Goal: Transaction & Acquisition: Purchase product/service

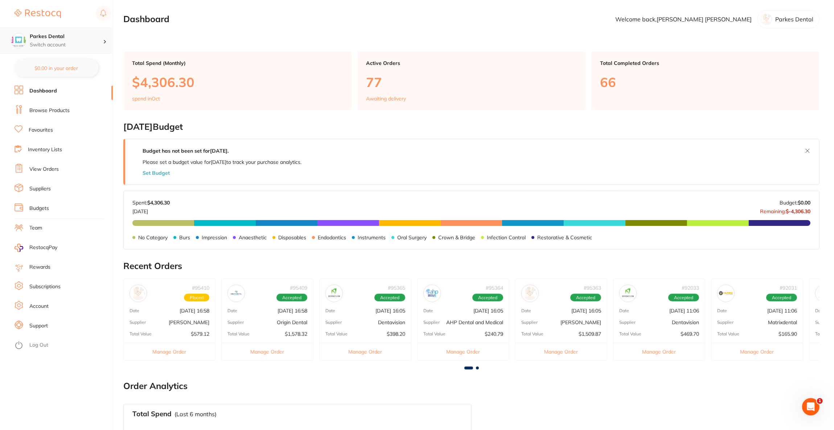
click at [109, 42] on div at bounding box center [107, 40] width 9 height 7
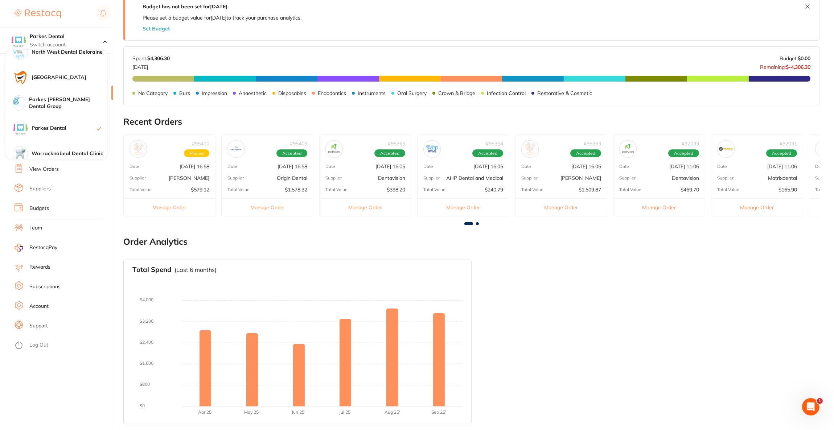
scroll to position [159, 0]
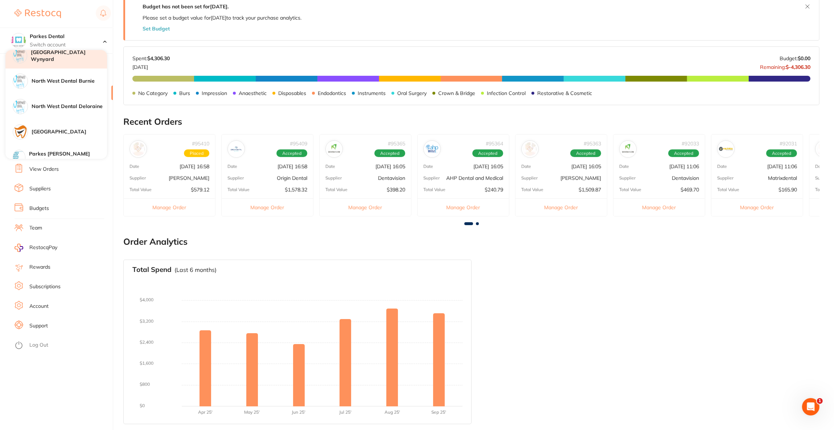
click at [56, 58] on h4 "[GEOGRAPHIC_DATA] Wynyard" at bounding box center [69, 56] width 76 height 14
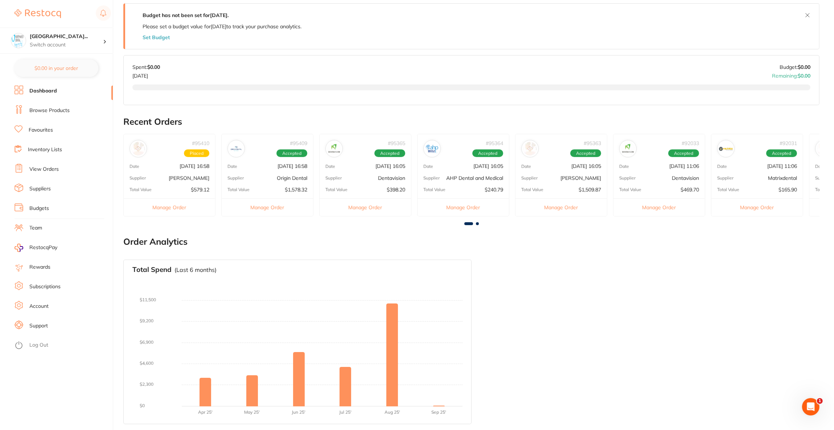
scroll to position [0, 0]
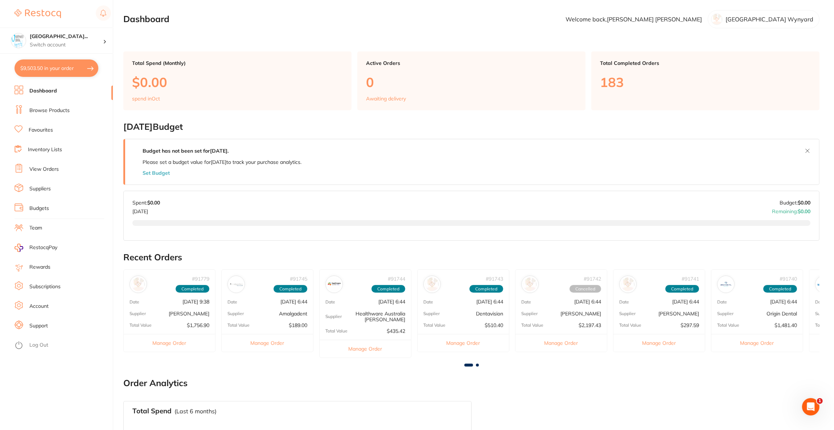
click at [76, 67] on button "$9,503.50 in your order" at bounding box center [57, 67] width 84 height 17
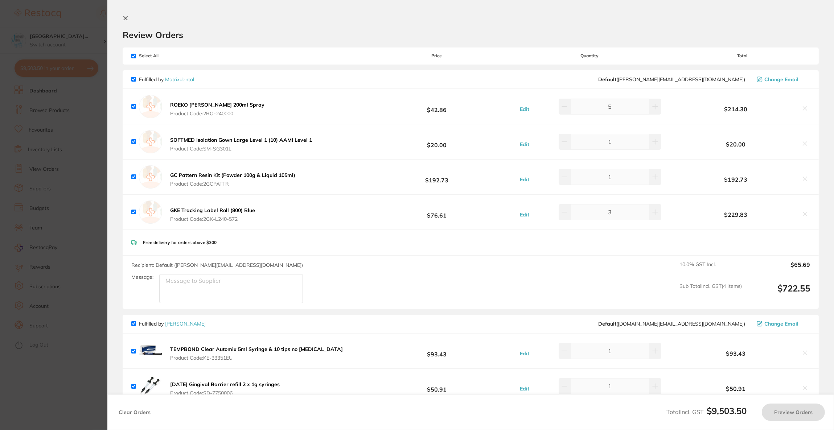
checkbox input "true"
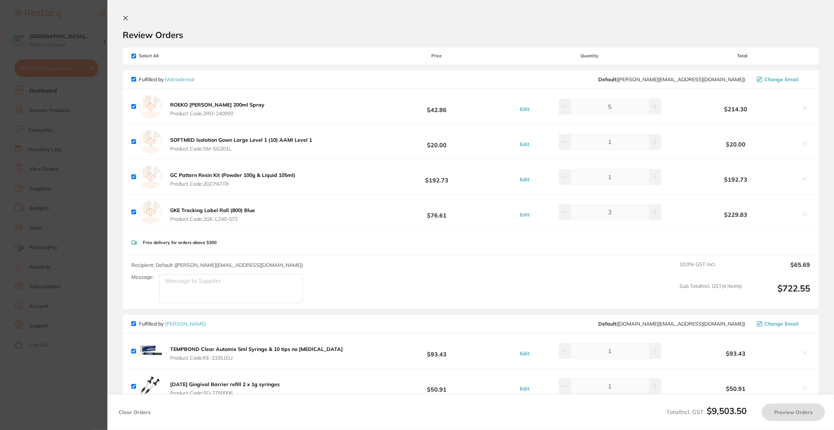
checkbox input "true"
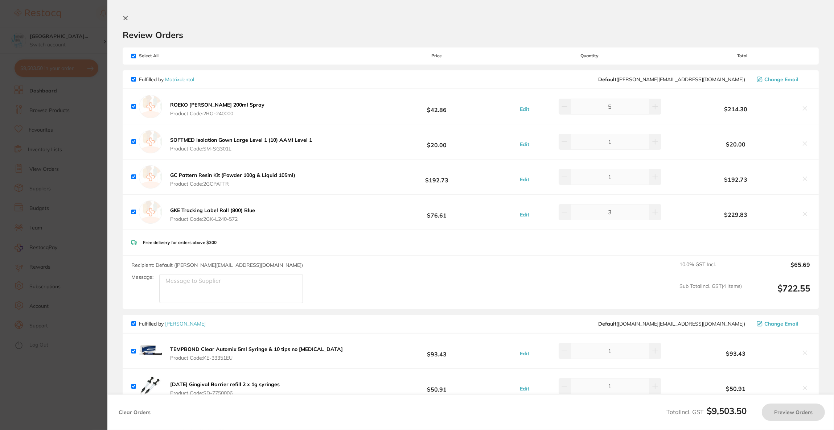
checkbox input "true"
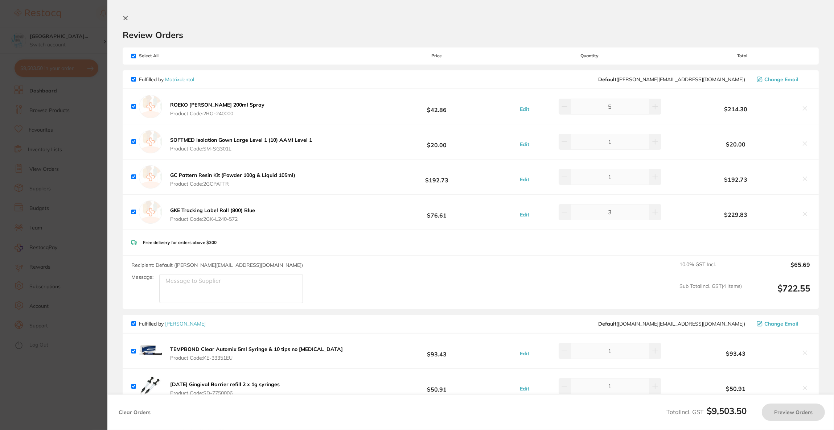
checkbox input "true"
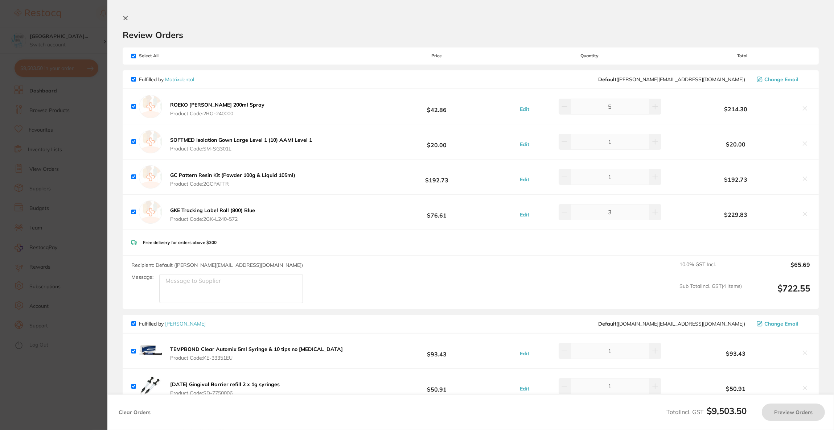
checkbox input "true"
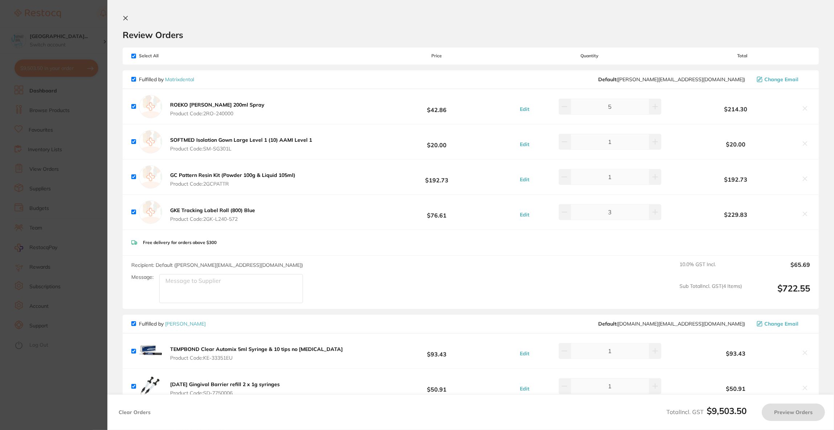
checkbox input "true"
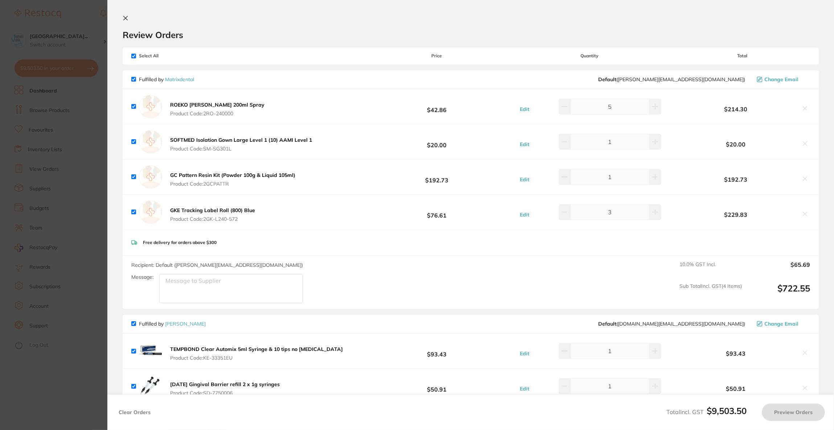
checkbox input "true"
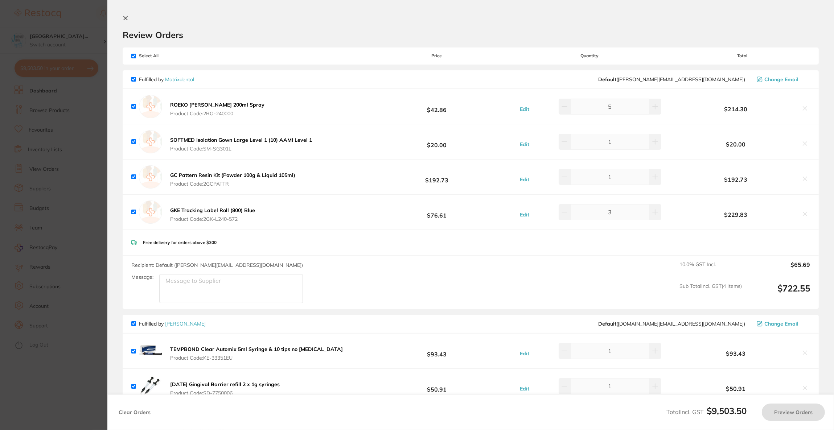
checkbox input "true"
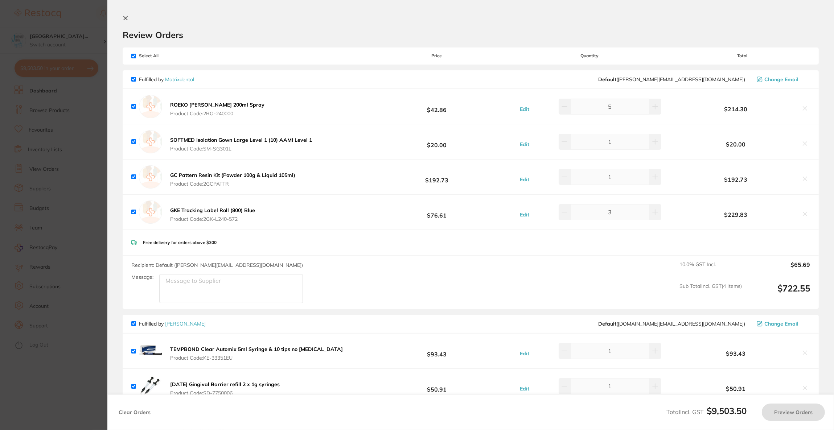
checkbox input "true"
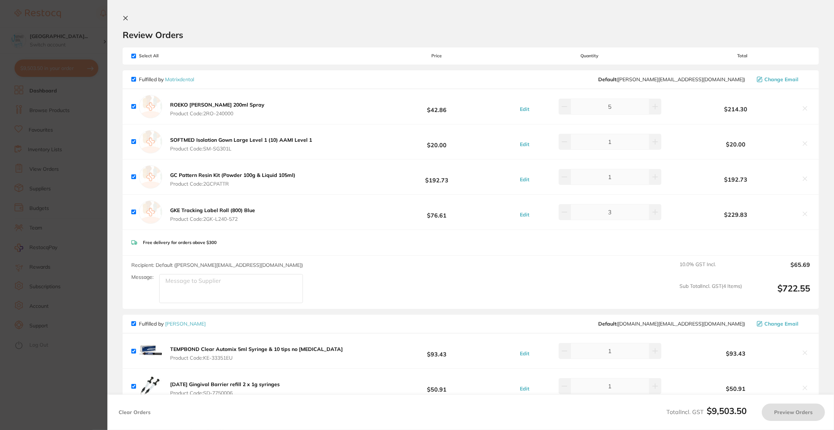
checkbox input "true"
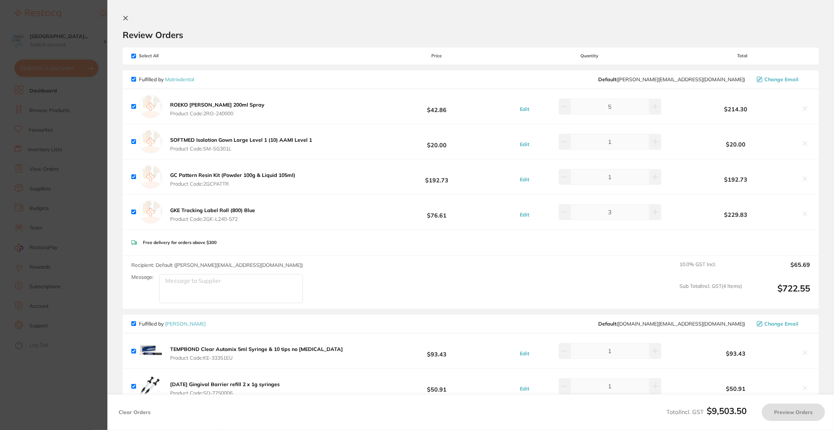
checkbox input "true"
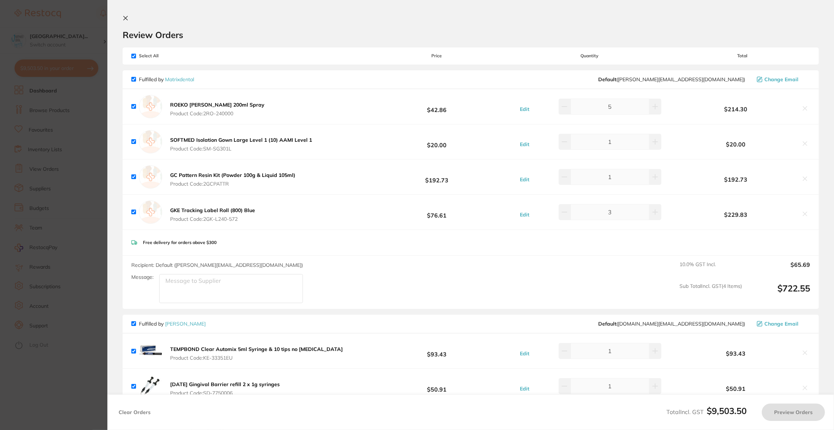
checkbox input "true"
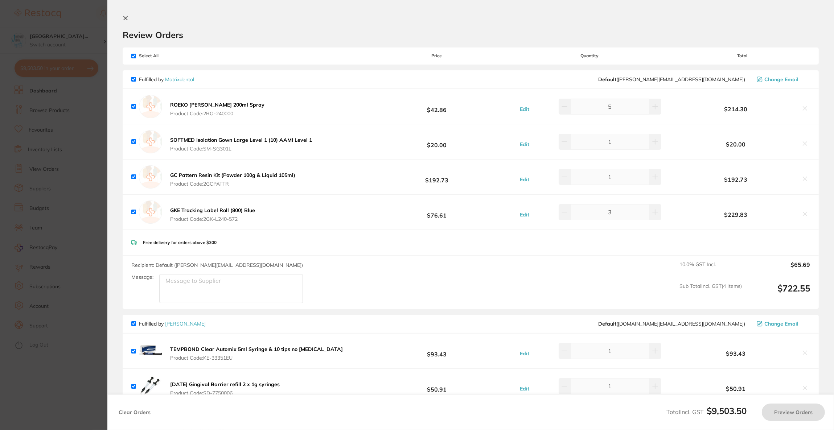
checkbox input "true"
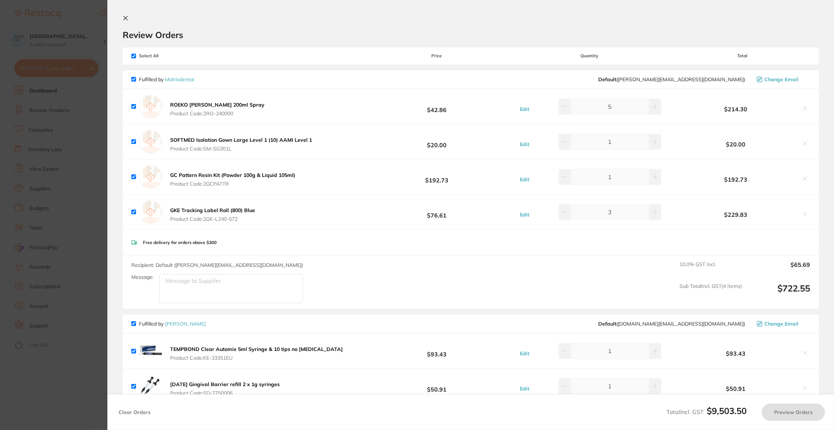
checkbox input "true"
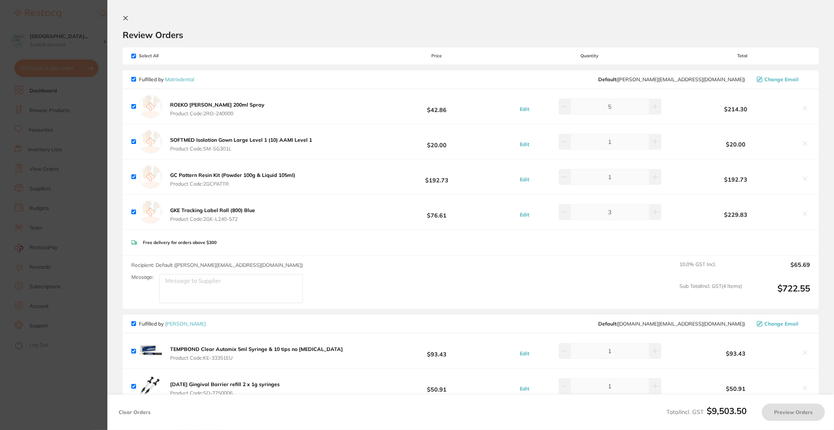
checkbox input "true"
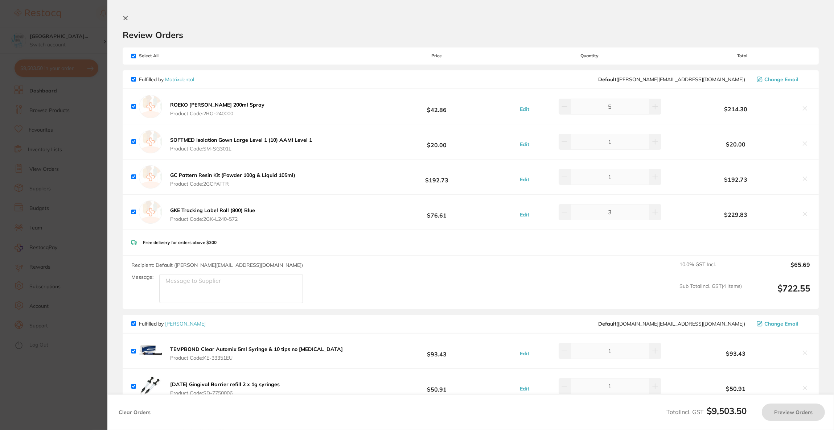
checkbox input "true"
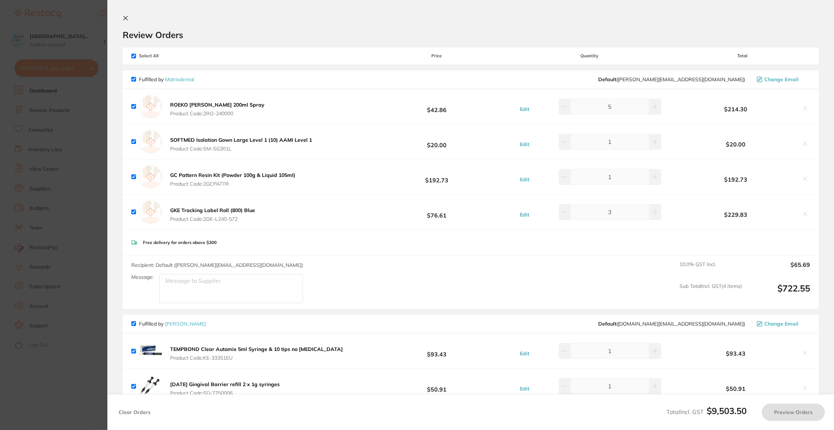
checkbox input "true"
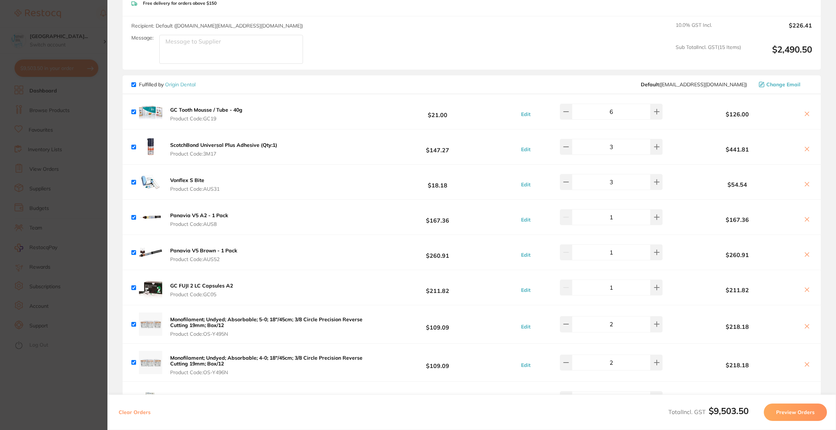
scroll to position [871, 0]
click at [804, 219] on icon at bounding box center [807, 220] width 6 height 6
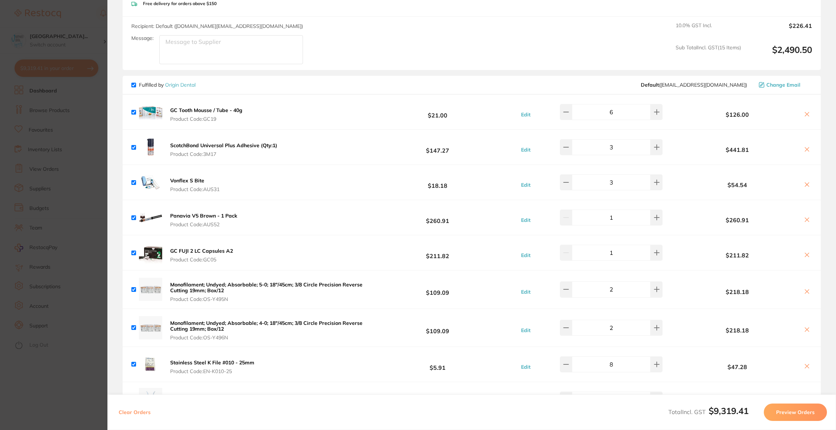
click at [804, 219] on icon at bounding box center [807, 220] width 6 height 6
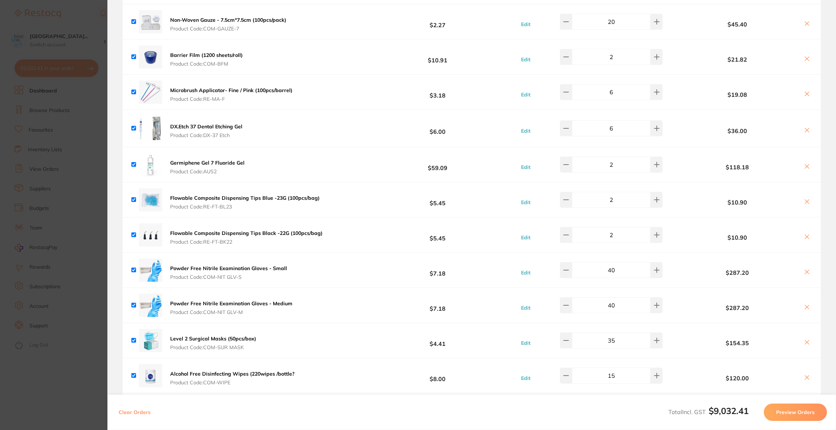
scroll to position [1251, 0]
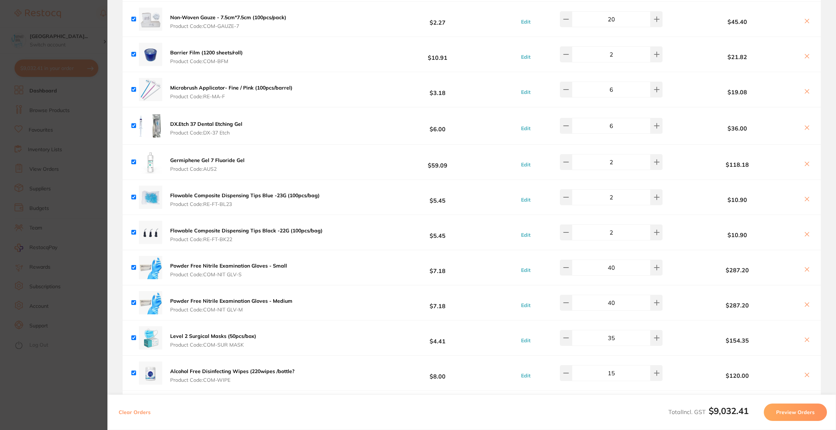
click at [806, 271] on icon at bounding box center [807, 270] width 6 height 6
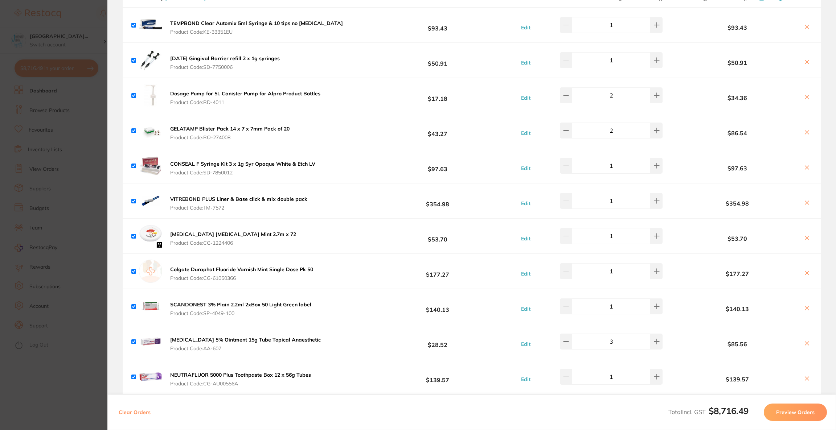
scroll to position [0, 0]
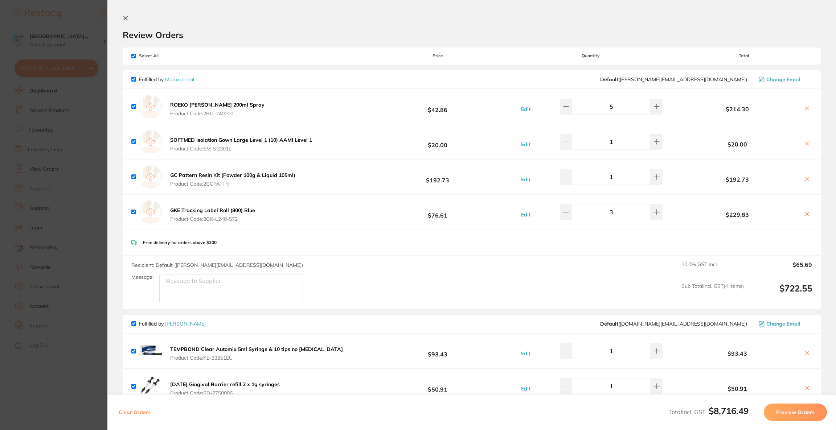
click at [805, 109] on icon at bounding box center [807, 109] width 6 height 6
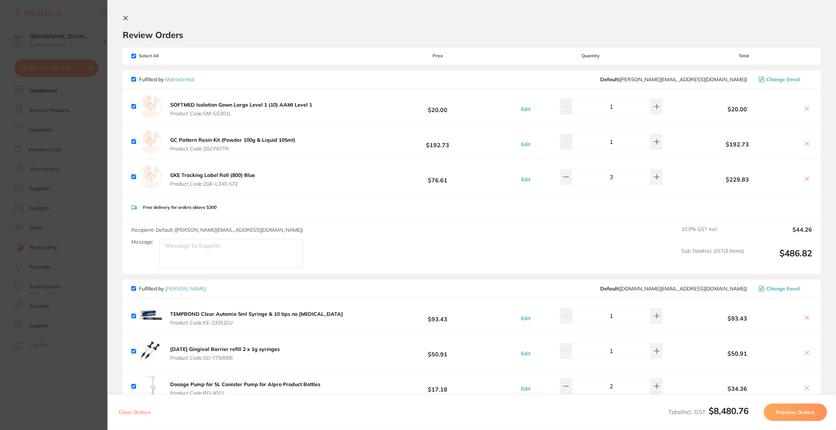
click at [807, 108] on icon at bounding box center [807, 109] width 6 height 6
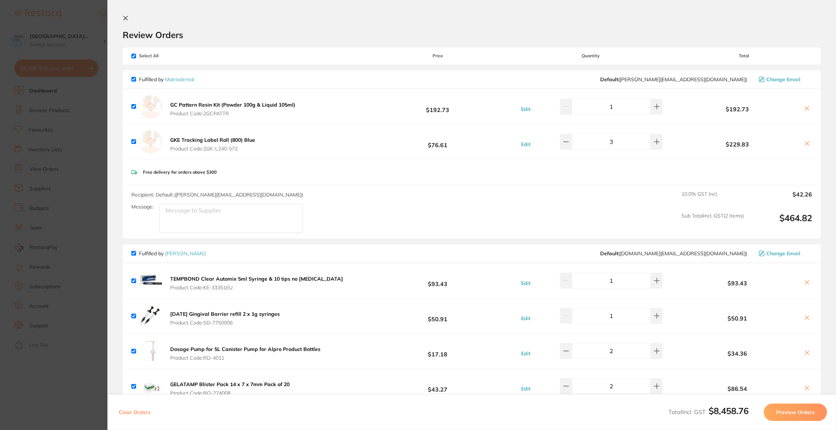
click at [804, 143] on icon at bounding box center [807, 144] width 6 height 6
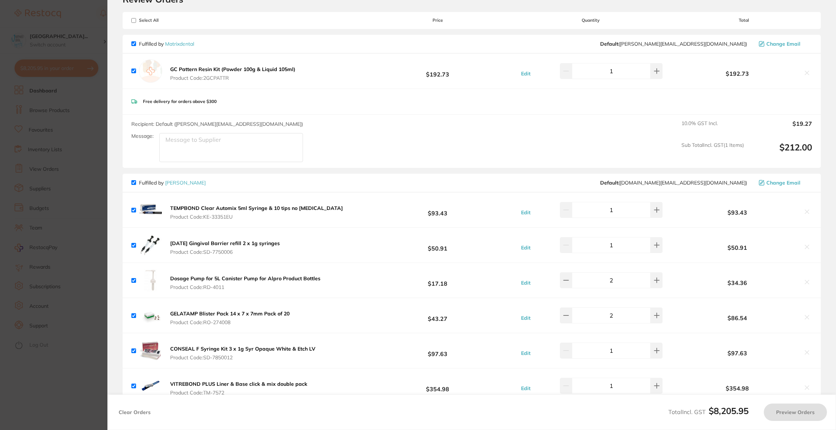
scroll to position [54, 0]
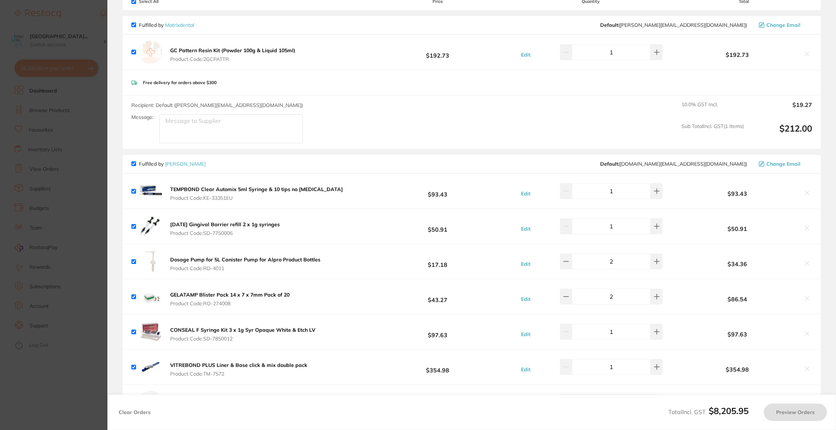
checkbox input "true"
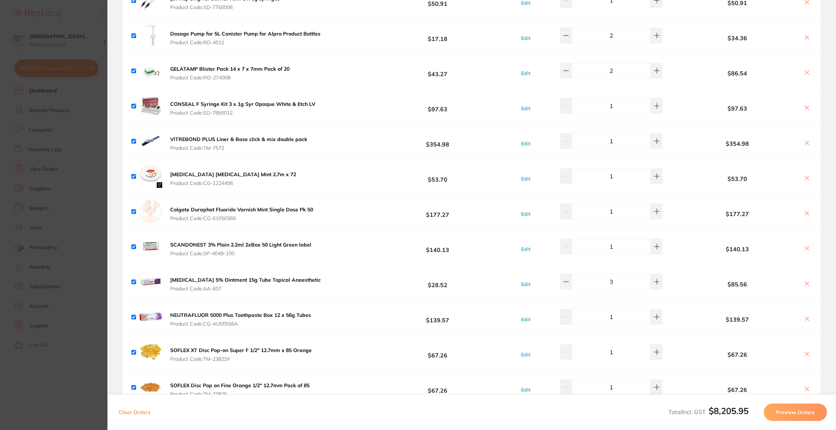
scroll to position [272, 0]
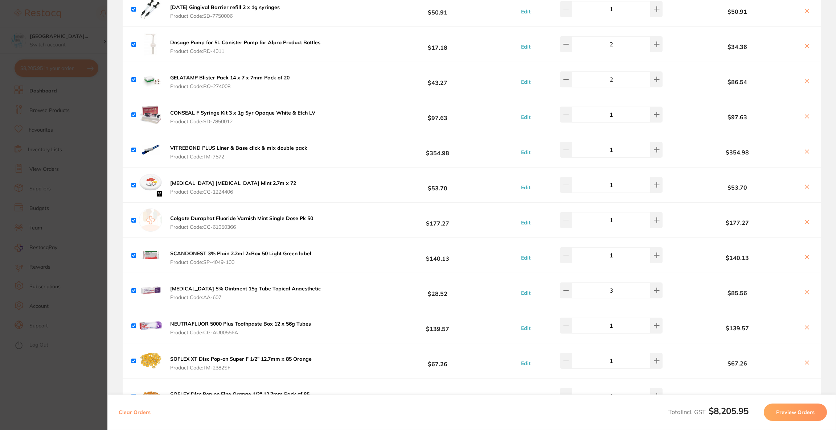
click at [69, 115] on section "Update RRP Set your pre negotiated price for this item. Item Agreed RRP (excl. …" at bounding box center [418, 215] width 836 height 430
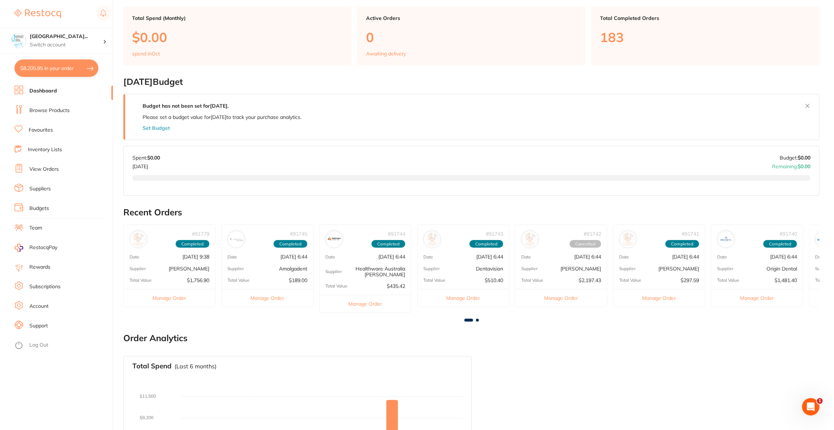
scroll to position [0, 0]
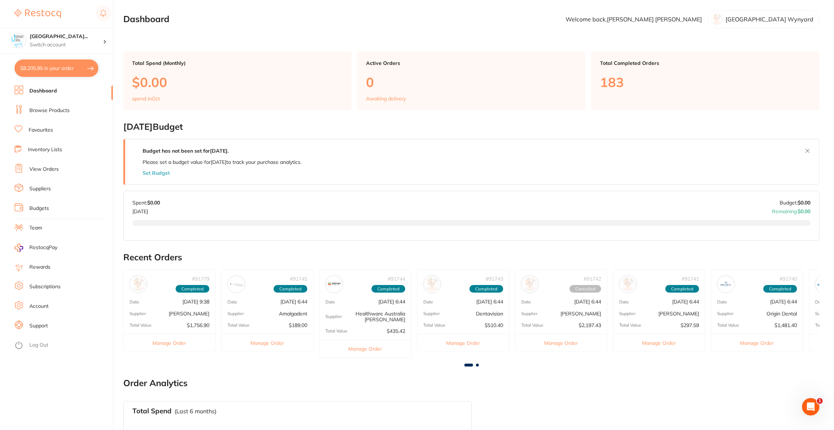
click at [67, 110] on link "Browse Products" at bounding box center [49, 110] width 40 height 7
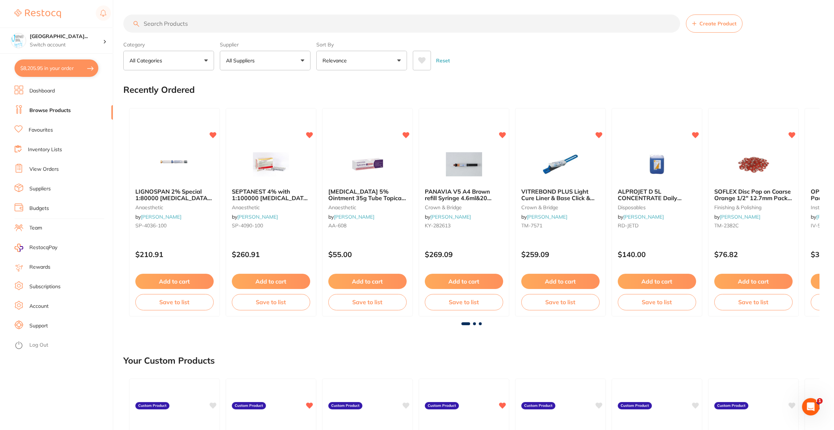
click at [238, 26] on input "search" at bounding box center [401, 24] width 557 height 18
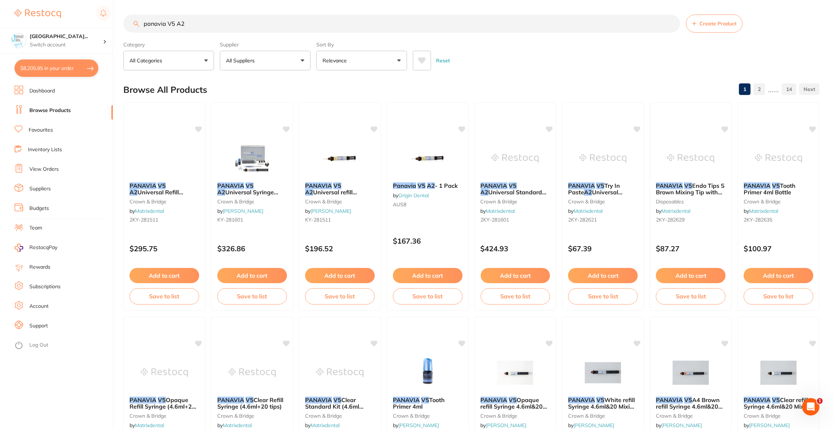
type input "panavia V5 A2"
click at [277, 57] on button "All Suppliers" at bounding box center [265, 61] width 91 height 20
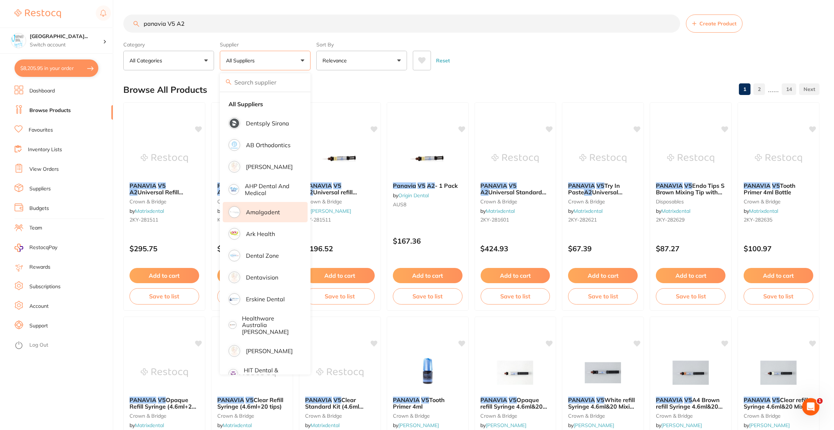
scroll to position [109, 0]
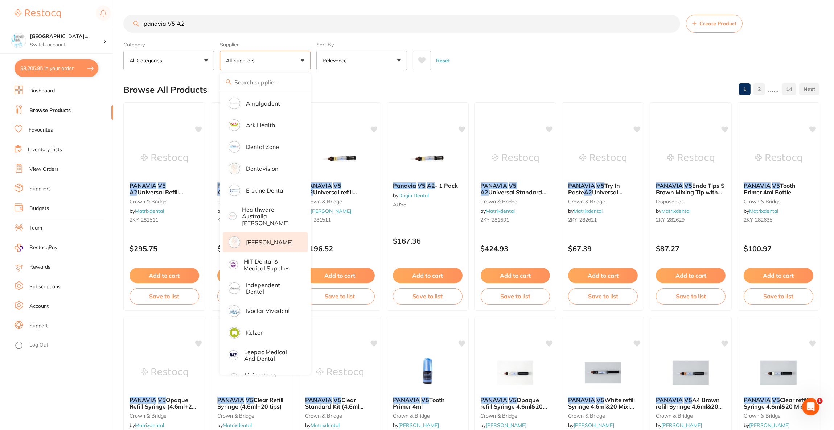
click at [269, 239] on p "[PERSON_NAME]" at bounding box center [269, 242] width 47 height 7
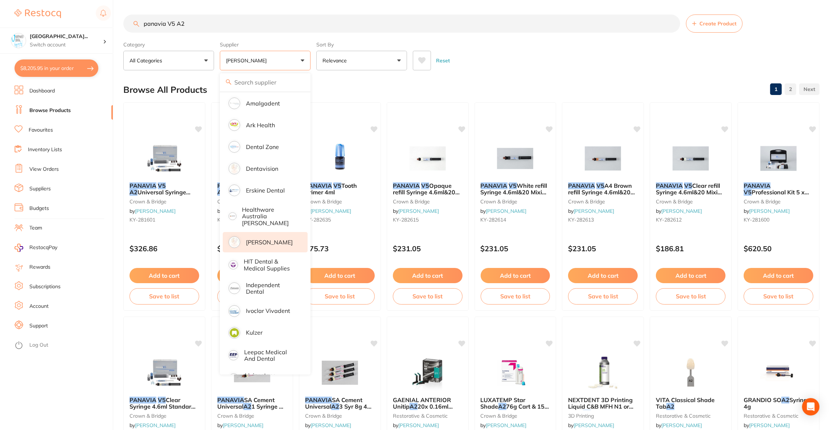
click at [585, 63] on div "Reset" at bounding box center [613, 57] width 401 height 25
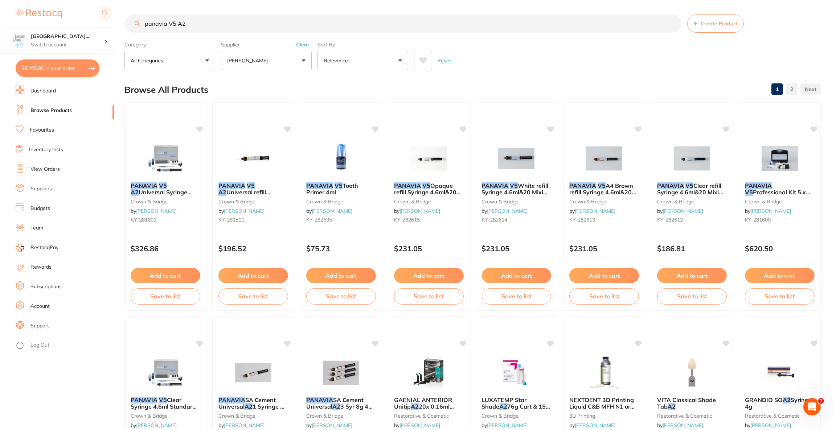
scroll to position [0, 0]
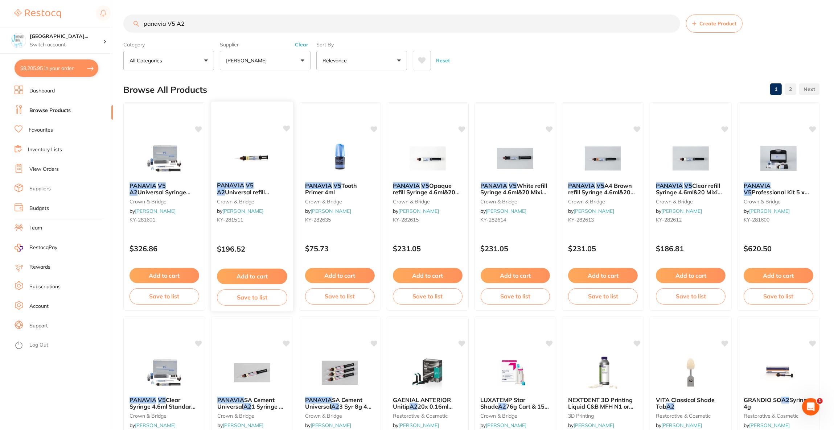
click at [246, 141] on img at bounding box center [252, 158] width 48 height 37
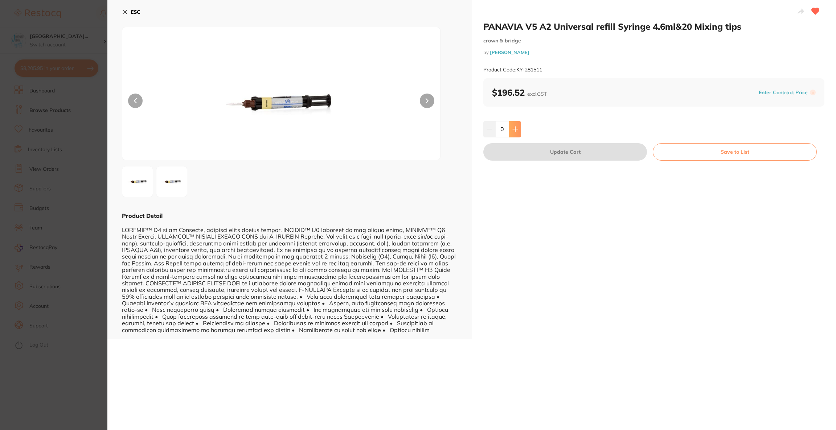
click at [519, 129] on button at bounding box center [515, 129] width 12 height 16
type input "1"
click at [519, 149] on button "Update Cart" at bounding box center [565, 151] width 164 height 17
checkbox input "false"
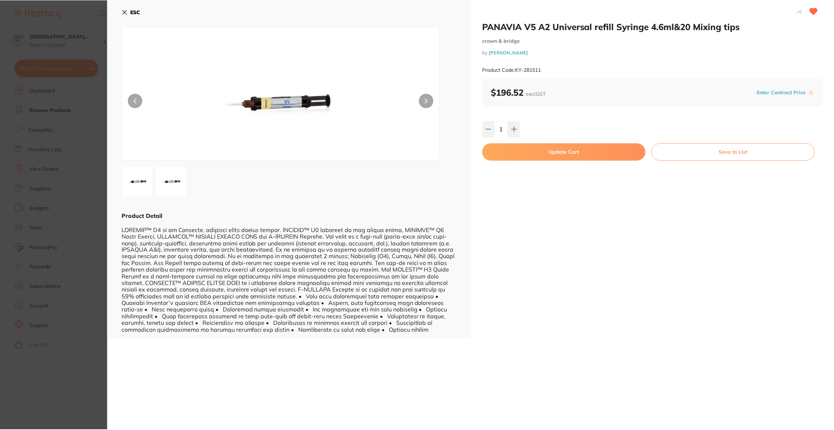
scroll to position [2, 0]
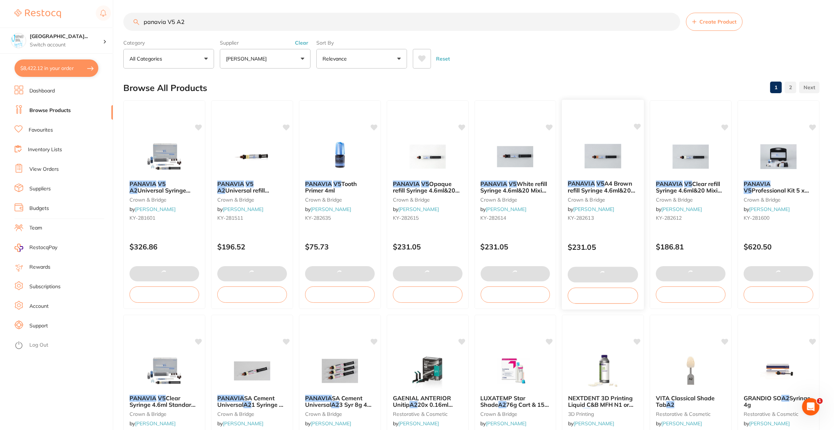
click at [600, 148] on img at bounding box center [603, 156] width 48 height 37
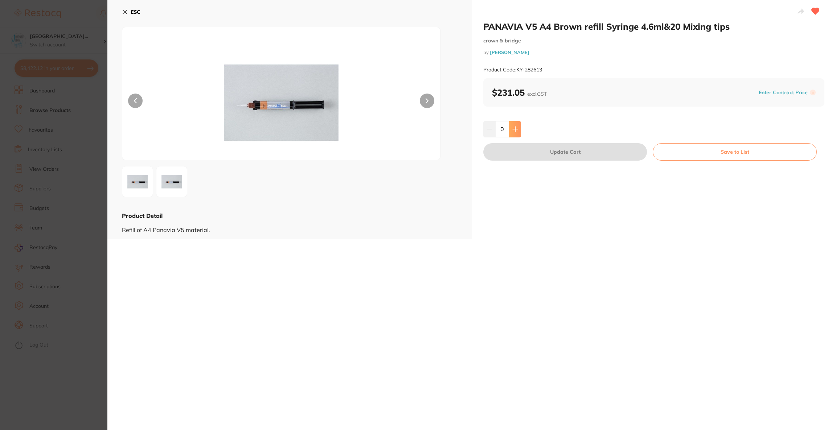
click at [518, 132] on button at bounding box center [515, 129] width 12 height 16
type input "1"
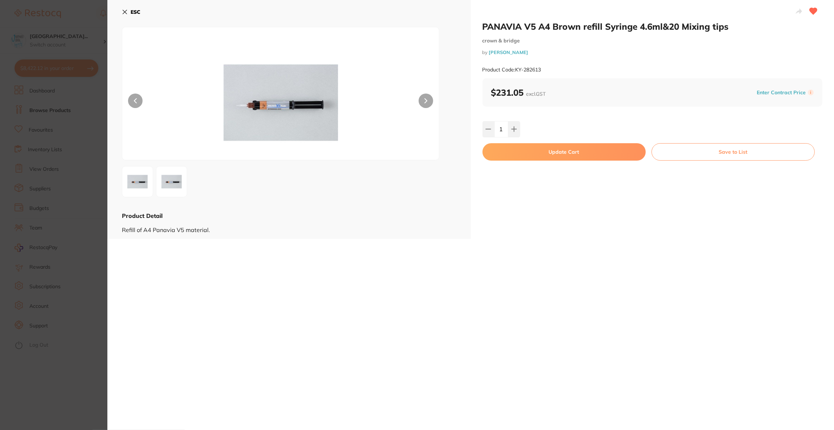
click at [523, 151] on button "Update Cart" at bounding box center [563, 151] width 163 height 17
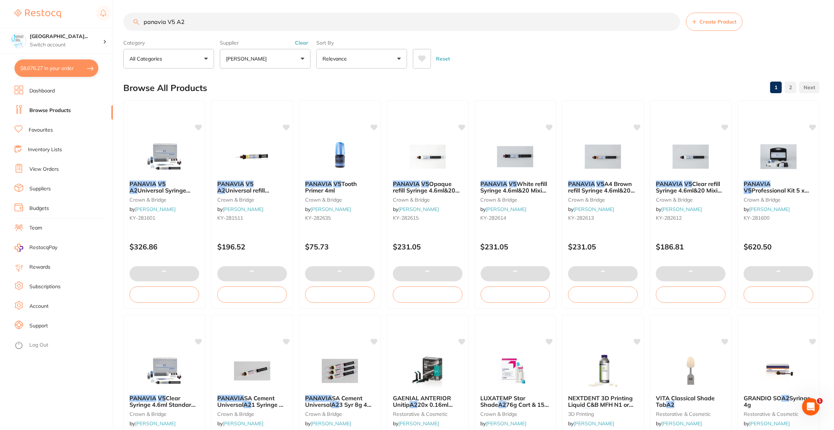
drag, startPoint x: 248, startPoint y: 23, endPoint x: 117, endPoint y: 11, distance: 131.9
click at [117, 11] on div "$8,676.27 North West Dental Wynya... Switch account Riaz Dental Surgery Experte…" at bounding box center [417, 213] width 834 height 430
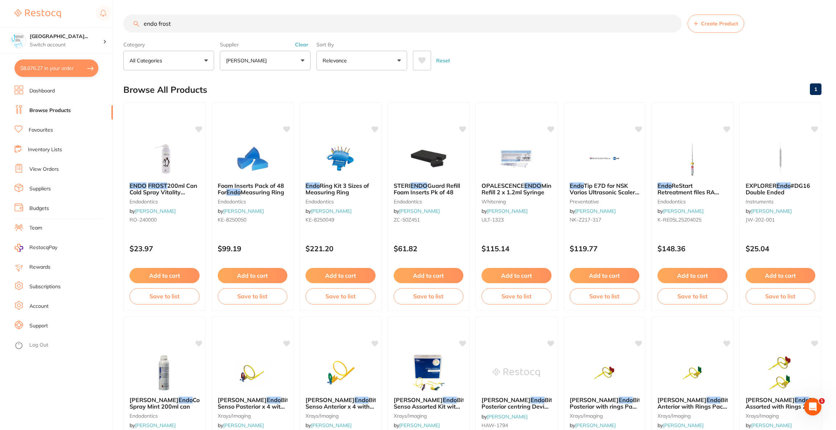
type input "endo frost"
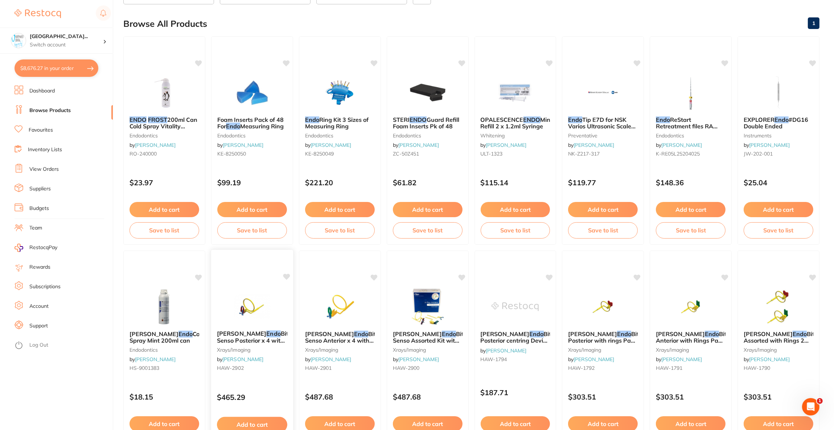
scroll to position [163, 0]
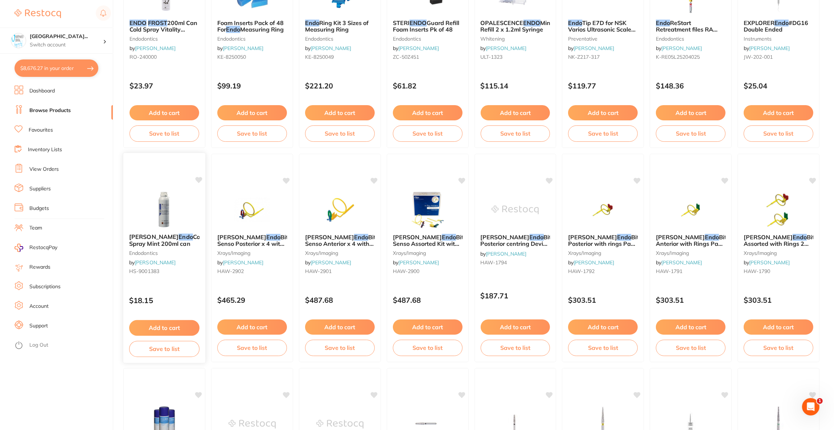
click at [168, 214] on img at bounding box center [164, 209] width 48 height 37
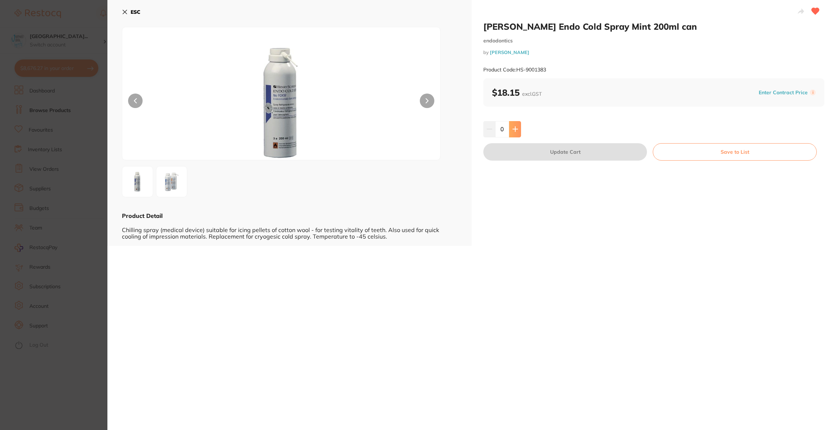
click at [516, 129] on icon at bounding box center [515, 129] width 5 height 5
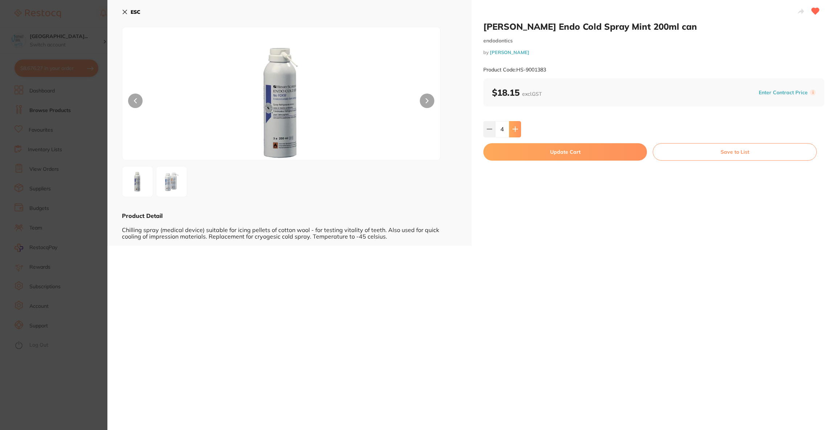
type input "5"
click at [512, 150] on button "Update Cart" at bounding box center [565, 151] width 164 height 17
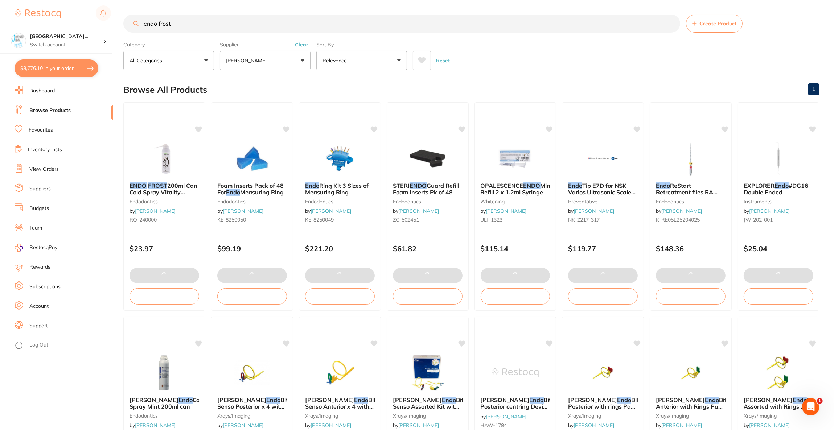
drag, startPoint x: 203, startPoint y: 26, endPoint x: 117, endPoint y: 28, distance: 85.6
click at [117, 28] on div "$8,776.10 North West Dental Wynya... Switch account Riaz Dental Surgery Experte…" at bounding box center [417, 215] width 834 height 430
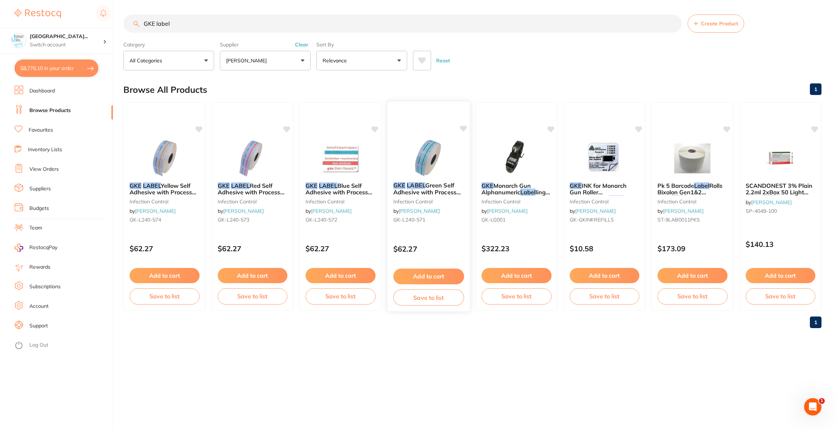
type input "GKE label"
click at [412, 168] on img at bounding box center [428, 158] width 48 height 37
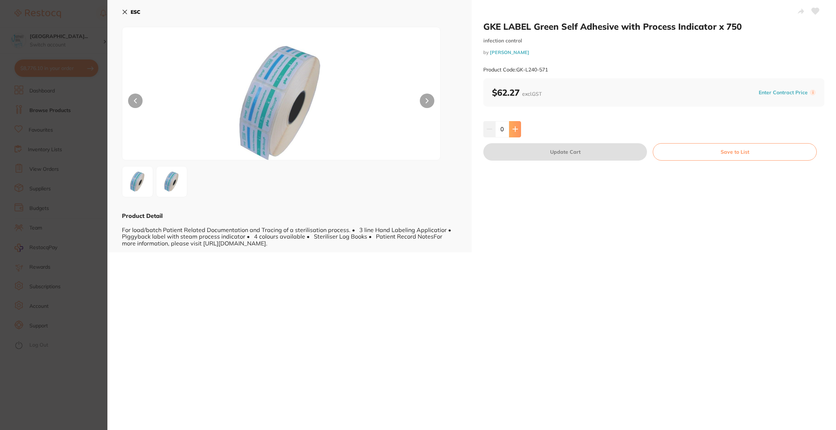
click at [513, 126] on icon at bounding box center [515, 129] width 6 height 6
type input "3"
click at [533, 149] on button "Update Cart" at bounding box center [565, 151] width 164 height 17
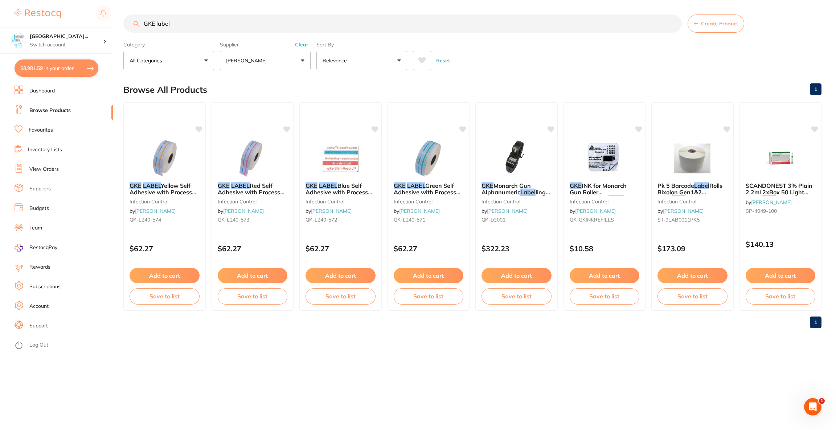
click at [64, 72] on button "$8,981.59 in your order" at bounding box center [57, 67] width 84 height 17
checkbox input "true"
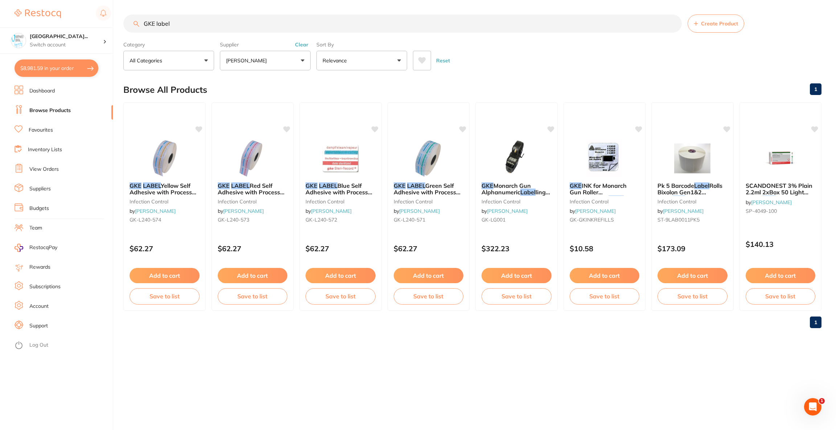
checkbox input "true"
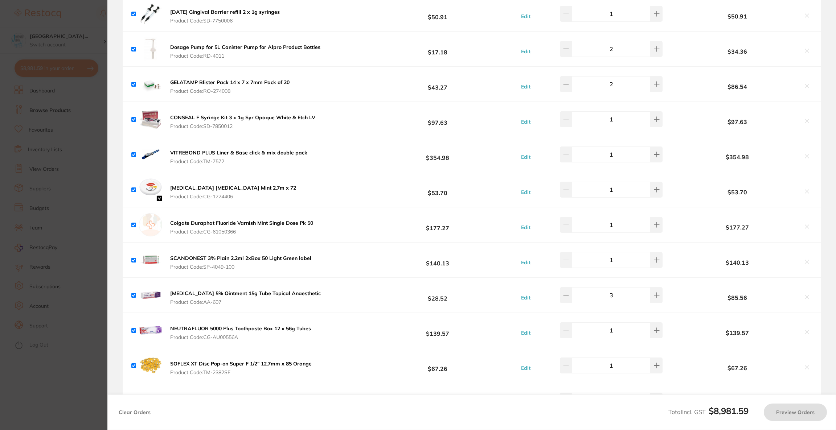
checkbox input "false"
checkbox input "true"
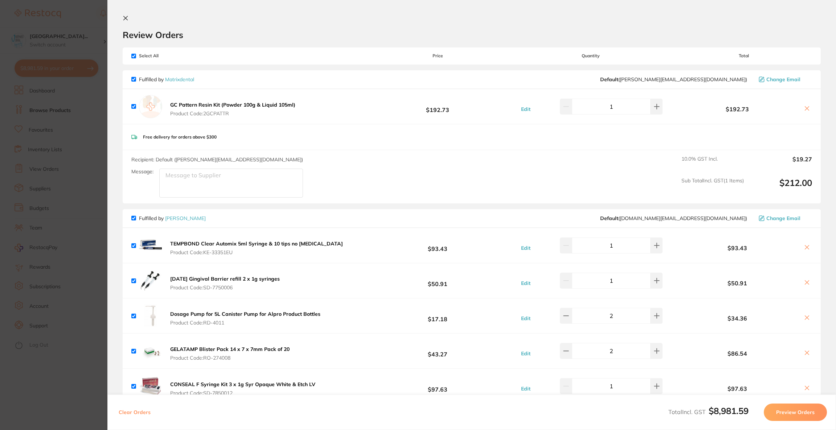
click at [232, 102] on b "GC Pattern Resin Kit (Powder 100g & Liquid 105ml)" at bounding box center [232, 105] width 125 height 7
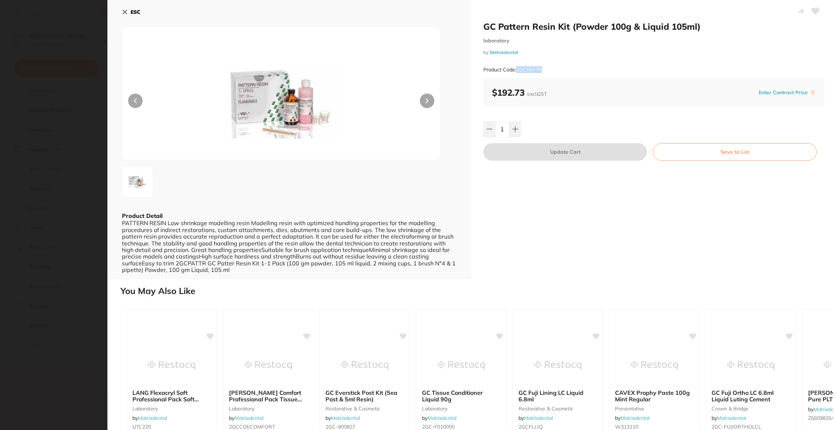
drag, startPoint x: 555, startPoint y: 68, endPoint x: 516, endPoint y: 69, distance: 39.2
click at [516, 69] on div "Product Code: 2GCPATTR" at bounding box center [653, 70] width 341 height 18
copy small "2GCPATTR"
click at [36, 88] on section "GC Pattern Resin Kit (Powder 100g & Liquid 105ml) laboratory by Matrixdental Pr…" at bounding box center [418, 215] width 836 height 430
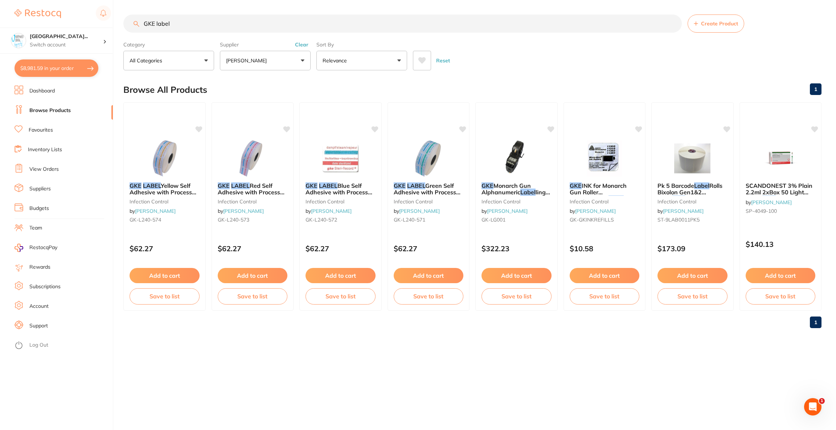
drag, startPoint x: 207, startPoint y: 26, endPoint x: 130, endPoint y: 25, distance: 78.0
click at [130, 25] on input "GKE label" at bounding box center [402, 24] width 558 height 18
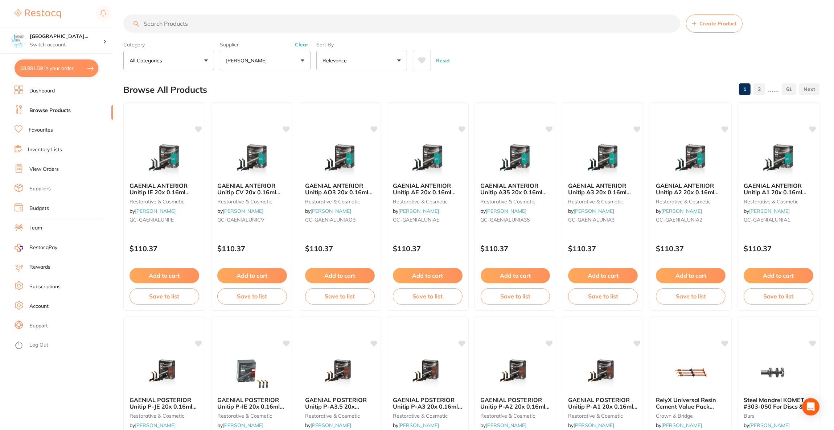
paste input "2GCPATTR"
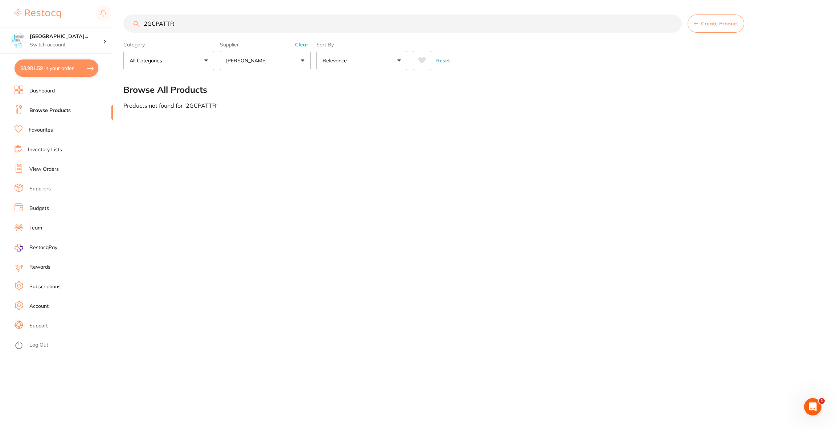
click at [148, 23] on input "2GCPATTR" at bounding box center [402, 24] width 558 height 18
click at [55, 67] on button "$8,981.59 in your order" at bounding box center [57, 67] width 84 height 17
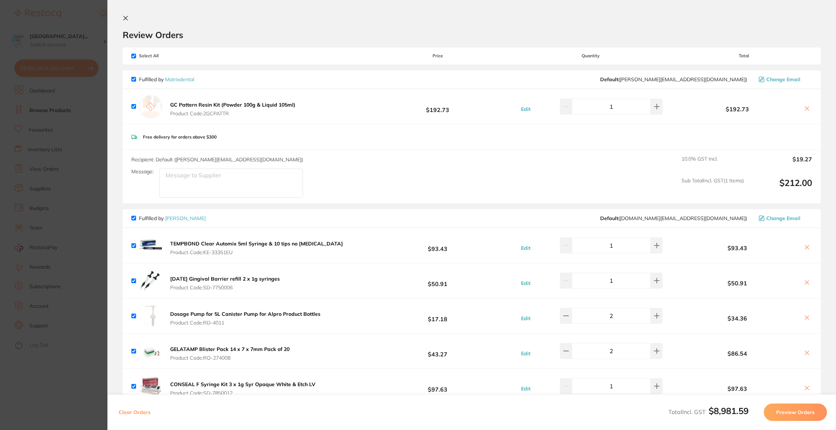
click at [59, 24] on section "Update RRP Set your pre negotiated price for this item. Item Agreed RRP (excl. …" at bounding box center [418, 215] width 836 height 430
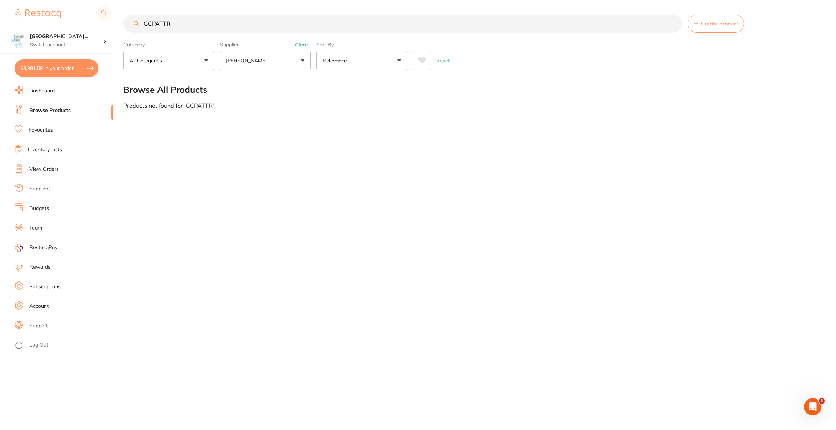
click at [189, 26] on input "GCPATTR" at bounding box center [402, 24] width 558 height 18
type input "G"
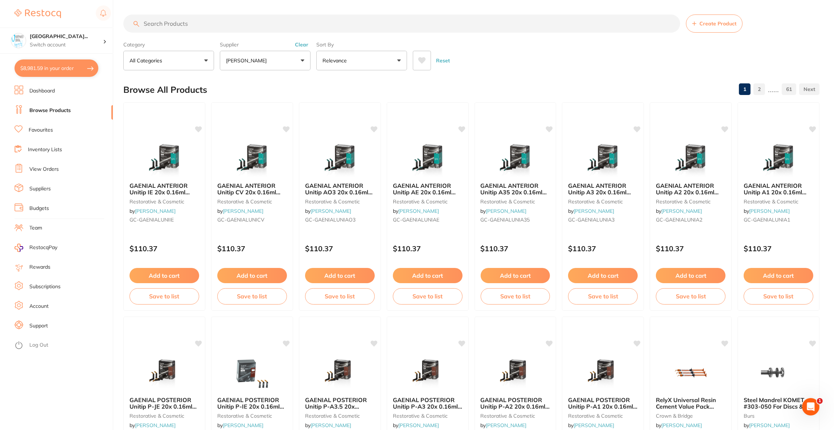
paste input "GC-5150306"
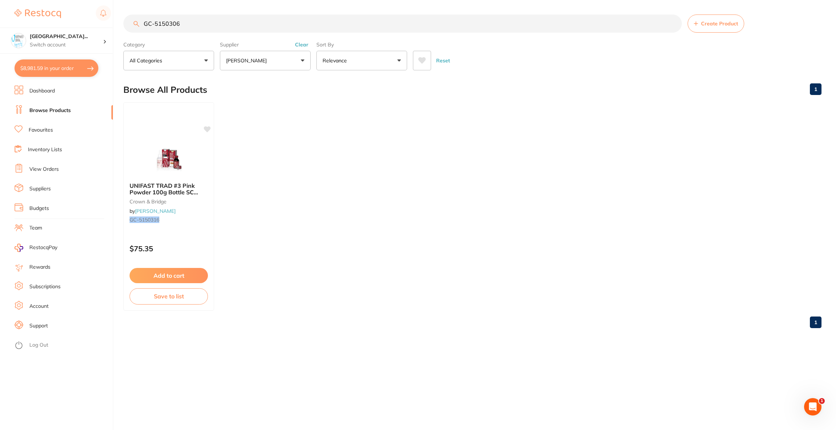
type input "GC-5150306"
click at [63, 68] on button "$8,981.59 in your order" at bounding box center [57, 67] width 84 height 17
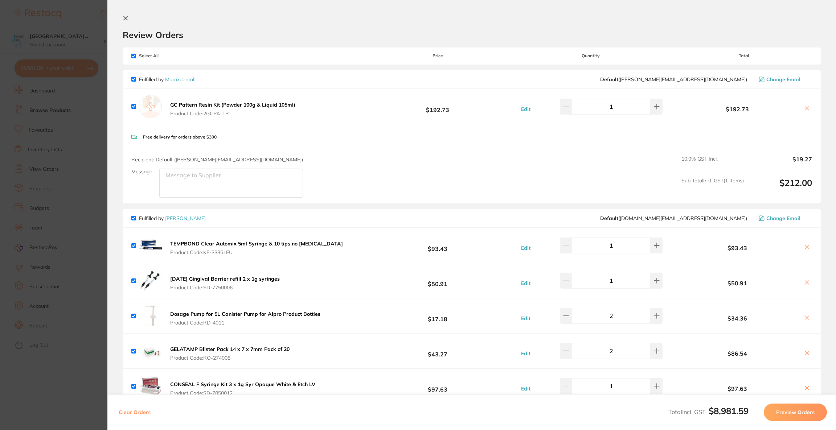
click at [805, 106] on icon at bounding box center [807, 109] width 6 height 6
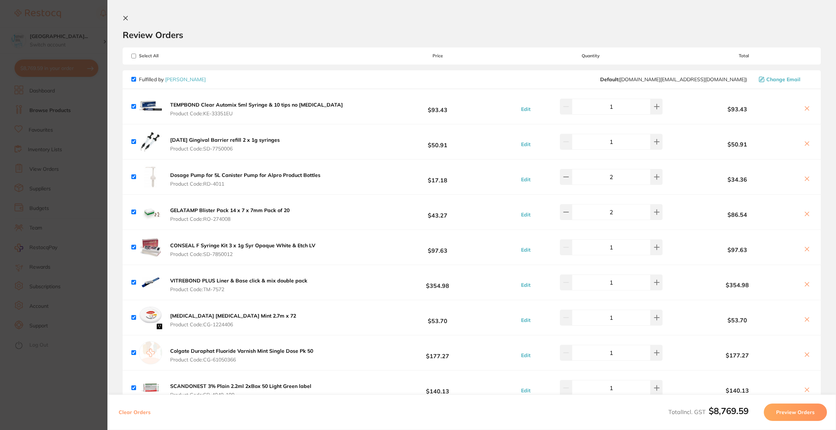
checkbox input "true"
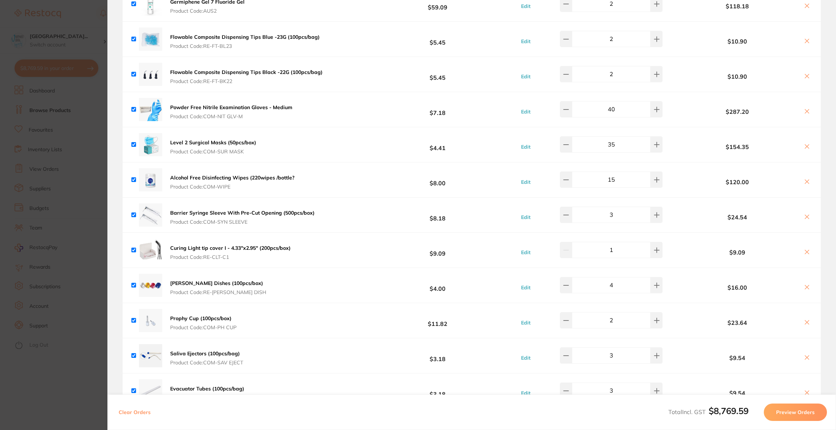
scroll to position [1524, 0]
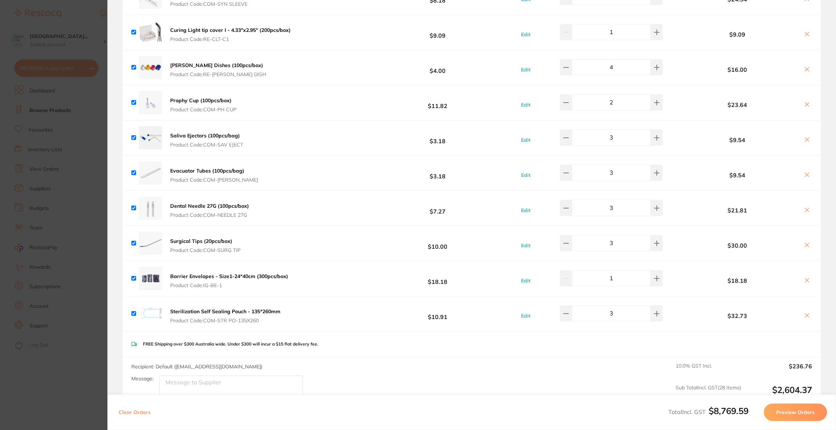
click at [42, 144] on section "Update RRP Set your pre negotiated price for this item. Item Agreed RRP (excl. …" at bounding box center [418, 215] width 836 height 430
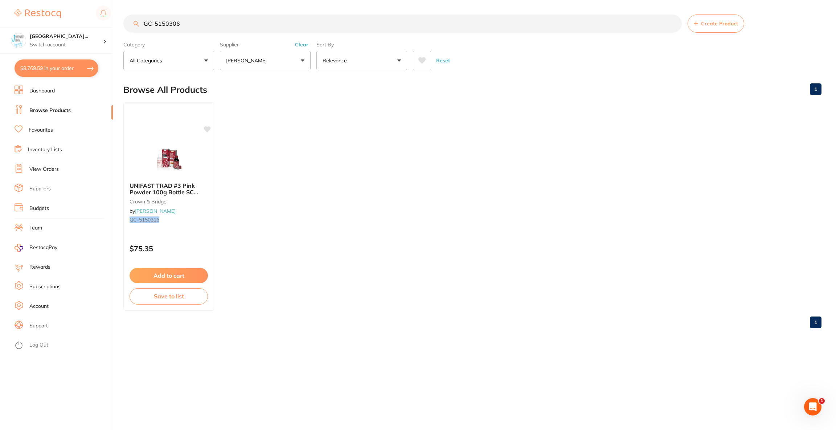
drag, startPoint x: 191, startPoint y: 25, endPoint x: 142, endPoint y: 23, distance: 49.0
click at [142, 23] on input "GC-5150306" at bounding box center [402, 24] width 558 height 18
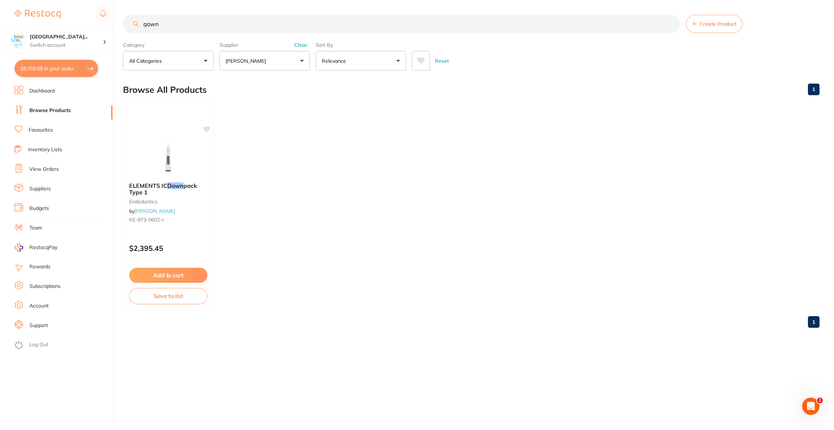
scroll to position [0, 0]
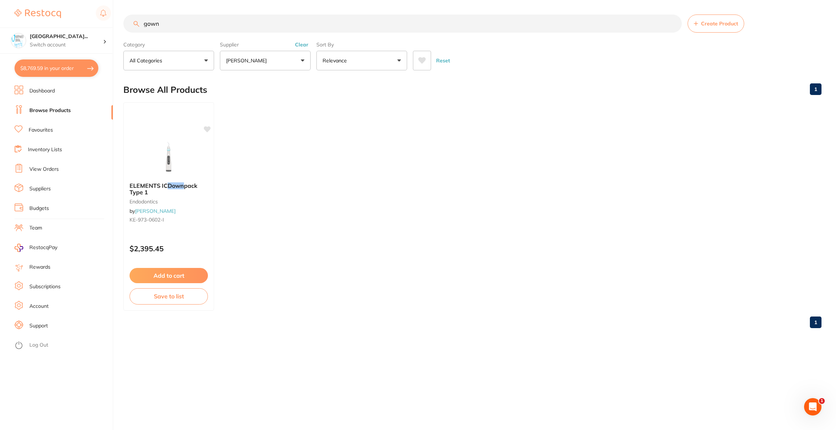
type input "gown"
click at [261, 67] on button "[PERSON_NAME]" at bounding box center [265, 61] width 91 height 20
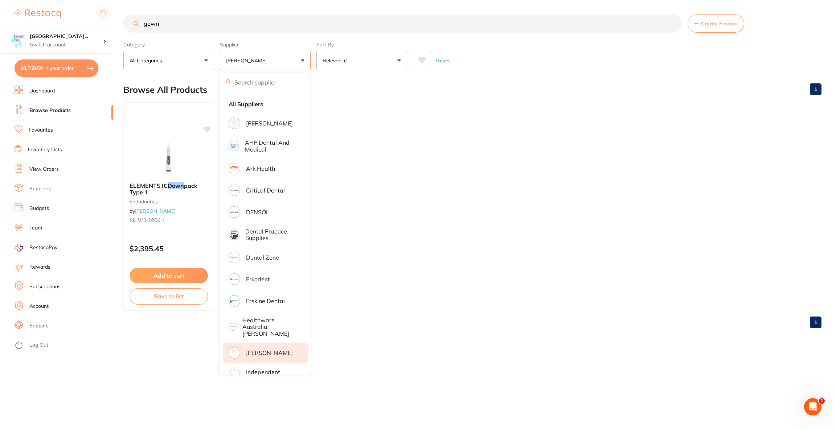
click at [256, 350] on p "[PERSON_NAME]" at bounding box center [269, 353] width 47 height 7
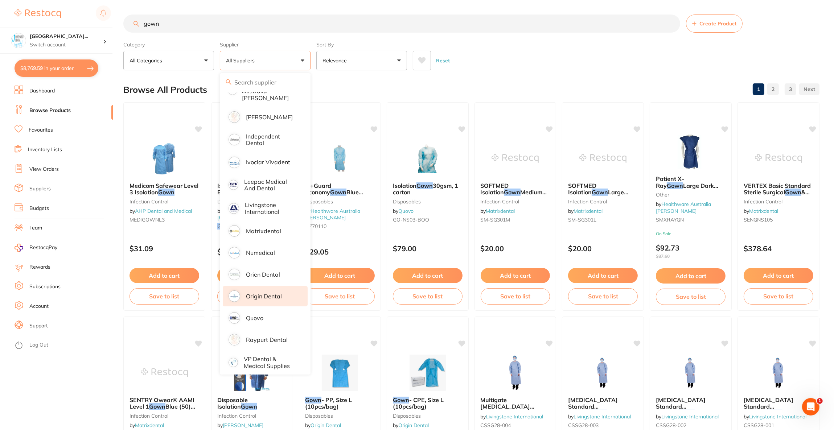
click at [268, 293] on p "Origin Dental" at bounding box center [264, 296] width 36 height 7
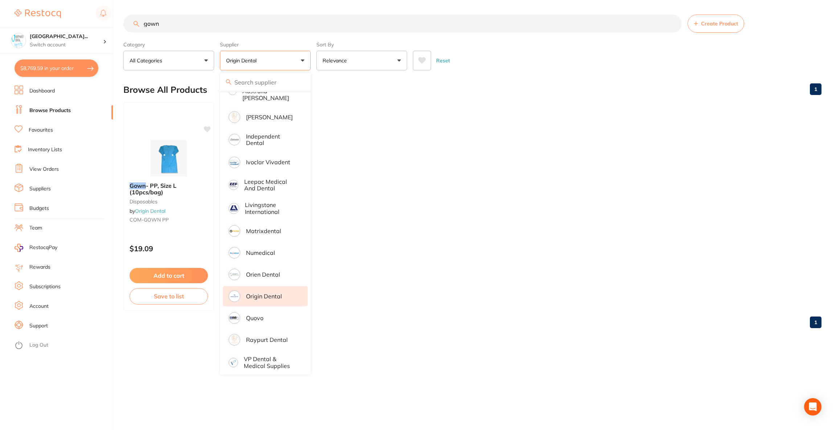
click at [499, 167] on ul "Gown - PP, Size L (10pcs/bag) disposables by Origin Dental COM-GOWN PP $19.09 A…" at bounding box center [472, 206] width 698 height 209
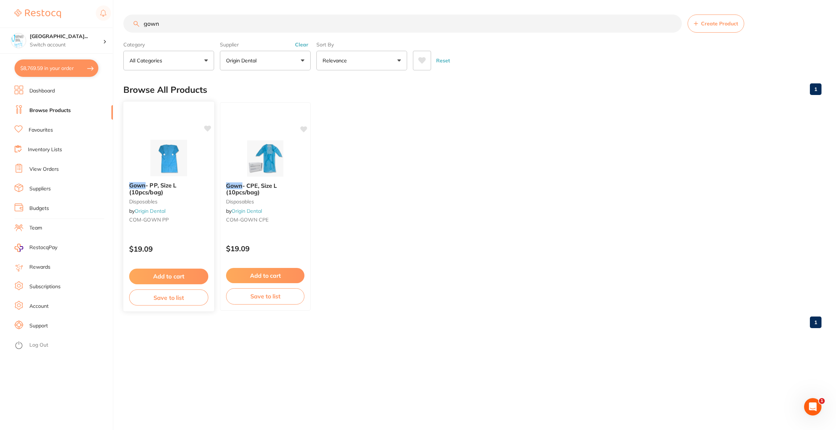
click at [178, 149] on img at bounding box center [169, 158] width 48 height 37
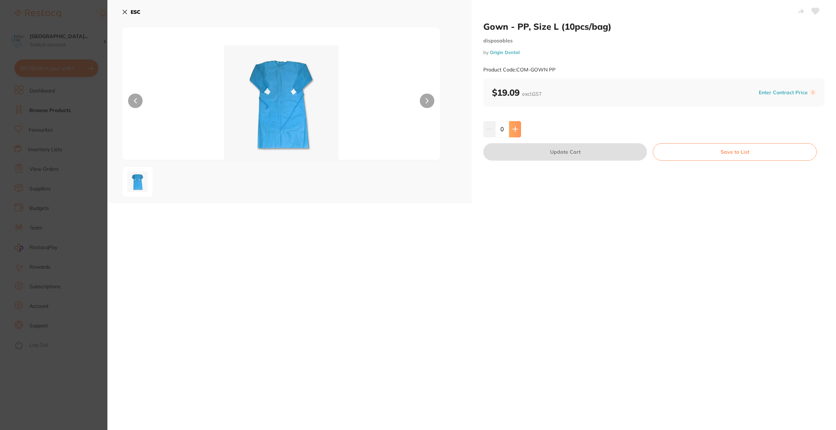
click at [517, 131] on button at bounding box center [515, 129] width 12 height 16
type input "1"
click at [523, 157] on button "Update Cart" at bounding box center [565, 151] width 164 height 17
checkbox input "false"
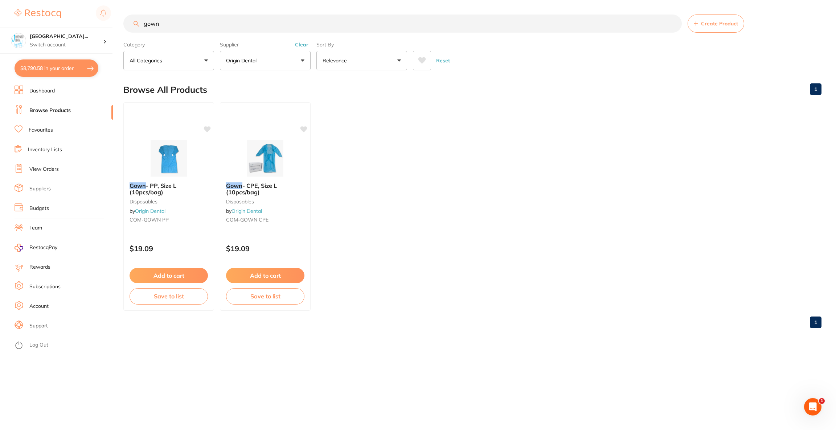
click at [55, 68] on button "$8,790.58 in your order" at bounding box center [57, 67] width 84 height 17
checkbox input "true"
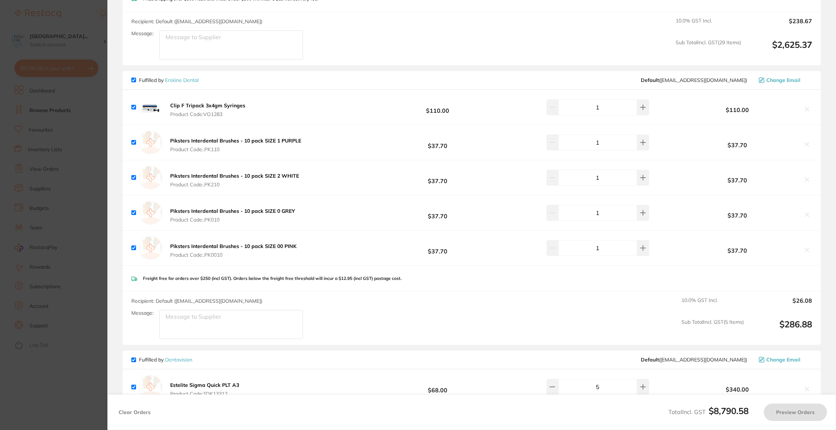
checkbox input "true"
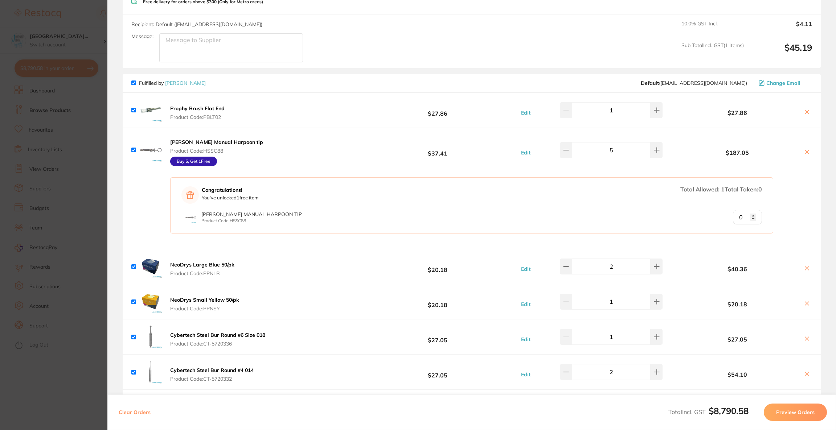
scroll to position [2947, 0]
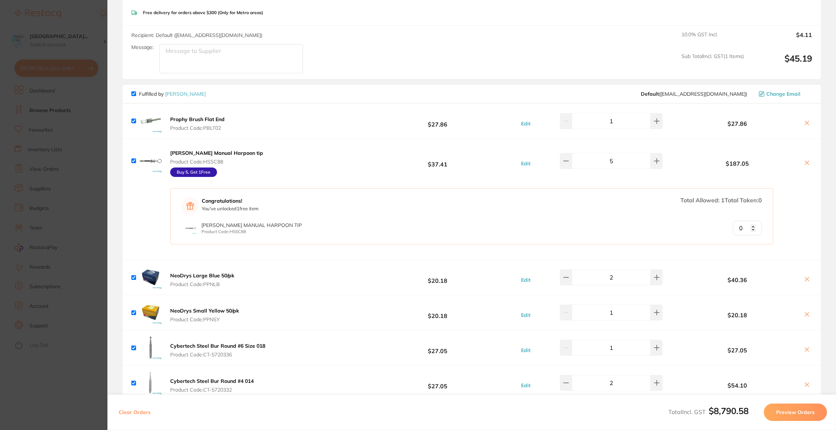
drag, startPoint x: 754, startPoint y: 224, endPoint x: 751, endPoint y: 224, distance: 3.6
click at [754, 224] on input "0" at bounding box center [747, 228] width 29 height 15
type input "1"
click at [750, 222] on input "1" at bounding box center [747, 228] width 29 height 15
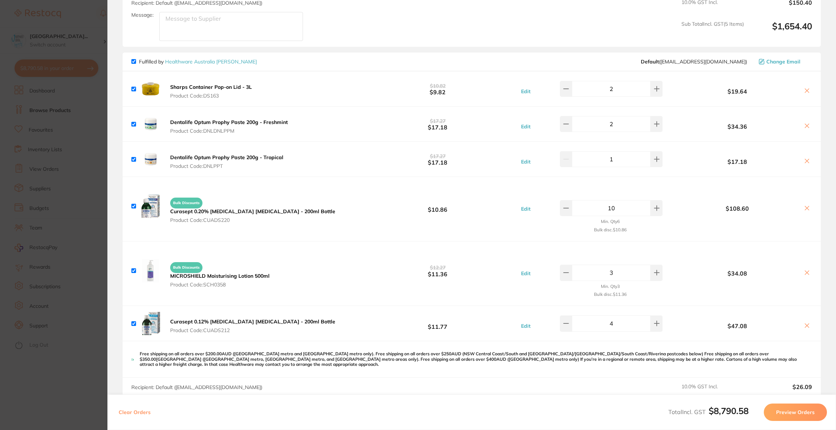
scroll to position [2403, 0]
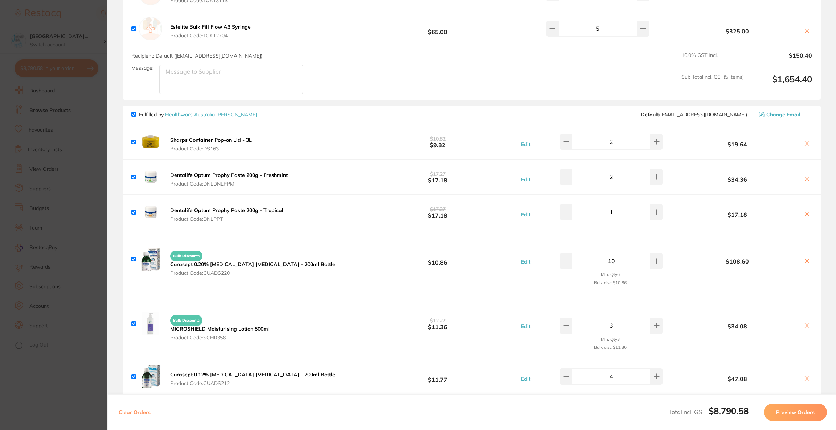
click at [776, 115] on span "Change Email" at bounding box center [783, 115] width 34 height 6
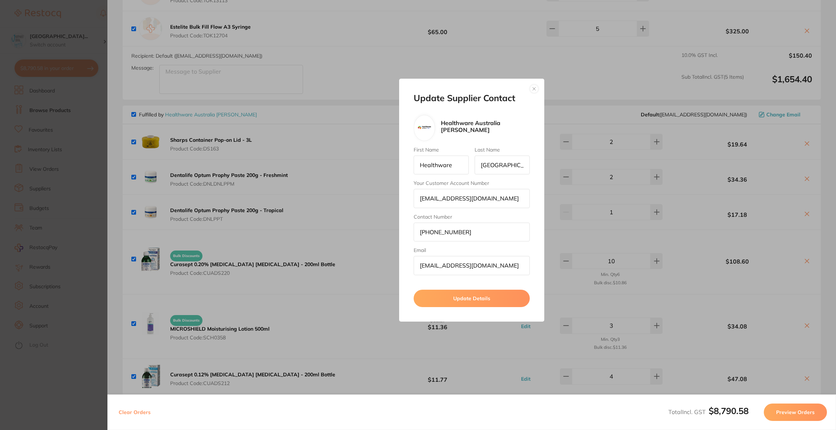
click at [534, 87] on button "button" at bounding box center [534, 89] width 9 height 9
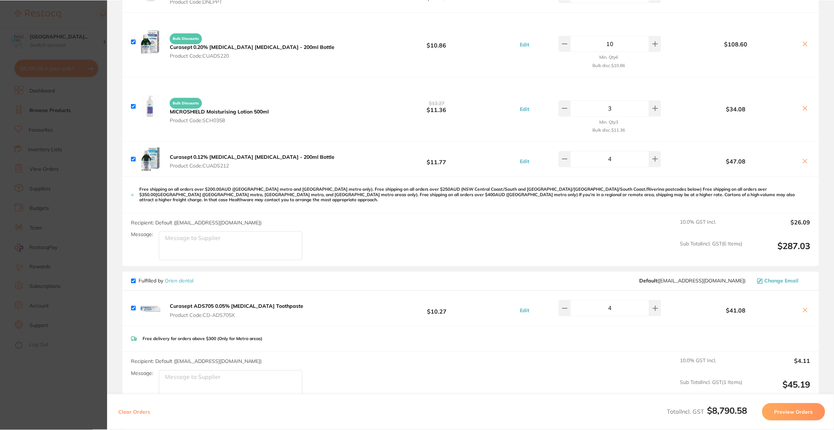
scroll to position [2675, 0]
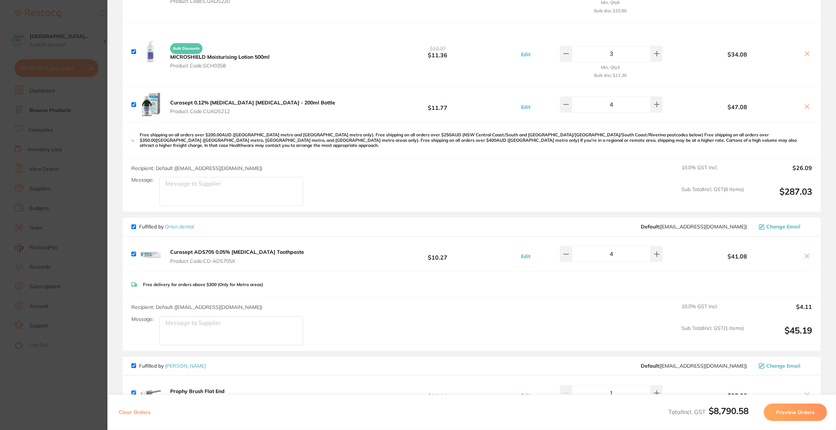
click at [806, 253] on icon at bounding box center [807, 256] width 6 height 6
checkbox input "false"
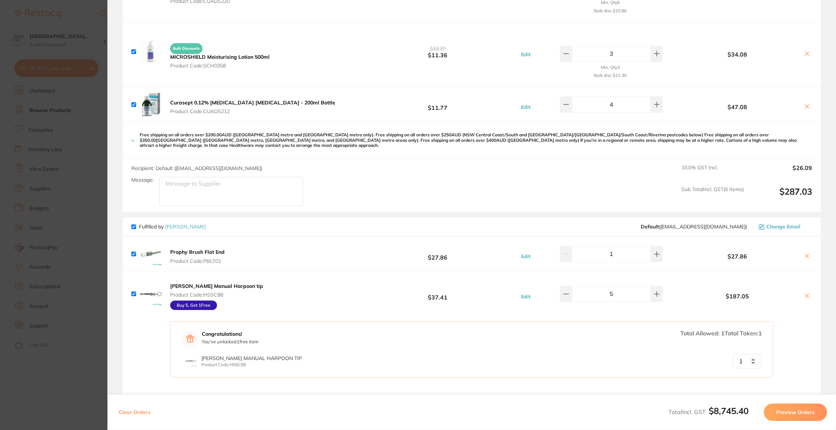
click at [41, 201] on section "Update RRP Set your pre negotiated price for this item. Item Agreed RRP (excl. …" at bounding box center [418, 215] width 836 height 430
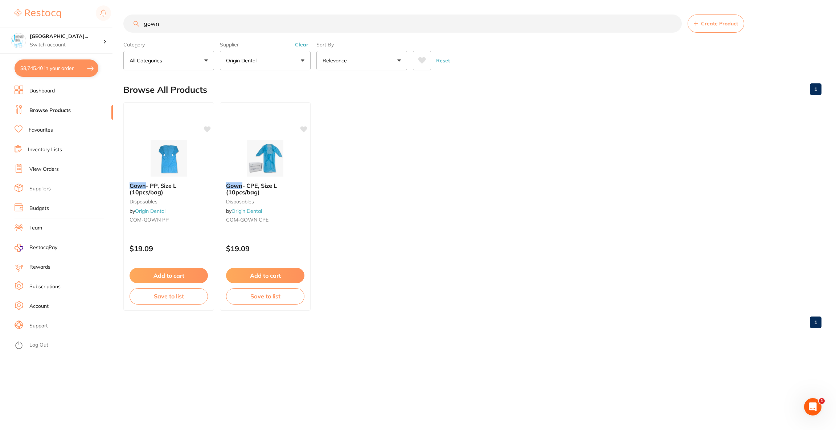
drag, startPoint x: 166, startPoint y: 28, endPoint x: 124, endPoint y: 24, distance: 42.7
click at [124, 24] on input "gown" at bounding box center [402, 24] width 558 height 18
type input "="
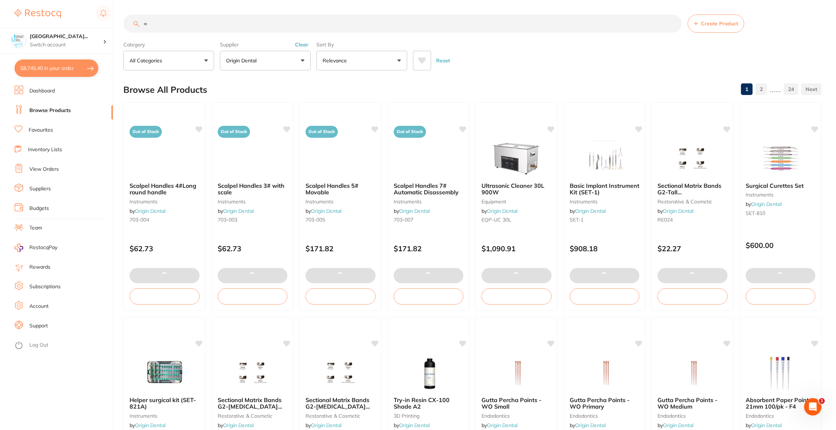
scroll to position [345, 0]
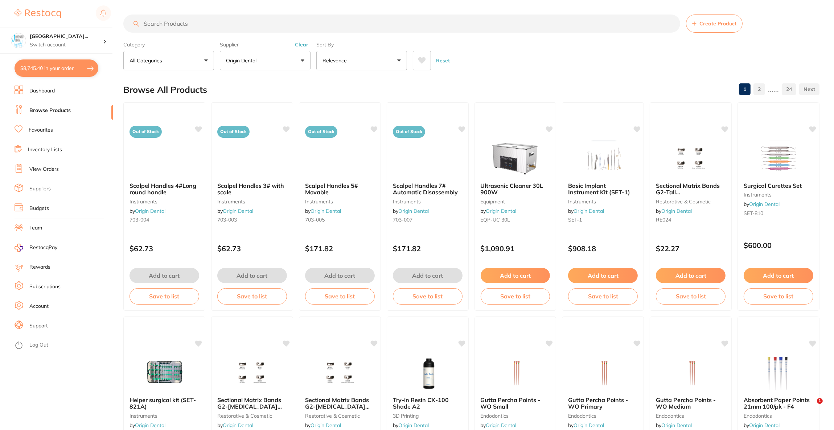
paste input "GC-5150306"
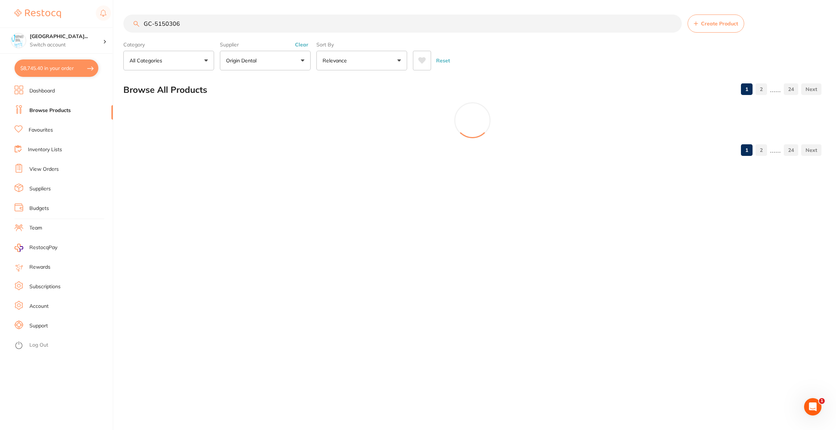
scroll to position [0, 0]
type input "GC-5150306"
click at [281, 64] on button "Origin Dental" at bounding box center [265, 61] width 91 height 20
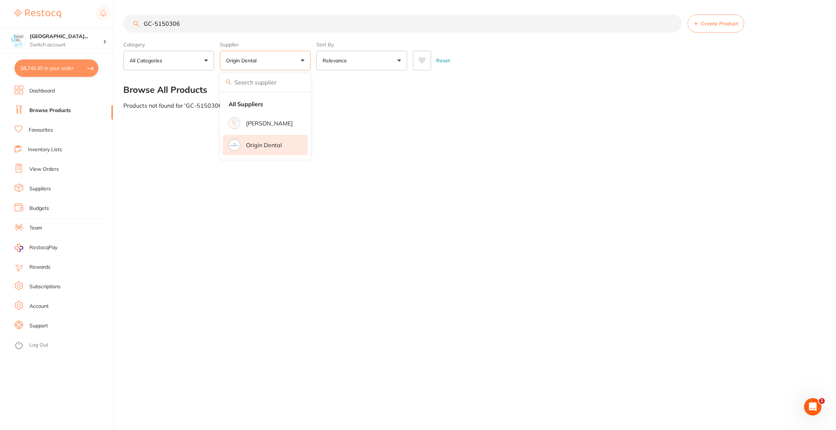
click at [269, 146] on p "Origin Dental" at bounding box center [264, 145] width 36 height 7
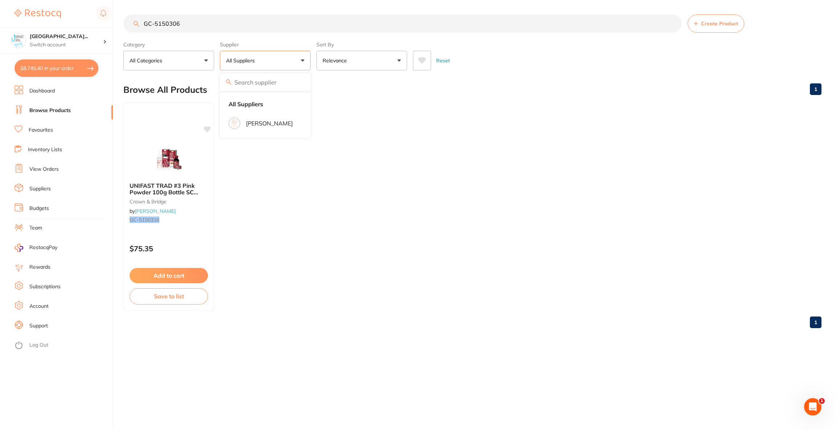
drag, startPoint x: 207, startPoint y: 26, endPoint x: 116, endPoint y: 24, distance: 91.4
click at [116, 24] on div "$8,745.40 North West Dental Wynya... Switch account Riaz Dental Surgery Experte…" at bounding box center [418, 215] width 836 height 430
click at [68, 74] on button "$8,745.40 in your order" at bounding box center [57, 67] width 84 height 17
checkbox input "true"
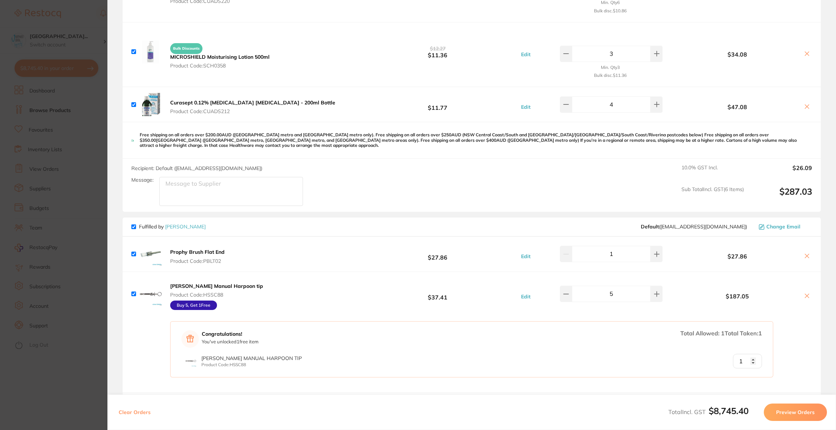
click at [61, 265] on section "Update RRP Set your pre negotiated price for this item. Item Agreed RRP (excl. …" at bounding box center [418, 215] width 836 height 430
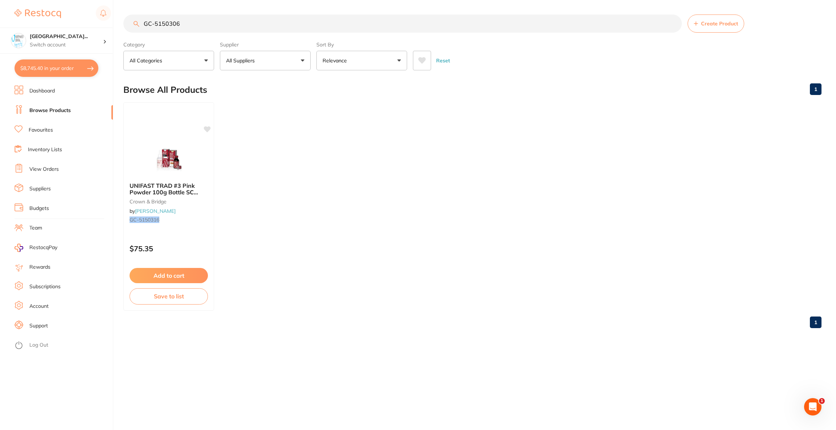
click at [204, 27] on input "GC-5150306" at bounding box center [402, 24] width 558 height 18
type input "GC-515"
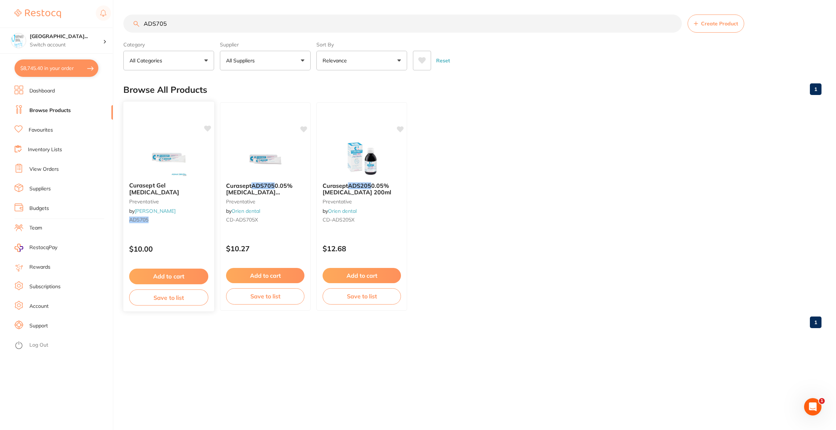
type input "ADS705"
click at [184, 147] on img at bounding box center [169, 158] width 48 height 37
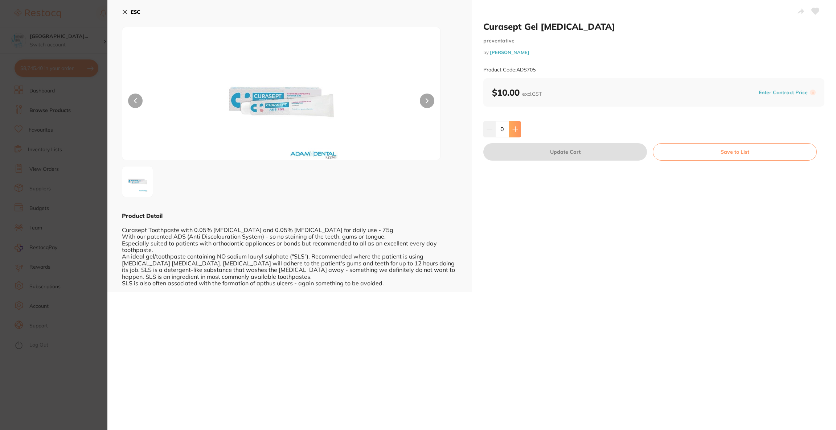
click at [514, 130] on icon at bounding box center [515, 129] width 6 height 6
type input "4"
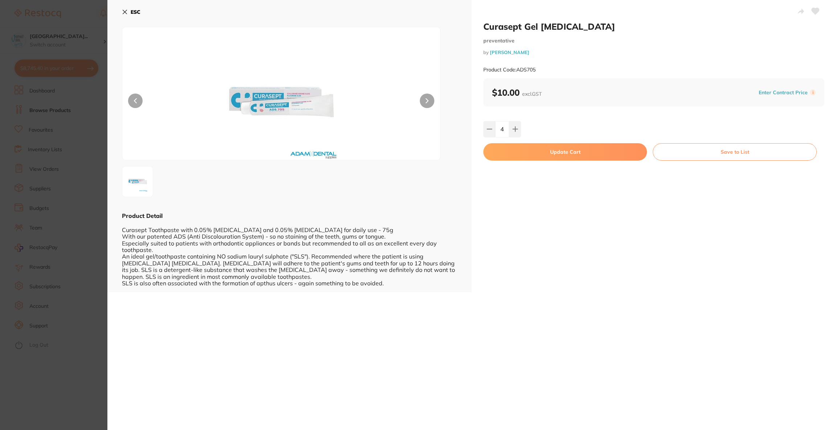
click at [532, 156] on button "Update Cart" at bounding box center [565, 151] width 164 height 17
checkbox input "false"
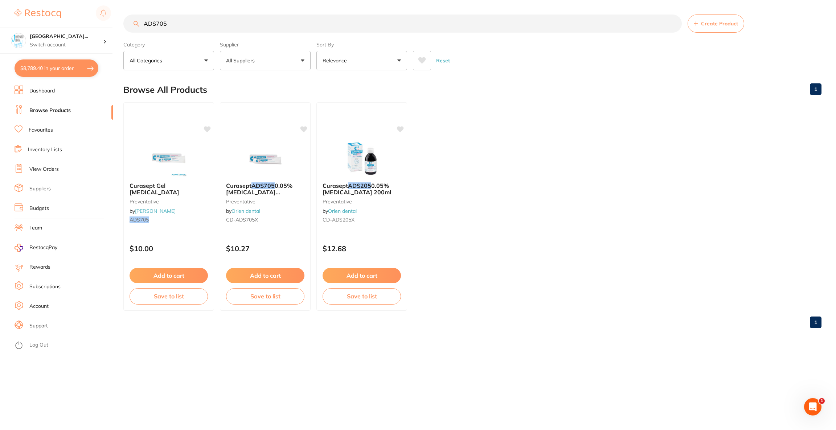
click at [63, 70] on button "$8,789.40 in your order" at bounding box center [57, 67] width 84 height 17
checkbox input "true"
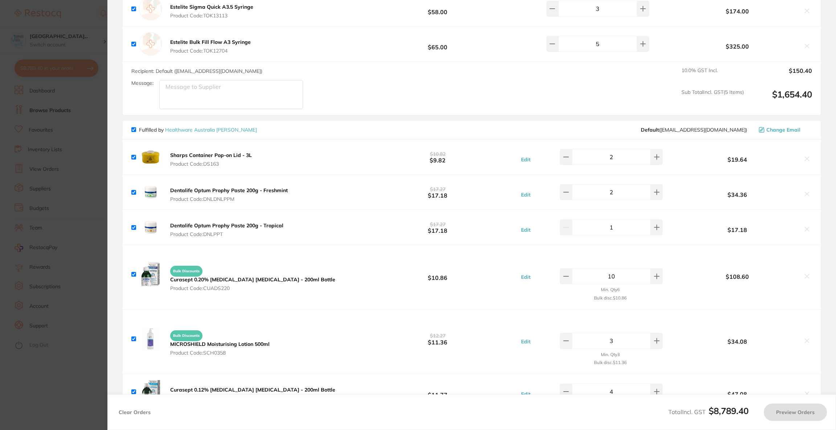
scroll to position [2349, 0]
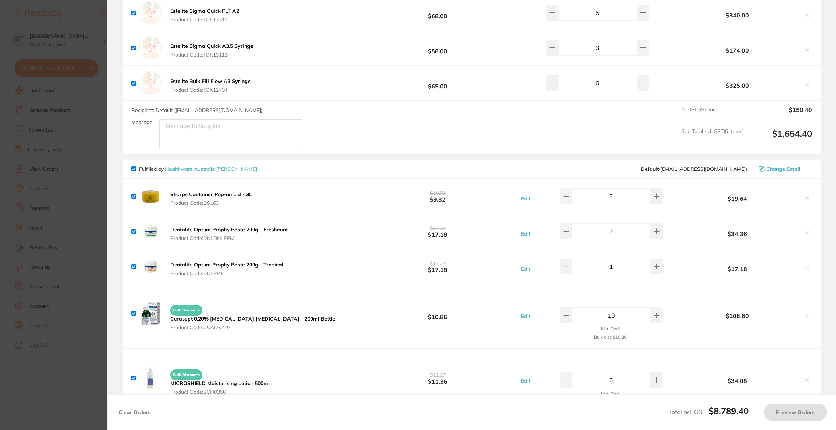
checkbox input "true"
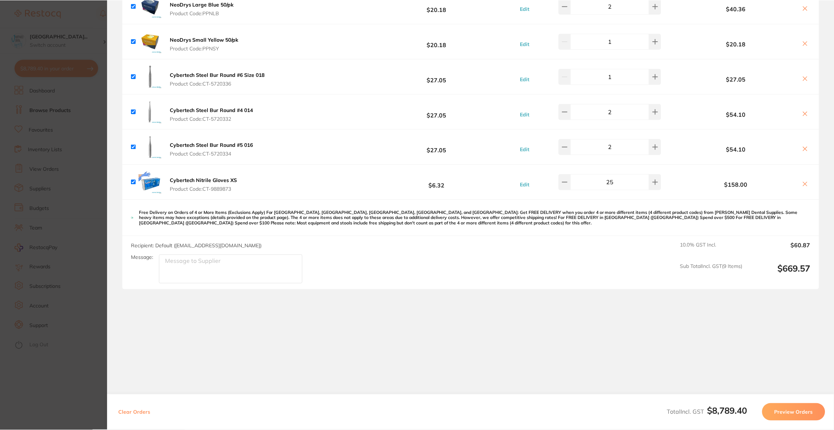
scroll to position [3116, 0]
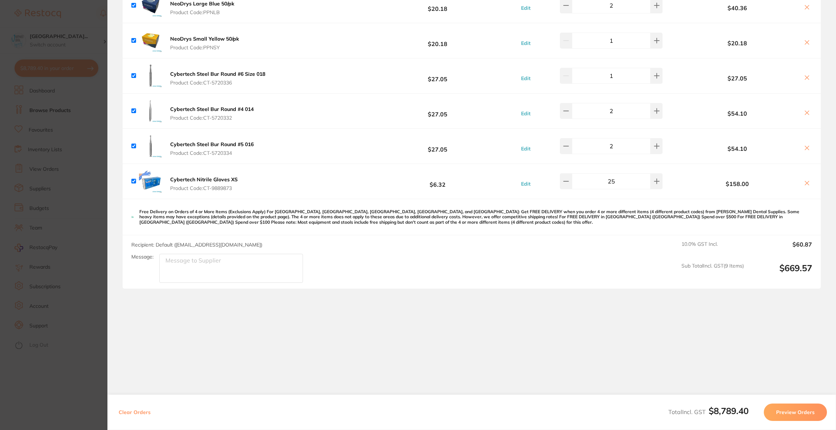
click at [25, 234] on section "Update RRP Set your pre negotiated price for this item. Item Agreed RRP (excl. …" at bounding box center [418, 215] width 836 height 430
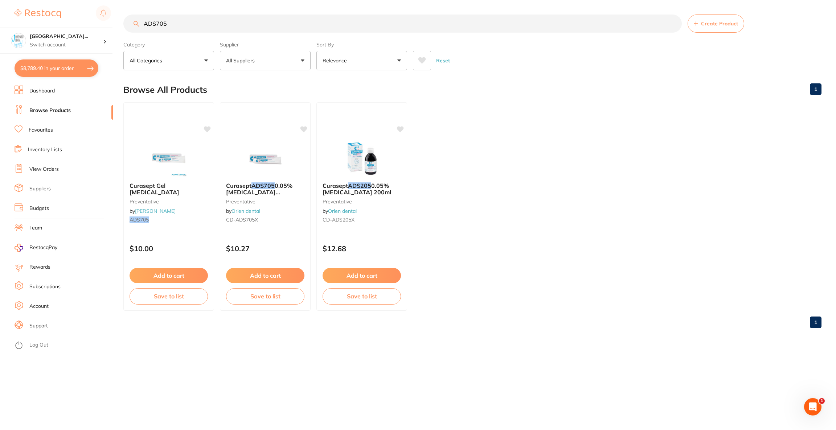
drag, startPoint x: 201, startPoint y: 28, endPoint x: 118, endPoint y: 27, distance: 82.7
click at [118, 27] on div "$8,789.40 North West Dental Wynya... Switch account Riaz Dental Surgery Experte…" at bounding box center [418, 215] width 836 height 430
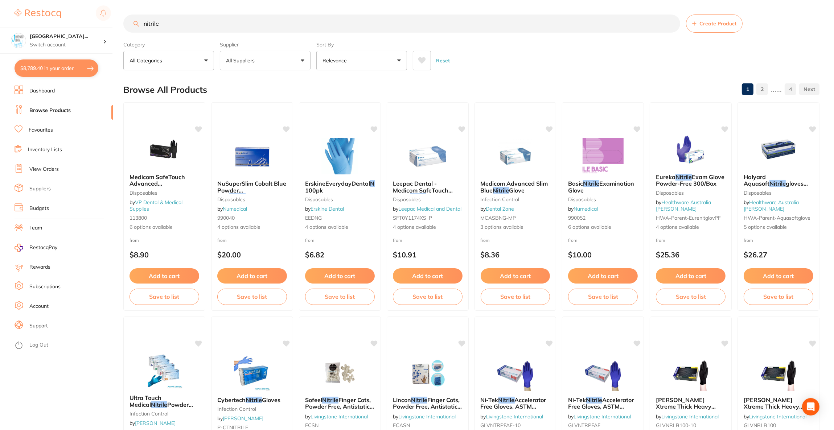
type input "nitrile"
click at [287, 65] on button "All Suppliers" at bounding box center [265, 61] width 91 height 20
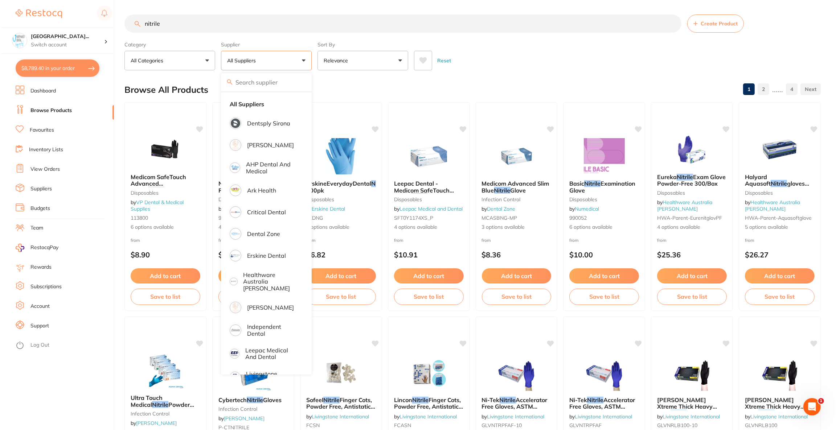
scroll to position [0, 0]
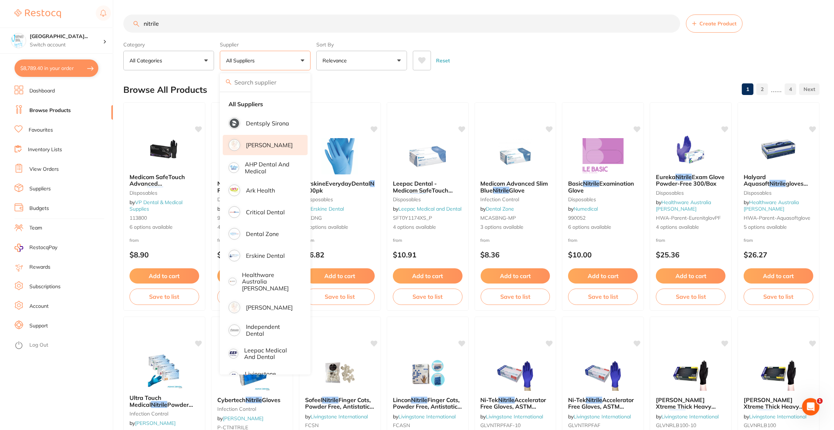
click at [276, 142] on p "[PERSON_NAME]" at bounding box center [269, 145] width 47 height 7
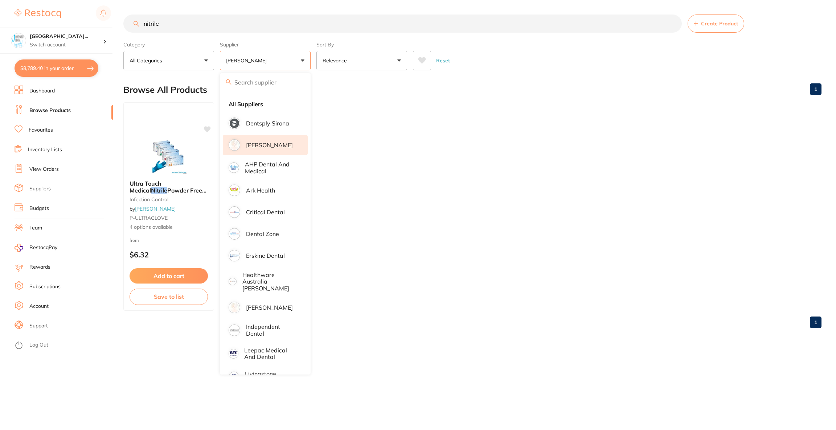
drag, startPoint x: 526, startPoint y: 109, endPoint x: 513, endPoint y: 112, distance: 14.1
click at [526, 110] on ul "Ultra Touch Medical Nitrile Powder Free Gloves 100/box infection control by Ada…" at bounding box center [472, 206] width 698 height 209
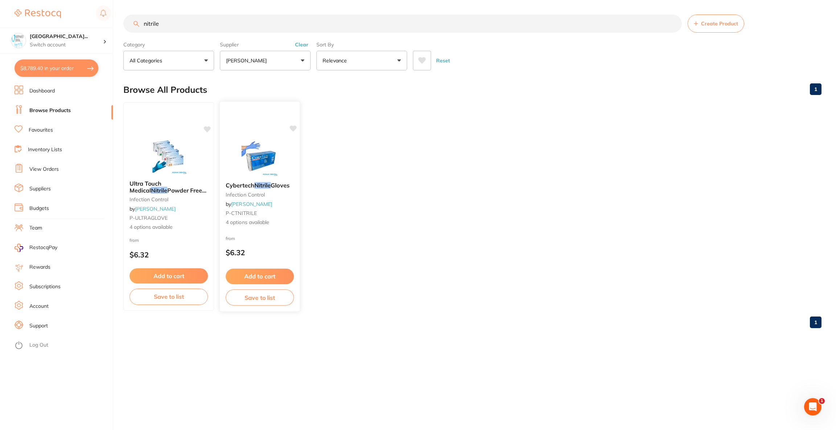
click at [271, 148] on img at bounding box center [260, 158] width 48 height 37
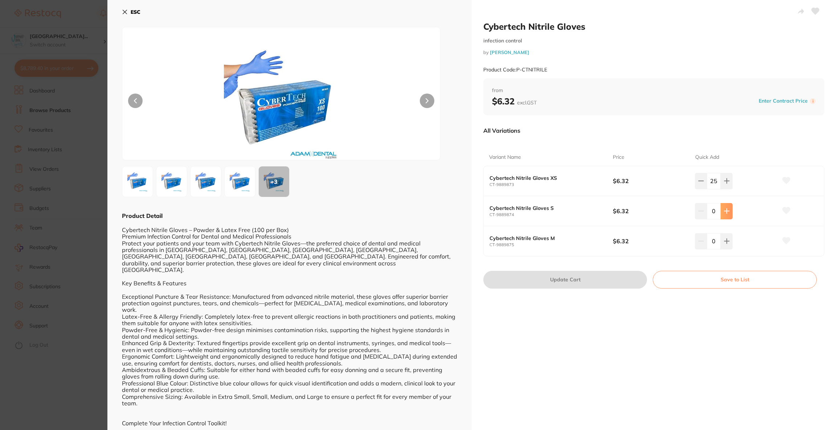
click at [720, 209] on button at bounding box center [726, 211] width 12 height 16
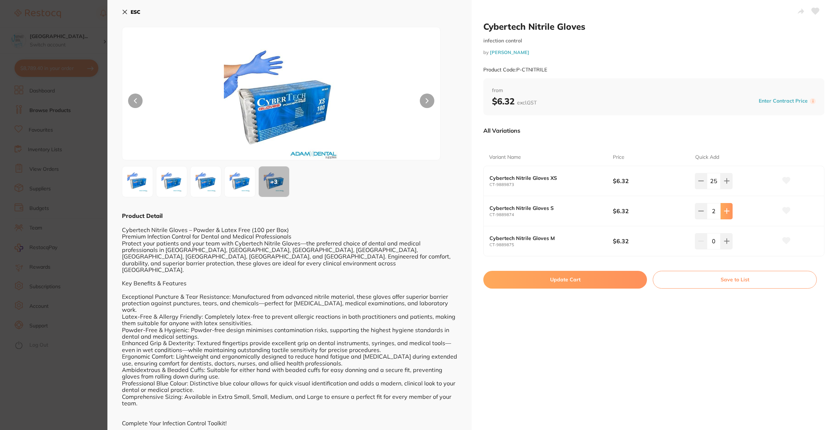
click at [720, 209] on button at bounding box center [726, 211] width 12 height 16
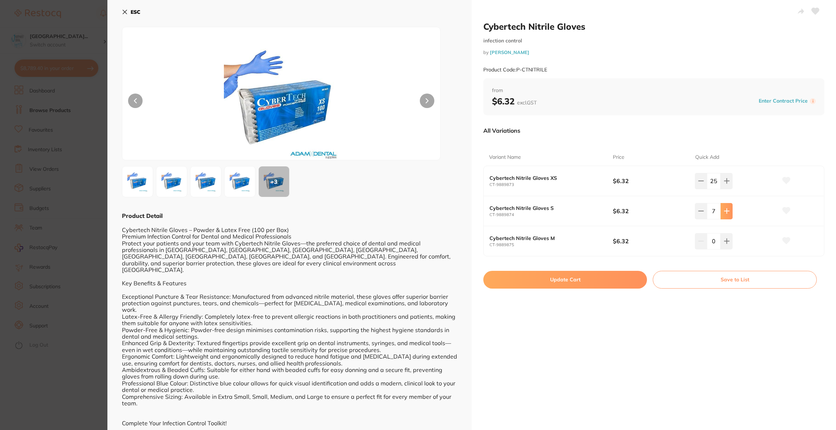
click at [720, 209] on button at bounding box center [726, 211] width 12 height 16
click at [718, 209] on input "8" at bounding box center [714, 211] width 14 height 16
click at [724, 209] on icon at bounding box center [727, 211] width 6 height 6
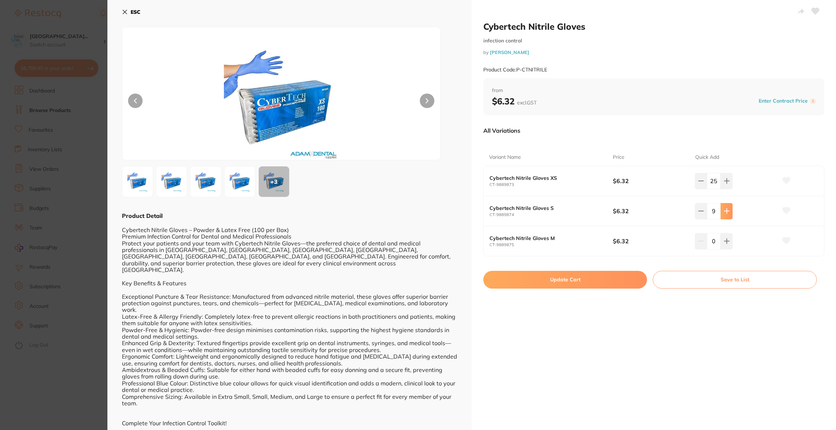
click at [724, 209] on icon at bounding box center [727, 211] width 6 height 6
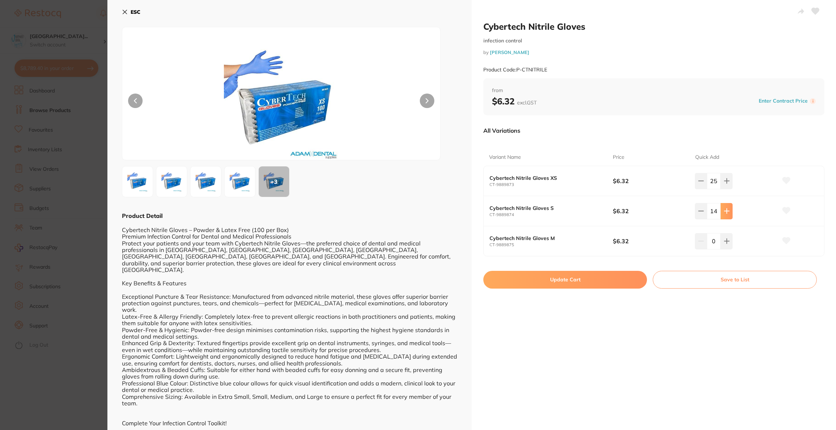
click at [724, 209] on icon at bounding box center [727, 211] width 6 height 6
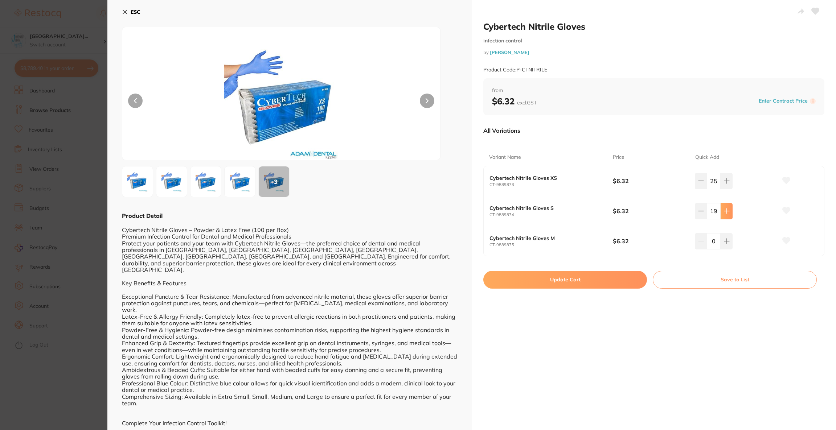
click at [724, 209] on icon at bounding box center [727, 211] width 6 height 6
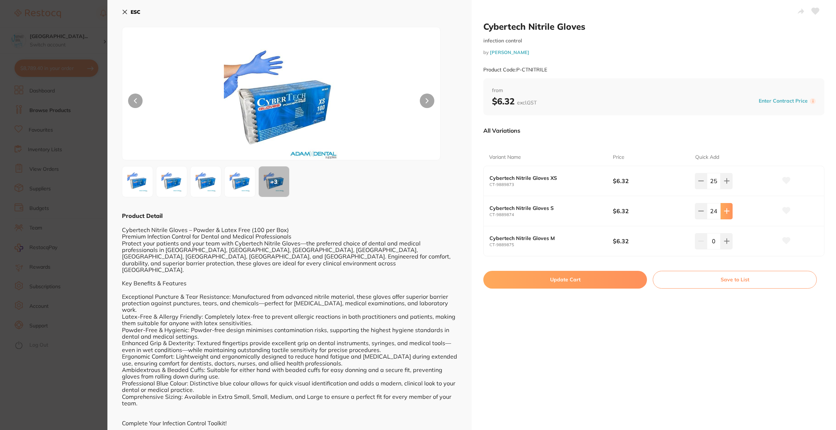
click at [724, 209] on icon at bounding box center [727, 211] width 6 height 6
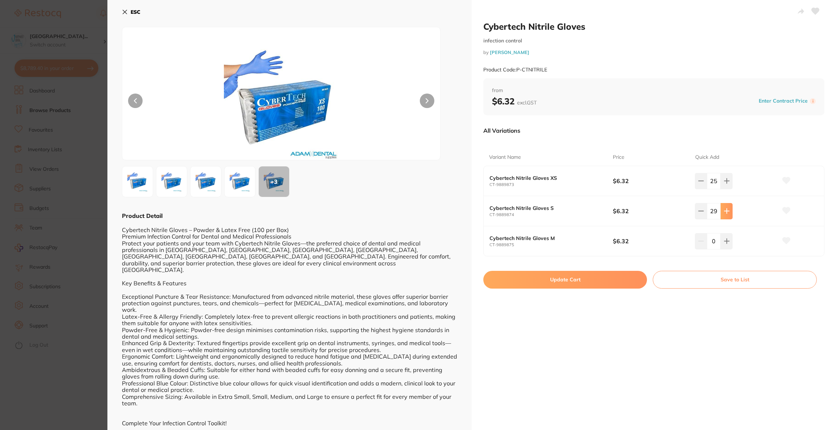
click at [724, 209] on icon at bounding box center [727, 211] width 6 height 6
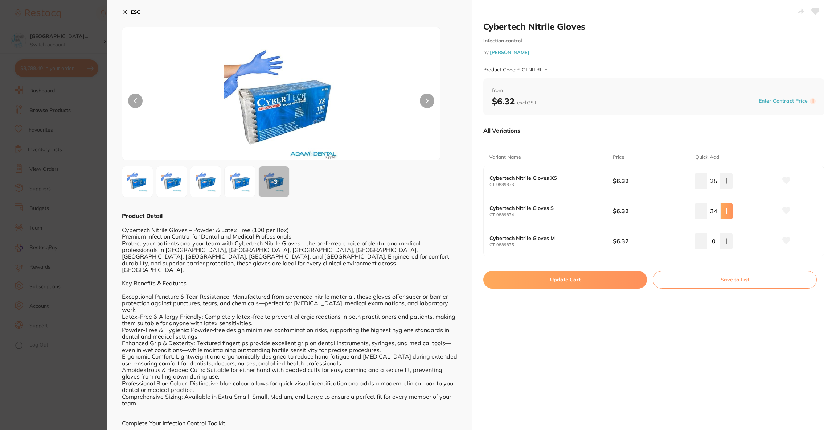
click at [724, 209] on icon at bounding box center [727, 211] width 6 height 6
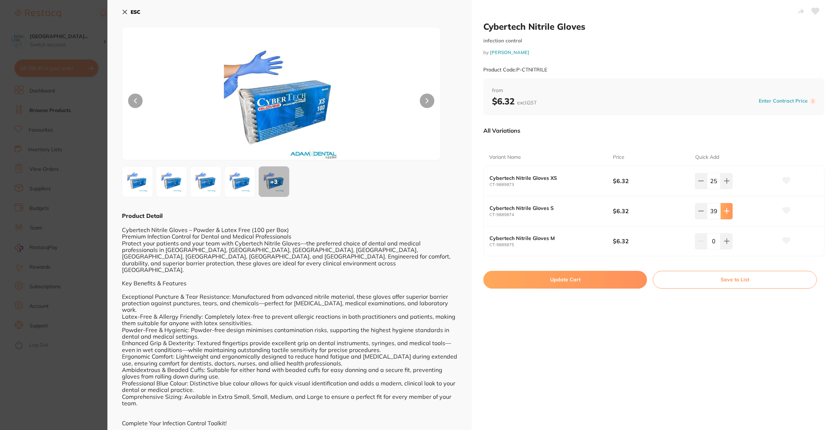
click at [724, 209] on icon at bounding box center [727, 211] width 6 height 6
type input "40"
click at [575, 279] on button "Update Cart" at bounding box center [565, 279] width 164 height 17
checkbox input "false"
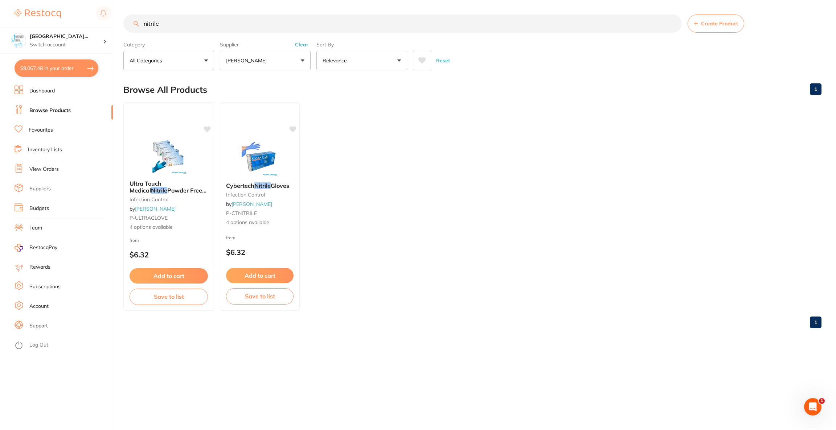
drag, startPoint x: 196, startPoint y: 22, endPoint x: 121, endPoint y: 19, distance: 75.5
click at [121, 19] on div "$9,067.48 North West Dental Wynya... Switch account Riaz Dental Surgery Experte…" at bounding box center [418, 215] width 836 height 430
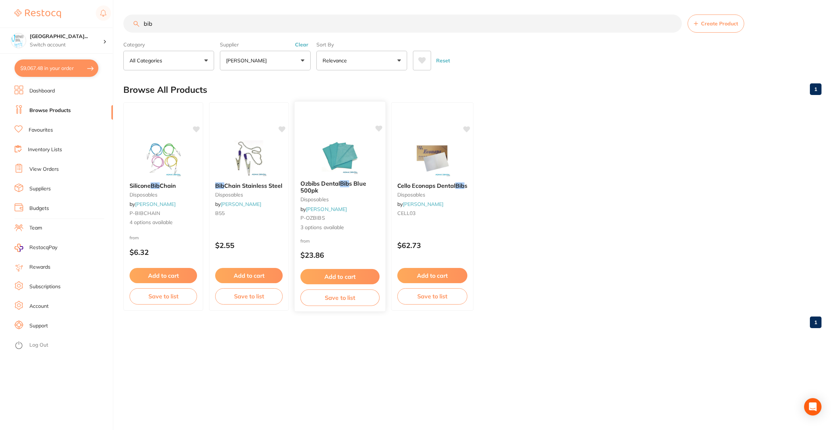
type input "bib"
drag, startPoint x: 336, startPoint y: 150, endPoint x: 325, endPoint y: 149, distance: 10.5
click at [336, 150] on img at bounding box center [339, 156] width 47 height 36
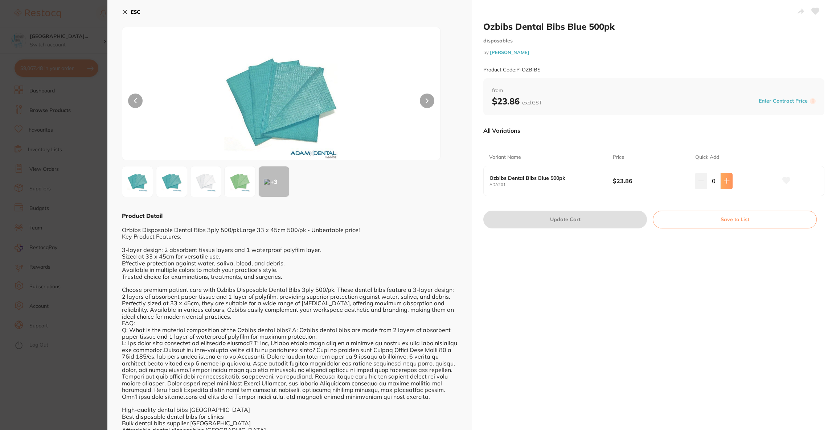
click at [724, 183] on icon at bounding box center [727, 181] width 6 height 6
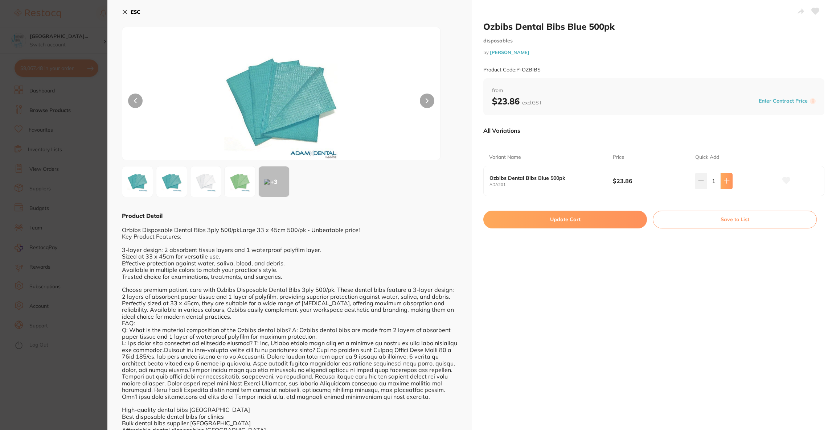
click at [724, 183] on icon at bounding box center [727, 181] width 6 height 6
type input "2"
click at [595, 223] on button "Update Cart" at bounding box center [565, 219] width 164 height 17
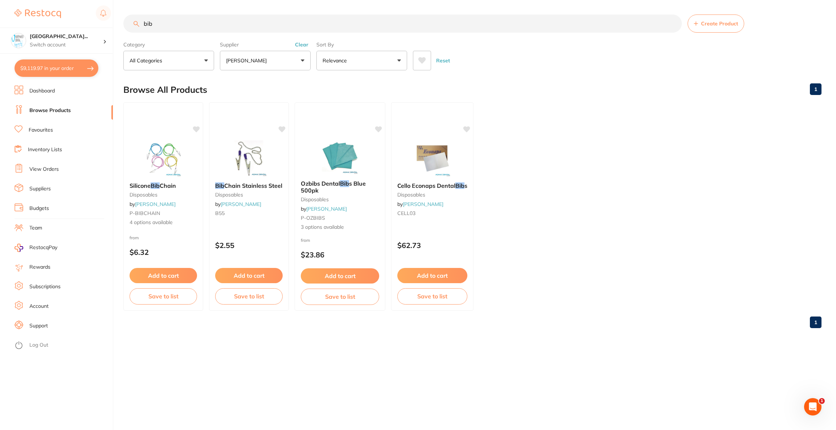
click at [54, 69] on button "$9,119.97 in your order" at bounding box center [57, 67] width 84 height 17
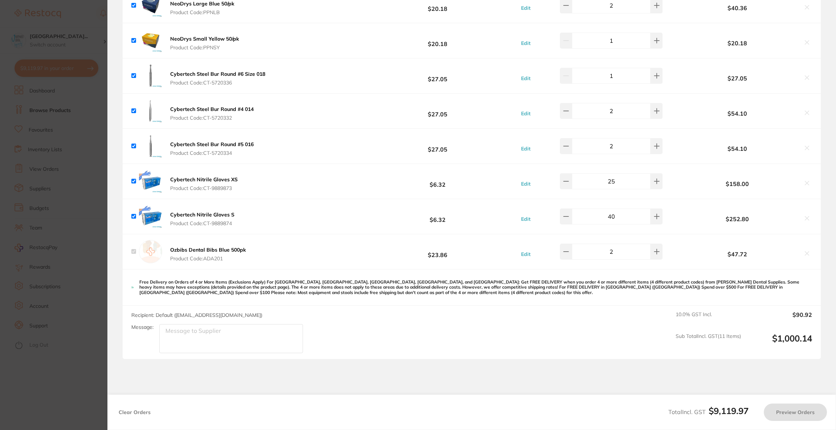
checkbox input "true"
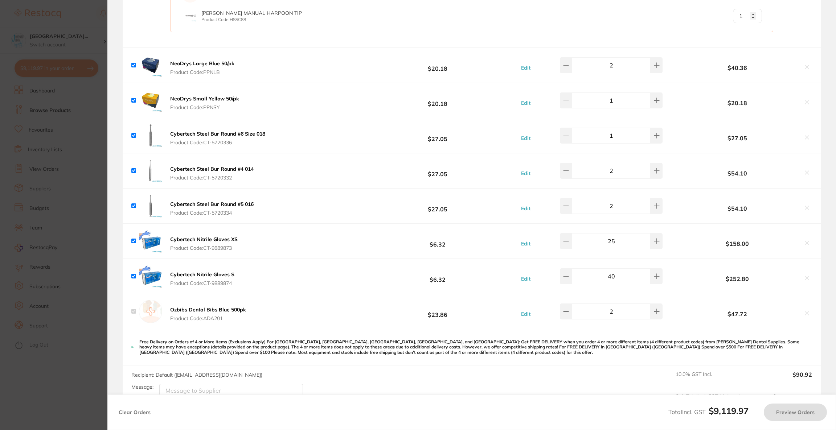
checkbox input "true"
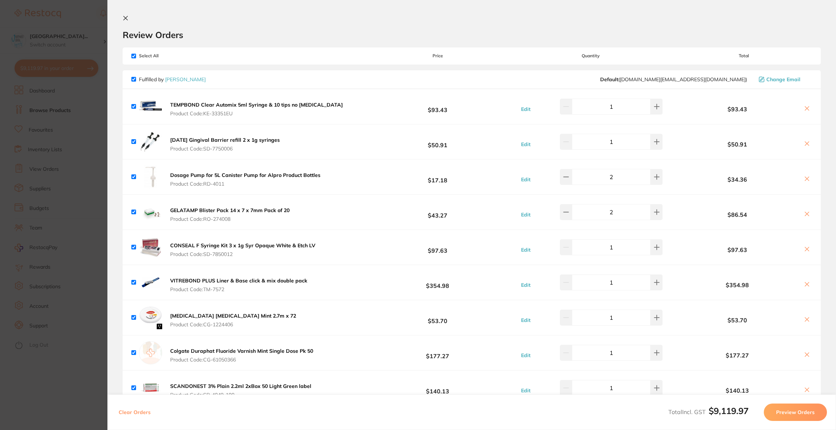
click at [775, 419] on button "Preview Orders" at bounding box center [795, 412] width 63 height 17
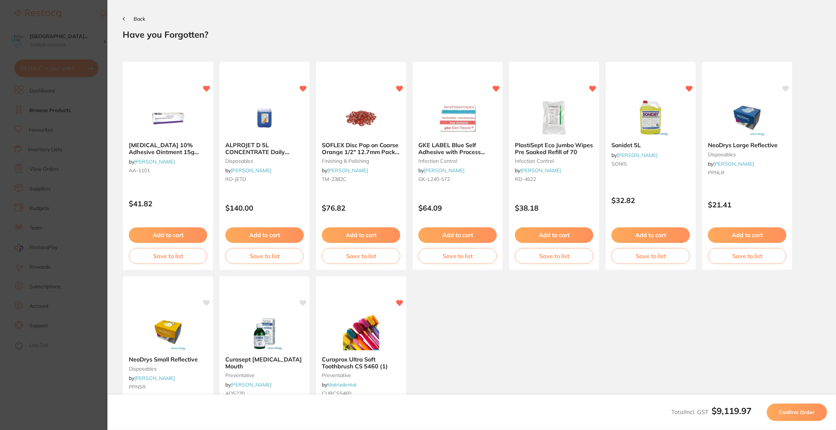
click at [773, 415] on button "Confirm Order" at bounding box center [796, 412] width 60 height 17
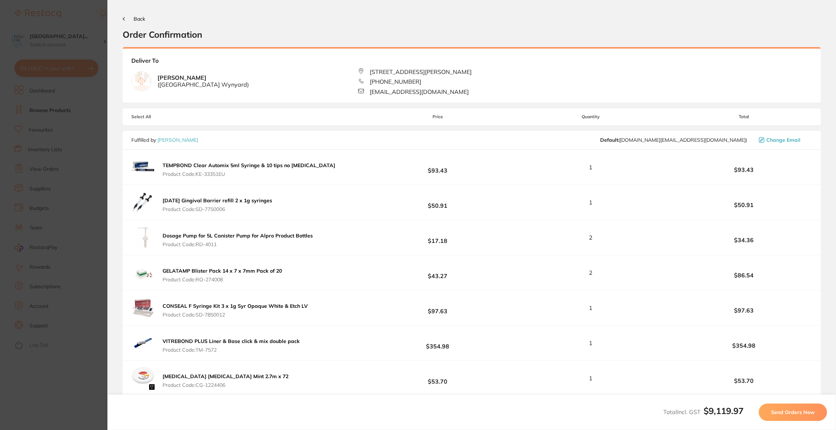
click at [774, 415] on span "Send Orders Now" at bounding box center [793, 412] width 44 height 7
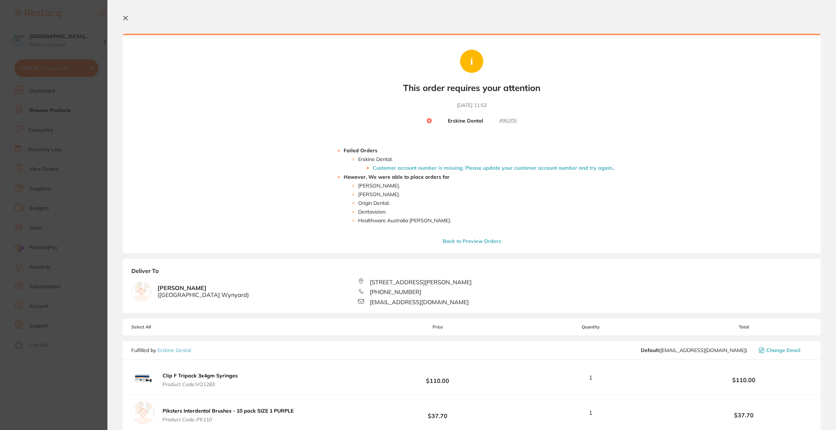
click at [477, 242] on button "Back to Preview Orders" at bounding box center [471, 241] width 63 height 7
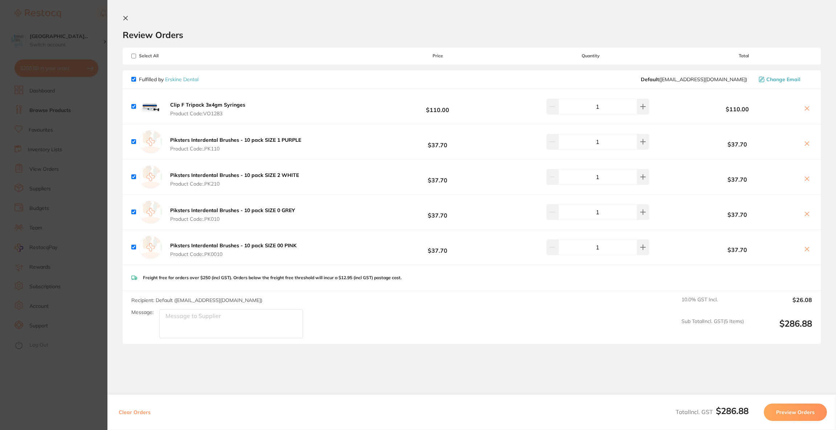
click at [785, 78] on span "Change Email" at bounding box center [783, 80] width 34 height 6
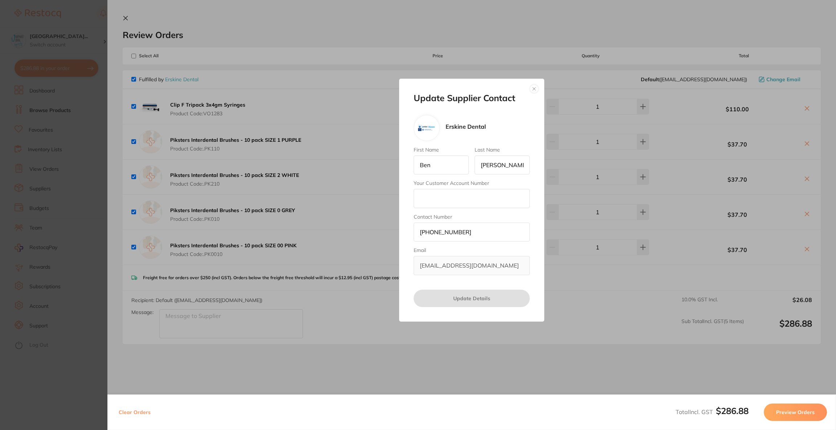
click at [652, 348] on div "Update Supplier Contact Erskine Dental First Name Ben Last Name Stitt Your Cust…" at bounding box center [471, 200] width 728 height 430
click at [537, 86] on button "button" at bounding box center [534, 89] width 9 height 9
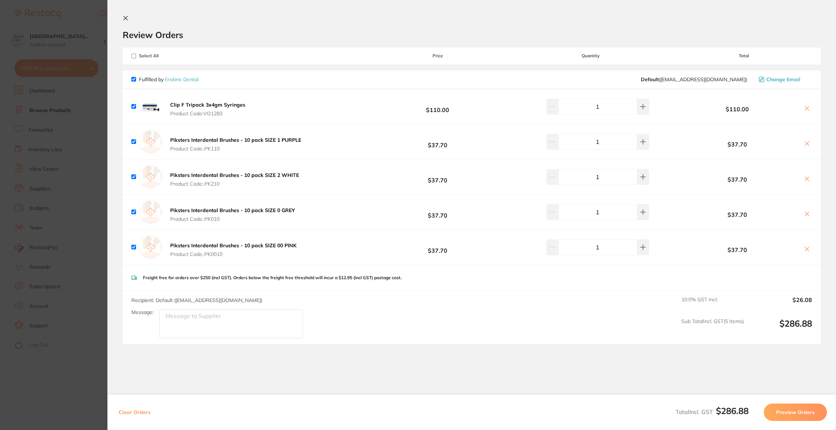
click at [87, 192] on section "Update RRP Set your pre negotiated price for this item. Item Agreed RRP (excl. …" at bounding box center [418, 215] width 836 height 430
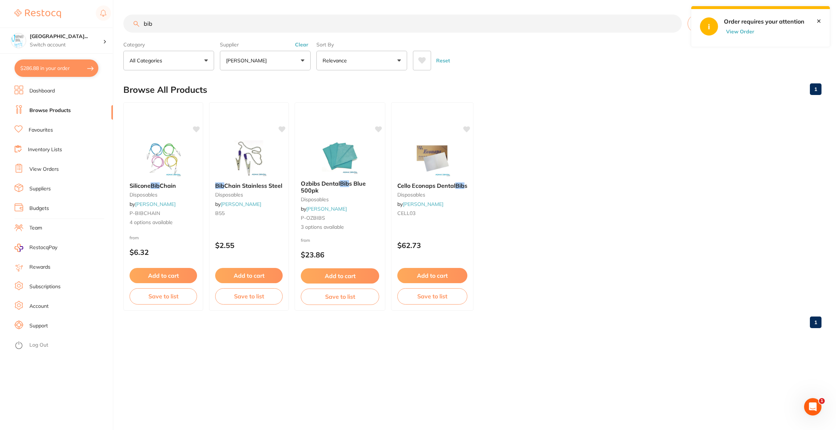
click at [80, 67] on button "$286.88 in your order" at bounding box center [57, 67] width 84 height 17
checkbox input "true"
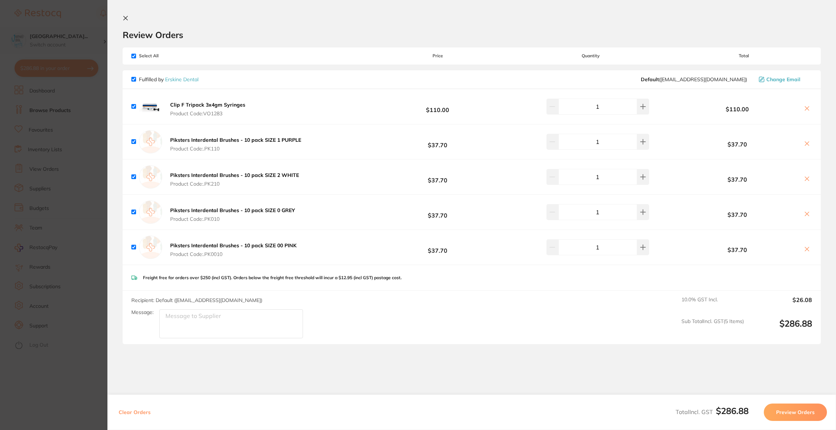
click at [47, 32] on section "Update RRP Set your pre negotiated price for this item. Item Agreed RRP (excl. …" at bounding box center [418, 215] width 836 height 430
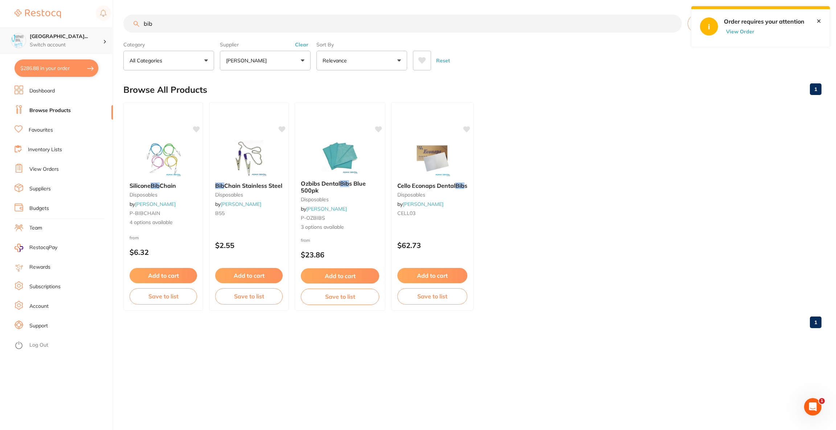
click at [105, 43] on div at bounding box center [107, 40] width 9 height 7
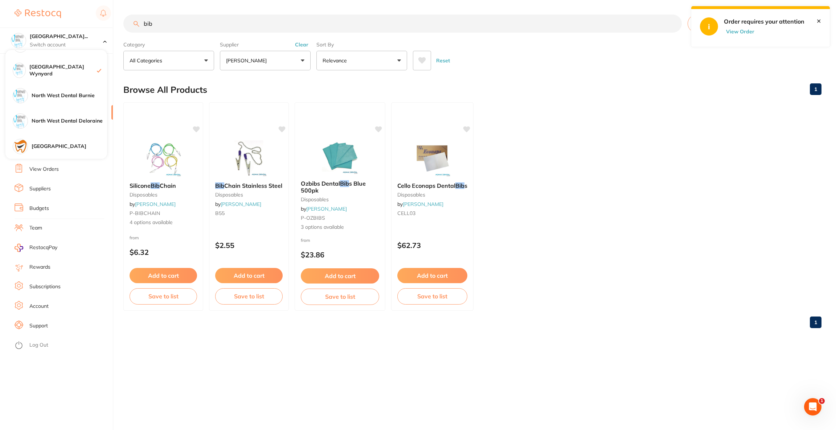
scroll to position [163, 0]
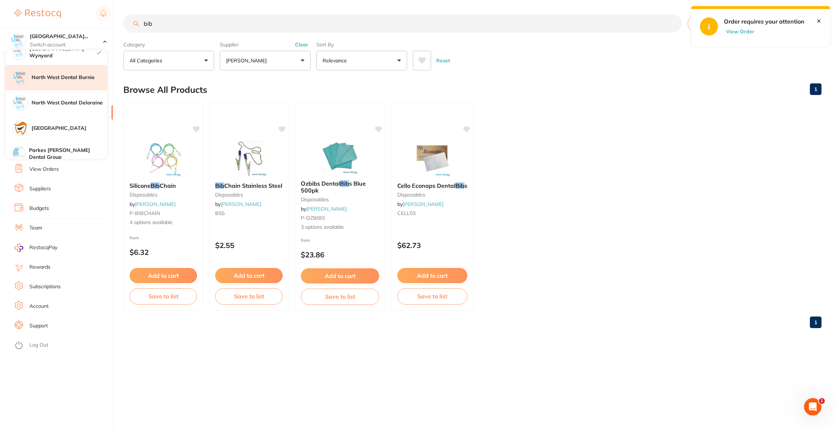
click at [82, 73] on div "North West Dental Burnie" at bounding box center [56, 77] width 102 height 25
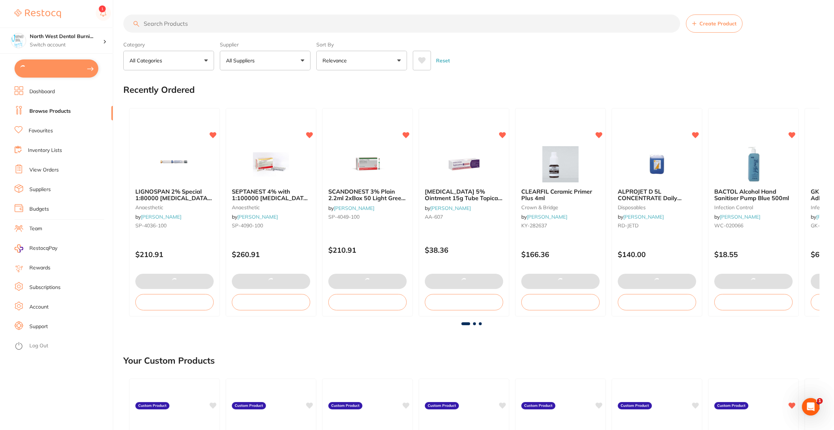
type input "2"
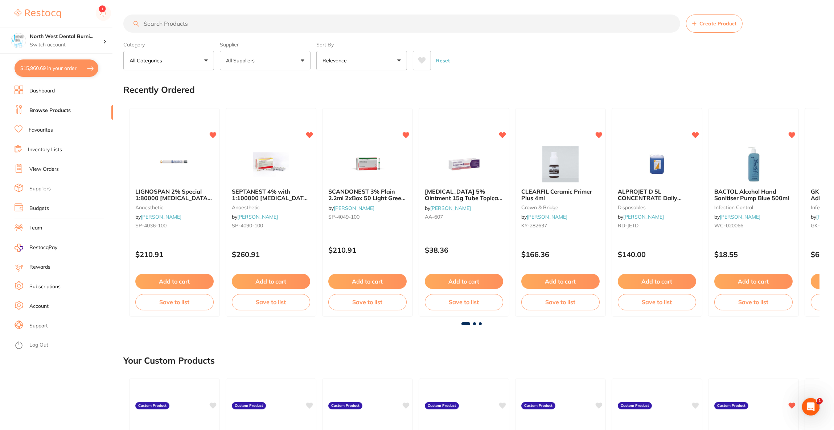
click at [73, 69] on button "$15,960.69 in your order" at bounding box center [57, 67] width 84 height 17
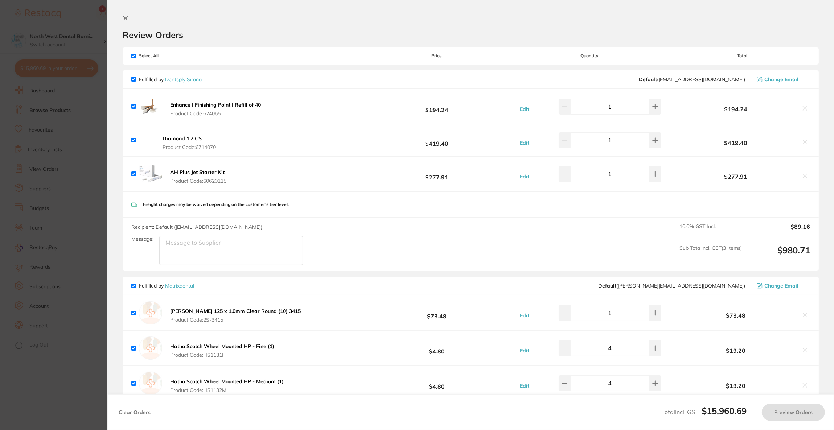
checkbox input "true"
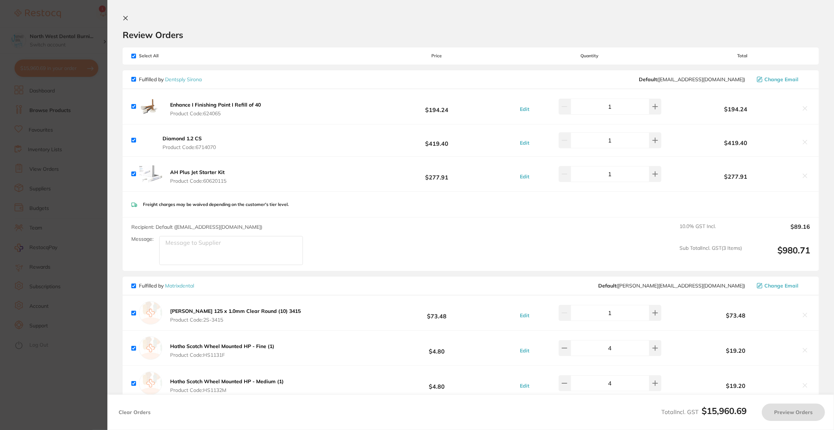
checkbox input "true"
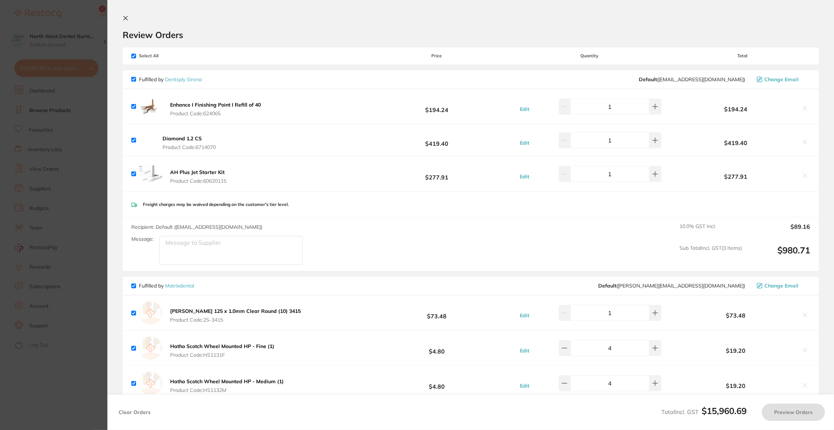
checkbox input "true"
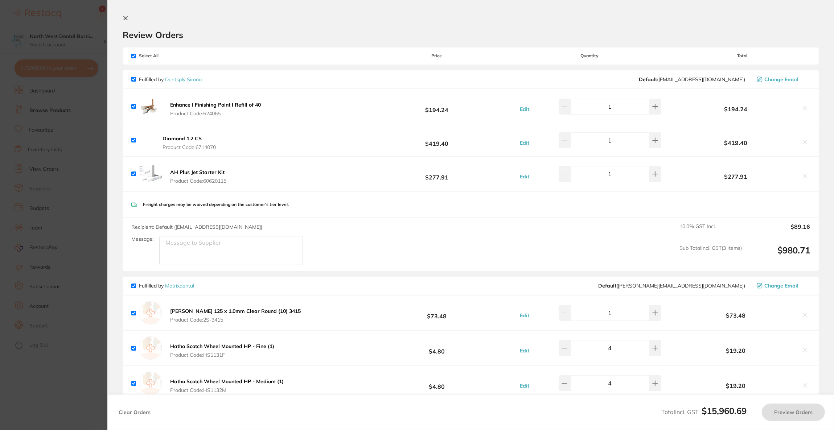
checkbox input "true"
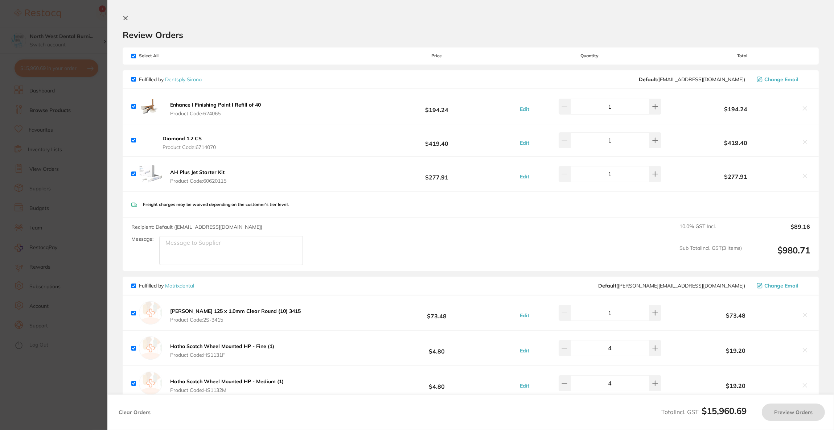
checkbox input "true"
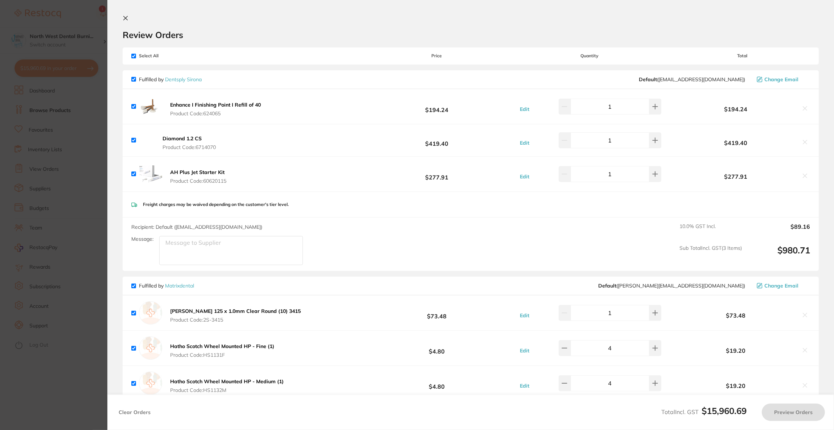
checkbox input "true"
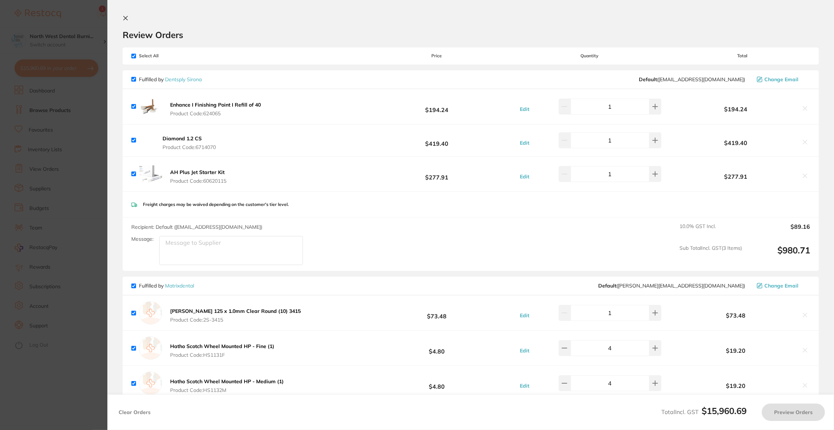
checkbox input "true"
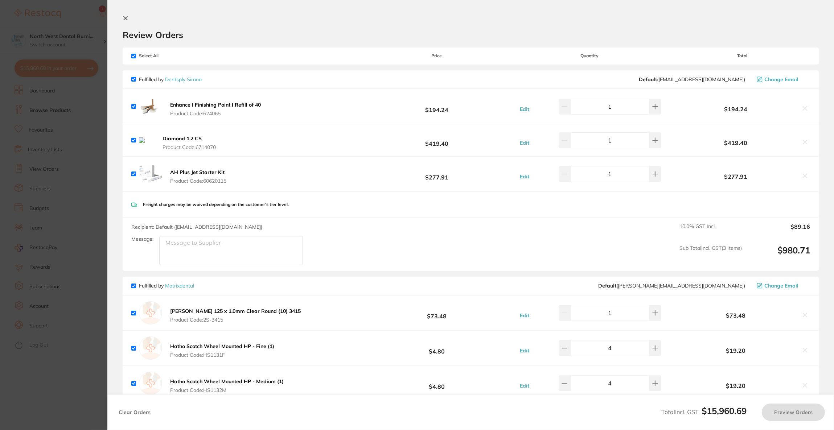
checkbox input "true"
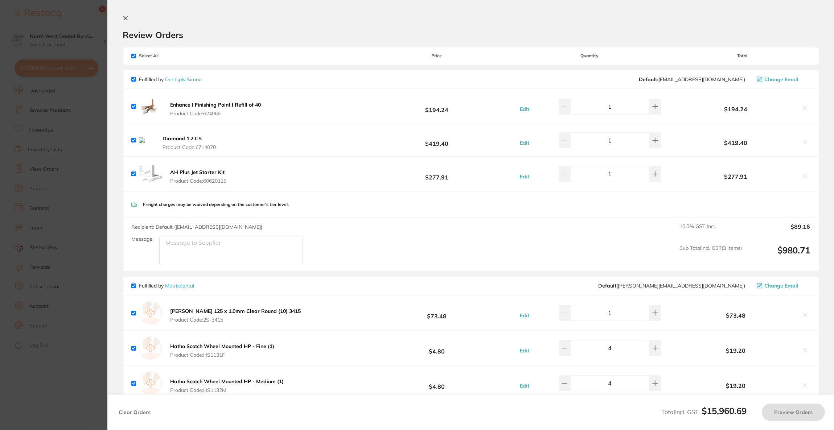
checkbox input "true"
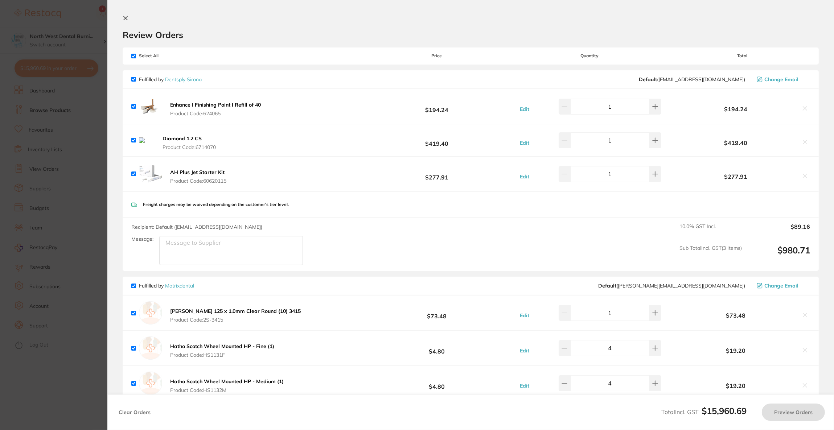
checkbox input "true"
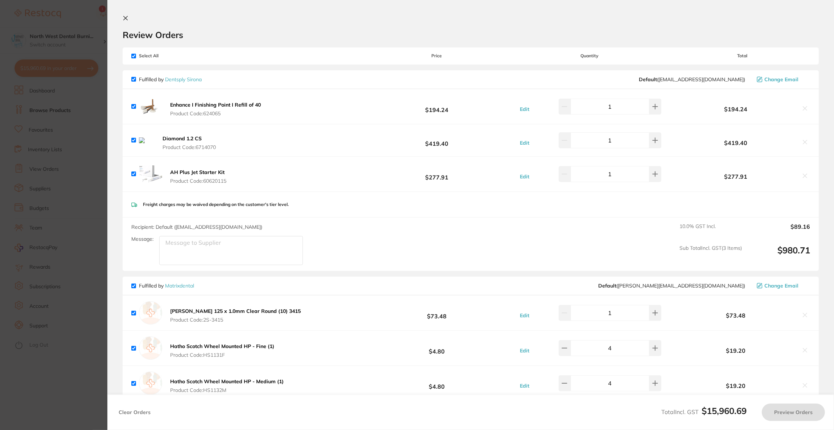
checkbox input "true"
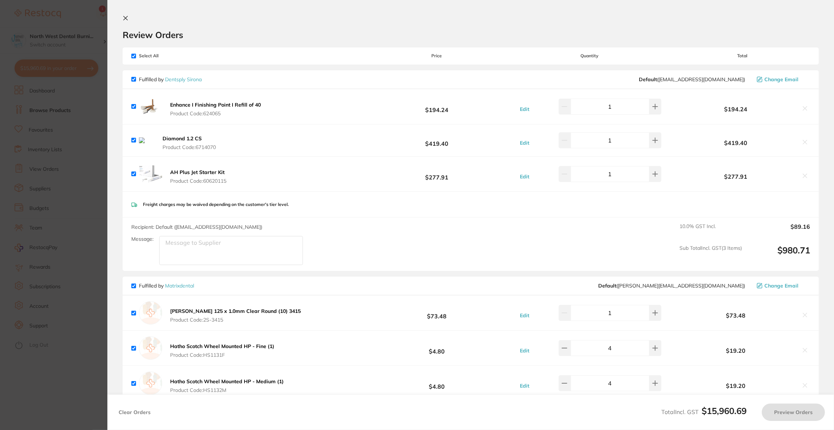
checkbox input "true"
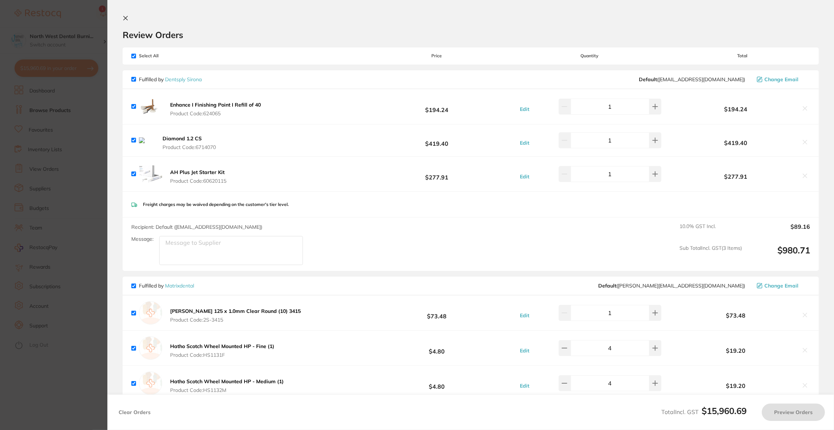
checkbox input "true"
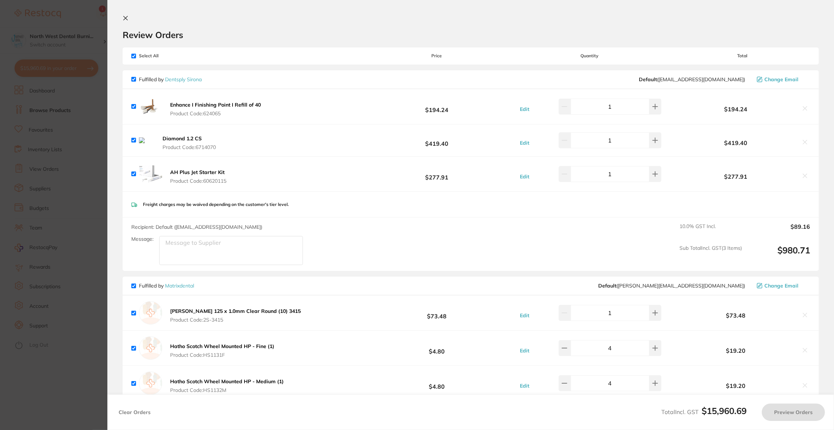
checkbox input "true"
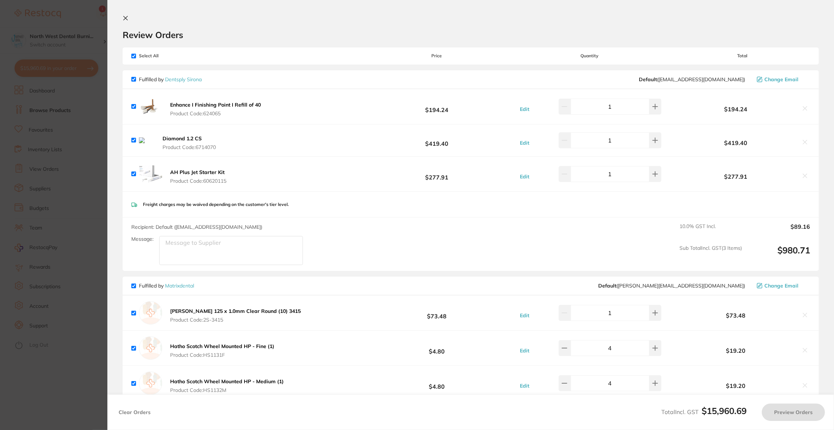
checkbox input "true"
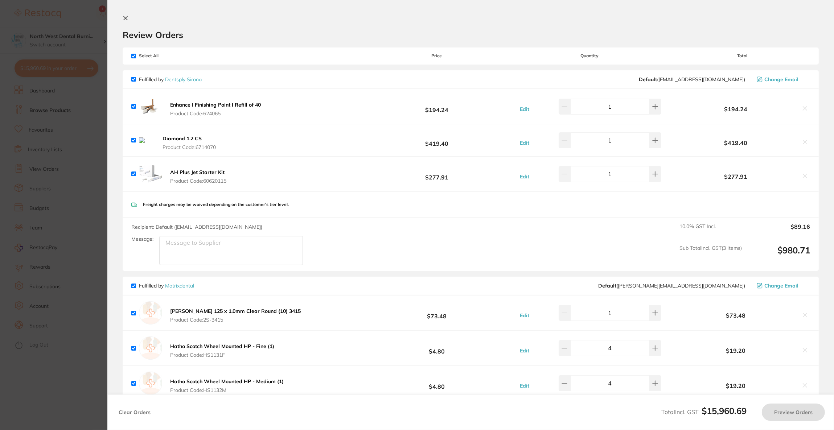
checkbox input "true"
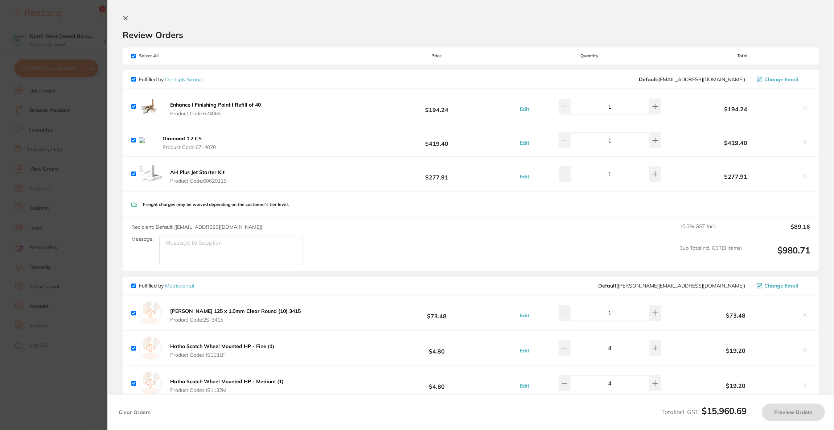
checkbox input "true"
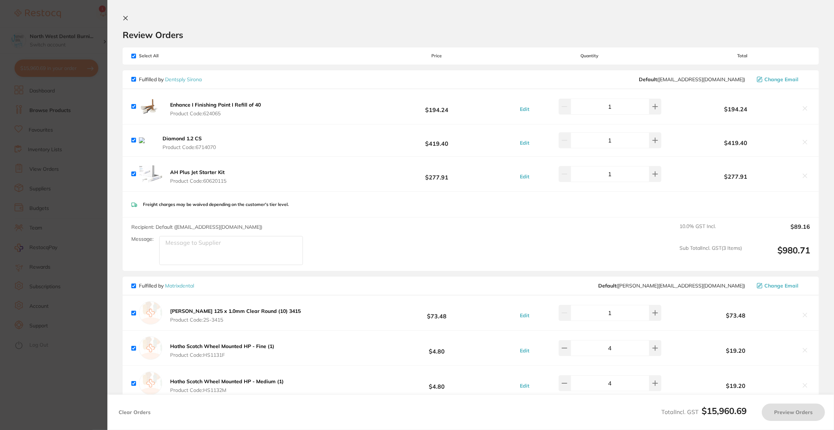
checkbox input "true"
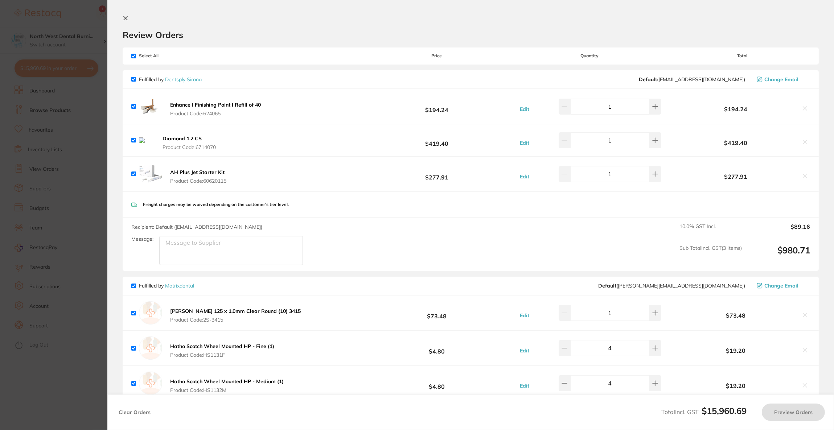
checkbox input "true"
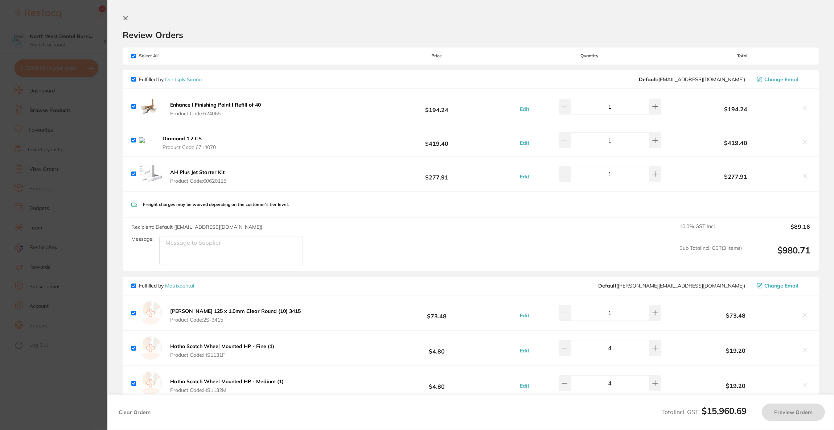
checkbox input "true"
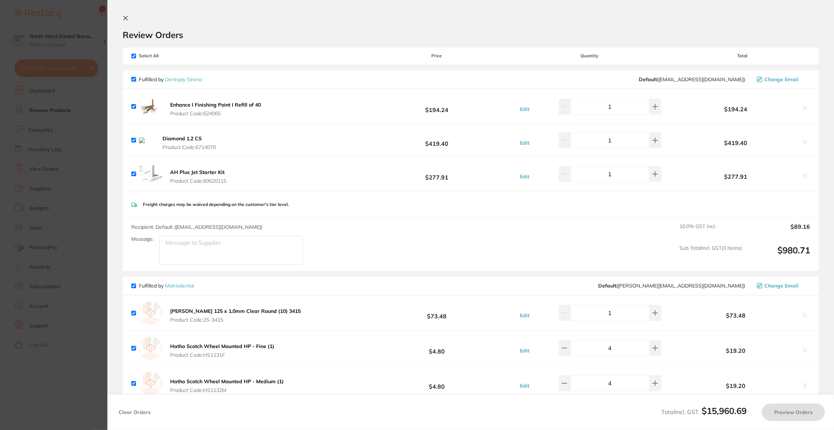
checkbox input "true"
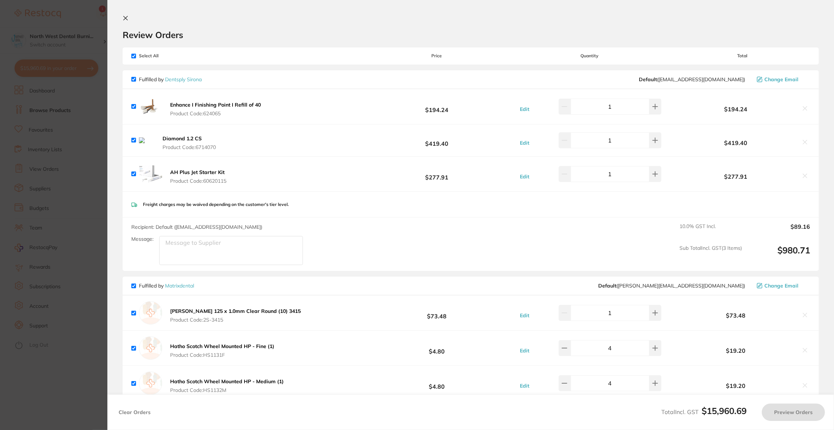
checkbox input "true"
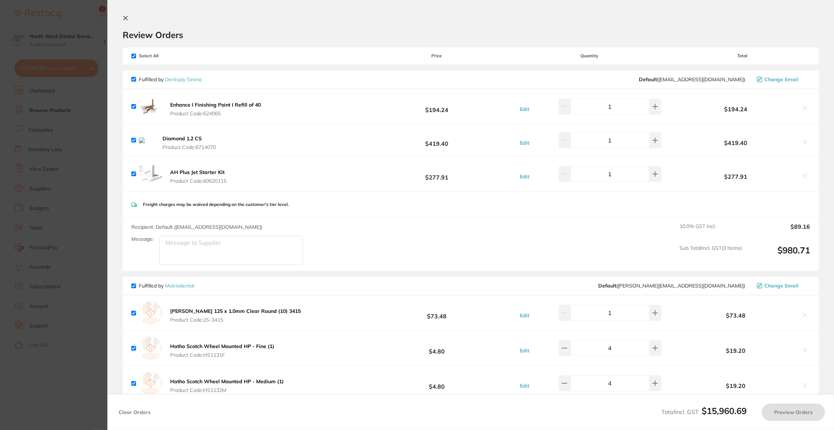
checkbox input "true"
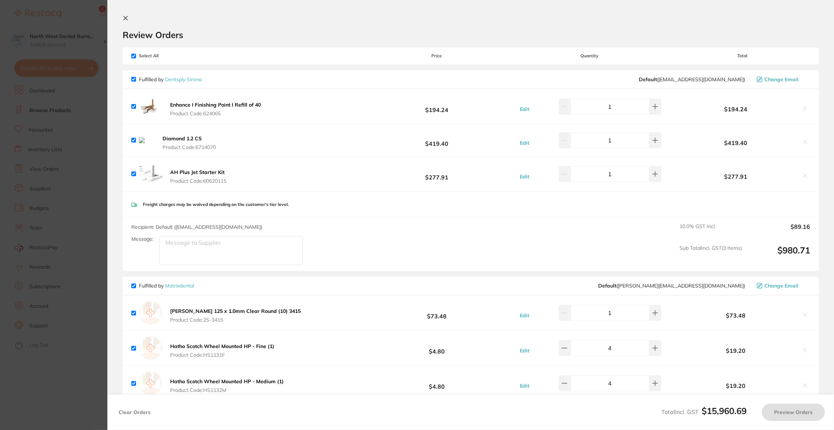
checkbox input "true"
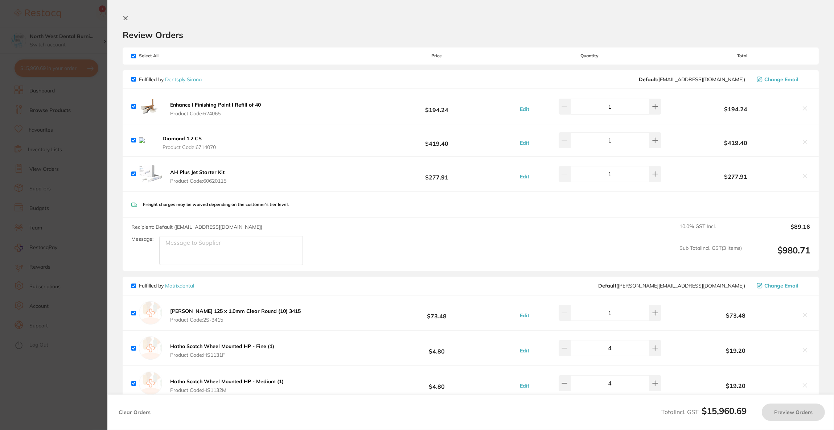
checkbox input "true"
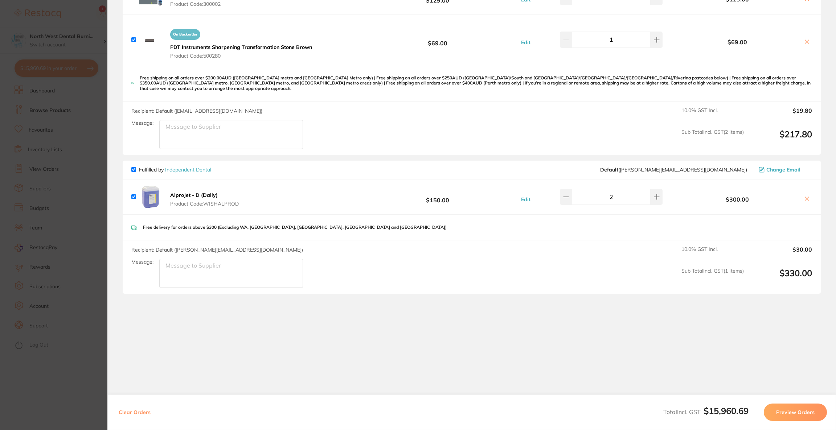
scroll to position [4766, 0]
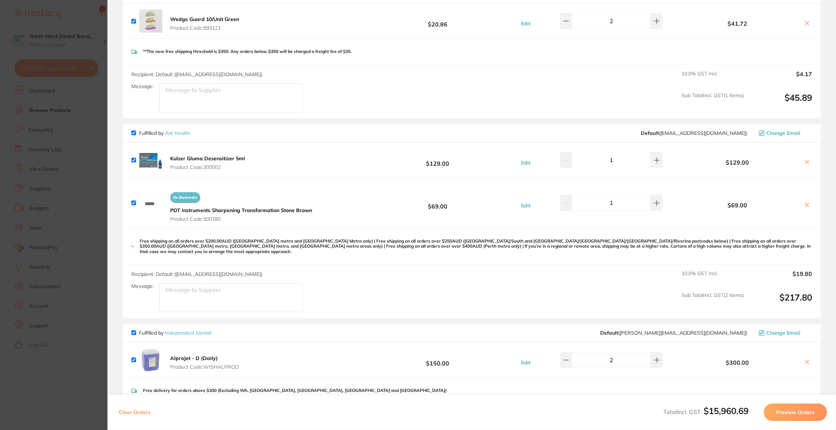
click at [806, 359] on icon at bounding box center [807, 362] width 6 height 6
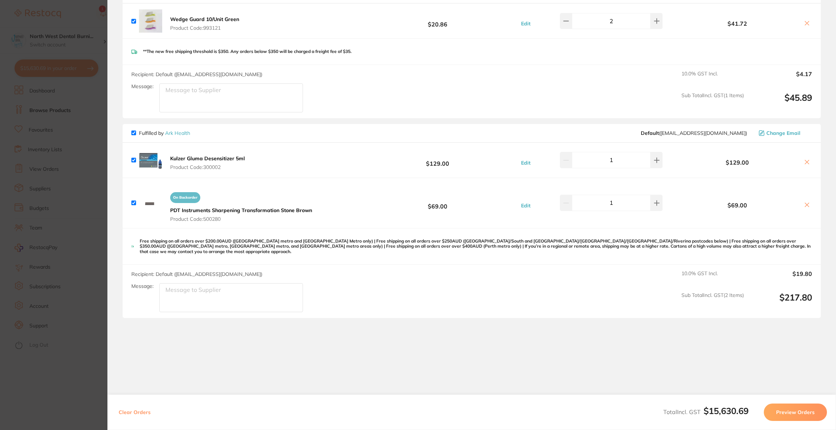
scroll to position [4549, 0]
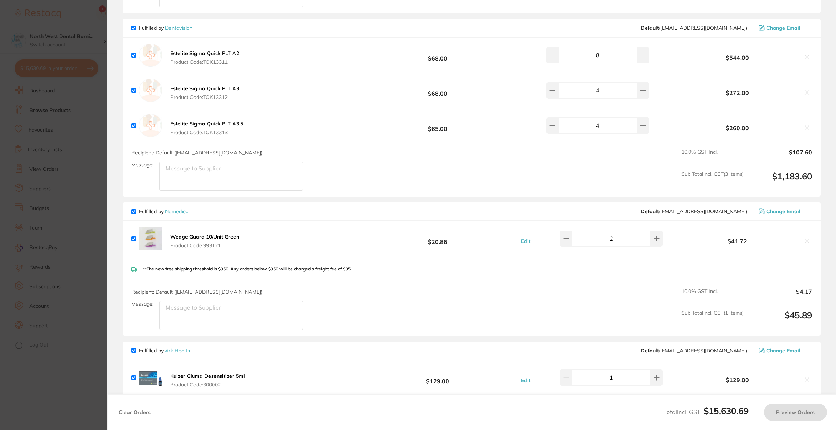
checkbox input "true"
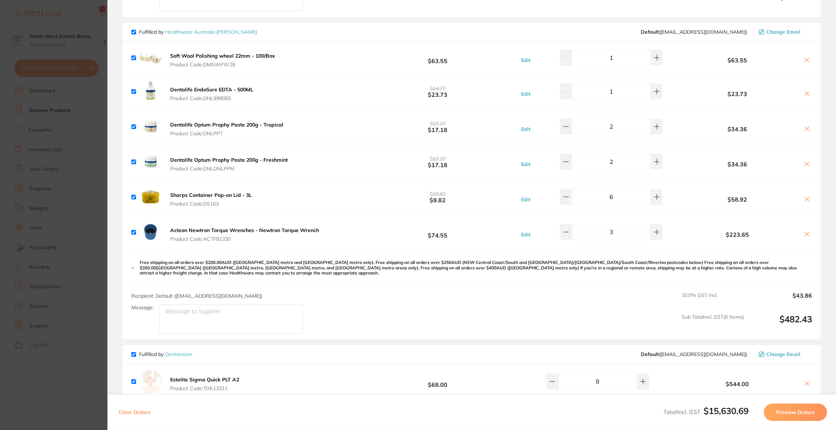
scroll to position [4113, 0]
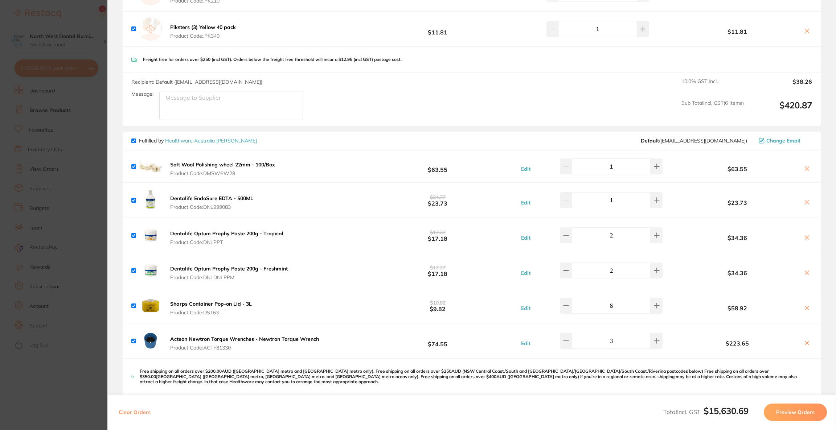
click at [240, 166] on b "Soft Wool Polishing wheel 22mm - 100/Box" at bounding box center [222, 164] width 105 height 7
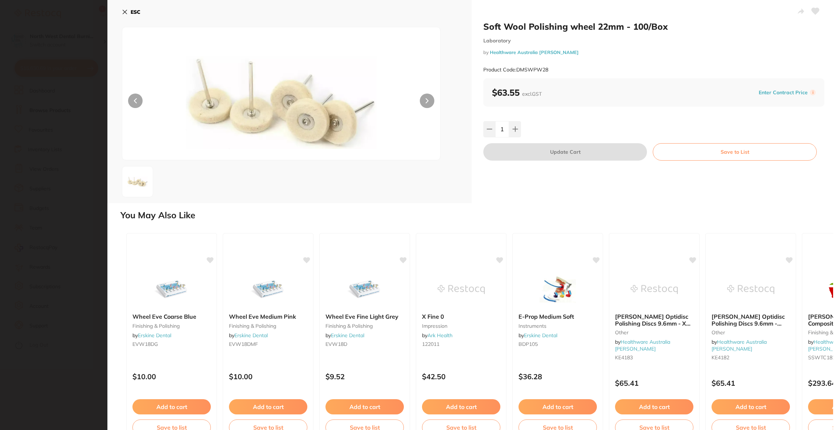
scroll to position [0, 0]
click at [138, 12] on b "ESC" at bounding box center [136, 12] width 10 height 7
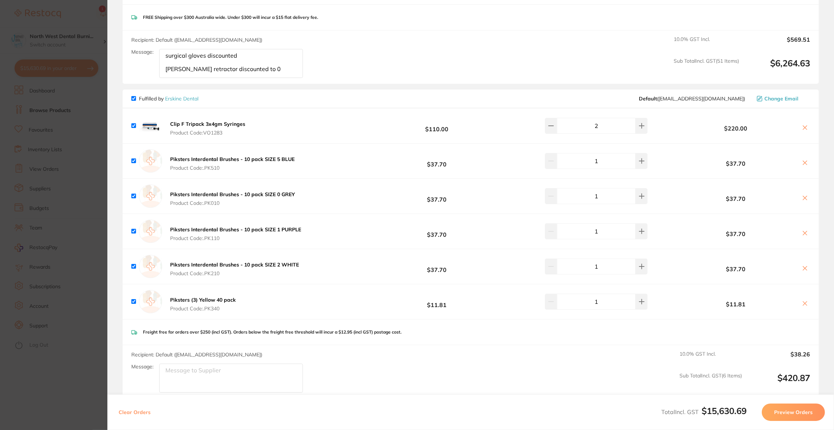
scroll to position [3841, 0]
click at [777, 101] on span "Change Email" at bounding box center [781, 98] width 34 height 6
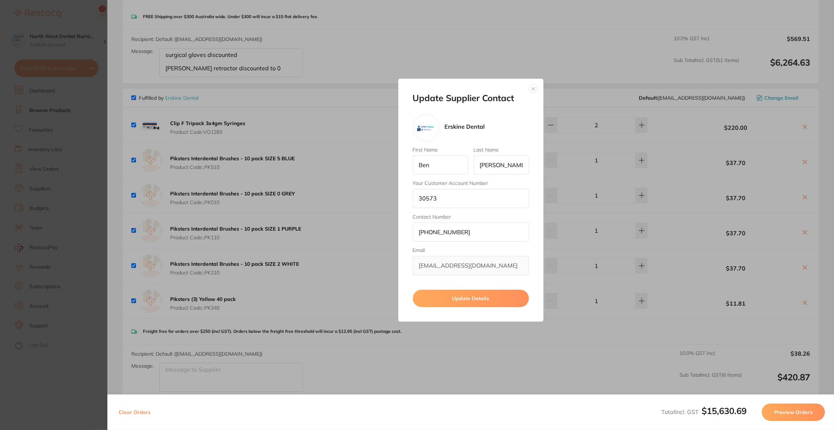
click at [533, 88] on button "button" at bounding box center [533, 89] width 9 height 9
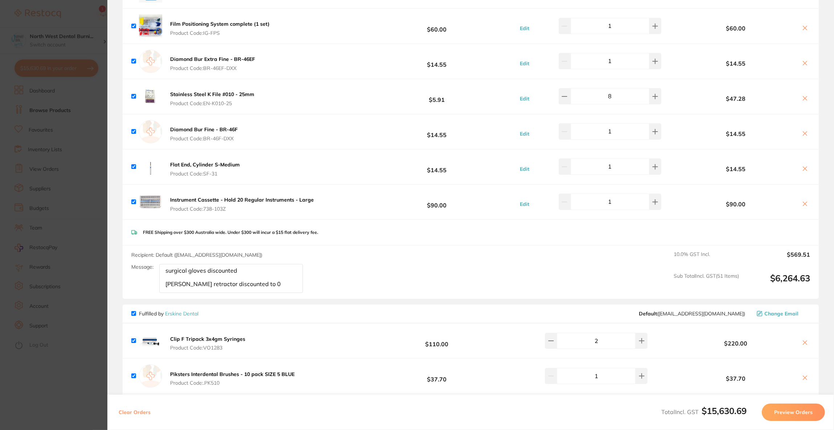
scroll to position [3624, 0]
drag, startPoint x: 285, startPoint y: 288, endPoint x: 148, endPoint y: 270, distance: 137.6
click at [148, 270] on div "Message: surgical gloves discounted cheek retractor discounted to 0" at bounding box center [219, 280] width 177 height 29
click at [412, 287] on div "Recipient: Default ( info@origindental.com.au ) Message: 10.0 % GST Incl. $569.…" at bounding box center [471, 273] width 696 height 53
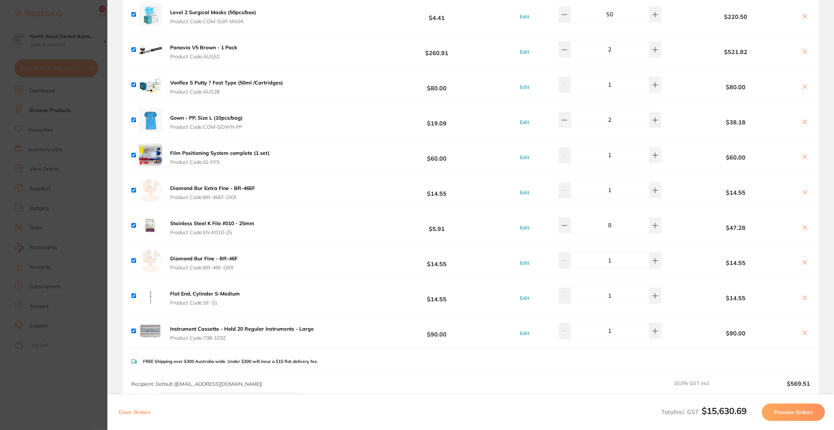
scroll to position [3515, 0]
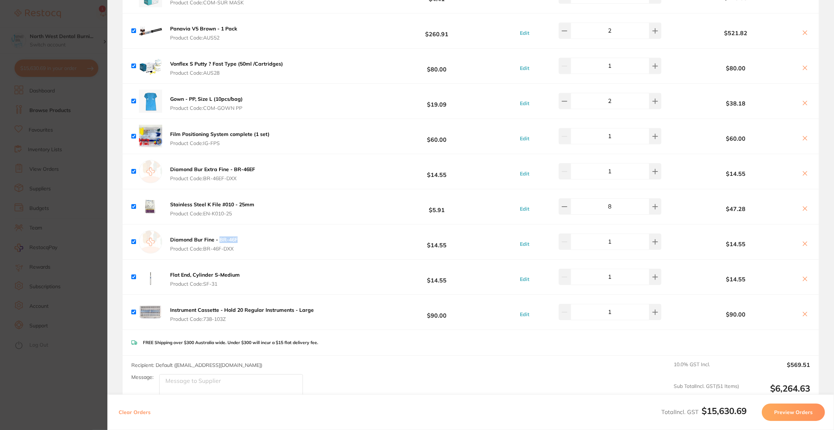
drag, startPoint x: 241, startPoint y: 244, endPoint x: 217, endPoint y: 244, distance: 24.3
click at [217, 244] on div "Diamond Bur Fine - BR-46F Product Code: BR-46F-DXX $14.55 Edit 1 $14.55" at bounding box center [471, 242] width 696 height 35
copy b "BR-46F"
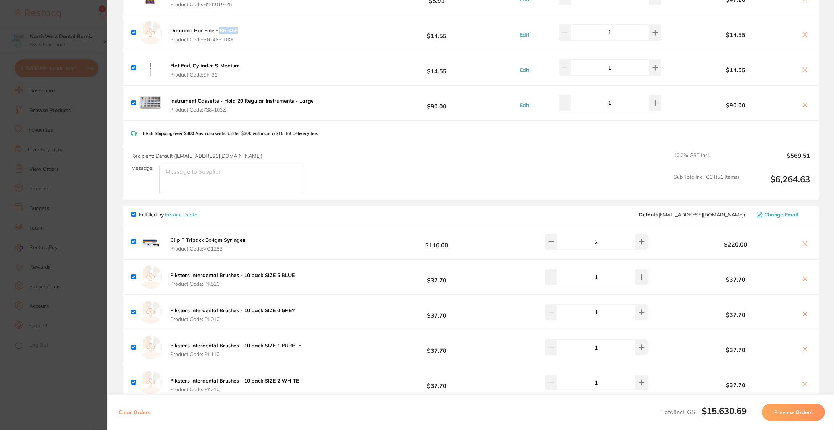
scroll to position [3732, 0]
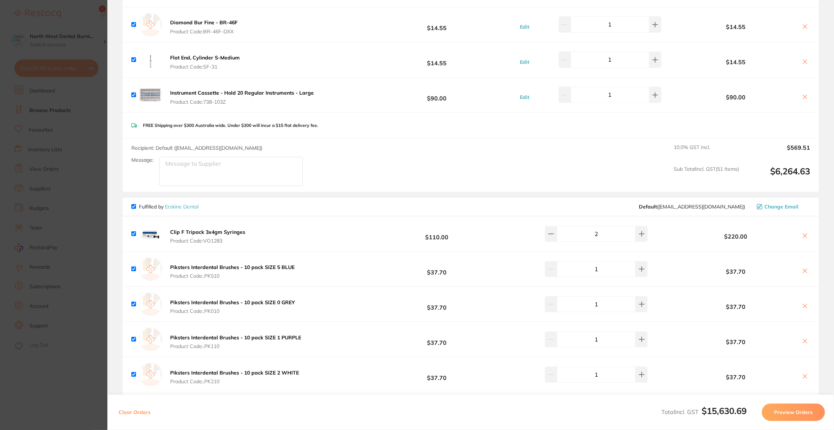
paste textarea "BR-46F"
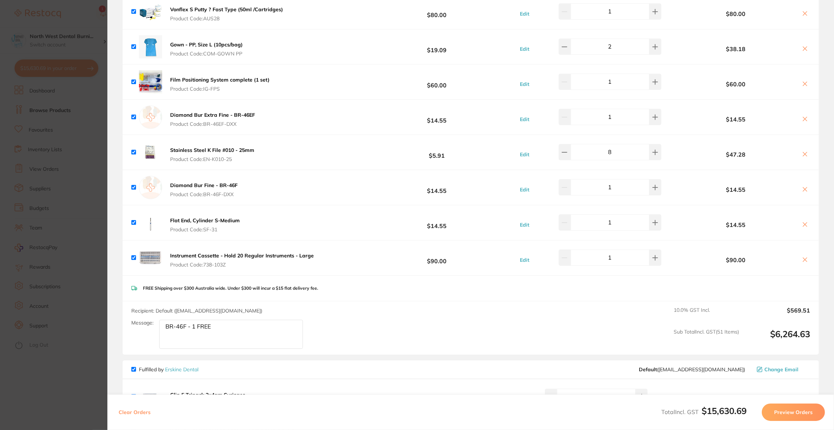
type textarea "BR-46F - 1 FREE"
click at [800, 191] on button at bounding box center [805, 190] width 10 height 8
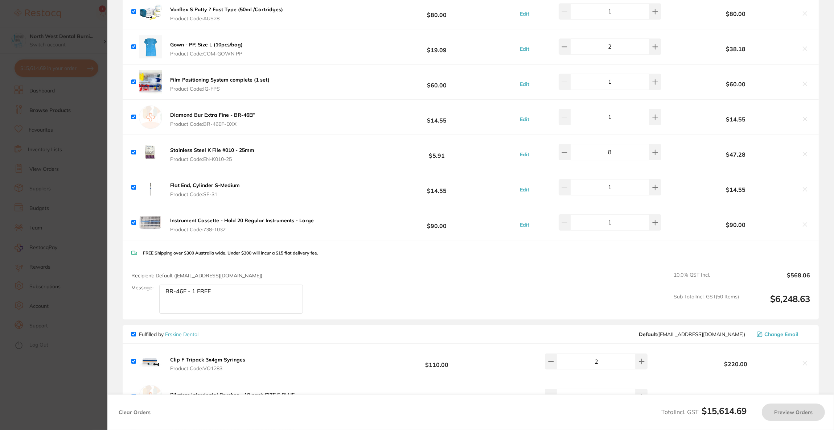
checkbox input "true"
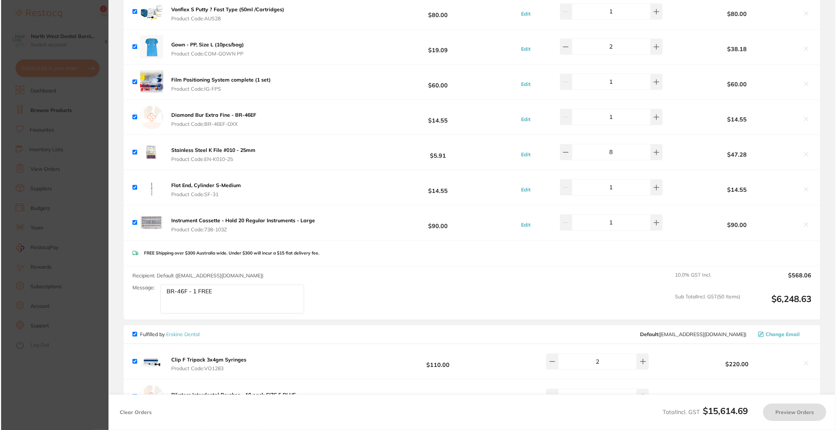
scroll to position [0, 0]
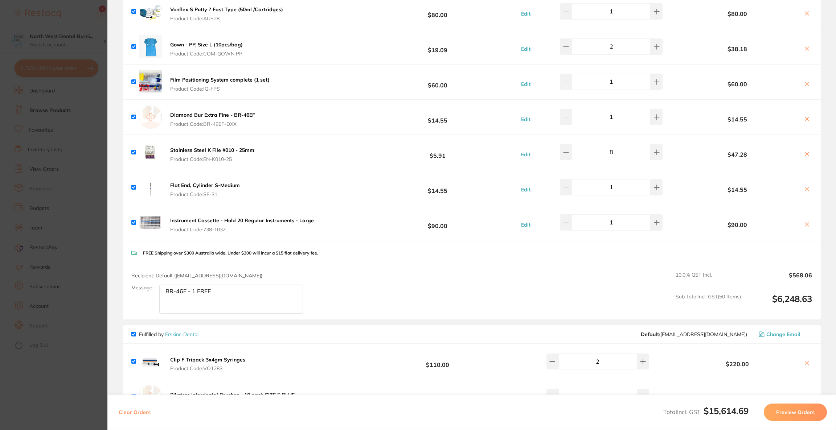
click at [245, 301] on textarea "BR-46F - 1 FREE" at bounding box center [231, 299] width 144 height 29
type textarea "BR-46F - 1 FREE BR-46EF -2 FREE"
click at [804, 122] on icon at bounding box center [807, 119] width 6 height 6
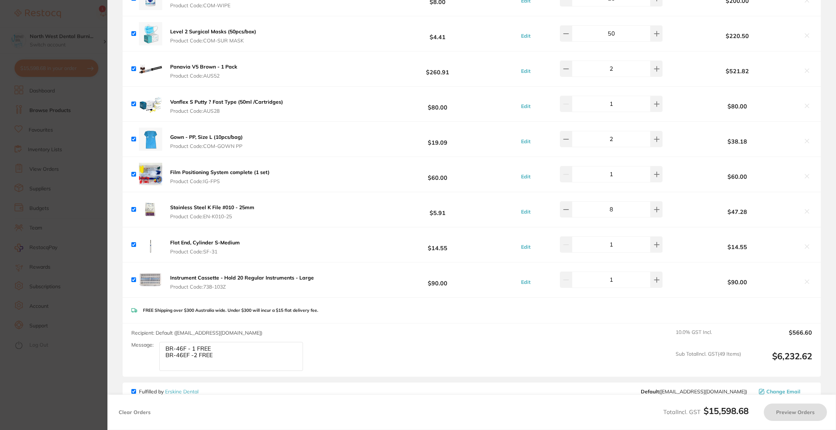
scroll to position [3461, 0]
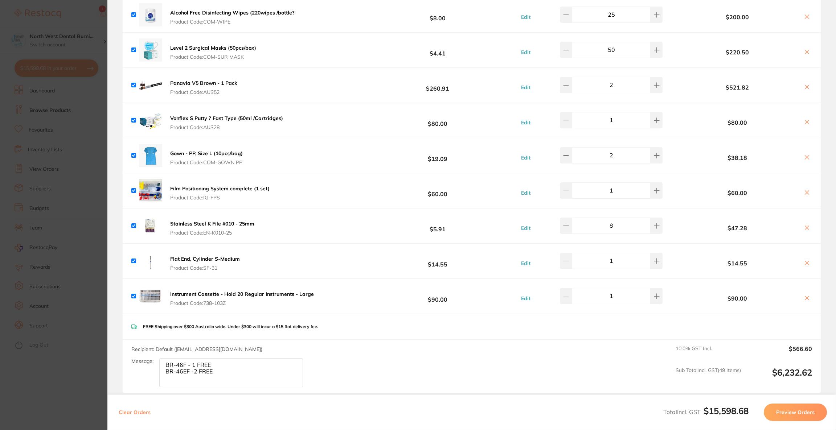
click at [804, 90] on icon at bounding box center [807, 87] width 6 height 6
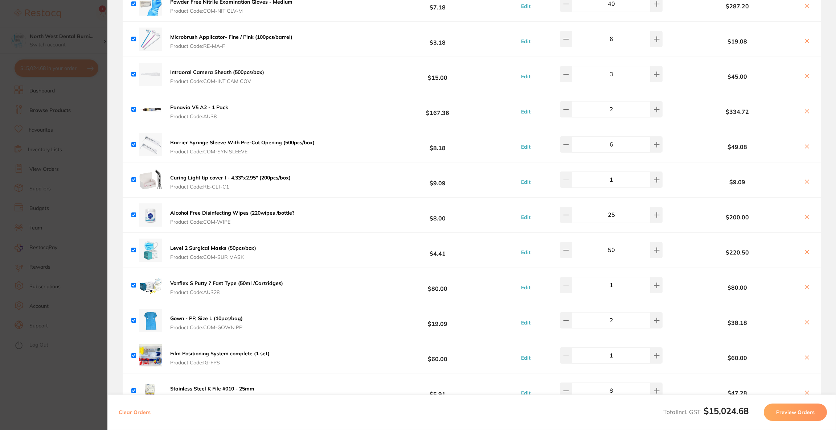
scroll to position [3243, 0]
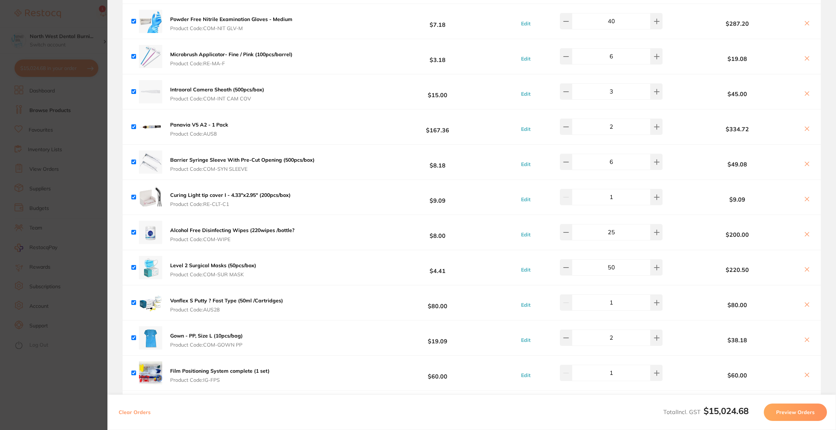
click at [805, 131] on icon at bounding box center [807, 129] width 6 height 6
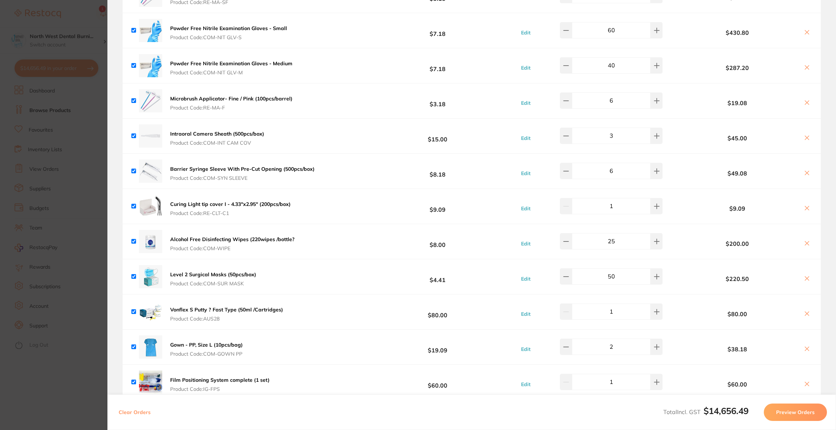
scroll to position [3134, 0]
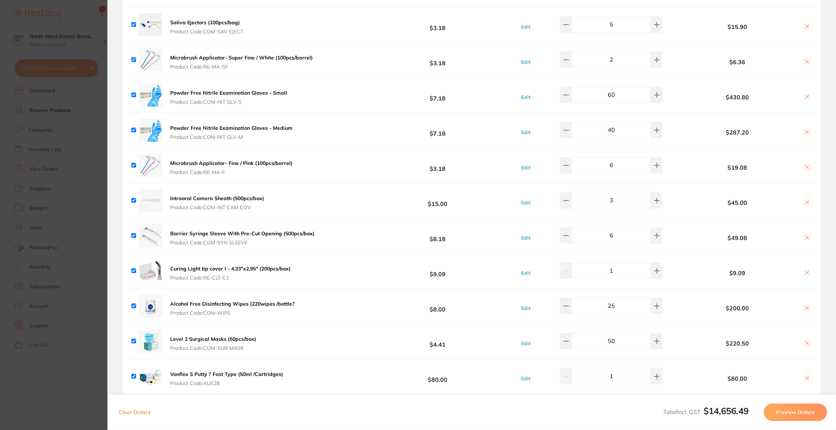
click at [804, 100] on icon at bounding box center [807, 97] width 6 height 6
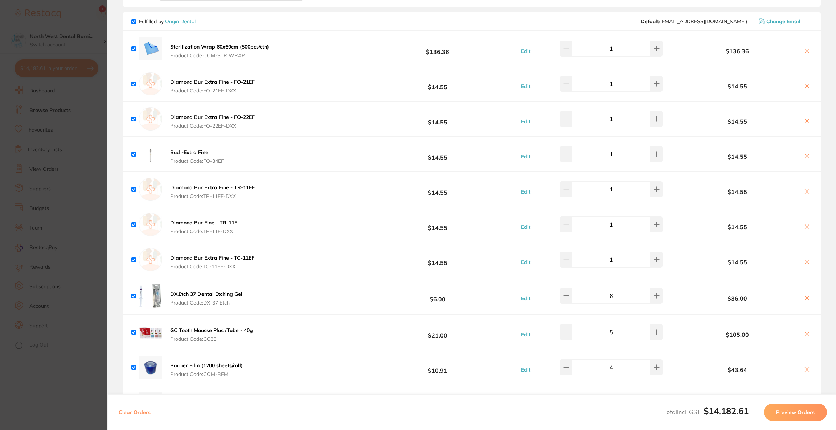
scroll to position [1991, 0]
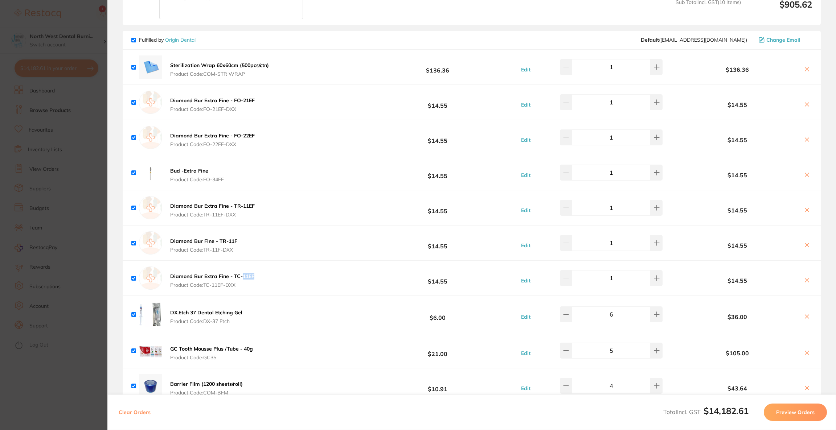
drag, startPoint x: 263, startPoint y: 276, endPoint x: 241, endPoint y: 279, distance: 22.0
click at [241, 279] on div "Diamond Bur Extra Fine - TC-11EF Product Code: TC-11EF-DXX $14.55 Edit 1 $14.55" at bounding box center [472, 278] width 698 height 35
click at [306, 284] on div "Diamond Bur Extra Fine - TC-11EF Product Code: TC-11EF-DXX $14.55 Edit 1 $14.55" at bounding box center [472, 278] width 698 height 35
drag, startPoint x: 235, startPoint y: 241, endPoint x: 219, endPoint y: 241, distance: 15.2
click at [219, 241] on div "Diamond Bur Fine - TR-11F Product Code: TR-11F-DXX $14.55 Edit 1 $14.55" at bounding box center [472, 243] width 698 height 35
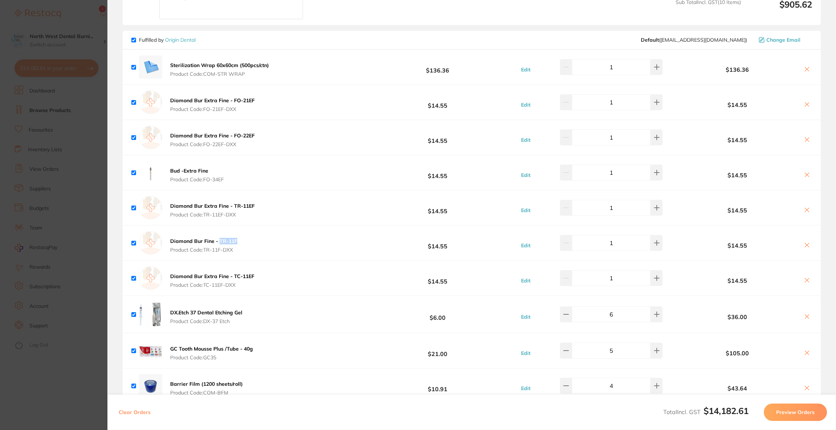
copy b "TR-11F"
click at [808, 245] on button at bounding box center [807, 246] width 10 height 8
checkbox input "false"
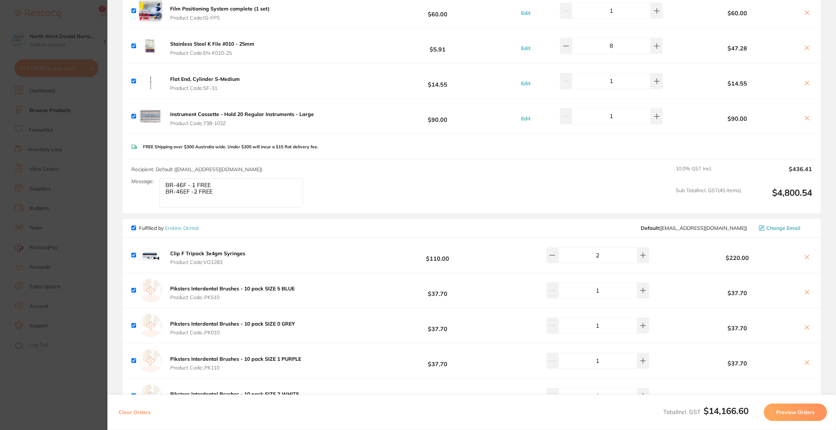
scroll to position [3624, 0]
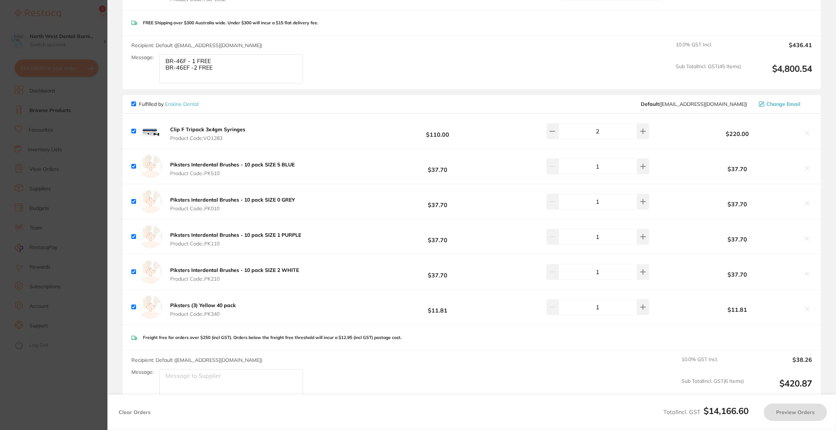
click at [165, 75] on textarea "BR-46F - 1 FREE BR-46EF -2 FREE" at bounding box center [231, 68] width 144 height 29
click at [223, 73] on textarea "BR-46F - 1 FREE BR-46EF -2 FREE" at bounding box center [231, 68] width 144 height 29
type textarea "BR-46F - 1 FREE BR-46EF -2 FREE"
checkbox input "true"
paste textarea "TR-11F"
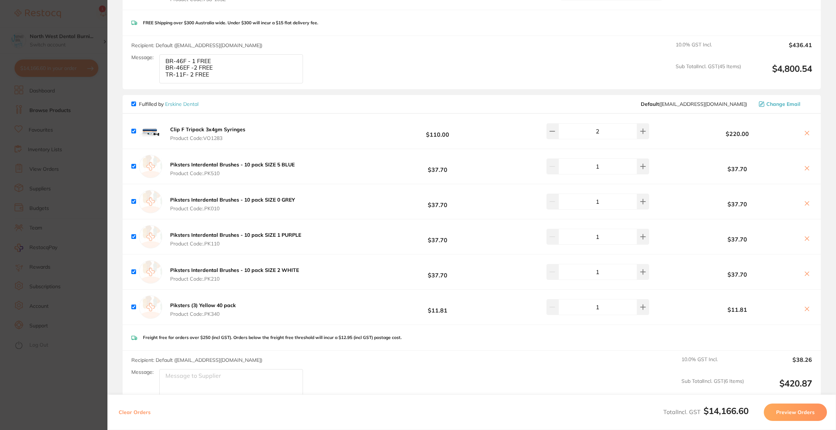
drag, startPoint x: 217, startPoint y: 82, endPoint x: 159, endPoint y: 80, distance: 58.8
click at [159, 80] on textarea "BR-46F - 1 FREE BR-46EF -2 FREE TR-11F- 2 FREE" at bounding box center [231, 68] width 144 height 29
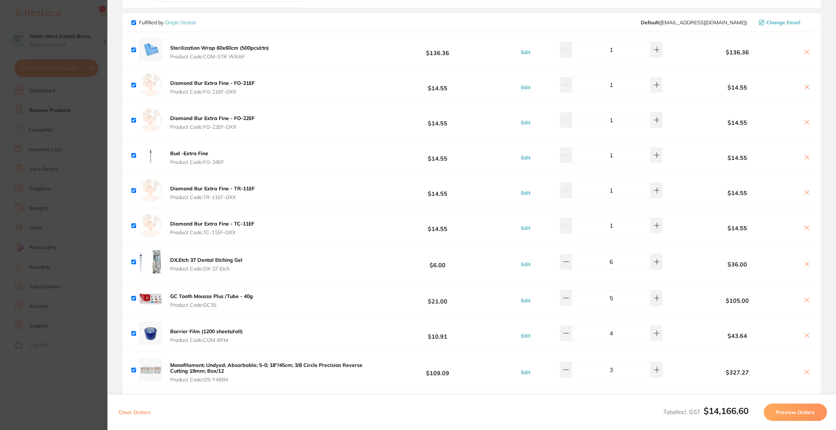
scroll to position [1991, 0]
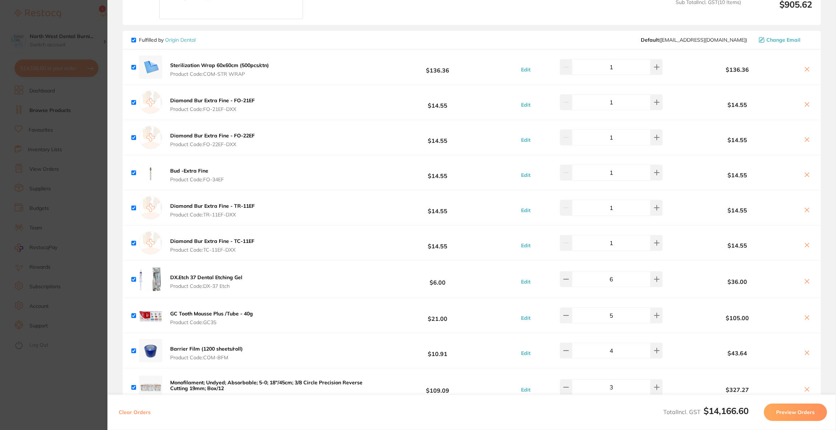
type textarea "BR-46F - 1 FREE BR-46EF -2 FREE"
click at [38, 177] on section "Update RRP Set your pre negotiated price for this item. Item Agreed RRP (excl. …" at bounding box center [418, 215] width 836 height 430
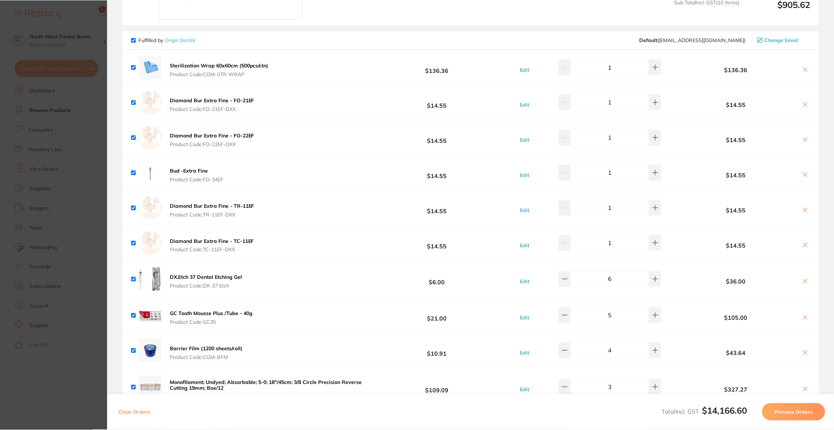
scroll to position [5, 0]
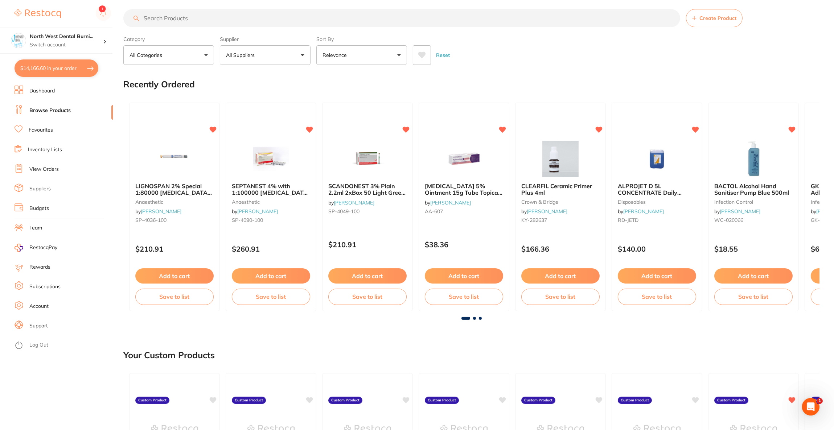
click at [178, 21] on input "search" at bounding box center [401, 18] width 557 height 18
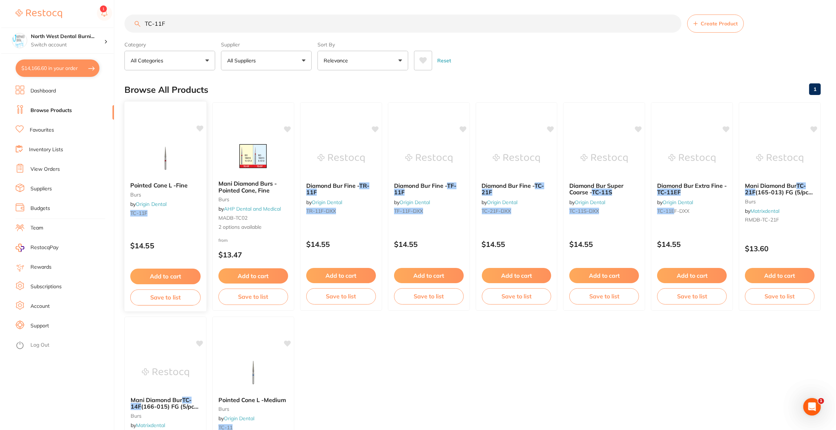
scroll to position [0, 0]
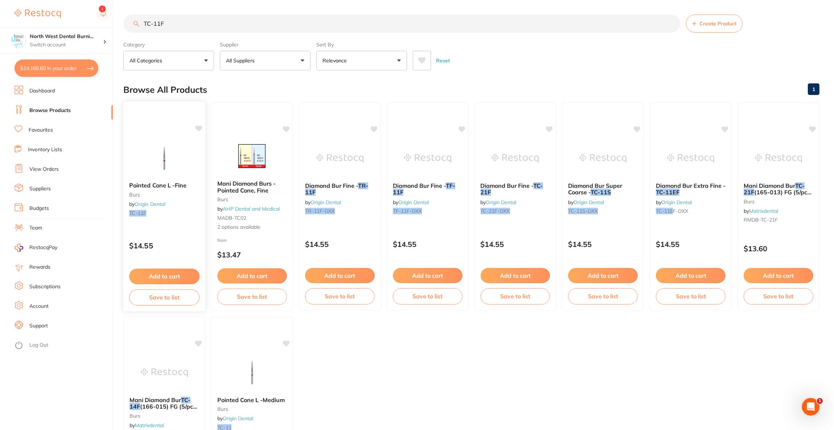
type input "TC-11F"
click at [167, 155] on img at bounding box center [164, 158] width 48 height 37
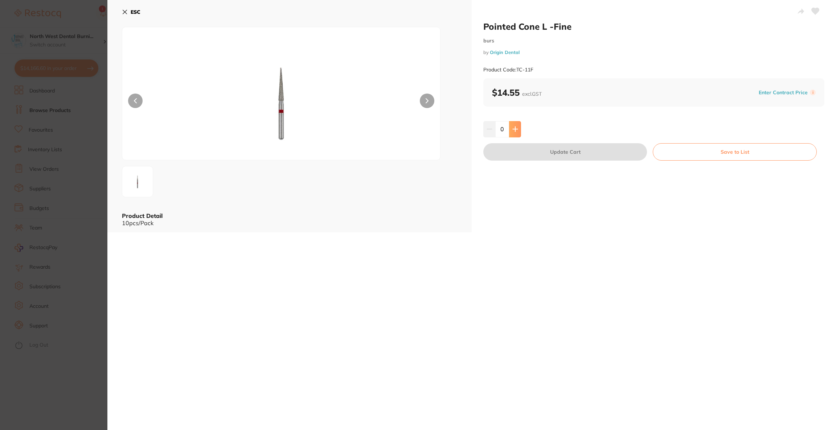
click at [509, 131] on button at bounding box center [515, 129] width 12 height 16
type input "1"
click at [509, 154] on button "Update Cart" at bounding box center [565, 151] width 164 height 17
checkbox input "false"
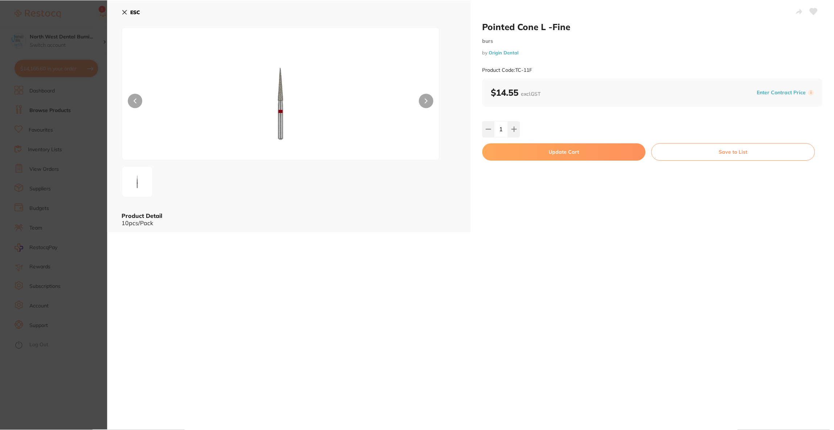
scroll to position [5, 0]
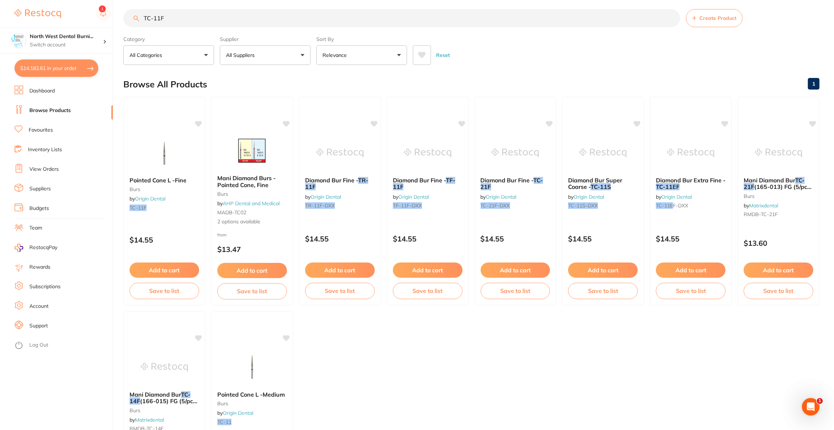
click at [60, 70] on button "$14,182.61 in your order" at bounding box center [57, 67] width 84 height 17
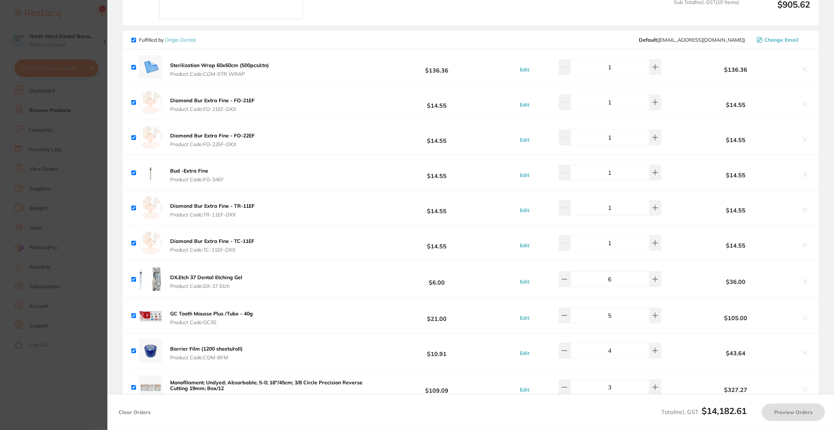
checkbox input "true"
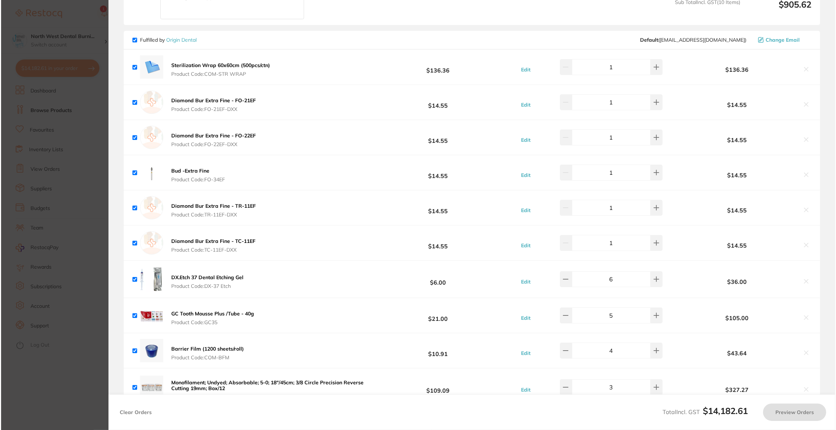
scroll to position [0, 0]
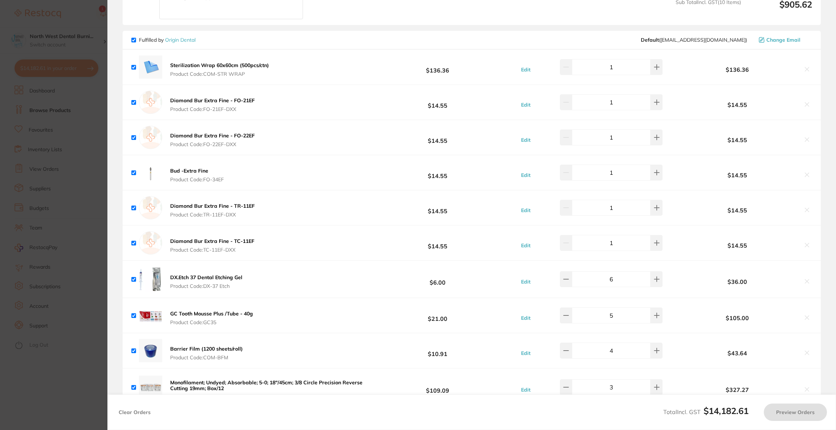
click at [229, 71] on button "Sterilization Wrap 60x60cm (500pcs/ctn) Product Code: COM-STR WRAP" at bounding box center [219, 69] width 103 height 15
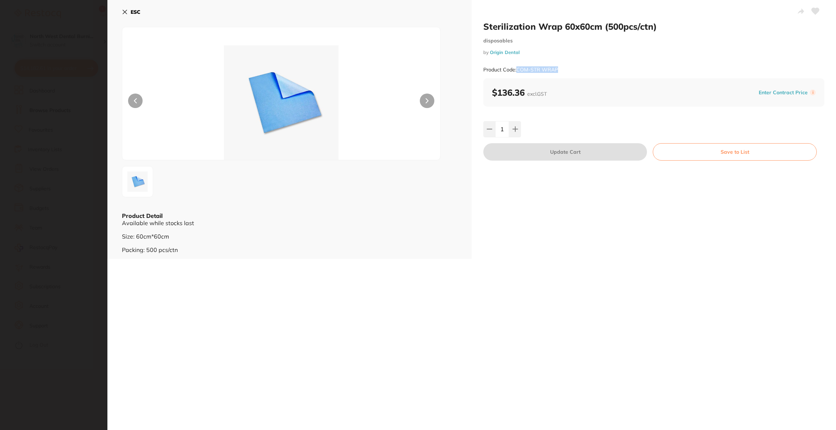
drag, startPoint x: 565, startPoint y: 66, endPoint x: 517, endPoint y: 69, distance: 48.0
click at [517, 69] on div "Product Code: COM-STR WRAP" at bounding box center [653, 70] width 341 height 18
checkbox input "false"
checkbox input "true"
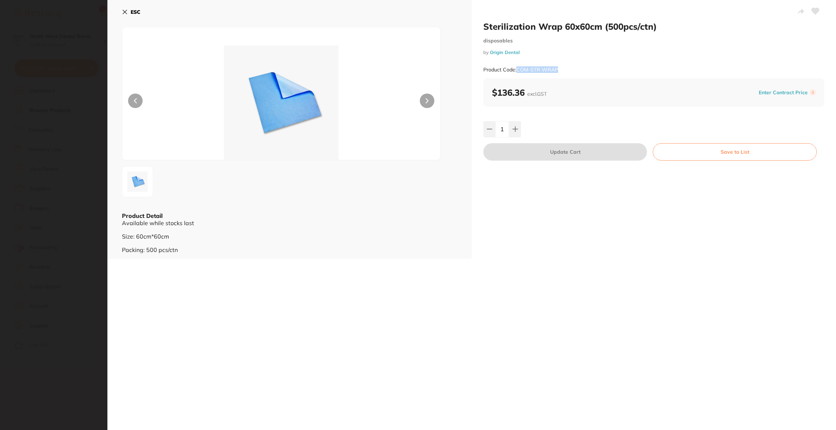
checkbox input "true"
drag, startPoint x: 530, startPoint y: 70, endPoint x: 260, endPoint y: 260, distance: 330.7
click at [260, 260] on div "Sterilization Wrap 60x60cm (500pcs/ctn) disposables by Origin Dental Product Co…" at bounding box center [471, 215] width 728 height 430
click at [137, 11] on b "ESC" at bounding box center [136, 12] width 10 height 7
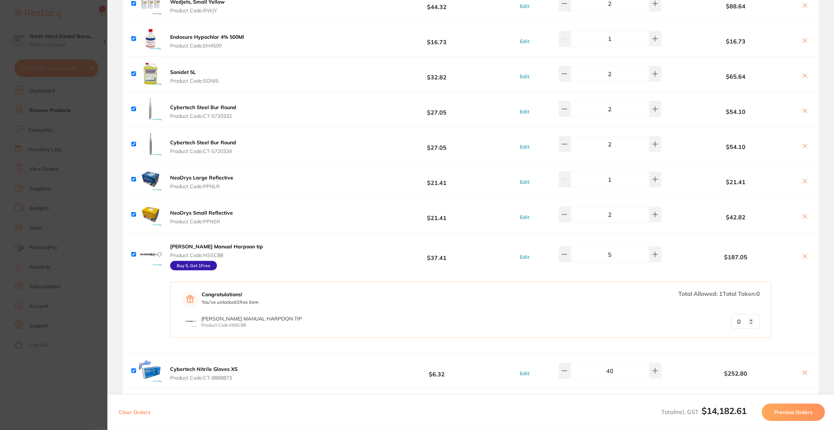
scroll to position [1502, 0]
type input "1"
click at [750, 322] on input "1" at bounding box center [745, 322] width 29 height 15
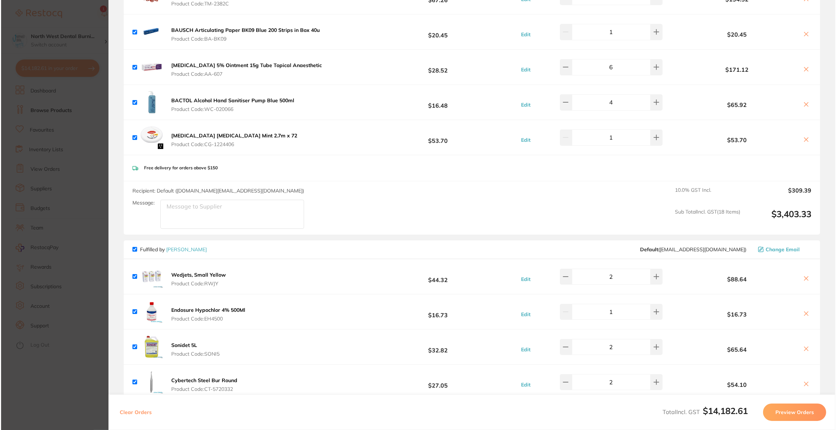
scroll to position [0, 0]
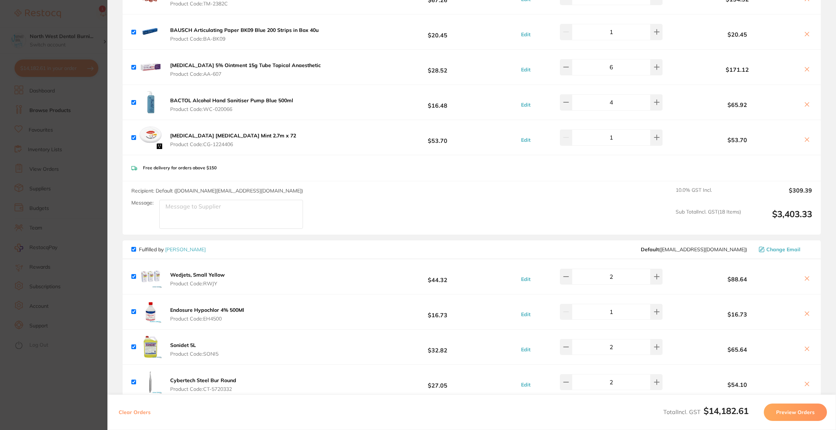
click at [60, 116] on section "Update RRP Set your pre negotiated price for this item. Item Agreed RRP (excl. …" at bounding box center [418, 215] width 836 height 430
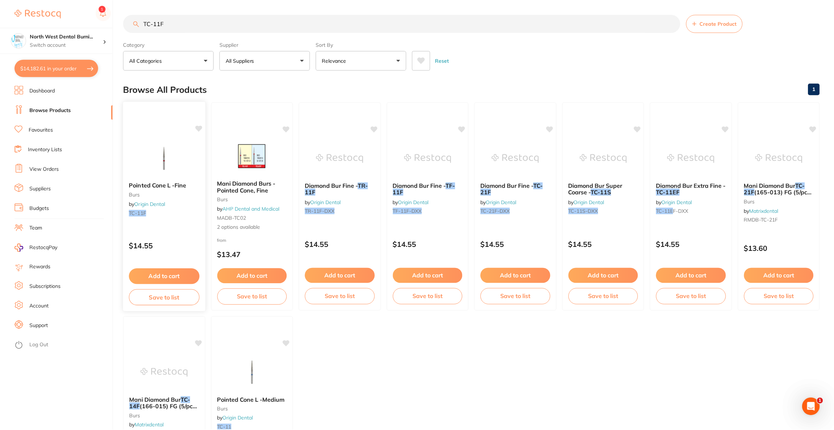
scroll to position [5, 0]
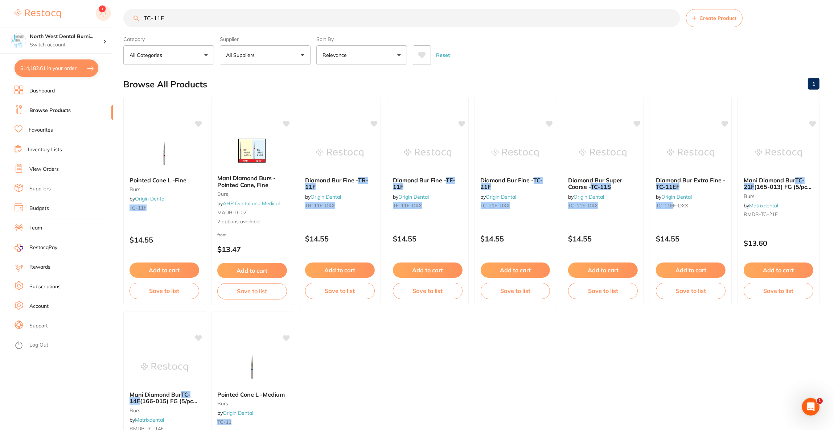
drag, startPoint x: 184, startPoint y: 23, endPoint x: 104, endPoint y: 17, distance: 80.0
click at [104, 17] on div "$14,182.61 North West Dental Burni... Switch account Riaz Dental Surgery Expert…" at bounding box center [417, 210] width 834 height 430
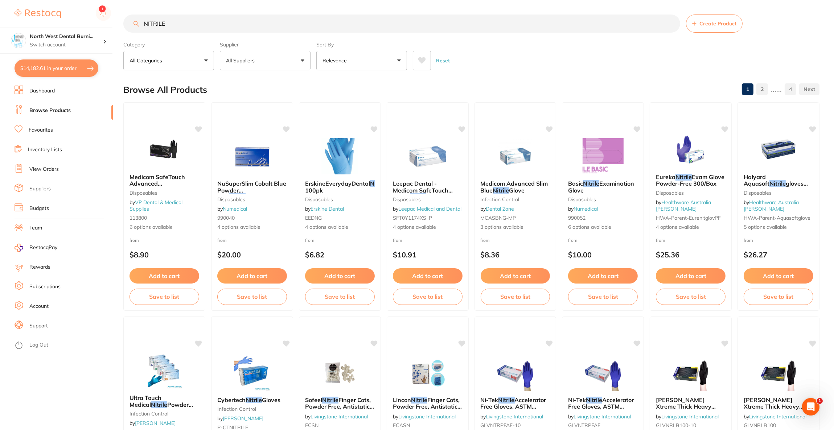
type input "NITRILE"
click at [259, 59] on span at bounding box center [259, 60] width 3 height 3
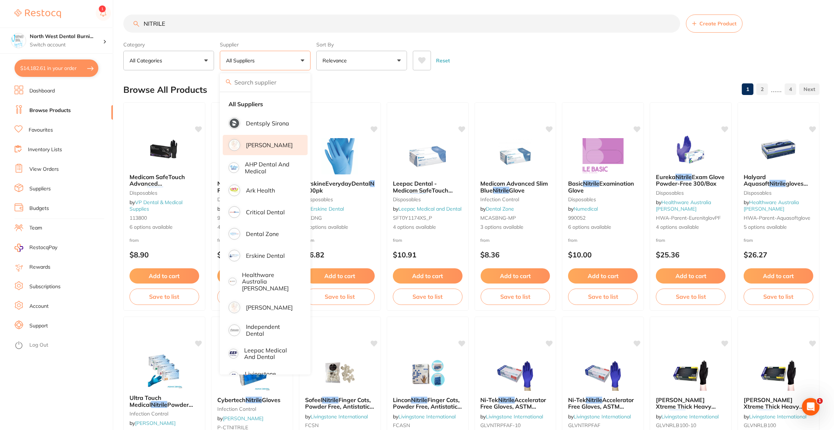
click at [277, 153] on li "[PERSON_NAME]" at bounding box center [265, 145] width 85 height 20
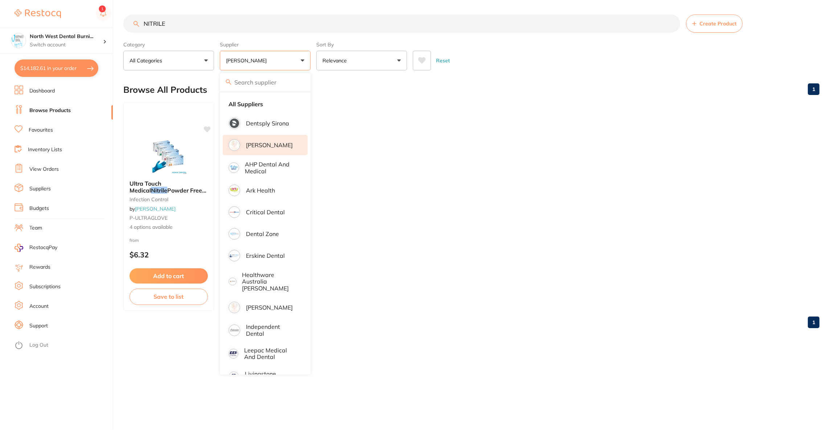
click at [576, 106] on ul "Ultra Touch Medical Nitrile Powder Free Gloves 100/box infection control by Ada…" at bounding box center [471, 206] width 696 height 209
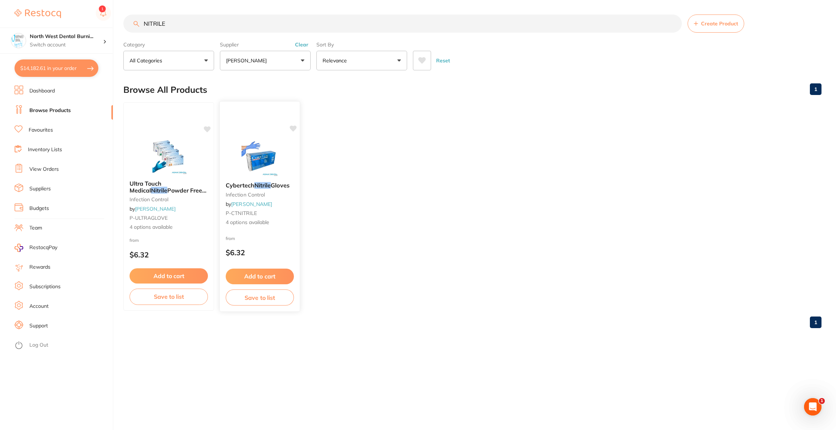
click at [290, 147] on div at bounding box center [260, 158] width 80 height 37
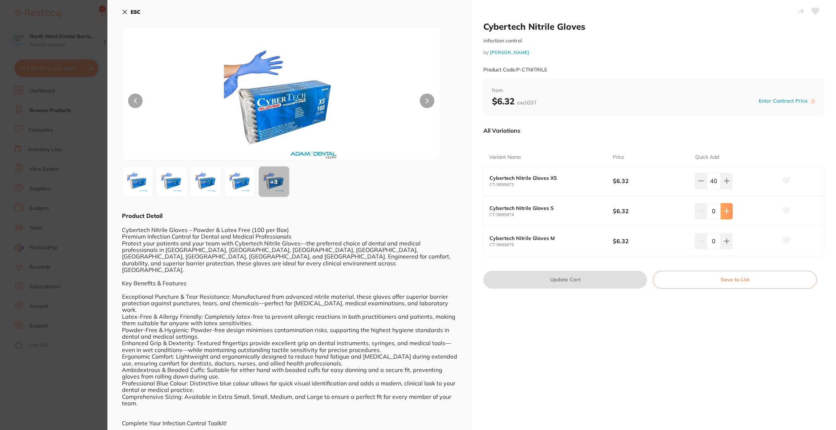
click at [721, 209] on button at bounding box center [726, 211] width 12 height 16
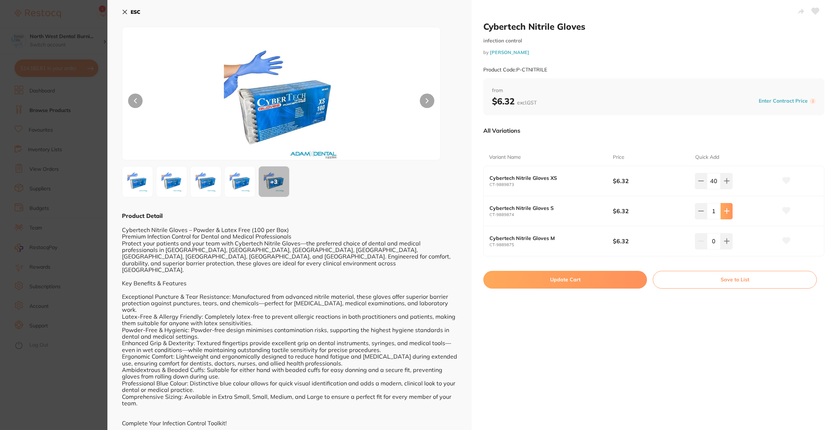
click at [720, 210] on button at bounding box center [726, 211] width 12 height 16
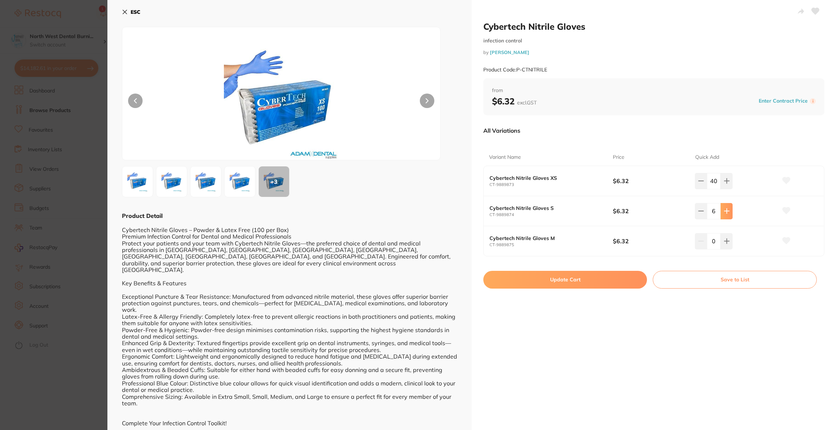
click at [720, 210] on button at bounding box center [726, 211] width 12 height 16
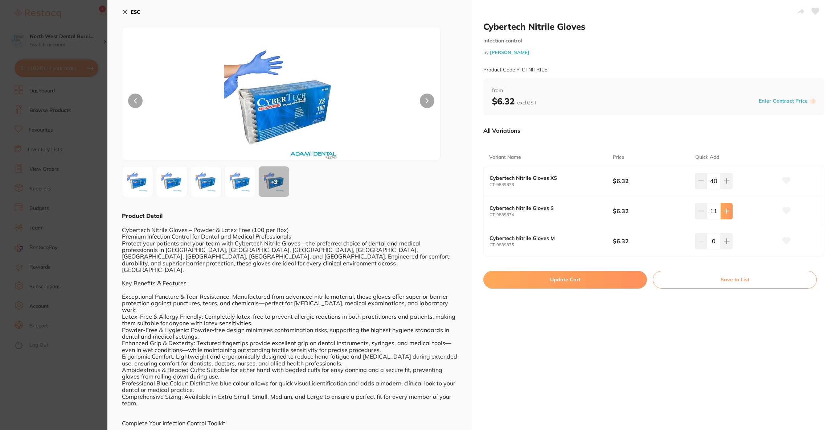
click at [720, 210] on button at bounding box center [726, 211] width 12 height 16
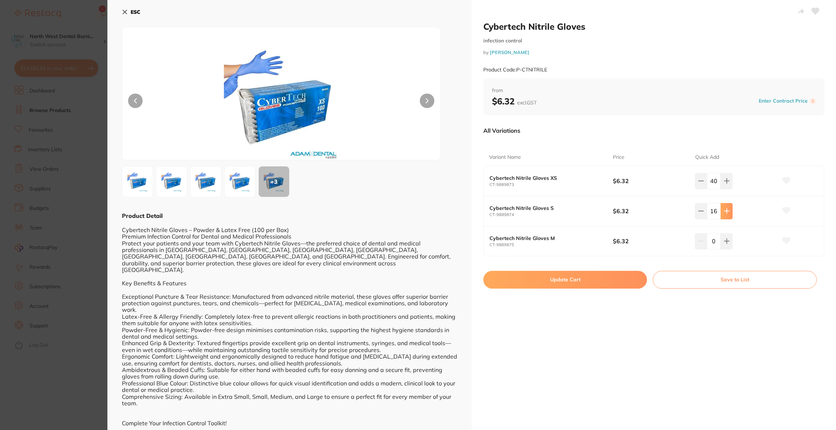
click at [720, 210] on button at bounding box center [726, 211] width 12 height 16
click at [715, 210] on input "17" at bounding box center [714, 211] width 14 height 16
type input "60"
click at [599, 280] on button "Update Cart" at bounding box center [565, 279] width 164 height 17
checkbox input "false"
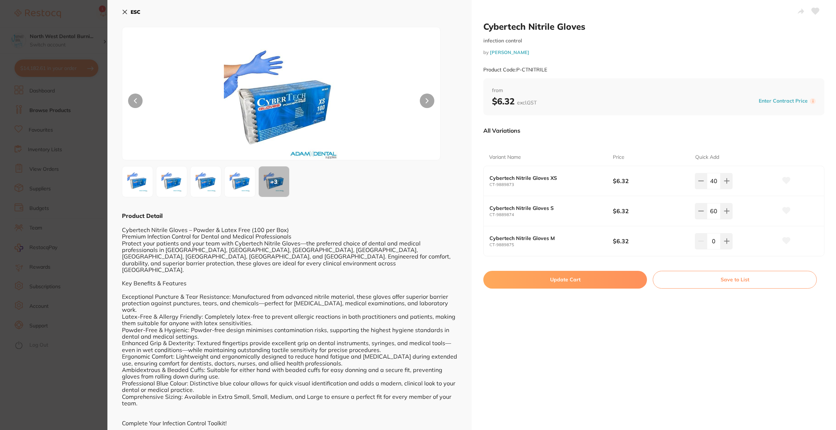
checkbox input "false"
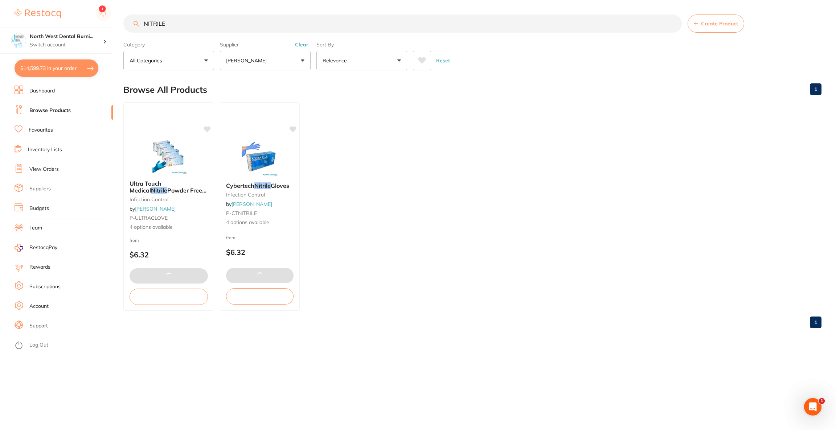
click at [72, 72] on button "$14,599.73 in your order" at bounding box center [57, 67] width 84 height 17
checkbox input "true"
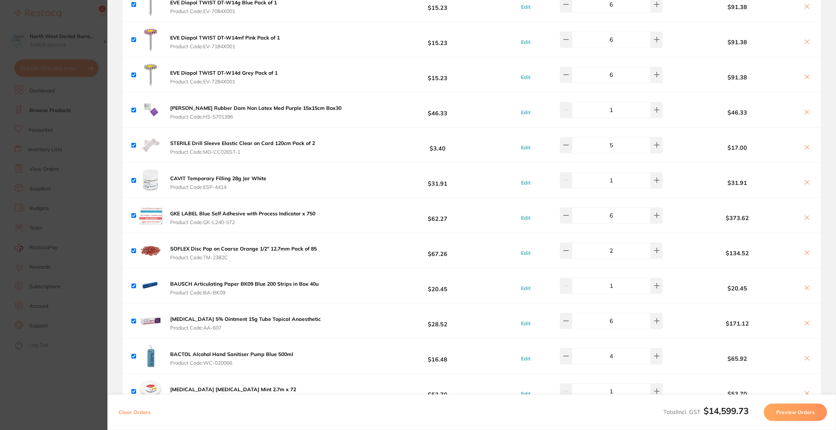
scroll to position [957, 0]
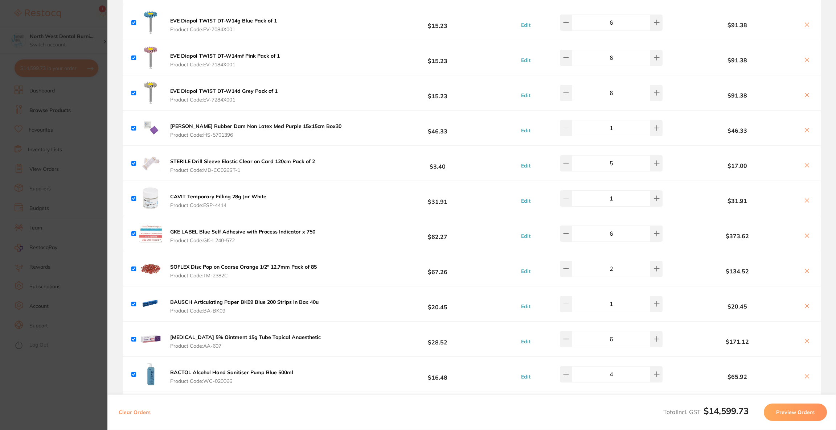
click at [804, 200] on icon at bounding box center [807, 201] width 6 height 6
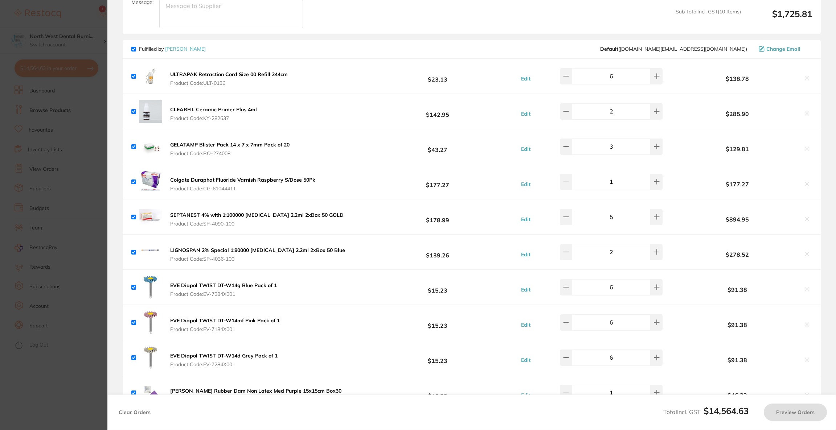
scroll to position [685, 0]
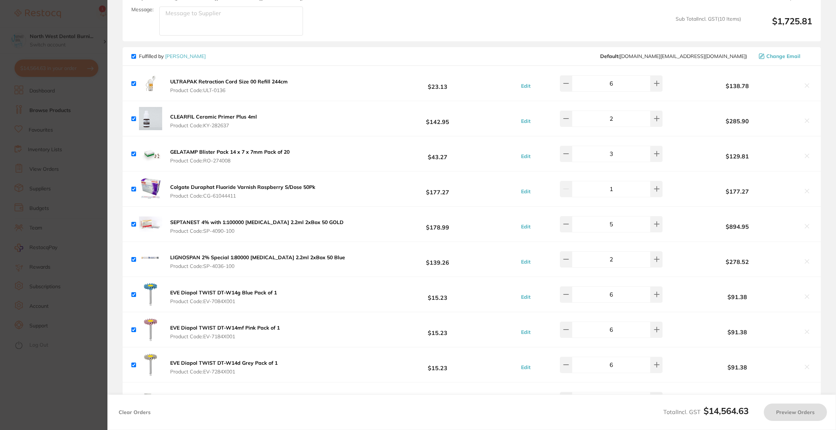
checkbox input "true"
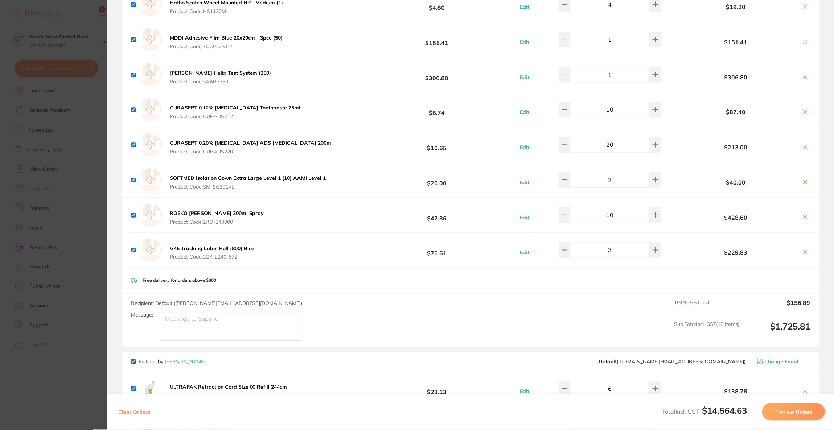
scroll to position [381, 0]
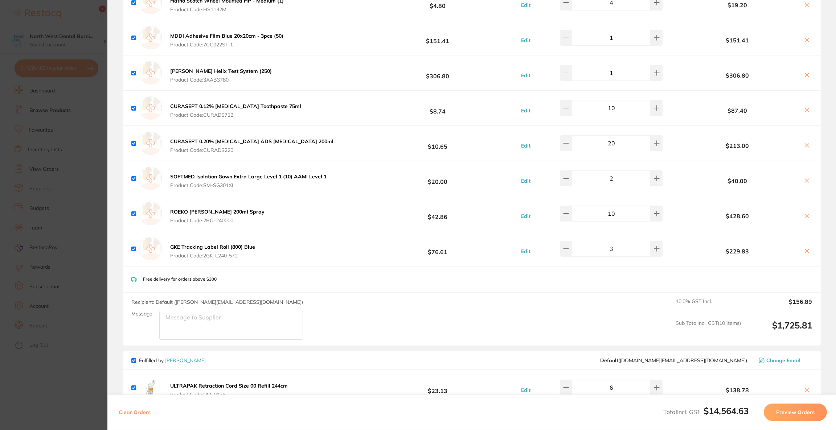
click at [51, 251] on section "Update RRP Set your pre negotiated price for this item. Item Agreed RRP (excl. …" at bounding box center [418, 215] width 836 height 430
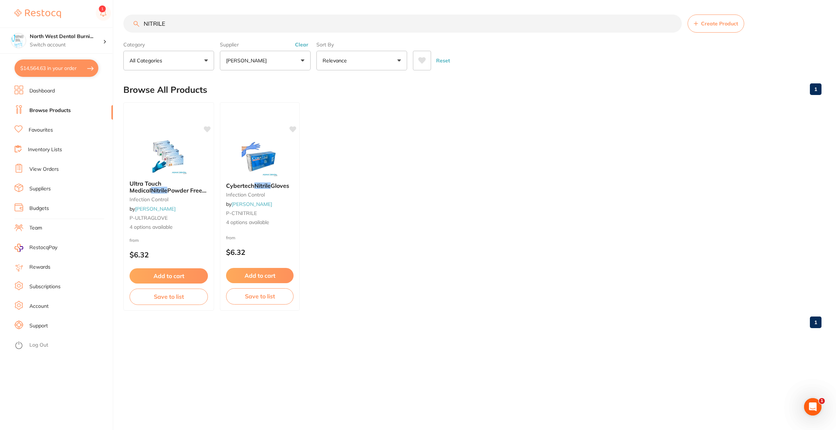
drag, startPoint x: 183, startPoint y: 21, endPoint x: 144, endPoint y: 21, distance: 38.8
click at [144, 21] on input "NITRILE" at bounding box center [402, 24] width 558 height 18
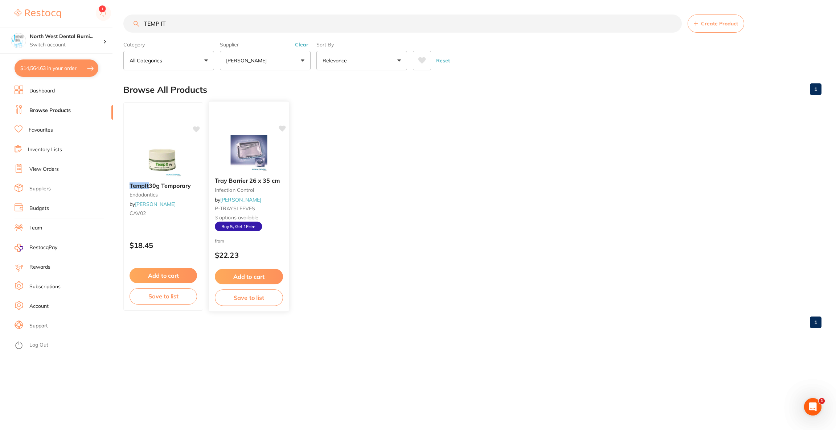
scroll to position [0, 0]
type input "TEMP IT"
click at [177, 161] on img at bounding box center [163, 158] width 47 height 36
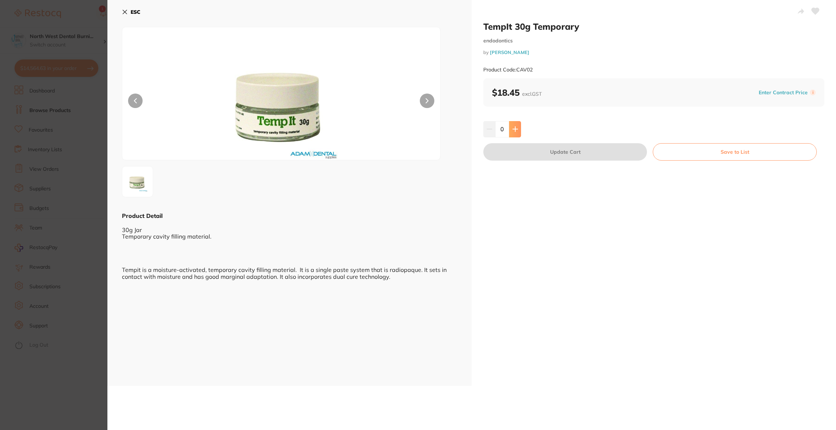
click at [515, 129] on icon at bounding box center [515, 129] width 5 height 5
type input "1"
click at [521, 149] on button "Update Cart" at bounding box center [565, 151] width 164 height 17
checkbox input "false"
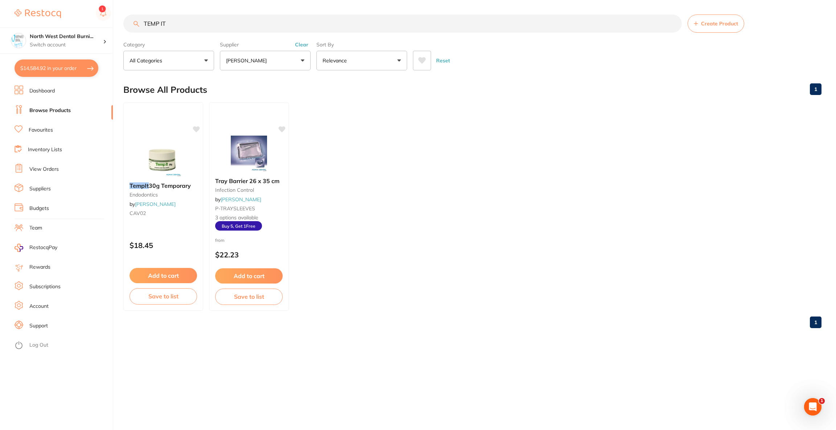
click at [69, 77] on section "North West Dental Burni... Switch account Riaz Dental Surgery Experteeth Dental…" at bounding box center [56, 215] width 113 height 430
click at [71, 68] on button "$14,584.92 in your order" at bounding box center [57, 67] width 84 height 17
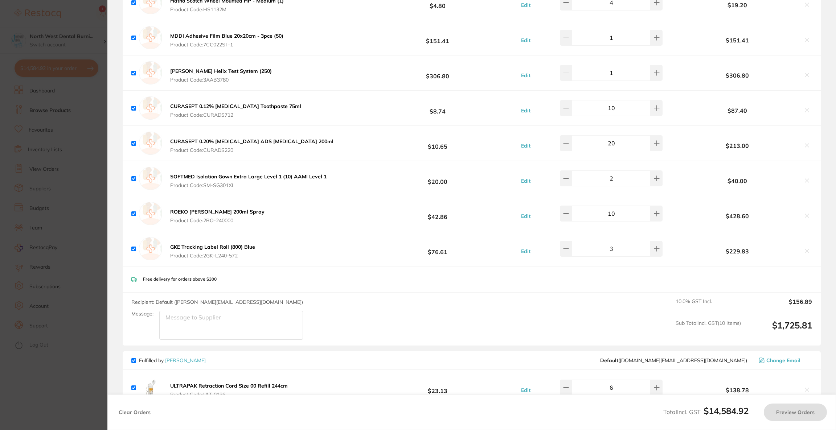
checkbox input "true"
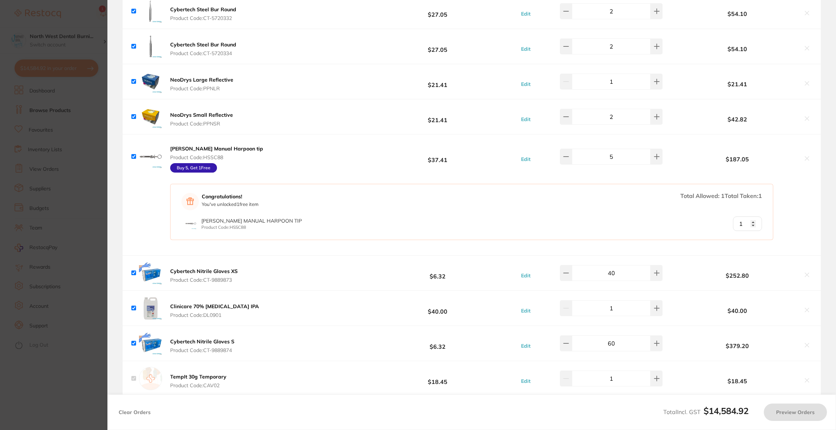
scroll to position [1632, 0]
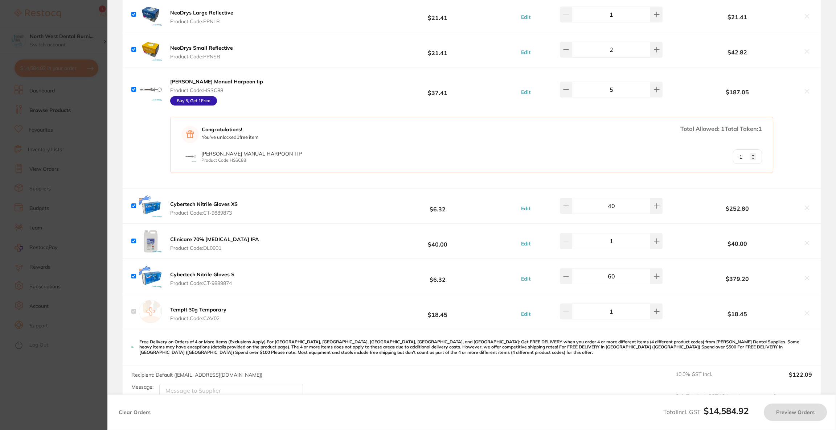
checkbox input "true"
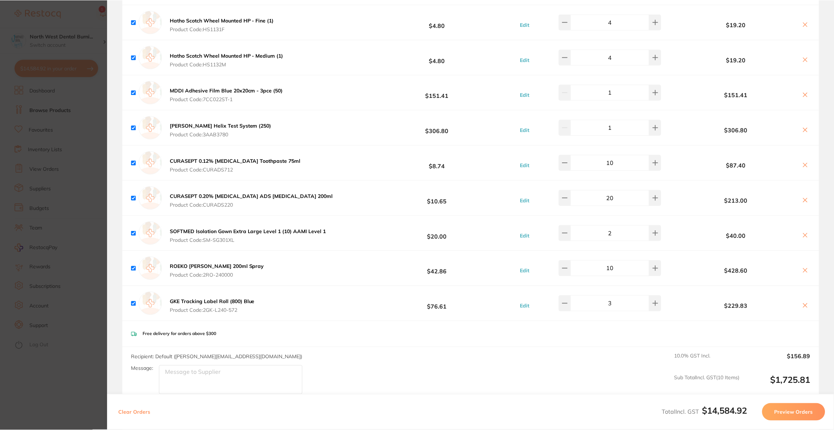
scroll to position [381, 0]
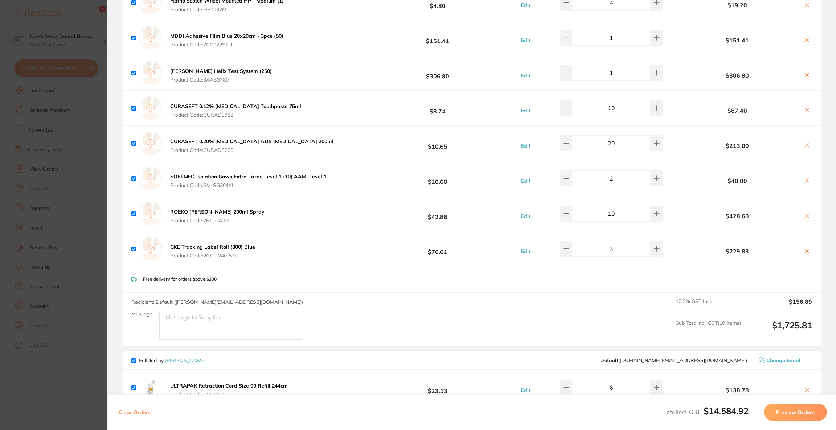
click at [806, 216] on icon at bounding box center [807, 216] width 6 height 6
checkbox input "false"
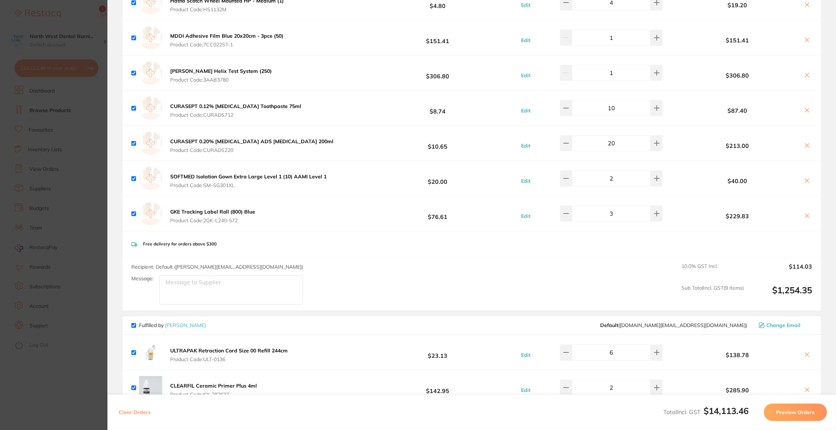
click at [806, 216] on icon at bounding box center [807, 216] width 6 height 6
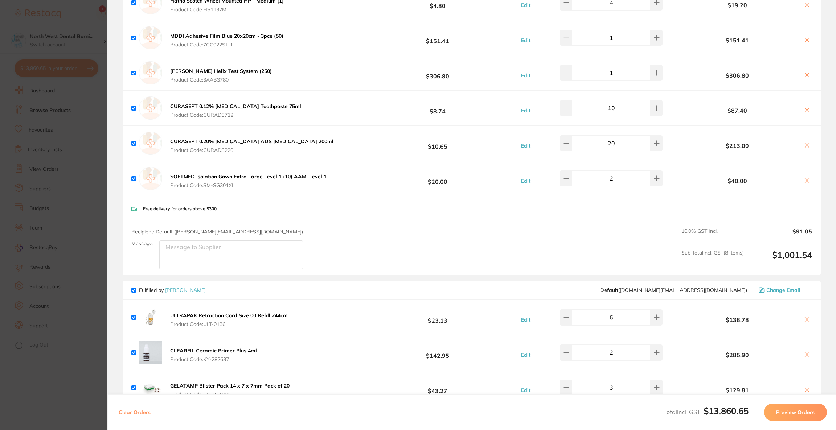
click at [77, 210] on section "Update RRP Set your pre negotiated price for this item. Item Agreed RRP (excl. …" at bounding box center [418, 215] width 836 height 430
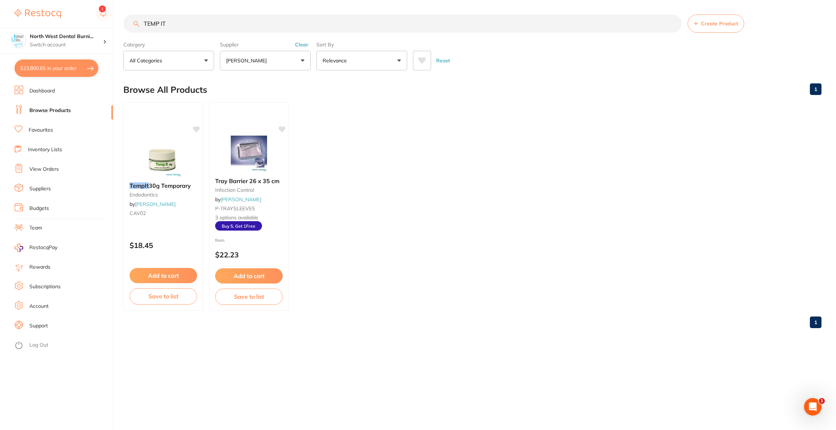
drag, startPoint x: 210, startPoint y: 21, endPoint x: 125, endPoint y: 21, distance: 85.6
click at [125, 21] on input "TEMP IT" at bounding box center [402, 24] width 558 height 18
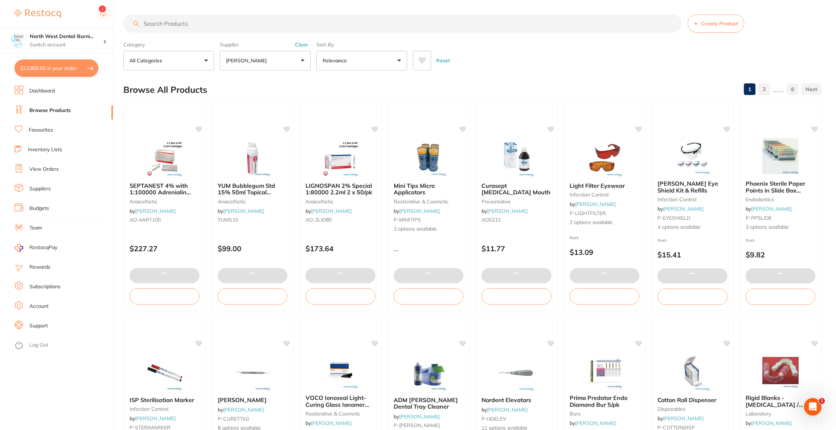
click at [284, 61] on button "[PERSON_NAME]" at bounding box center [265, 61] width 91 height 20
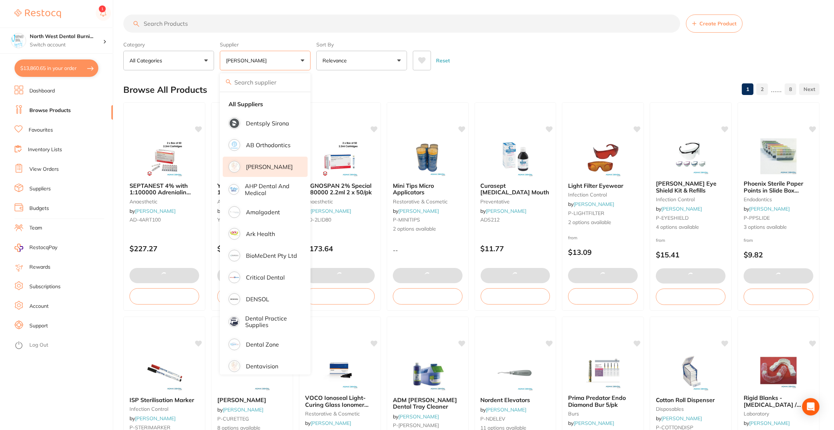
click at [279, 171] on li "[PERSON_NAME]" at bounding box center [265, 167] width 85 height 20
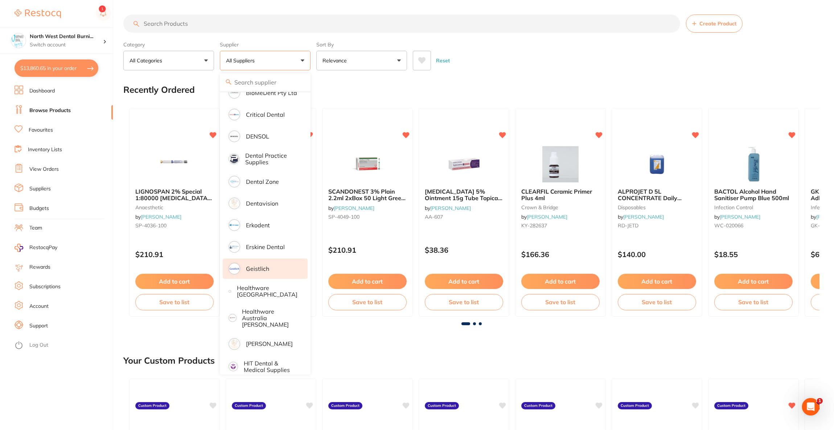
scroll to position [218, 0]
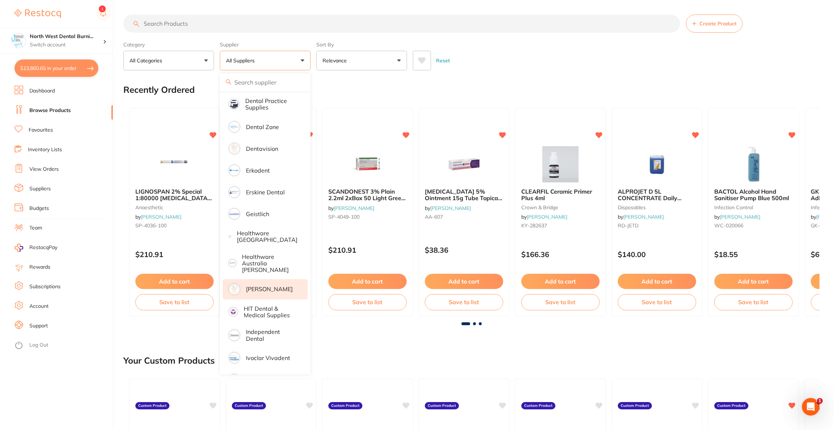
click at [274, 286] on p "[PERSON_NAME]" at bounding box center [269, 289] width 47 height 7
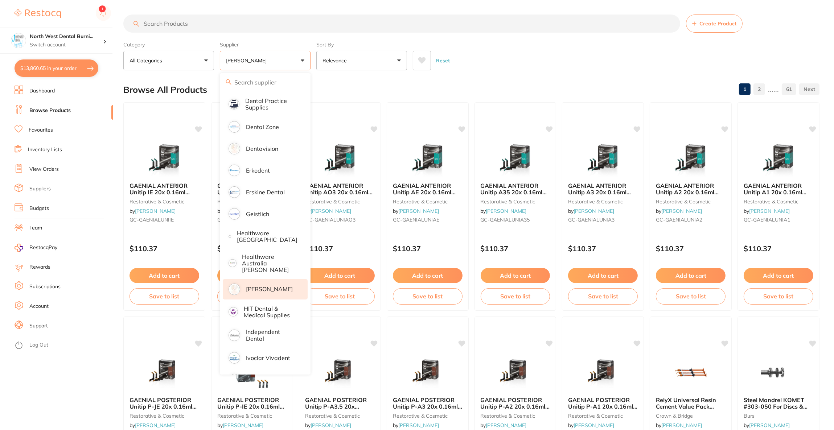
click at [189, 27] on input "search" at bounding box center [401, 24] width 557 height 18
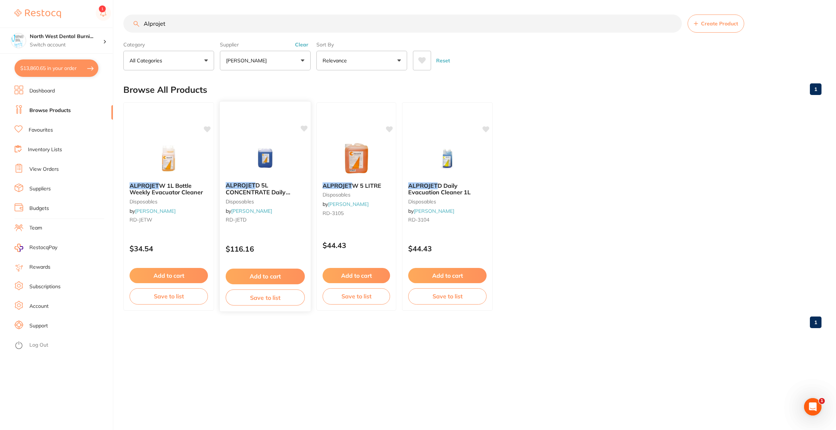
scroll to position [0, 0]
type input "Alprojet"
click at [267, 141] on img at bounding box center [265, 158] width 47 height 36
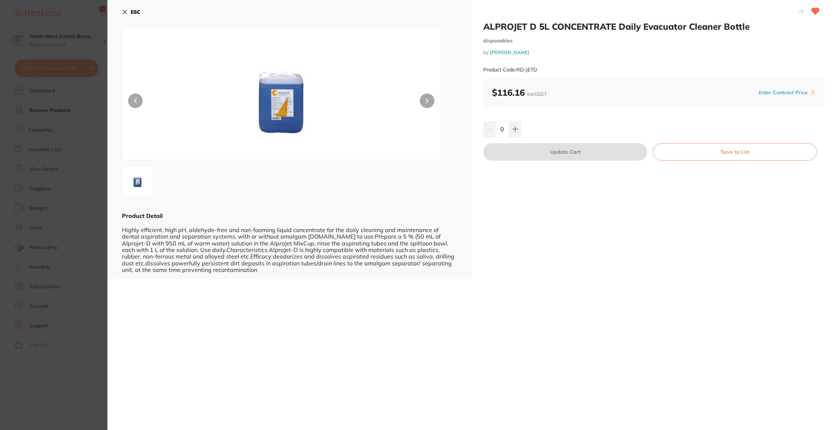
click at [506, 128] on input "0" at bounding box center [502, 129] width 14 height 16
click at [515, 130] on icon at bounding box center [515, 129] width 5 height 5
type input "2"
click at [523, 156] on button "Update Cart" at bounding box center [565, 151] width 164 height 17
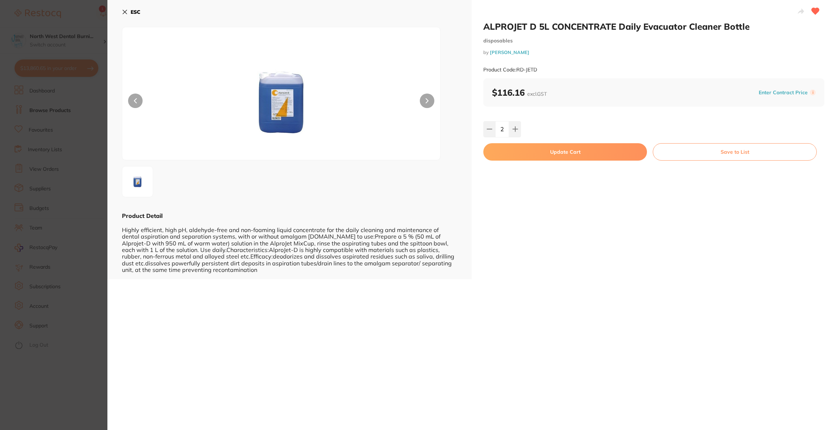
click at [511, 152] on button "Update Cart" at bounding box center [565, 151] width 164 height 17
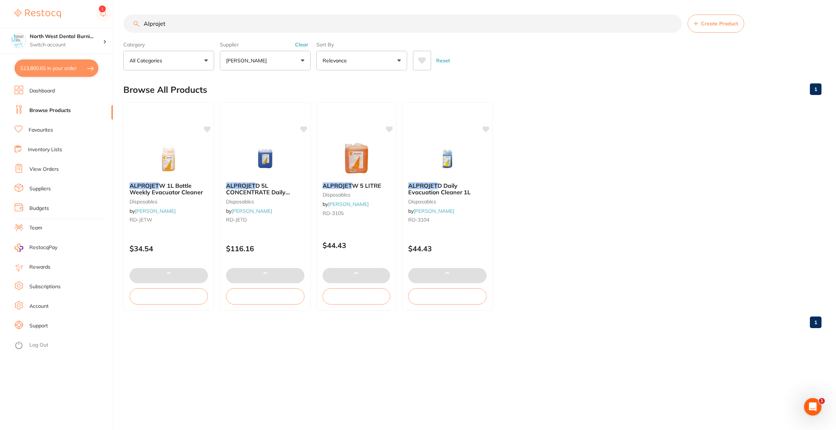
drag, startPoint x: 189, startPoint y: 24, endPoint x: 142, endPoint y: 23, distance: 46.8
click at [142, 23] on input "Alprojet" at bounding box center [402, 24] width 558 height 18
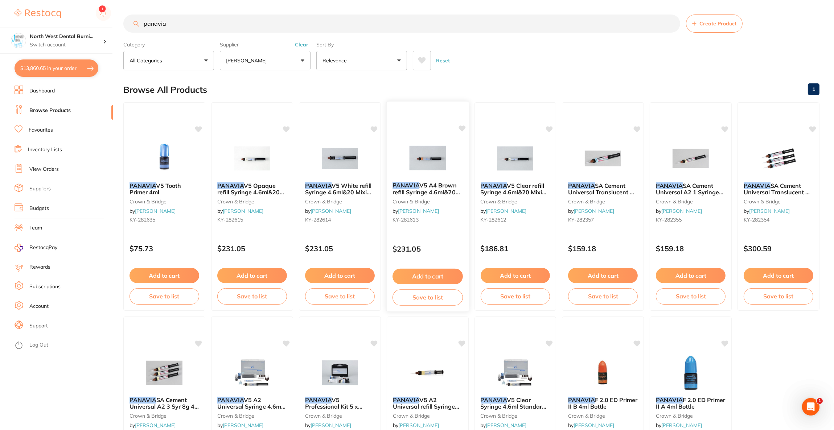
type input "panavia"
click at [432, 182] on span "V5 A4 Brown refill Syringe 4.6ml&20 Mixing tips" at bounding box center [425, 192] width 67 height 21
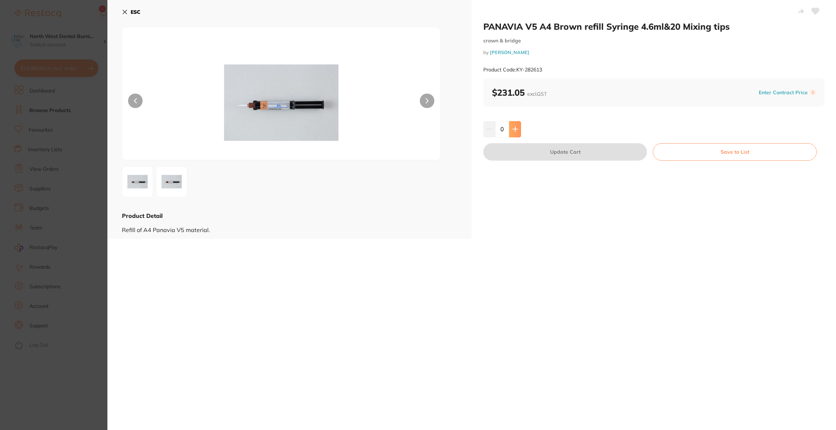
click at [519, 132] on button at bounding box center [515, 129] width 12 height 16
type input "2"
click at [533, 150] on button "Update Cart" at bounding box center [565, 151] width 164 height 17
checkbox input "false"
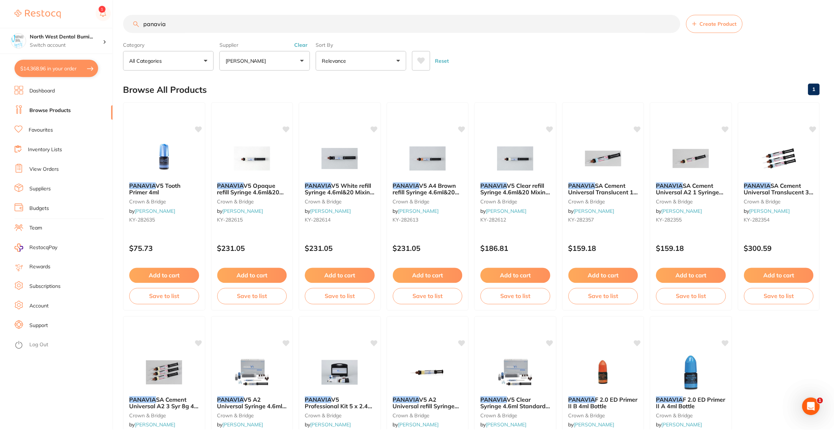
scroll to position [5, 0]
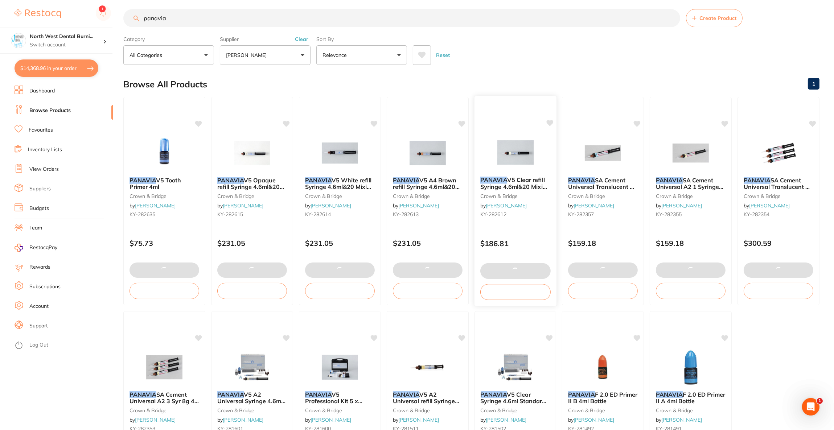
click at [519, 185] on span "V5 Clear refill Syringe 4.6ml&20 Mixing tips" at bounding box center [515, 186] width 70 height 21
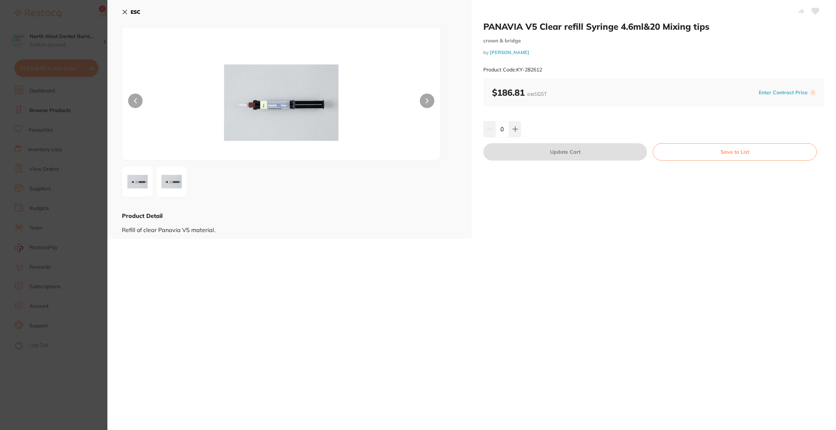
click at [133, 17] on button "ESC" at bounding box center [131, 12] width 19 height 12
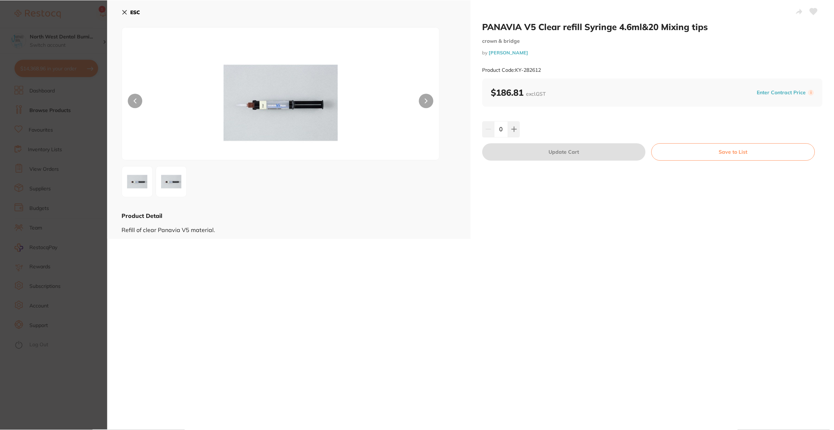
scroll to position [5, 0]
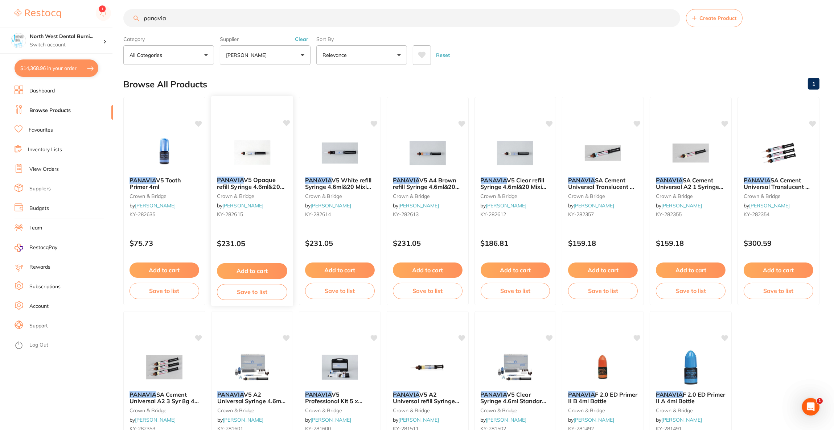
click at [271, 186] on span "V5 Opaque refill Syringe 4.6ml&20 Mixing tips" at bounding box center [250, 186] width 67 height 21
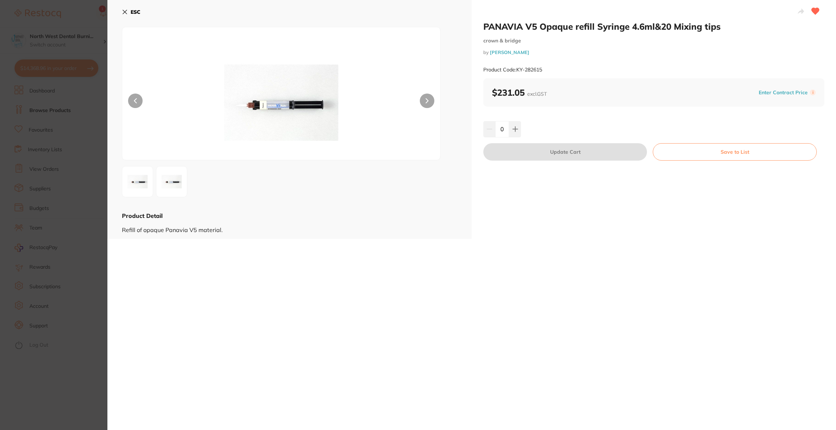
click at [132, 14] on b "ESC" at bounding box center [136, 12] width 10 height 7
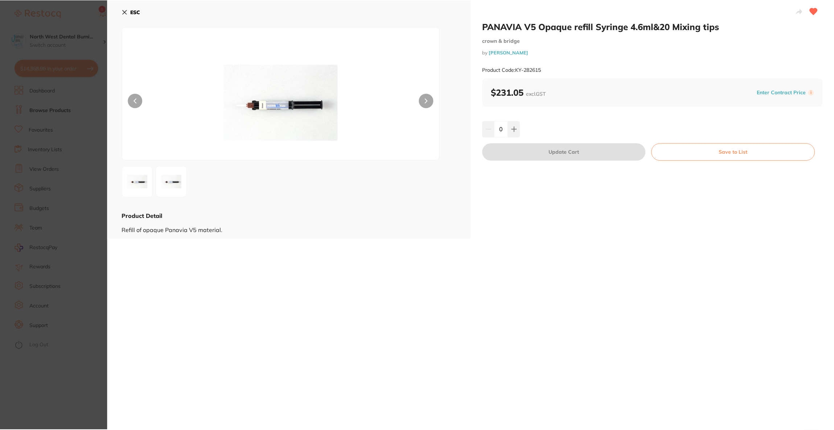
scroll to position [5, 0]
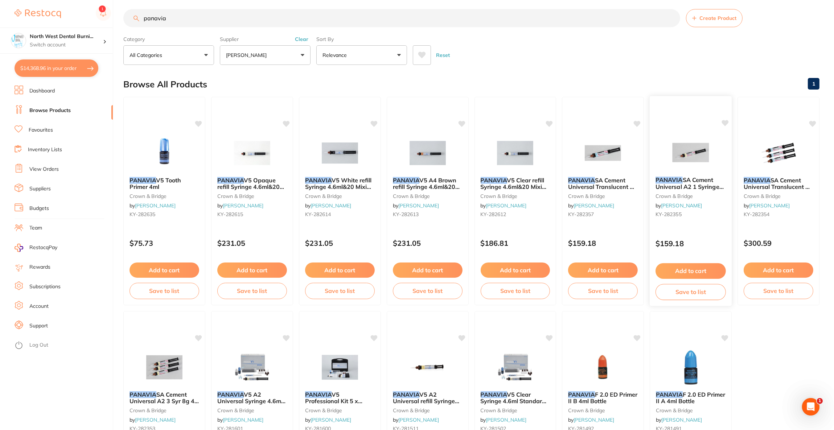
click at [685, 187] on span "SA Cement Universal A2 1 Syringe 8g 20 Mix Tips" at bounding box center [689, 186] width 68 height 21
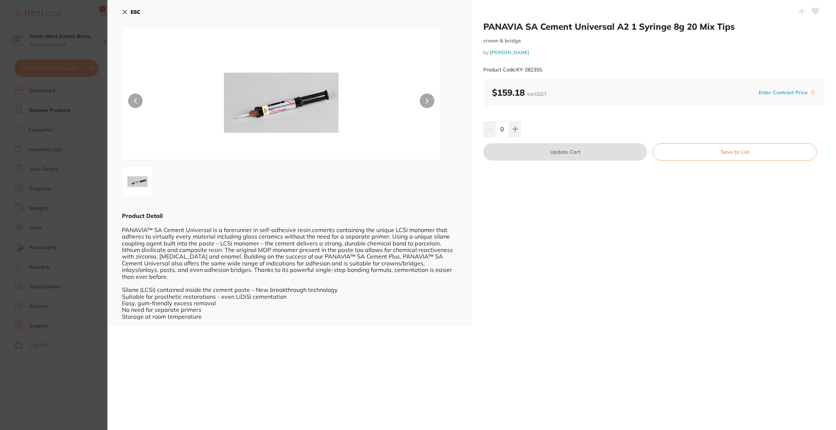
click at [132, 9] on b "ESC" at bounding box center [136, 12] width 10 height 7
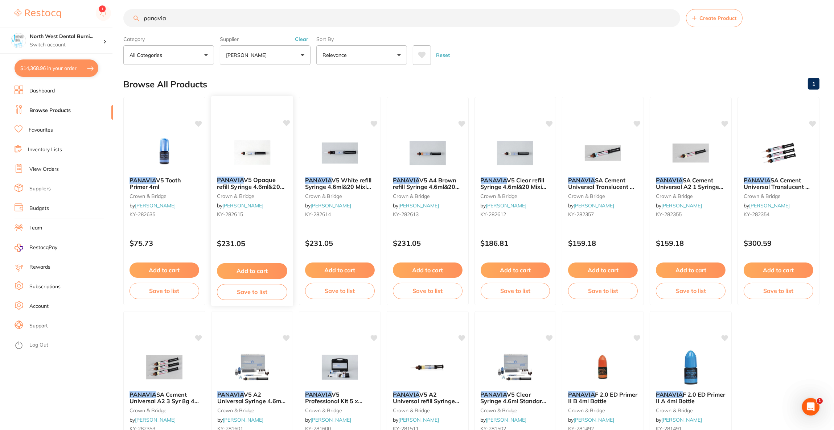
scroll to position [114, 0]
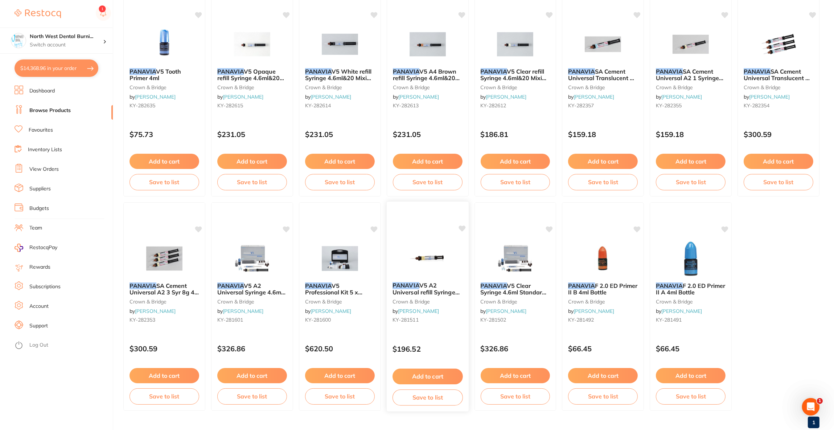
click at [437, 272] on img at bounding box center [428, 258] width 48 height 37
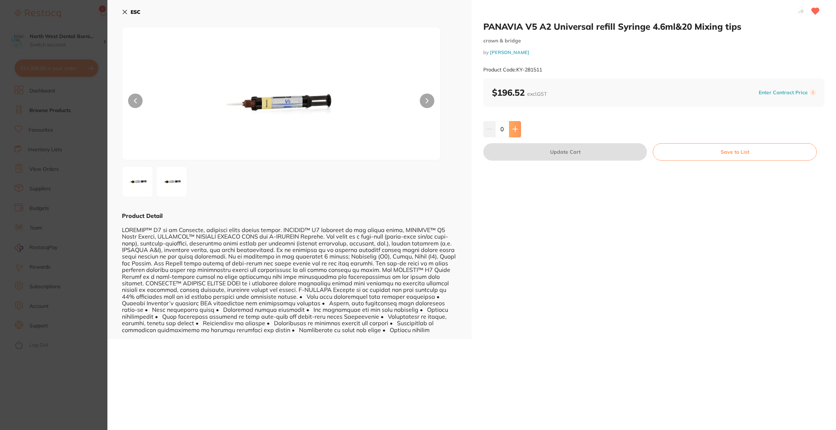
click at [515, 129] on icon at bounding box center [515, 129] width 5 height 5
type input "2"
click at [586, 149] on button "Update Cart" at bounding box center [565, 151] width 164 height 17
checkbox input "true"
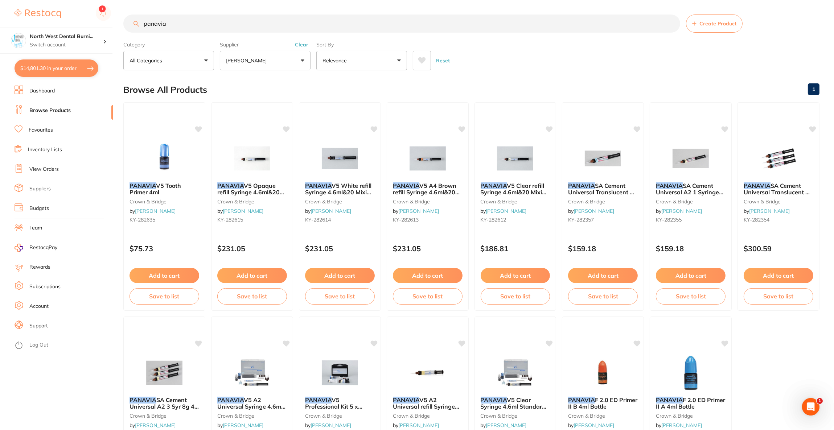
drag, startPoint x: 198, startPoint y: 27, endPoint x: 144, endPoint y: 26, distance: 54.4
click at [144, 27] on input "panavia" at bounding box center [401, 24] width 557 height 18
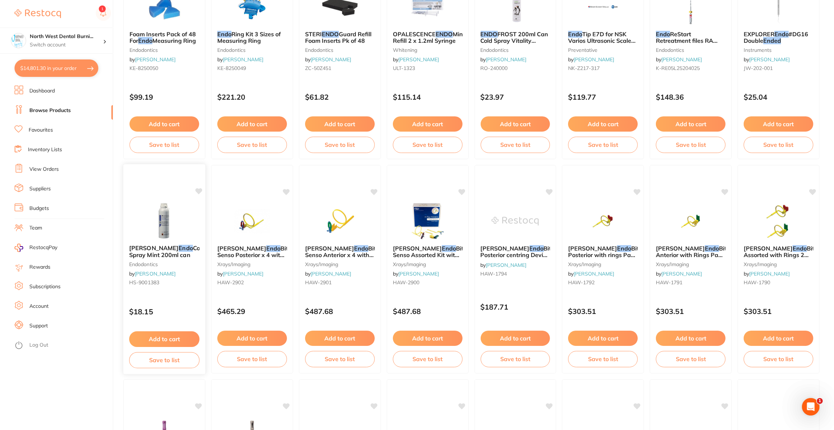
scroll to position [163, 0]
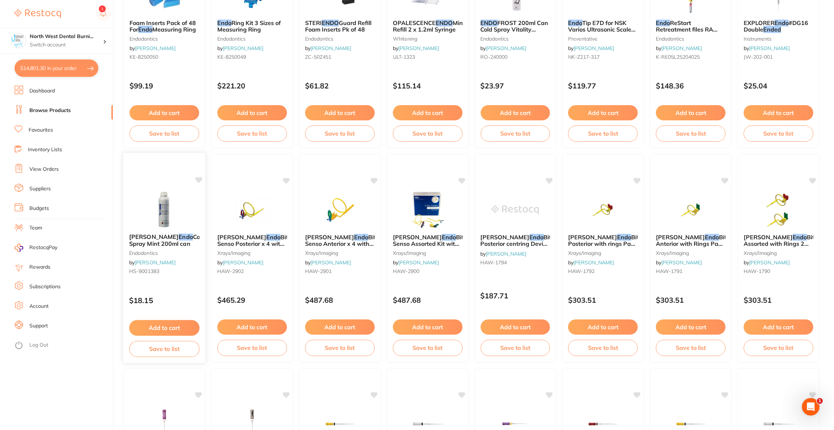
type input "endo"
click at [173, 219] on img at bounding box center [164, 209] width 48 height 37
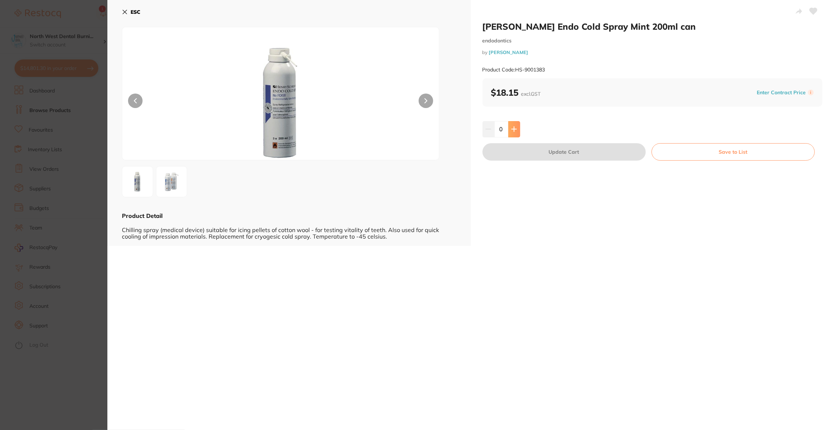
click at [514, 132] on icon at bounding box center [514, 129] width 6 height 6
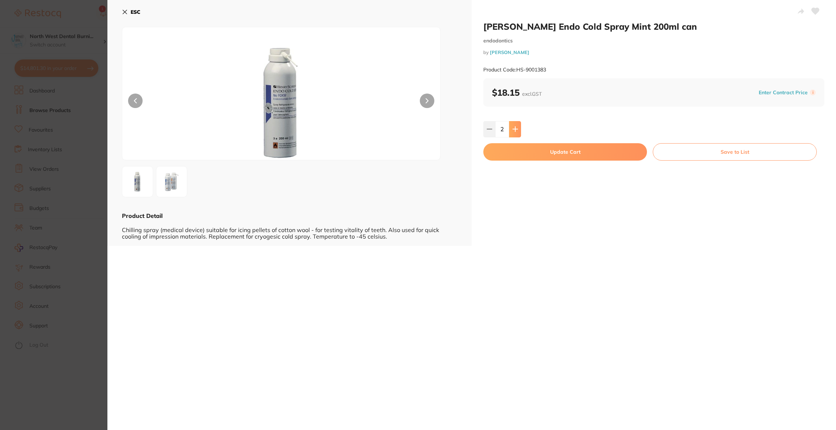
click at [514, 132] on icon at bounding box center [515, 129] width 6 height 6
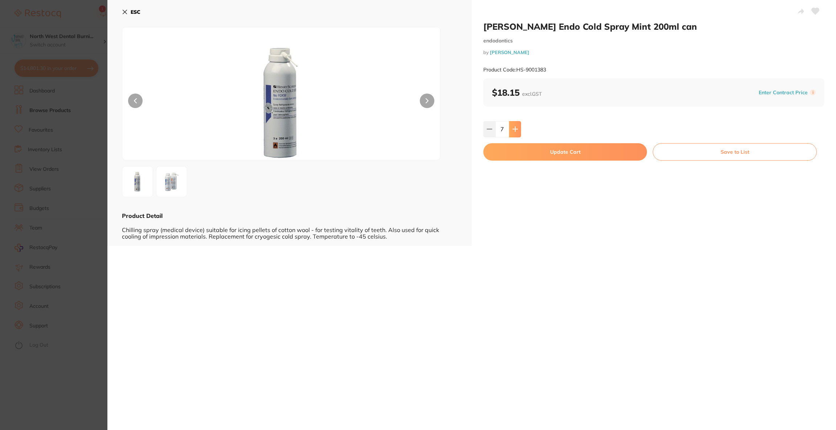
click at [514, 132] on icon at bounding box center [515, 129] width 6 height 6
type input "10"
click at [510, 151] on button "Update Cart" at bounding box center [565, 151] width 164 height 17
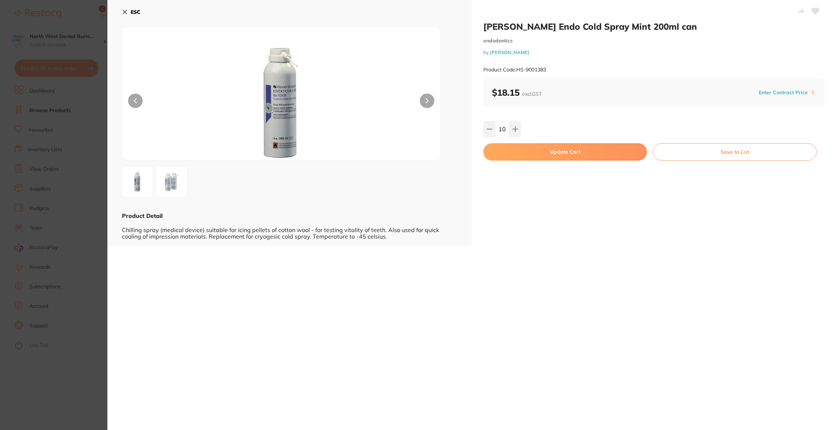
checkbox input "false"
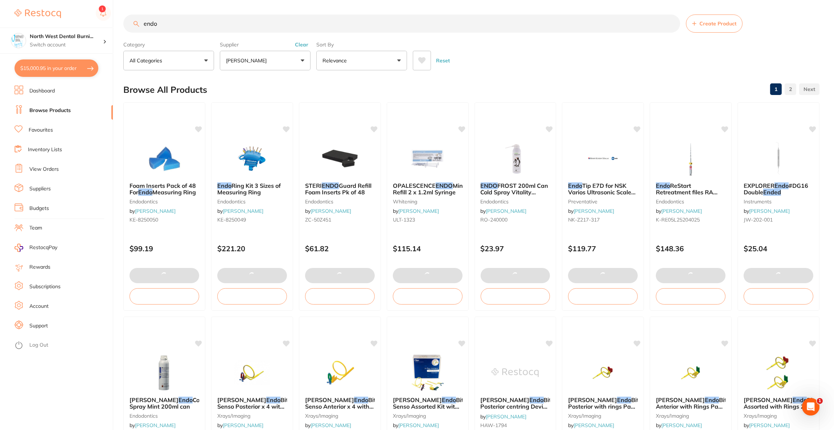
drag, startPoint x: 184, startPoint y: 30, endPoint x: 112, endPoint y: 20, distance: 72.3
click at [112, 20] on div "$15,000.95 North West Dental Burni... Switch account Riaz Dental Surgery Expert…" at bounding box center [417, 215] width 834 height 430
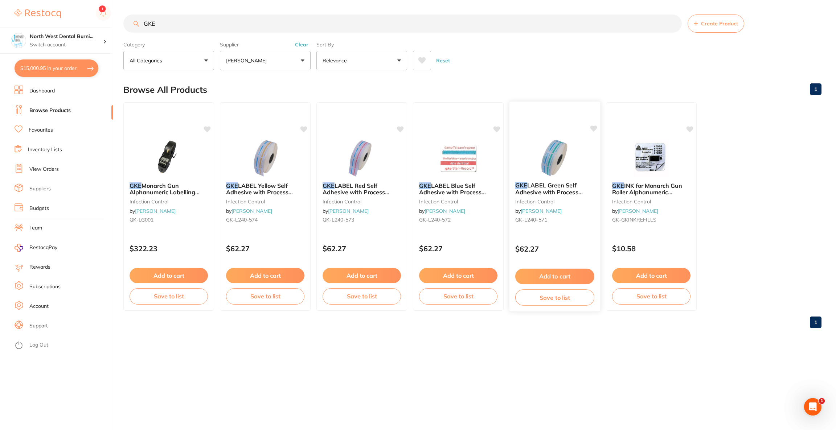
type input "GKE"
click at [557, 156] on img at bounding box center [555, 158] width 48 height 37
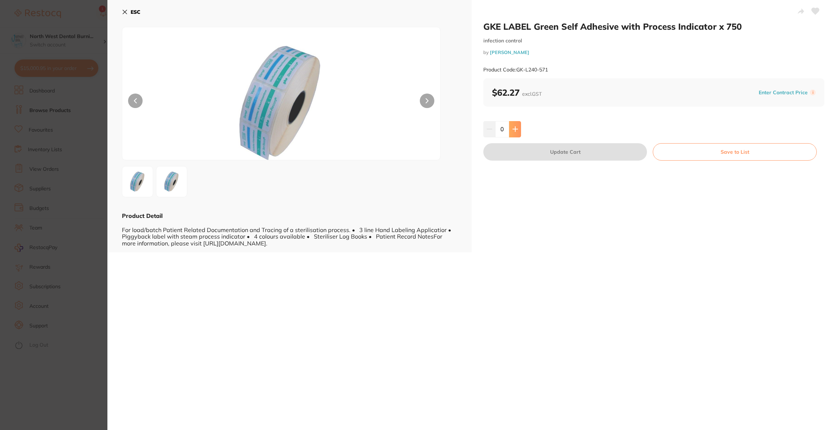
click at [513, 128] on icon at bounding box center [515, 129] width 6 height 6
type input "3"
click at [523, 150] on button "Update Cart" at bounding box center [565, 151] width 164 height 17
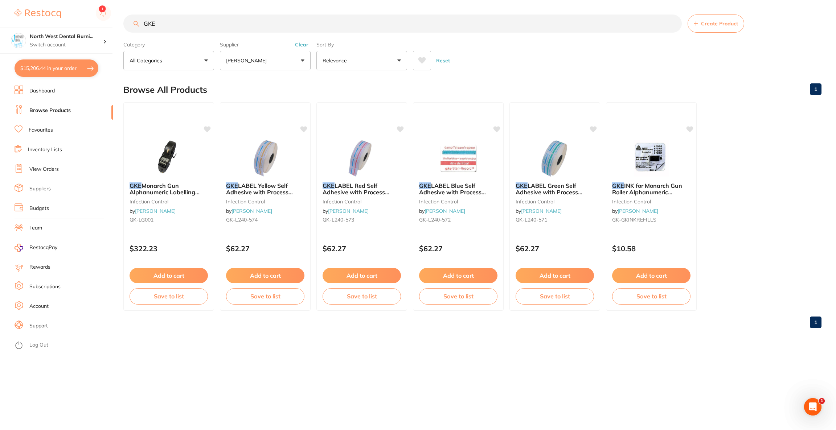
click at [77, 65] on button "$15,206.44 in your order" at bounding box center [57, 67] width 84 height 17
checkbox input "true"
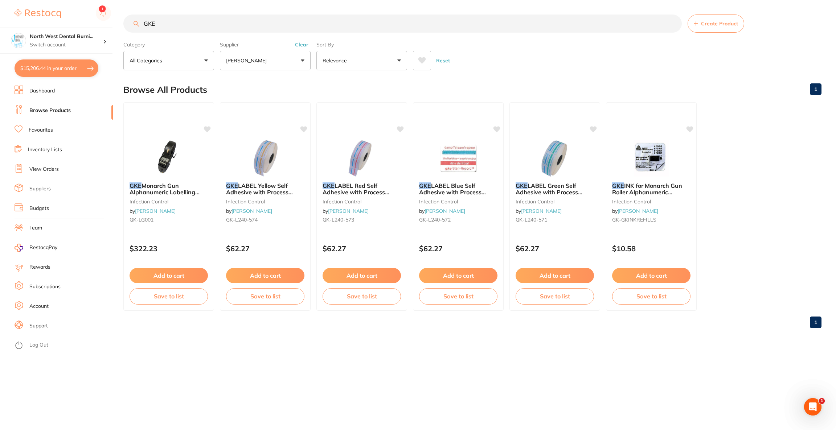
checkbox input "true"
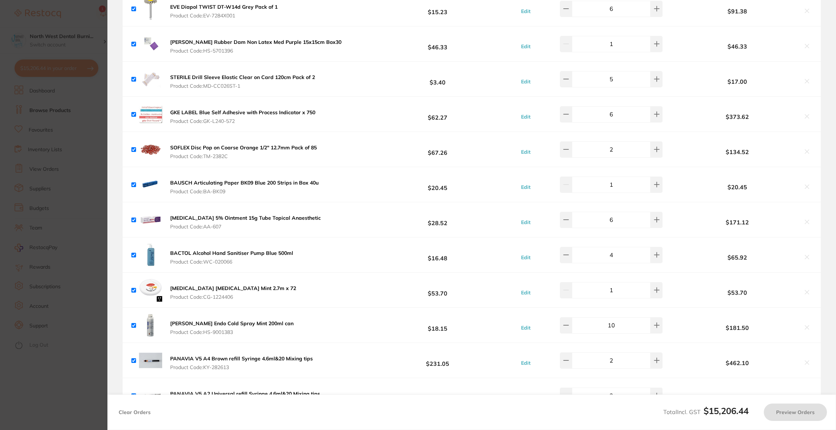
scroll to position [979, 0]
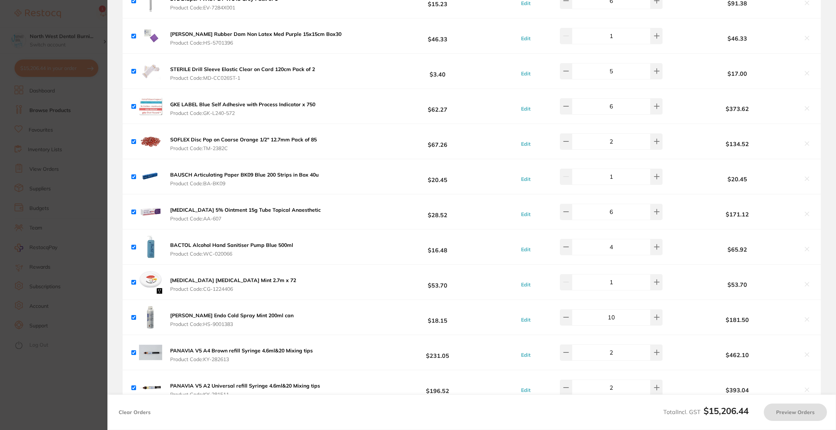
checkbox input "false"
checkbox input "true"
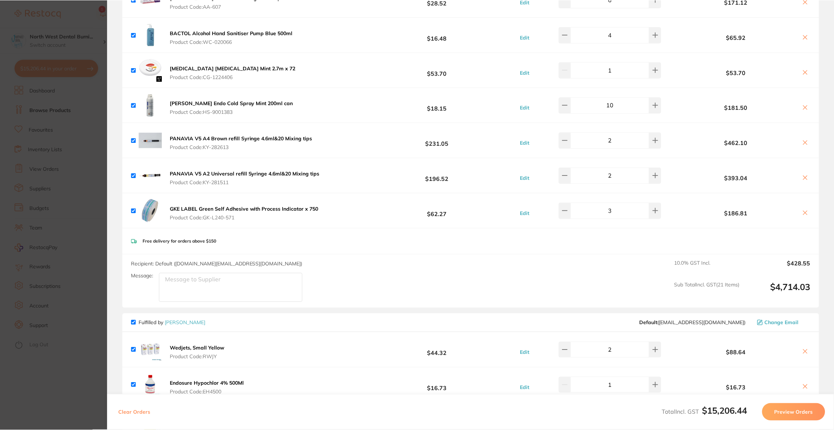
scroll to position [1197, 0]
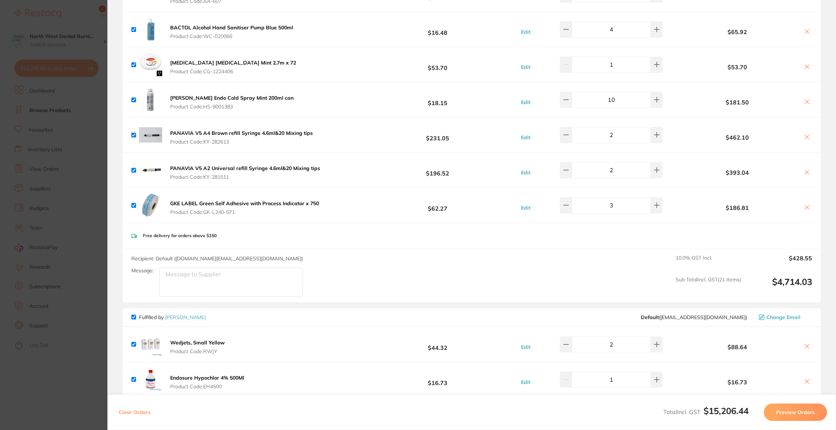
click at [57, 217] on section "Update RRP Set your pre negotiated price for this item. Item Agreed RRP (excl. …" at bounding box center [418, 215] width 836 height 430
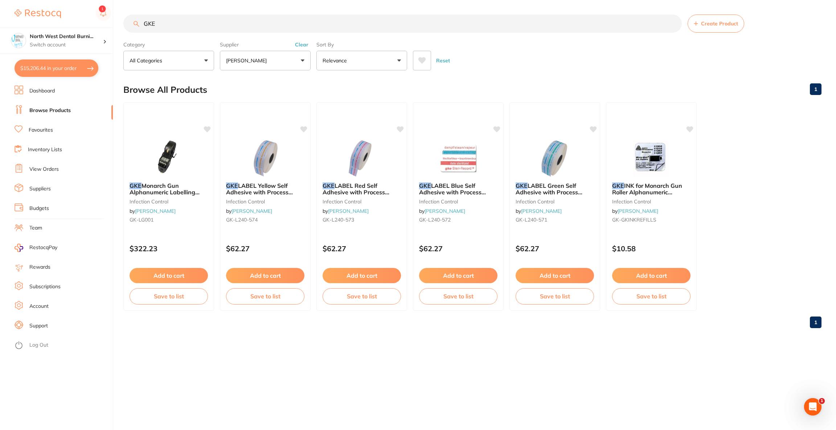
drag, startPoint x: 177, startPoint y: 25, endPoint x: 132, endPoint y: 25, distance: 45.0
click at [132, 25] on input "GKE" at bounding box center [402, 24] width 558 height 18
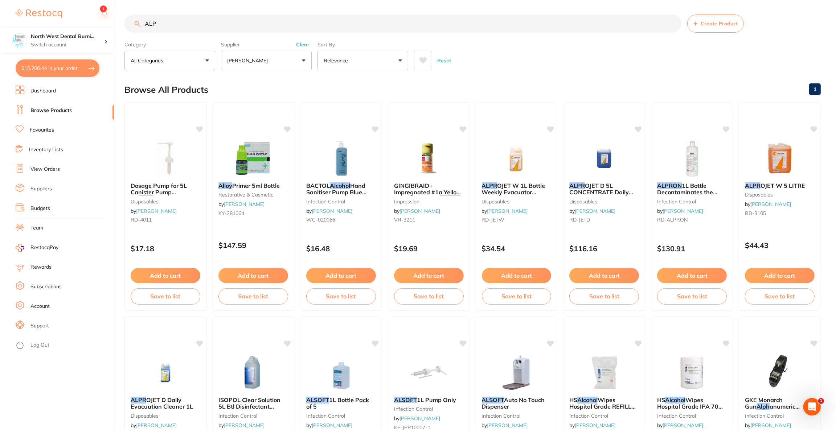
scroll to position [0, 0]
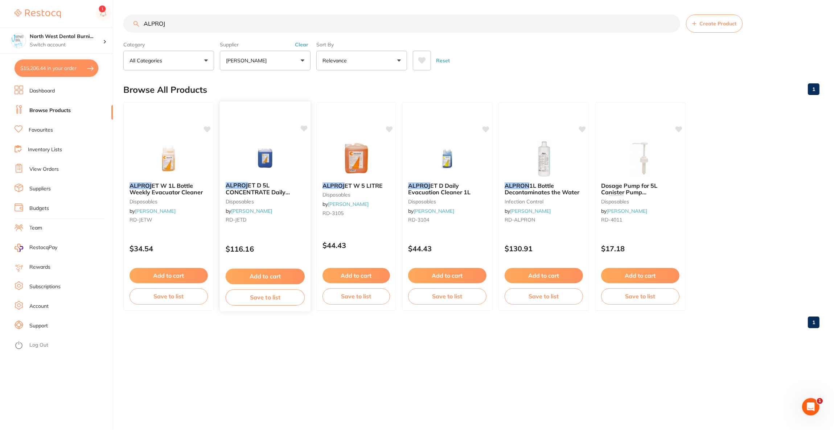
type input "ALPROJ"
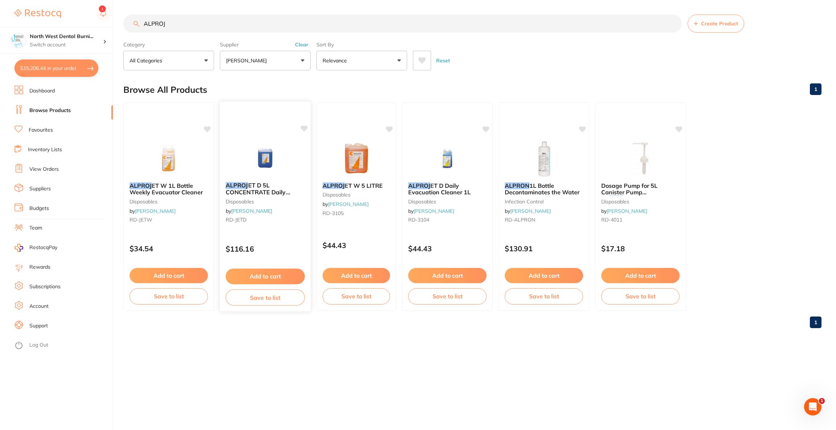
click at [281, 164] on img at bounding box center [265, 158] width 48 height 37
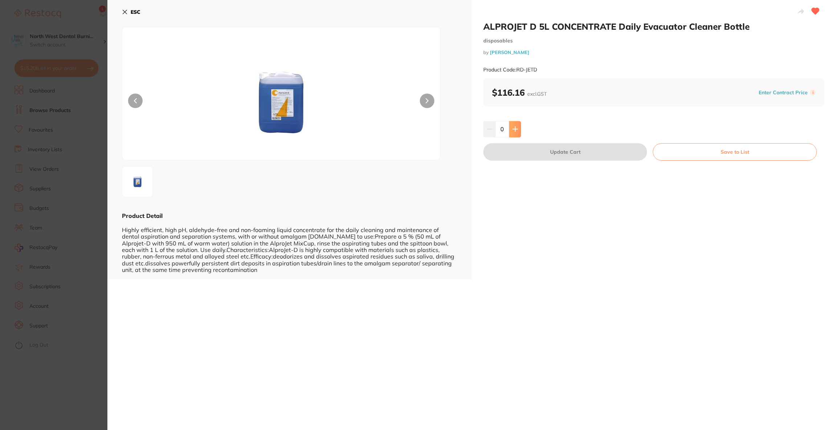
click at [510, 129] on button at bounding box center [515, 129] width 12 height 16
type input "2"
click at [521, 152] on button "Update Cart" at bounding box center [565, 151] width 164 height 17
checkbox input "false"
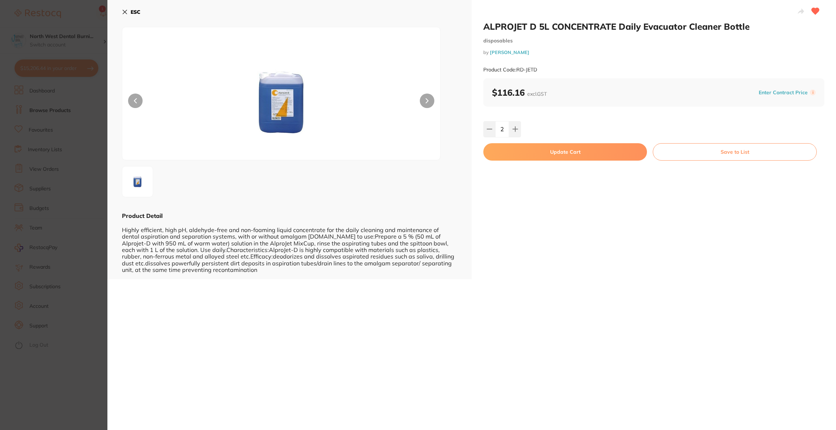
checkbox input "false"
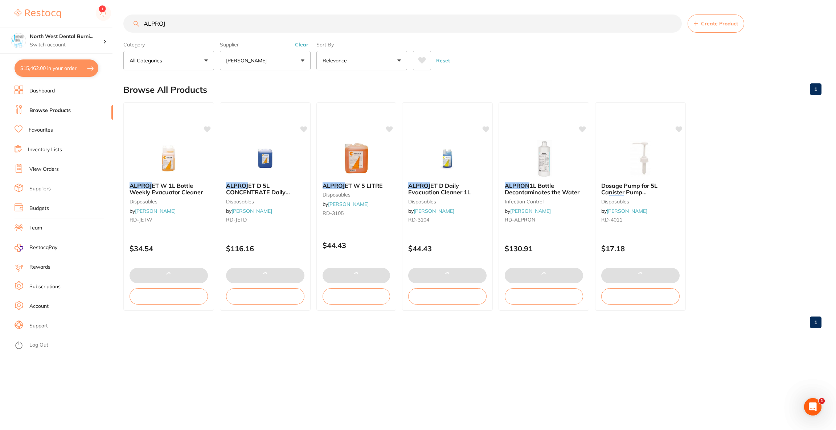
click at [76, 69] on button "$15,462.00 in your order" at bounding box center [57, 67] width 84 height 17
checkbox input "true"
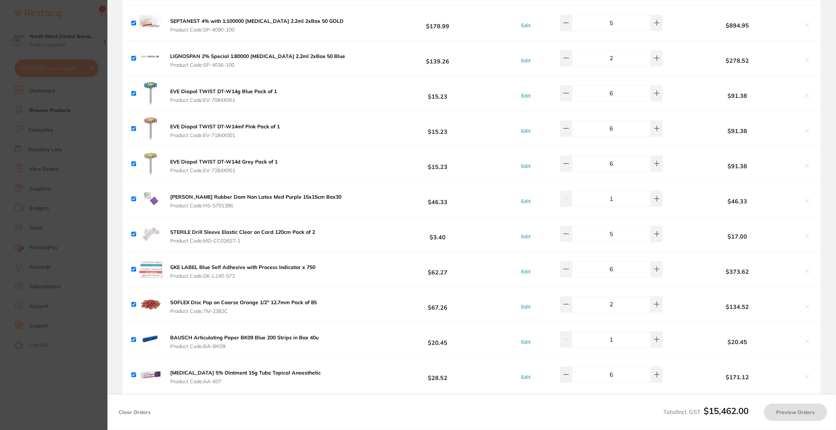
checkbox input "true"
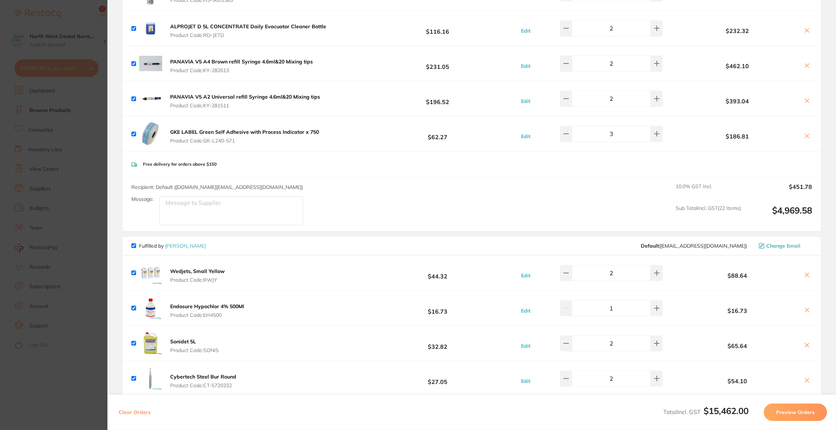
scroll to position [1306, 0]
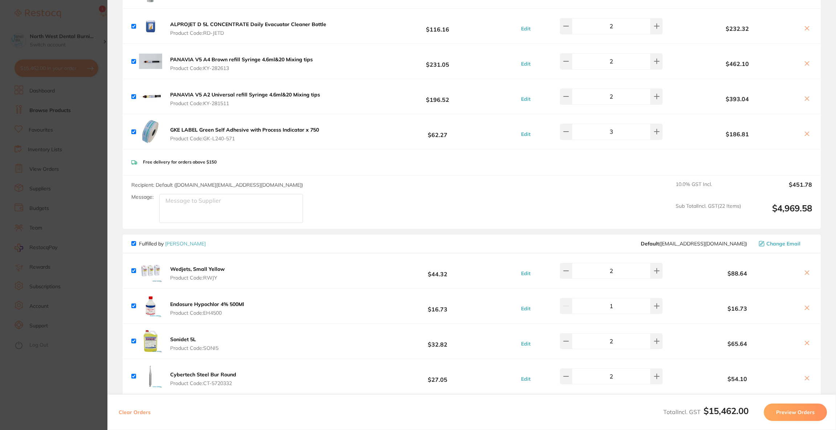
click at [82, 148] on section "Update RRP Set your pre negotiated price for this item. Item Agreed RRP (excl. …" at bounding box center [418, 215] width 836 height 430
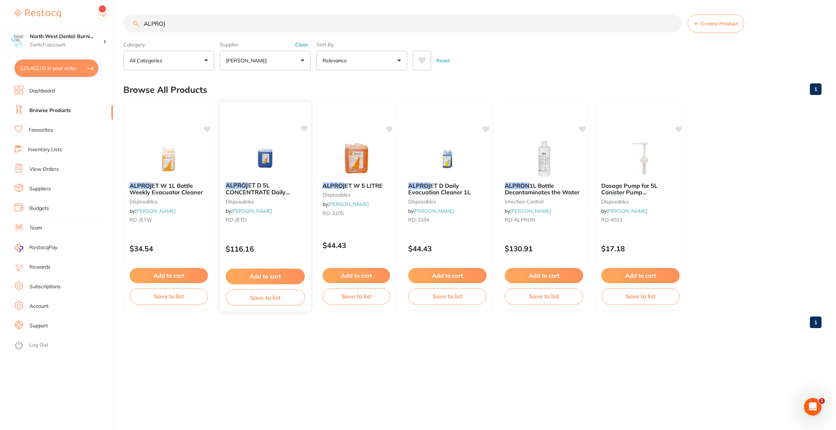
click at [242, 135] on div "ALPROJ ET D 5L CONCENTRATE Daily Evacuator Cleaner Bottle disposables by Henry …" at bounding box center [265, 206] width 92 height 211
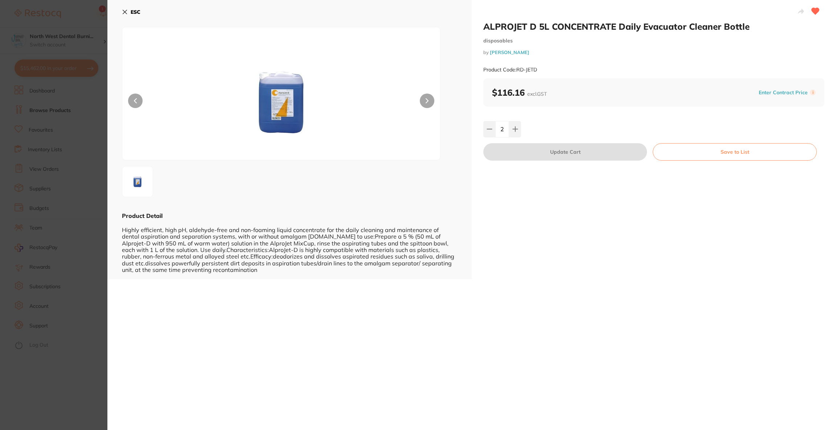
click at [133, 13] on b "ESC" at bounding box center [136, 12] width 10 height 7
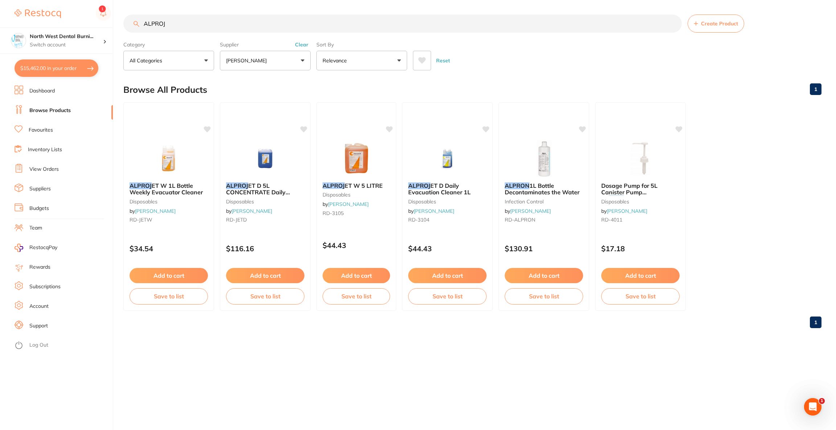
click at [69, 70] on button "$15,462.00 in your order" at bounding box center [57, 67] width 84 height 17
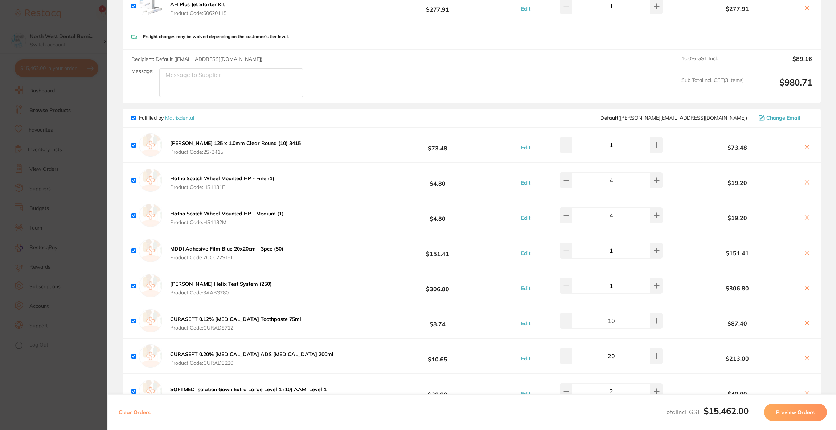
scroll to position [218, 0]
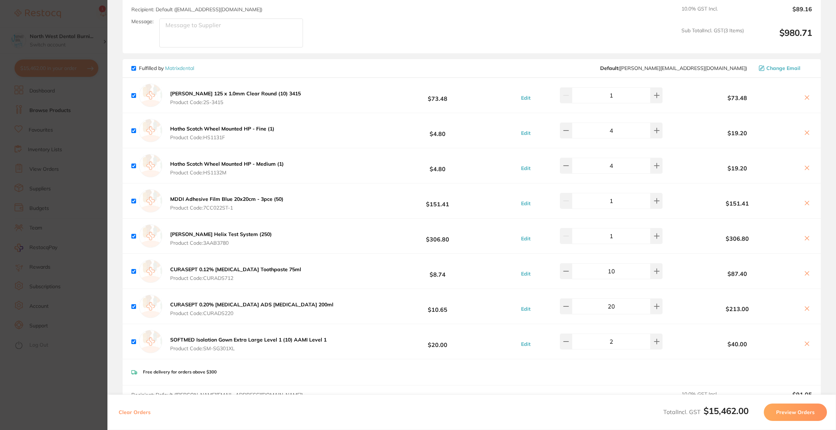
click at [258, 93] on b "SCHEU Duran 125 x 1.0mm Clear Round (10) 3415" at bounding box center [235, 93] width 131 height 7
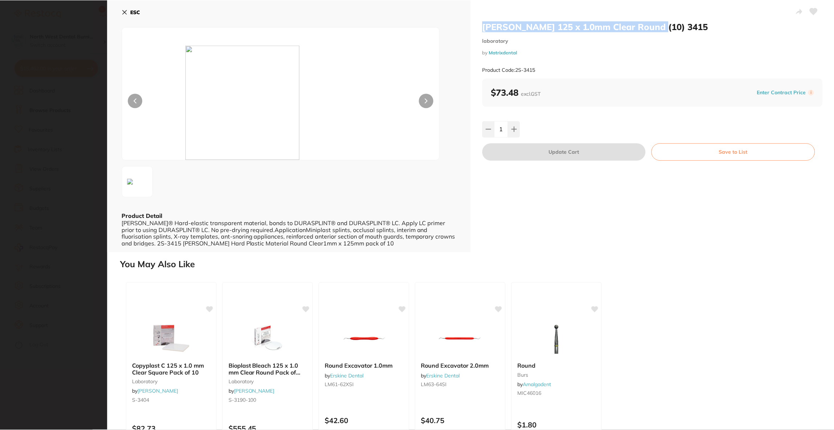
scroll to position [0, 0]
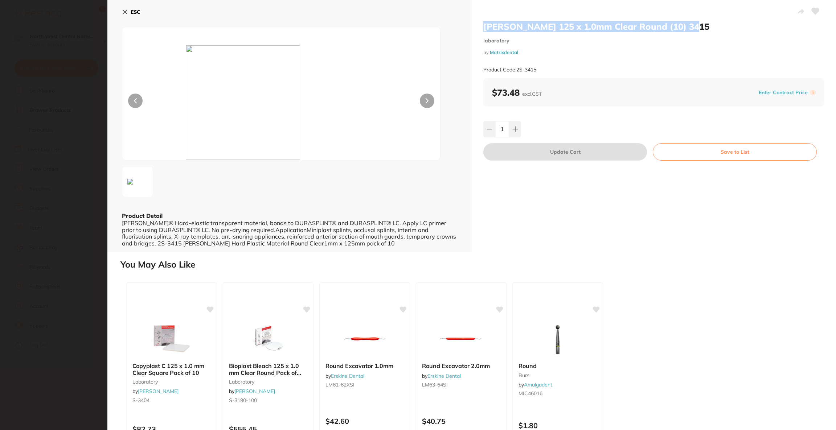
drag, startPoint x: 481, startPoint y: 25, endPoint x: 702, endPoint y: 24, distance: 220.2
click at [702, 24] on div "SCHEU Duran 125 x 1.0mm Clear Round (10) 3415 laboratory by Matrixdental Produc…" at bounding box center [654, 126] width 364 height 252
copy h2 "SCHEU Duran 125 x 1.0mm Clear Round (10) 3415"
click at [54, 129] on section "SCHEU Duran 125 x 1.0mm Clear Round (10) 3415 laboratory by Matrixdental Produc…" at bounding box center [418, 215] width 836 height 430
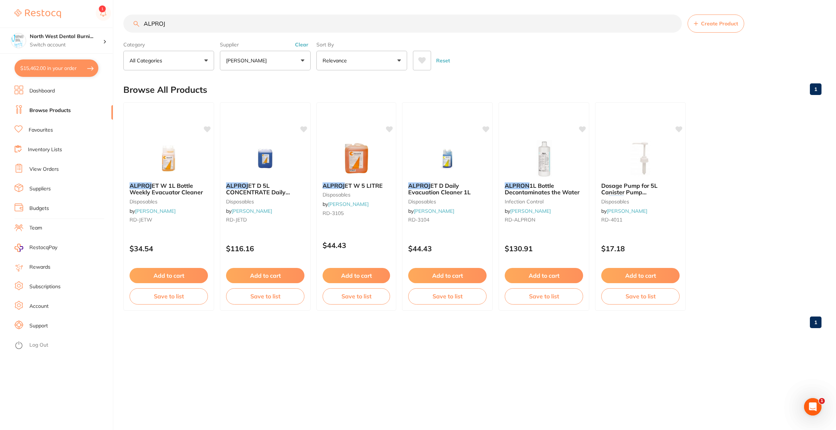
drag, startPoint x: 207, startPoint y: 25, endPoint x: 137, endPoint y: 24, distance: 70.4
click at [137, 24] on div "ALPROJ Create Product" at bounding box center [472, 24] width 698 height 18
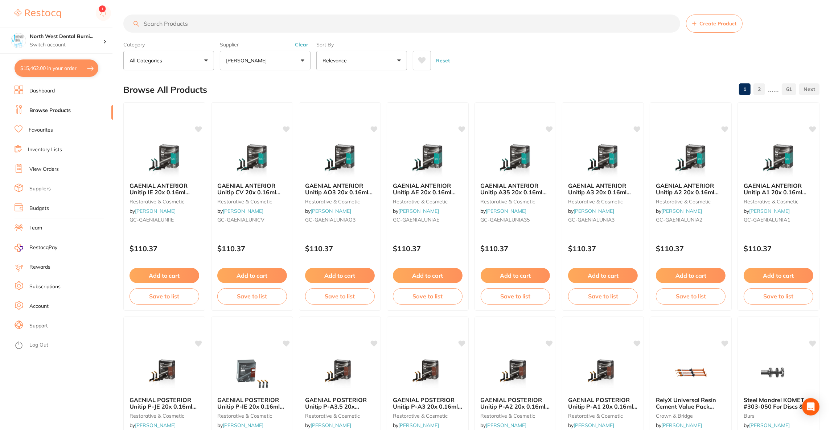
paste input "SCHEU Duran 125 x 1.0mm Clear Round (10) 3415"
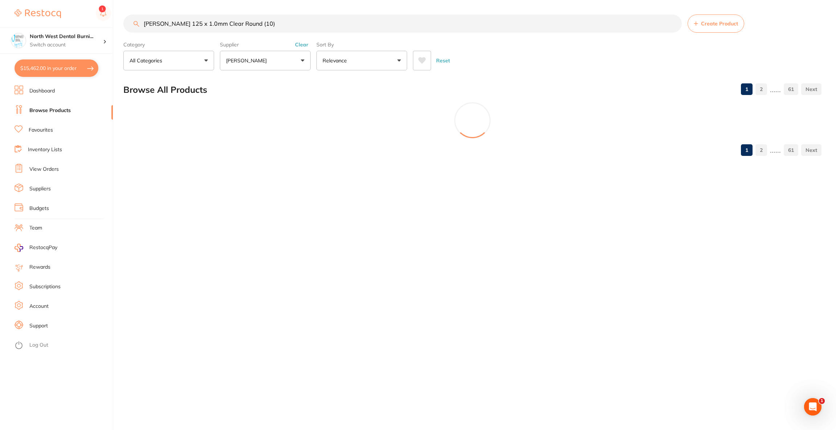
type input "SCHEU Duran 125 x 1.0mm Clear Round (10)"
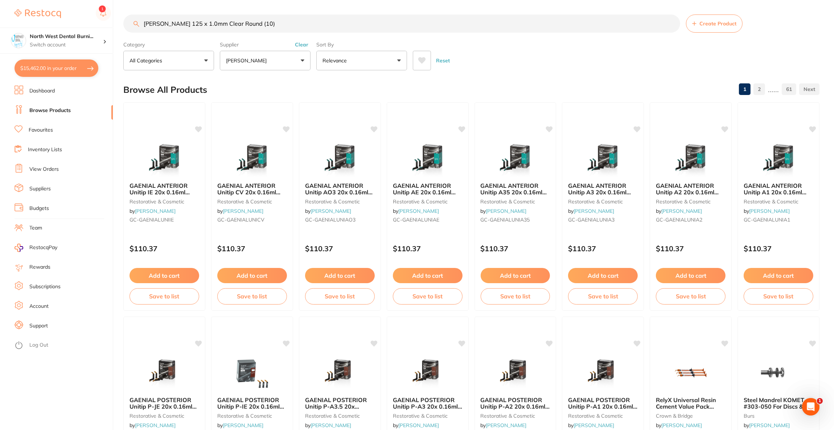
click at [71, 70] on button "$15,462.00 in your order" at bounding box center [57, 67] width 84 height 17
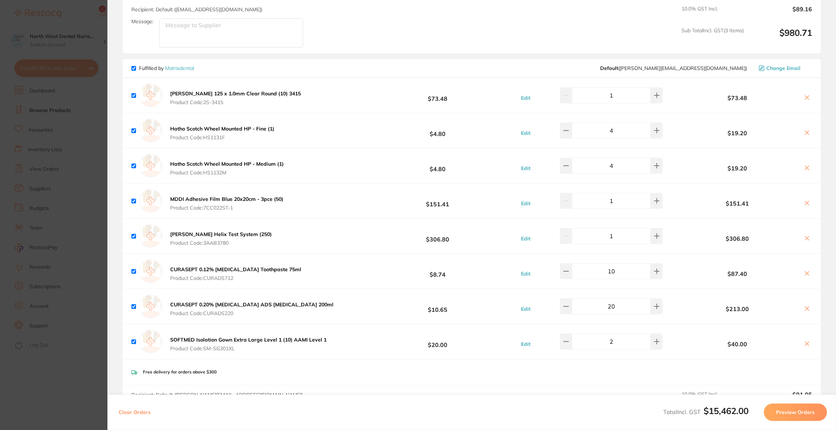
click at [592, 71] on div "Fulfilled by Matrixdental Default ( peter@matrixdental.com.au ) Change Email" at bounding box center [471, 68] width 681 height 7
click at [804, 95] on icon at bounding box center [807, 98] width 6 height 6
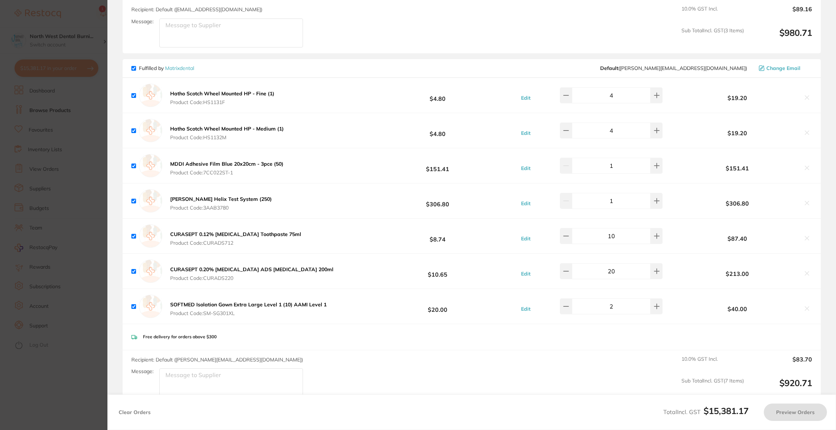
checkbox input "true"
click at [49, 184] on section "Update RRP Set your pre negotiated price for this item. Item Agreed RRP (excl. …" at bounding box center [418, 215] width 836 height 430
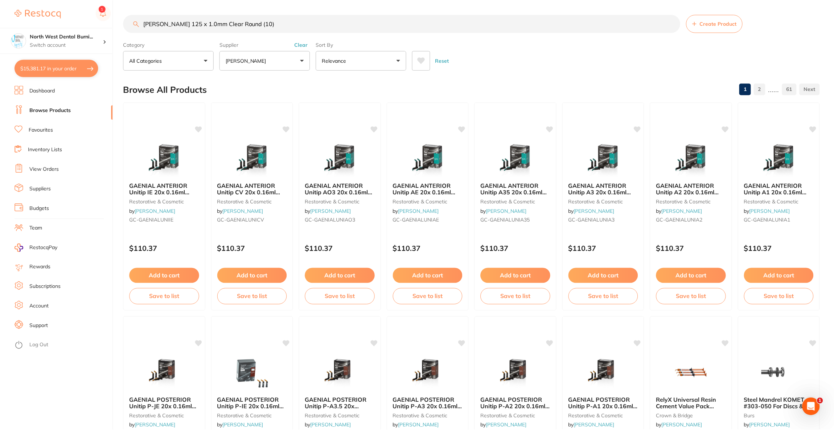
scroll to position [4, 0]
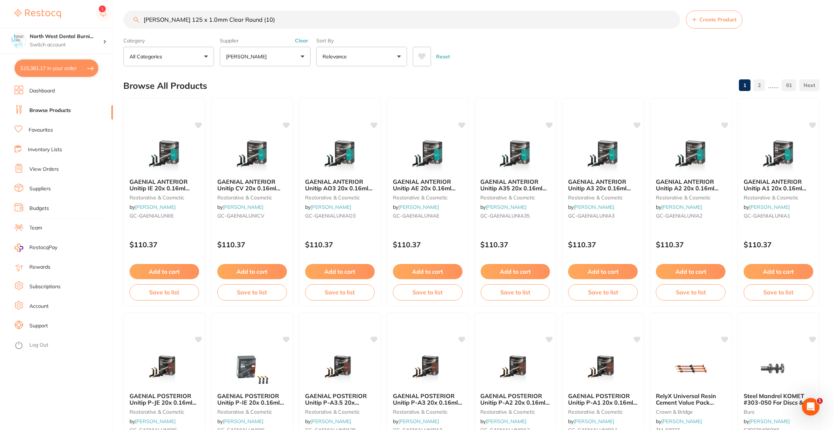
drag, startPoint x: 282, startPoint y: 17, endPoint x: 130, endPoint y: 26, distance: 152.3
click at [130, 26] on input "SCHEU Duran 125 x 1.0mm Clear Round (10)" at bounding box center [401, 20] width 557 height 18
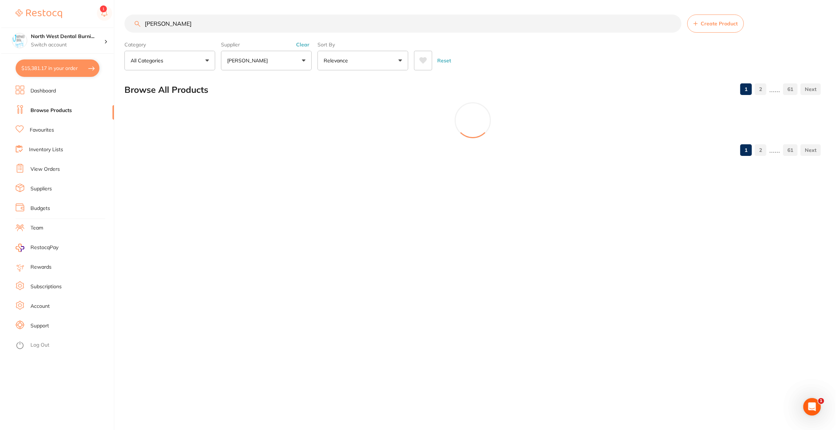
scroll to position [0, 0]
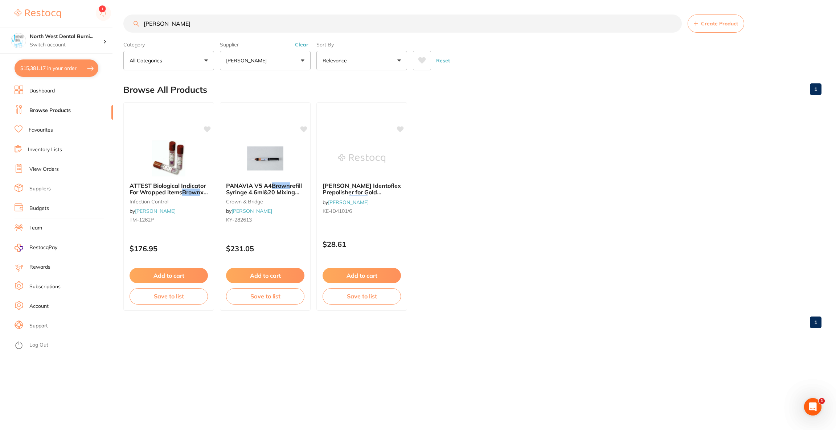
type input "BROWNE"
click at [267, 64] on p "[PERSON_NAME]" at bounding box center [248, 60] width 44 height 7
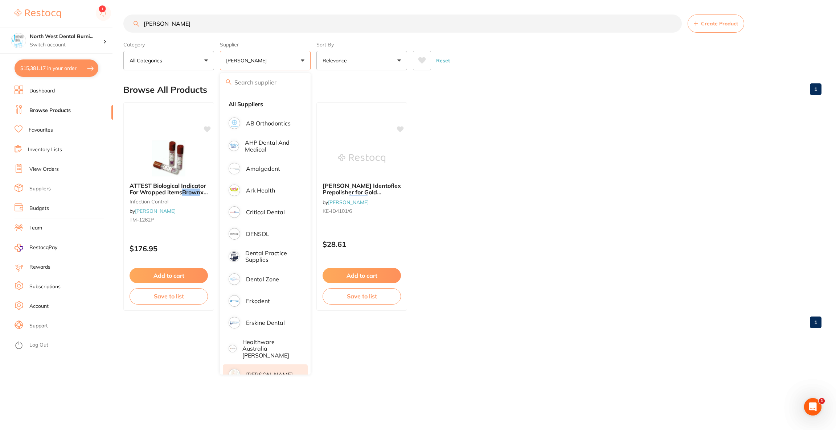
click at [252, 365] on li "[PERSON_NAME]" at bounding box center [265, 375] width 85 height 20
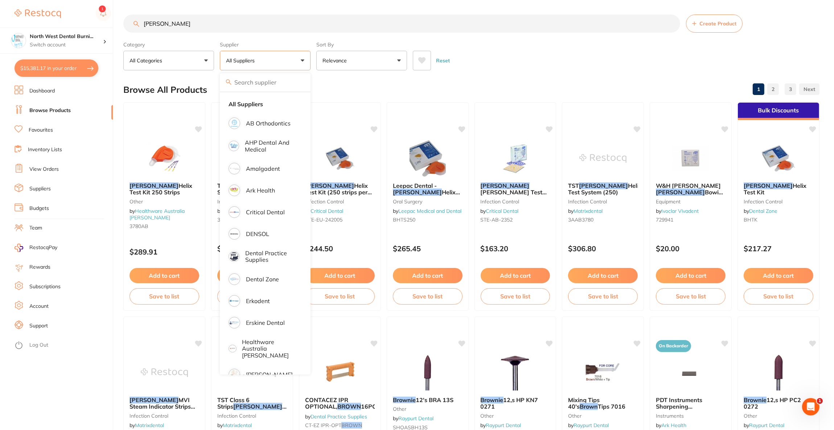
click at [564, 60] on div "Reset" at bounding box center [613, 57] width 401 height 25
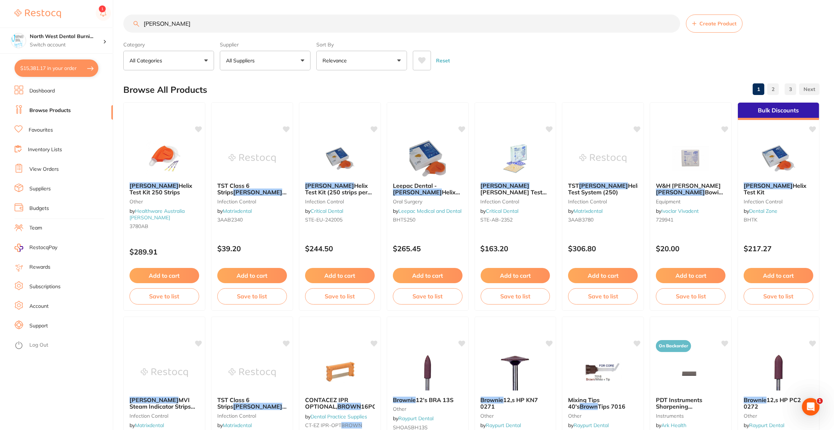
click at [62, 67] on button "$15,381.17 in your order" at bounding box center [57, 67] width 84 height 17
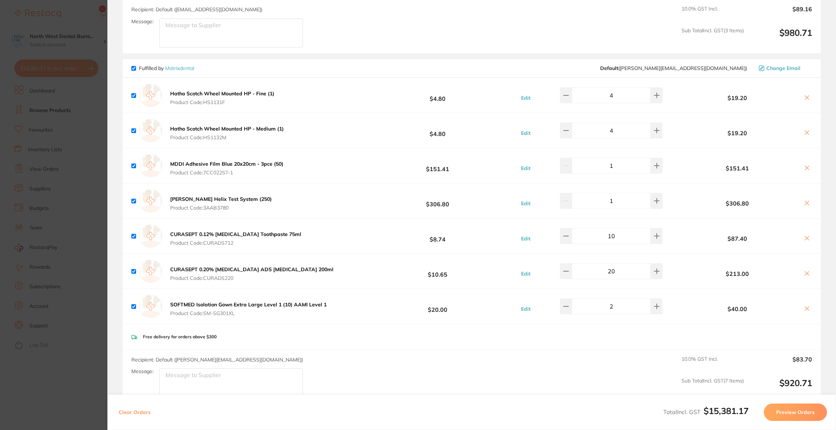
click at [74, 131] on section "Update RRP Set your pre negotiated price for this item. Item Agreed RRP (excl. …" at bounding box center [418, 215] width 836 height 430
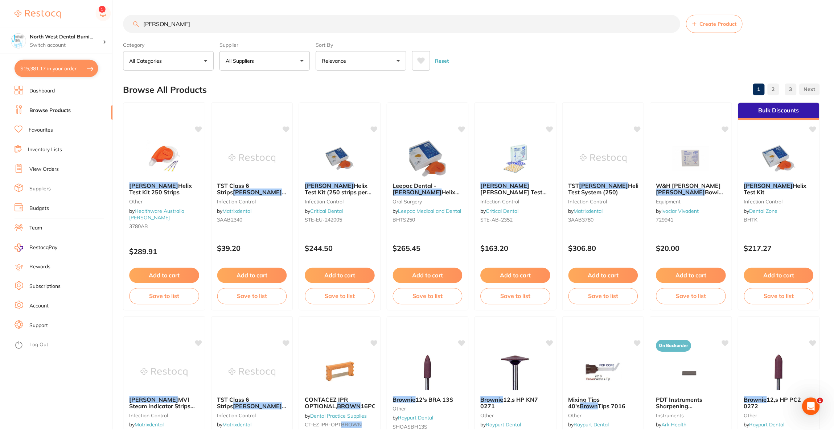
scroll to position [1, 0]
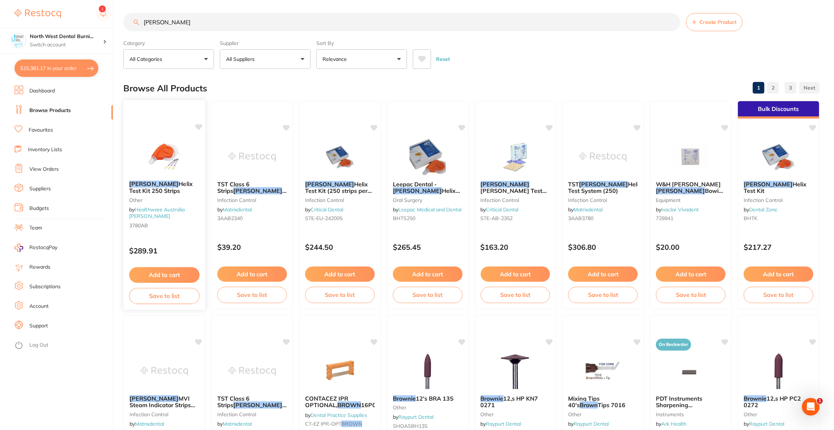
click at [164, 152] on img at bounding box center [164, 156] width 48 height 37
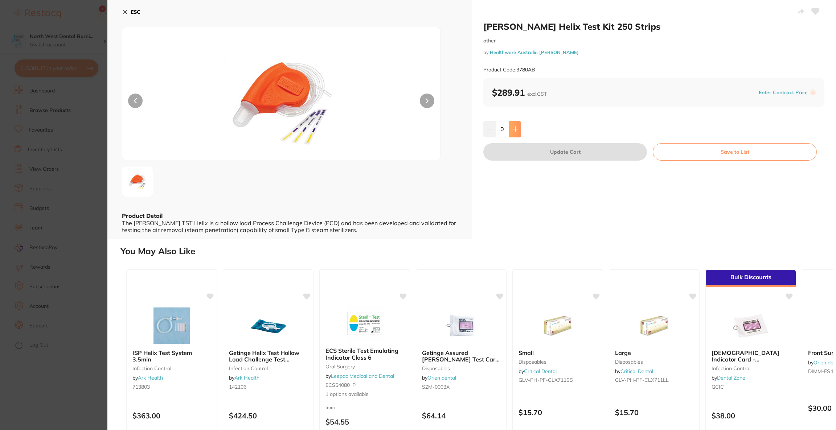
click at [512, 128] on icon at bounding box center [515, 129] width 6 height 6
type input "1"
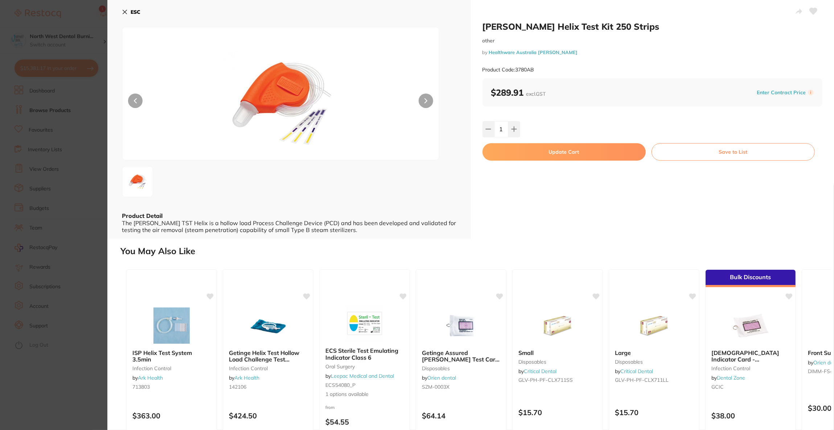
click at [528, 155] on button "Update Cart" at bounding box center [563, 151] width 163 height 17
checkbox input "false"
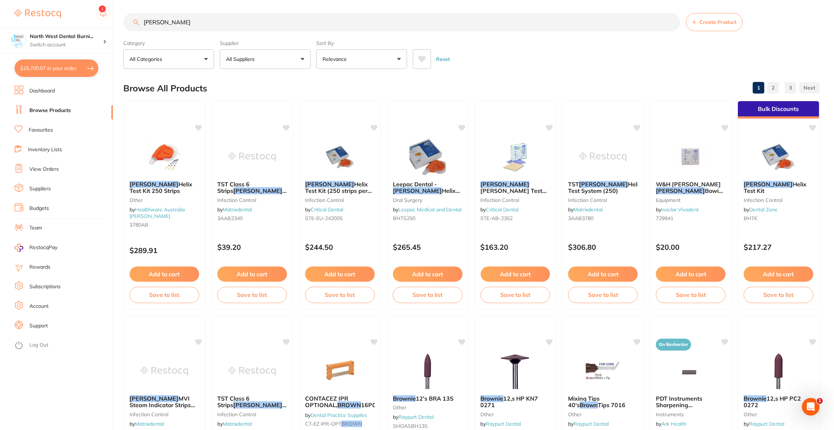
click at [75, 73] on button "$15,700.07 in your order" at bounding box center [57, 67] width 84 height 17
checkbox input "true"
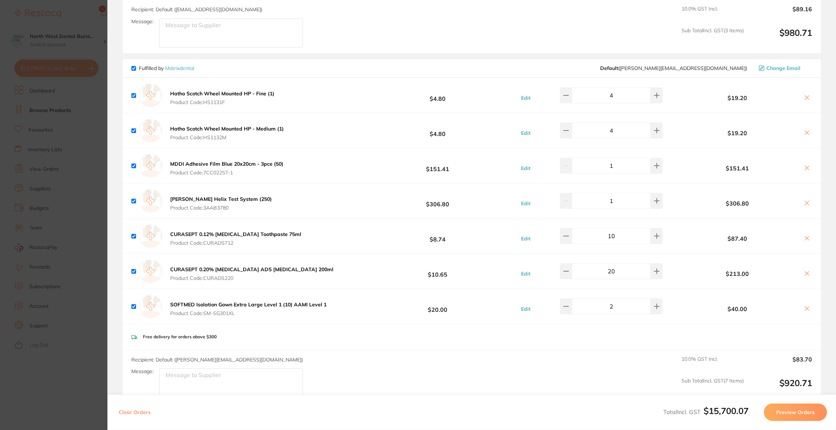
click at [806, 203] on icon at bounding box center [807, 203] width 6 height 6
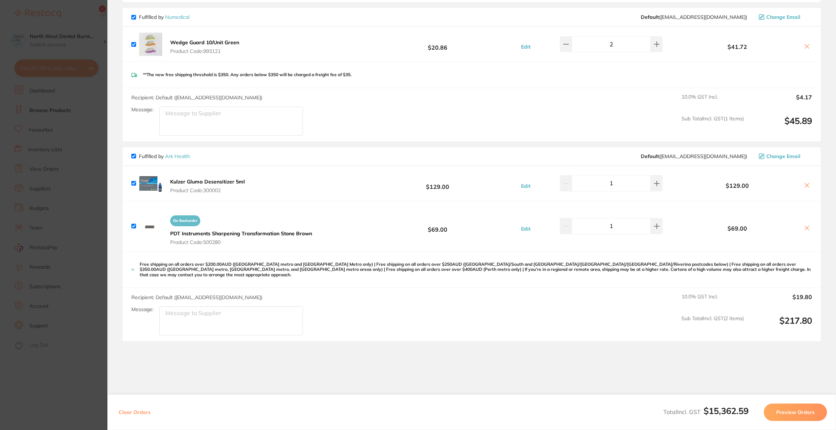
scroll to position [4679, 0]
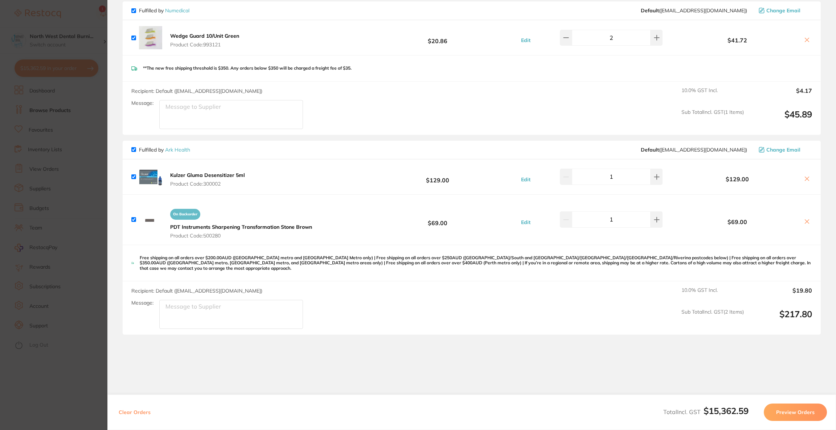
click at [79, 184] on section "Update RRP Set your pre negotiated price for this item. Item Agreed RRP (excl. …" at bounding box center [418, 215] width 836 height 430
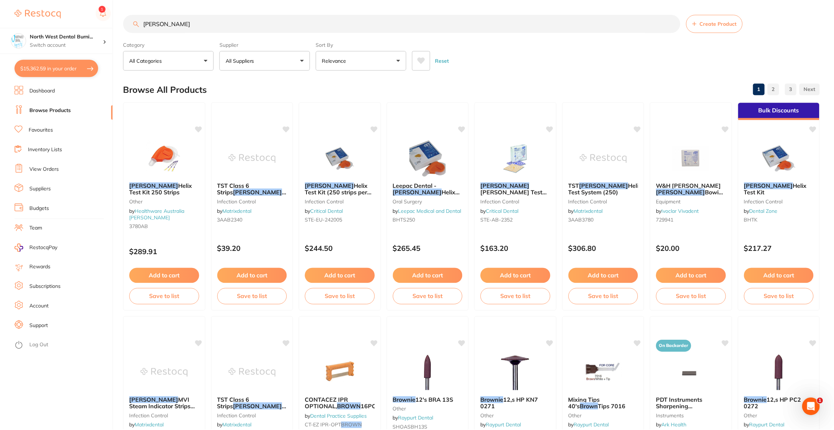
scroll to position [1, 0]
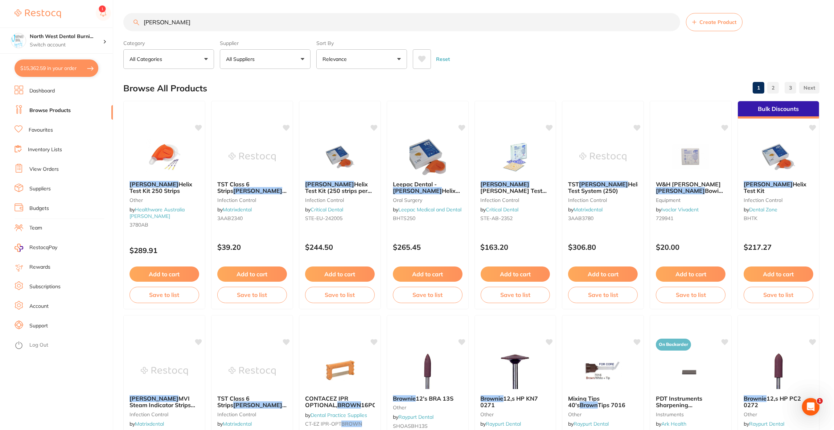
drag, startPoint x: 184, startPoint y: 21, endPoint x: 140, endPoint y: 21, distance: 43.9
click at [140, 21] on input "BROWNE" at bounding box center [401, 22] width 557 height 18
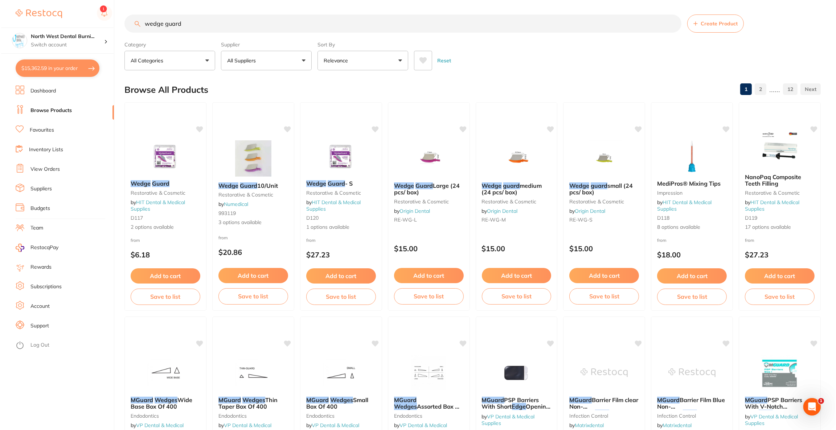
scroll to position [0, 0]
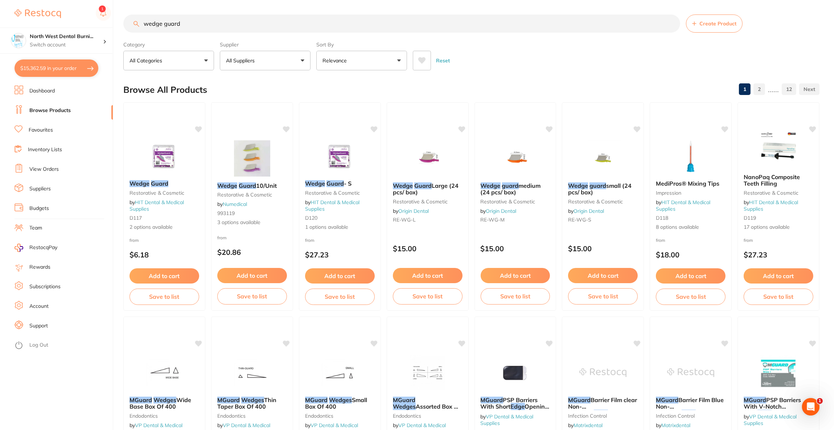
click at [48, 71] on button "$15,362.59 in your order" at bounding box center [57, 67] width 84 height 17
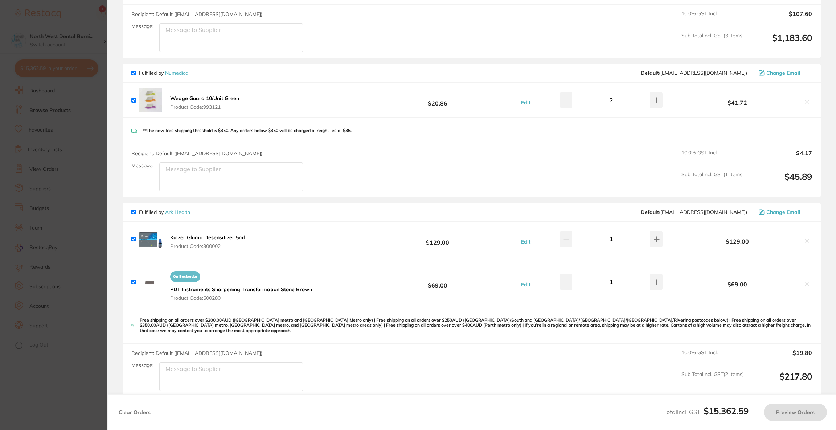
scroll to position [4570, 0]
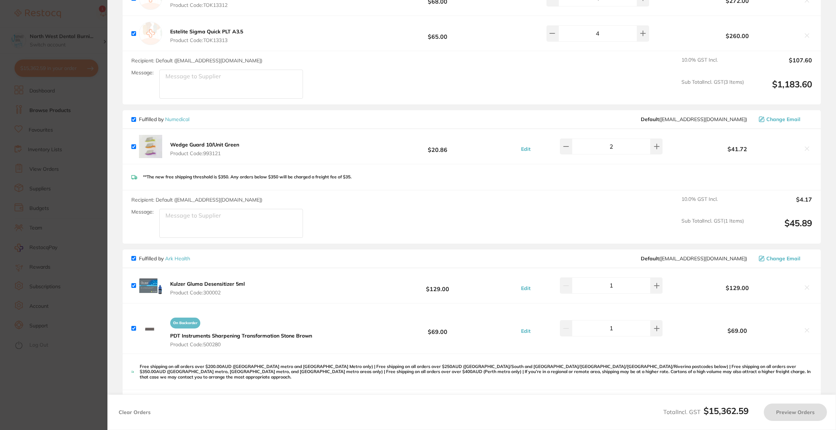
click at [790, 116] on span "Change Email" at bounding box center [783, 119] width 34 height 6
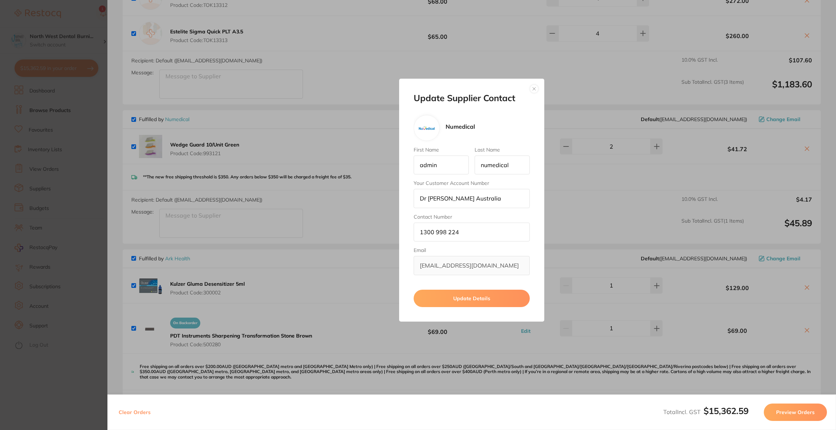
click at [535, 89] on button "button" at bounding box center [534, 89] width 9 height 9
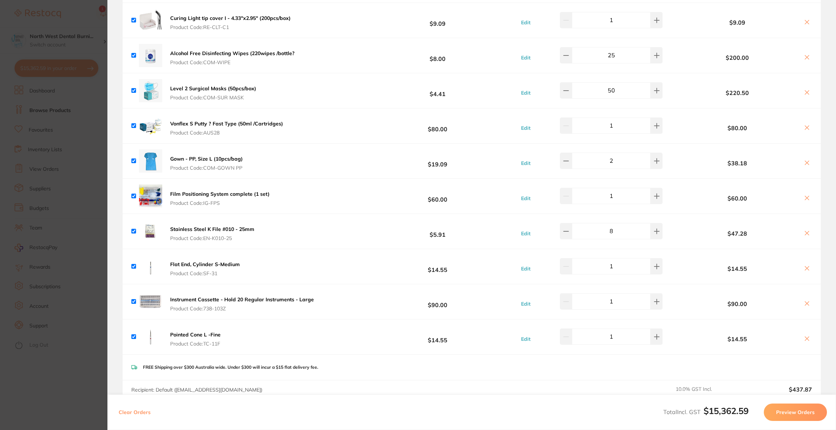
scroll to position [3319, 0]
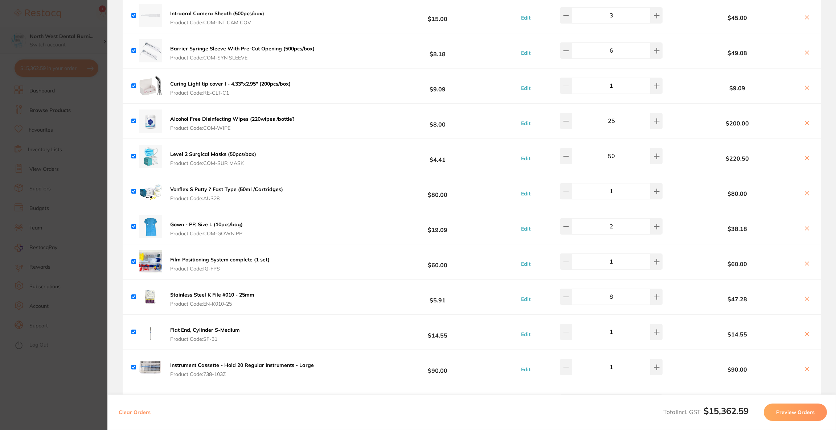
drag, startPoint x: 14, startPoint y: 27, endPoint x: 68, endPoint y: 34, distance: 54.4
click at [14, 27] on section "Update RRP Set your pre negotiated price for this item. Item Agreed RRP (excl. …" at bounding box center [418, 215] width 836 height 430
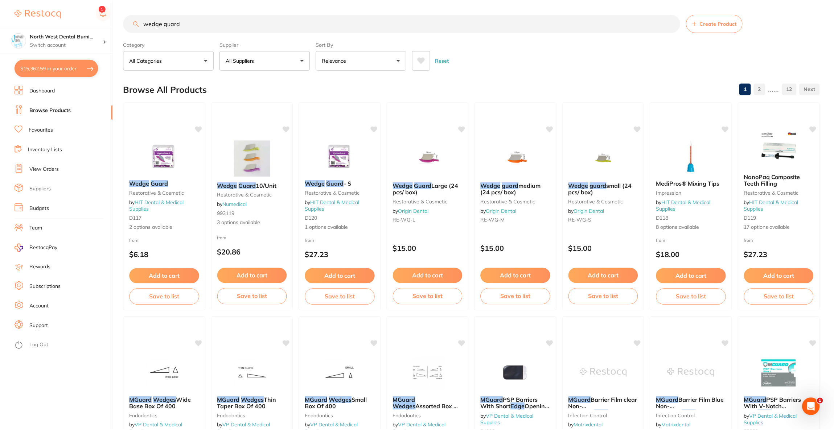
scroll to position [1, 0]
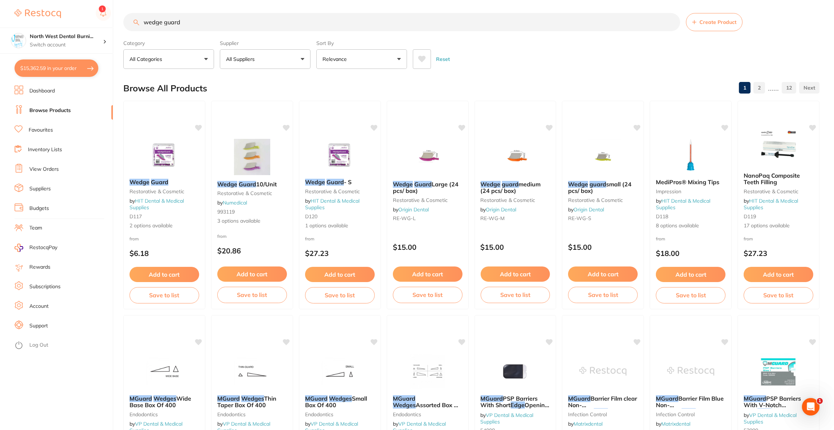
drag, startPoint x: 206, startPoint y: 26, endPoint x: 103, endPoint y: 26, distance: 103.7
click at [103, 26] on div "$15,362.59 North West Dental Burni... Switch account Riaz Dental Surgery Expert…" at bounding box center [417, 214] width 834 height 430
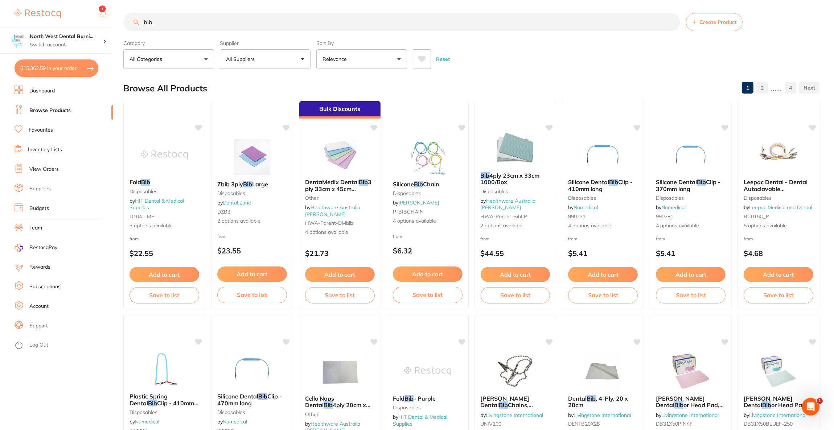
scroll to position [0, 0]
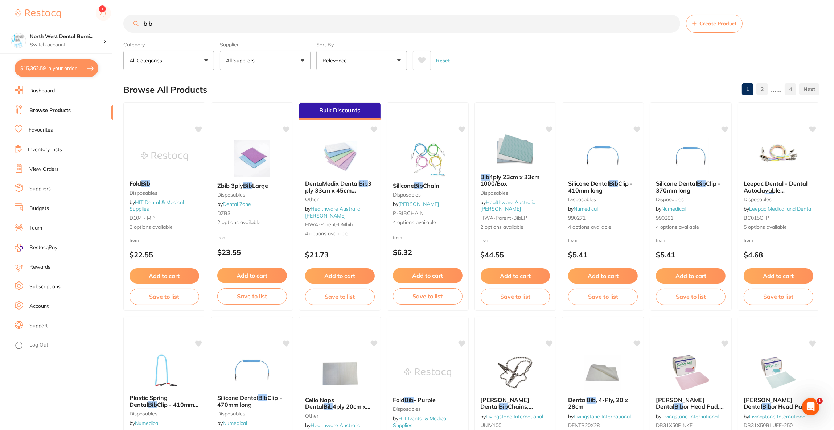
click at [239, 52] on button "All Suppliers" at bounding box center [265, 61] width 91 height 20
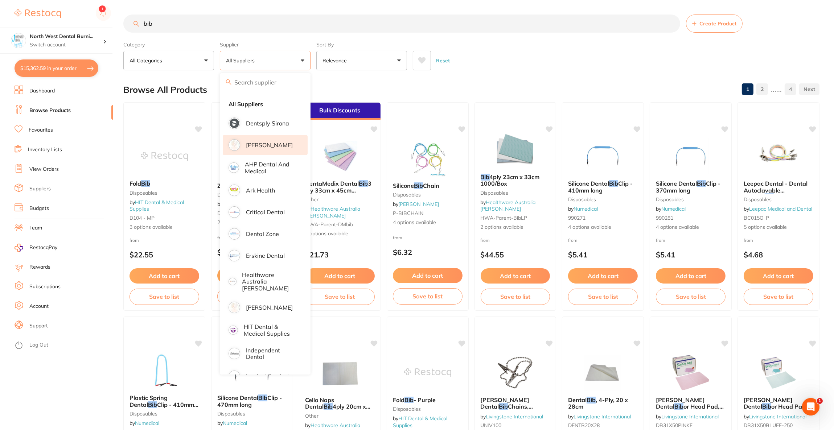
click at [278, 145] on p "[PERSON_NAME]" at bounding box center [269, 145] width 47 height 7
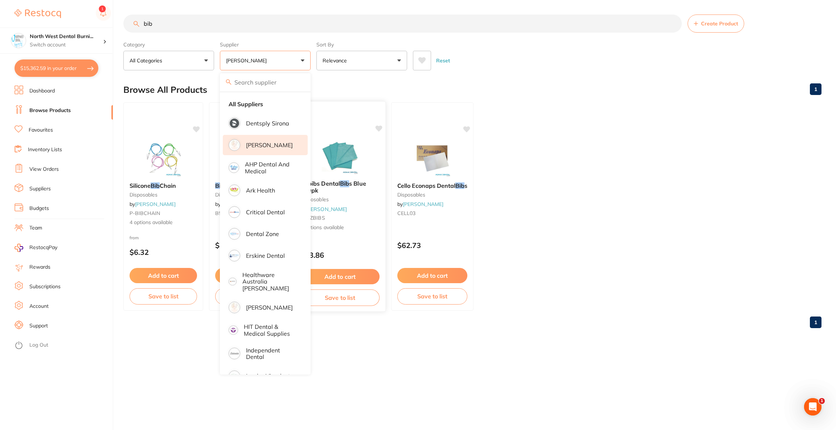
click at [362, 170] on img at bounding box center [340, 156] width 48 height 37
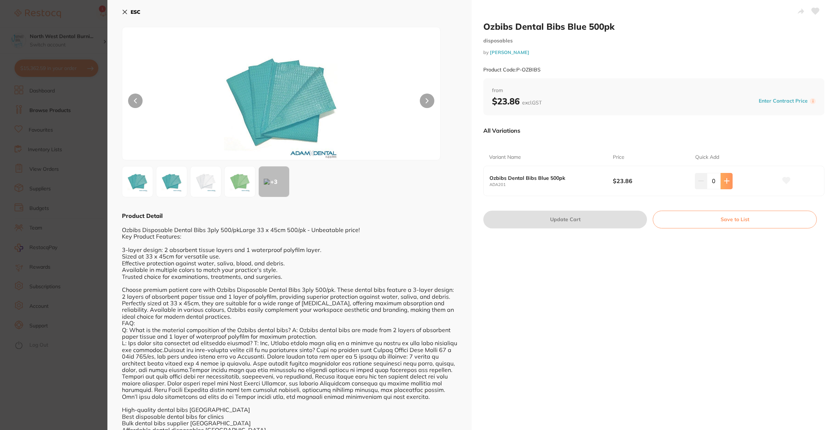
click at [724, 181] on icon at bounding box center [726, 181] width 5 height 5
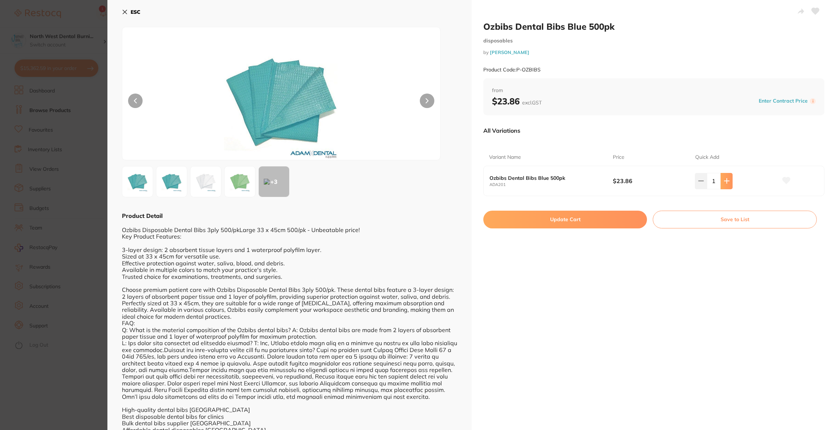
click at [724, 181] on icon at bounding box center [726, 181] width 5 height 5
click at [607, 223] on button "Update Cart" at bounding box center [565, 219] width 164 height 17
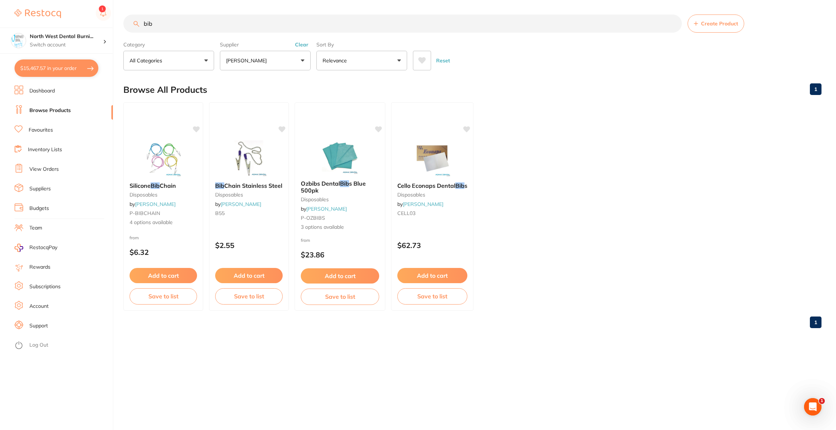
click at [74, 69] on button "$15,467.57 in your order" at bounding box center [57, 67] width 84 height 17
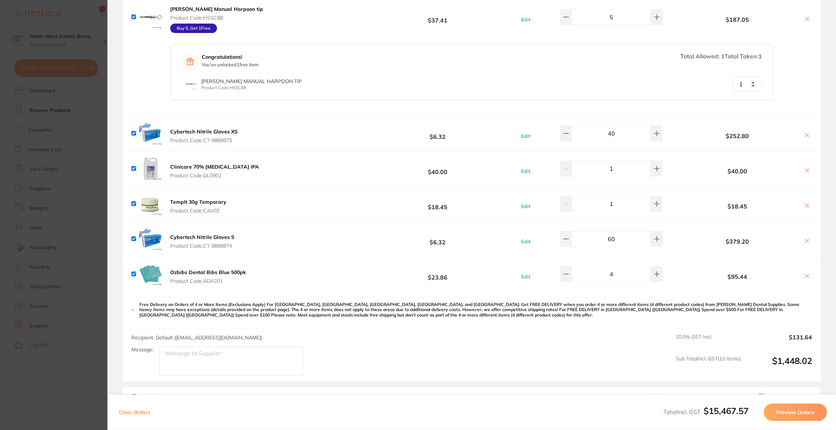
scroll to position [1722, 0]
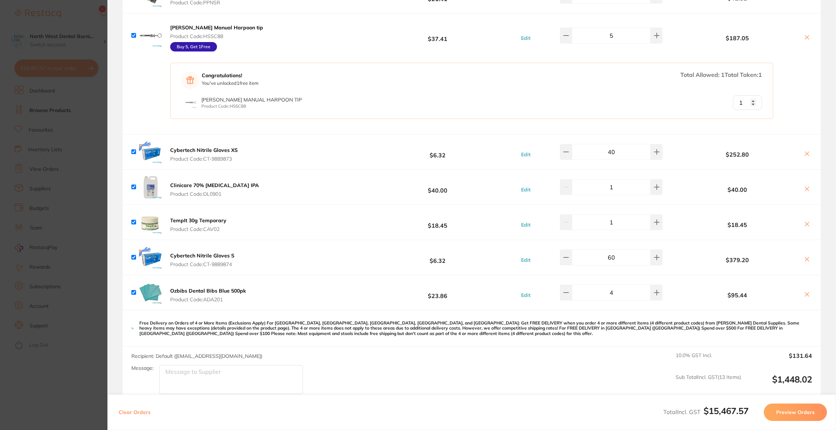
click at [797, 408] on button "Preview Orders" at bounding box center [795, 412] width 63 height 17
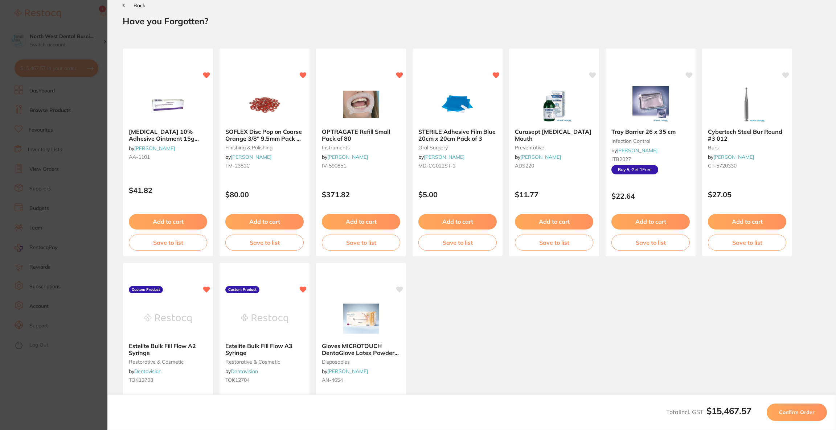
scroll to position [0, 0]
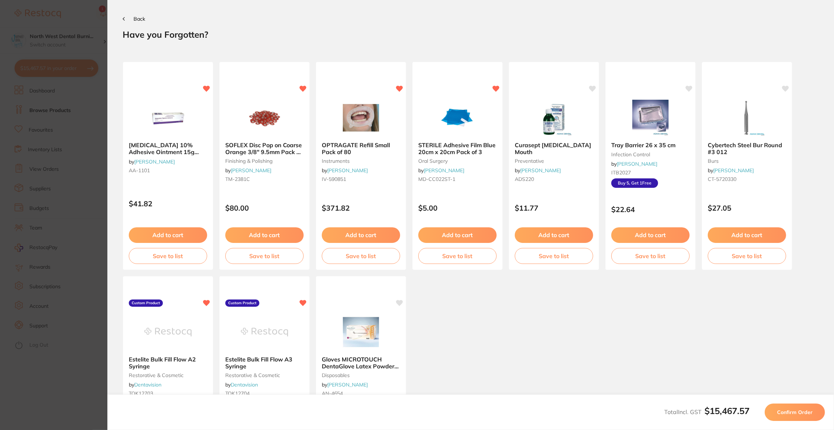
click at [797, 408] on button "Confirm Order" at bounding box center [795, 412] width 60 height 17
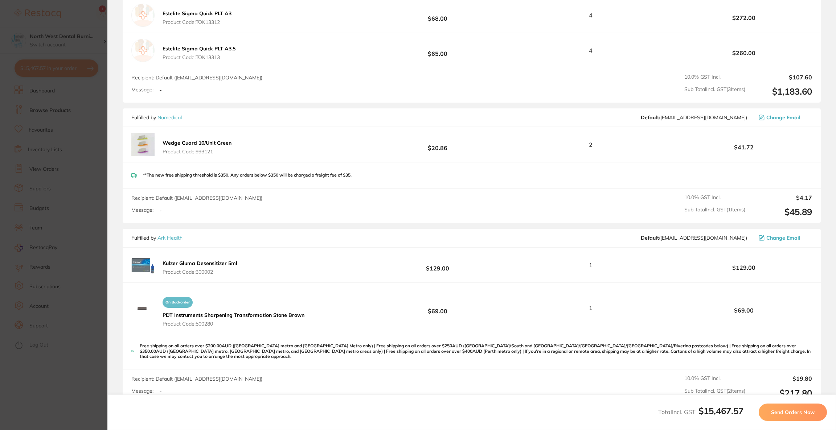
scroll to position [4629, 0]
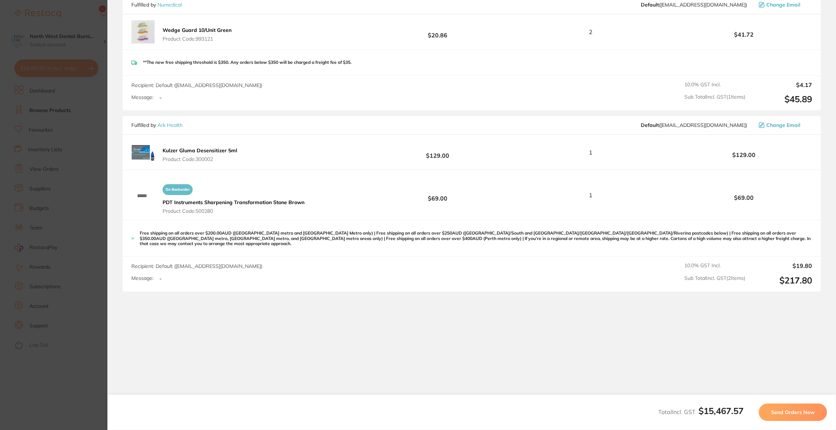
click at [793, 416] on button "Send Orders Now" at bounding box center [793, 412] width 68 height 17
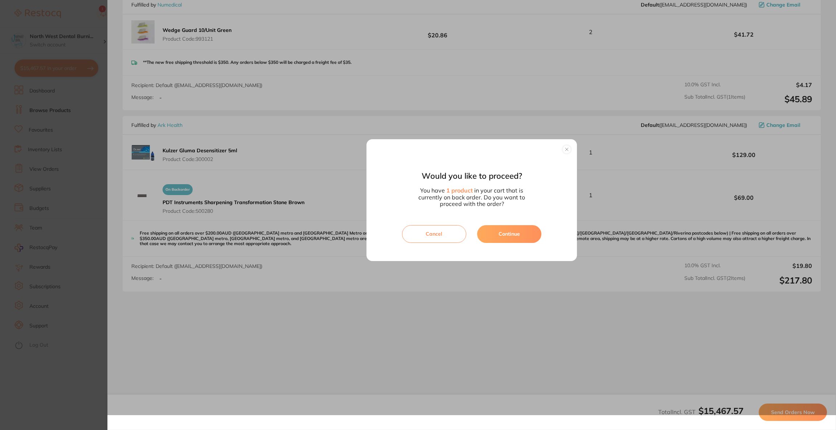
click at [792, 415] on div "Would you like to proceed? You have 1 product in your cart that is currently on…" at bounding box center [471, 200] width 728 height 430
click at [514, 235] on button "Continue" at bounding box center [509, 233] width 64 height 17
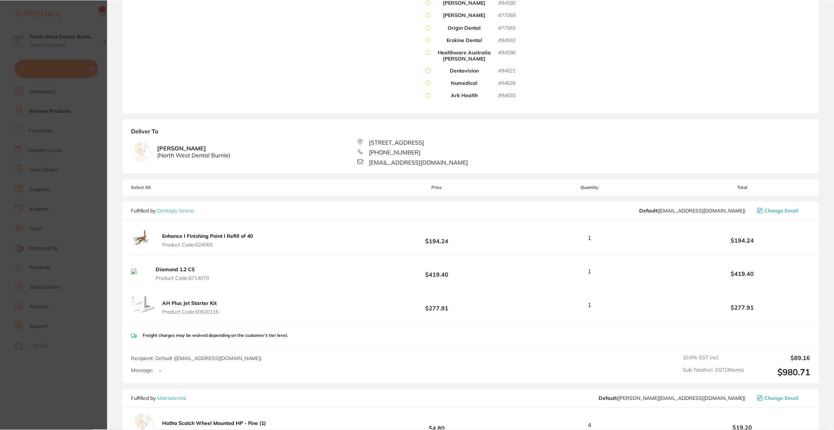
scroll to position [0, 0]
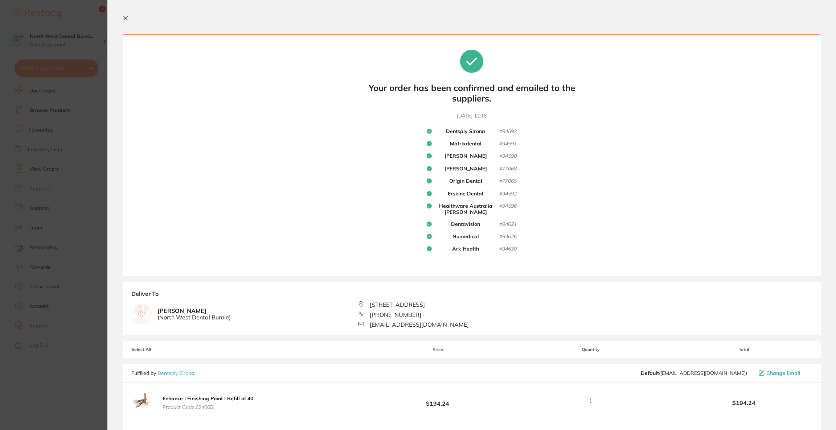
drag, startPoint x: 62, startPoint y: 58, endPoint x: 90, endPoint y: 38, distance: 34.2
click at [62, 58] on section "Update RRP Set your pre negotiated price for this item. Item Agreed RRP (excl. …" at bounding box center [418, 215] width 836 height 430
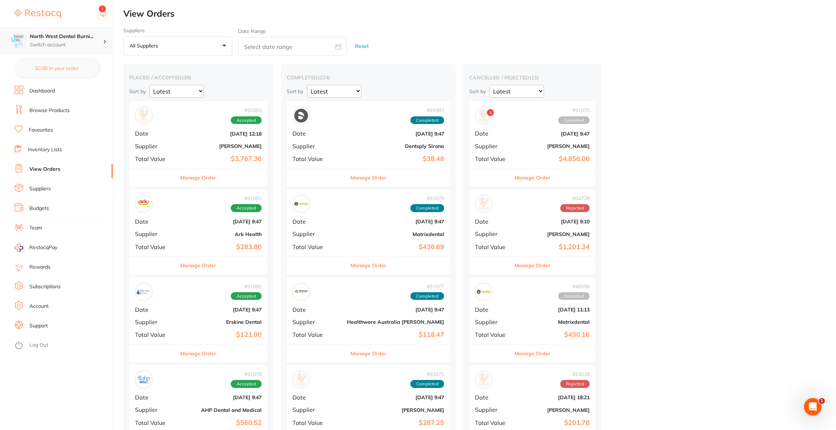
click at [88, 42] on p "Switch account" at bounding box center [66, 44] width 73 height 7
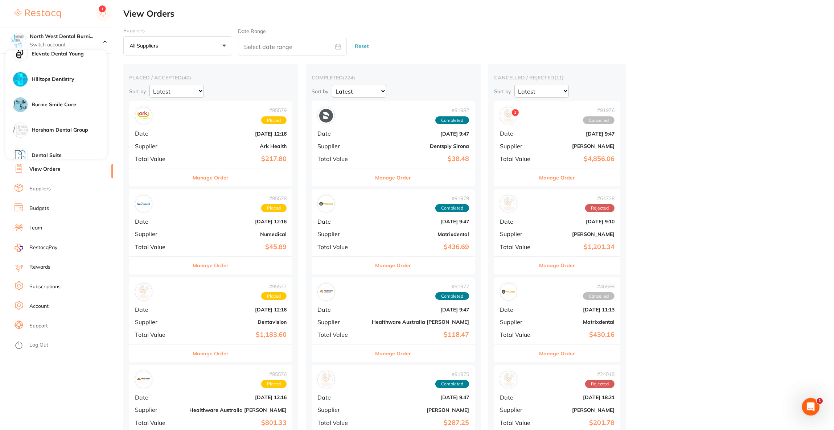
scroll to position [486, 0]
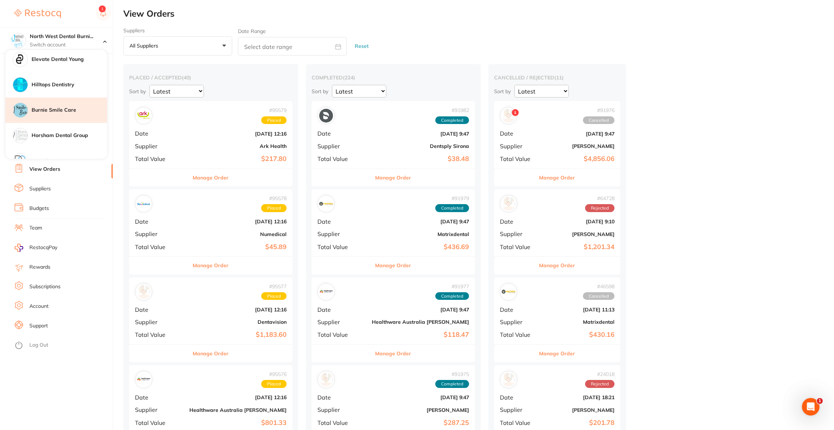
click at [79, 110] on h4 "Burnie Smile Care" at bounding box center [69, 110] width 75 height 7
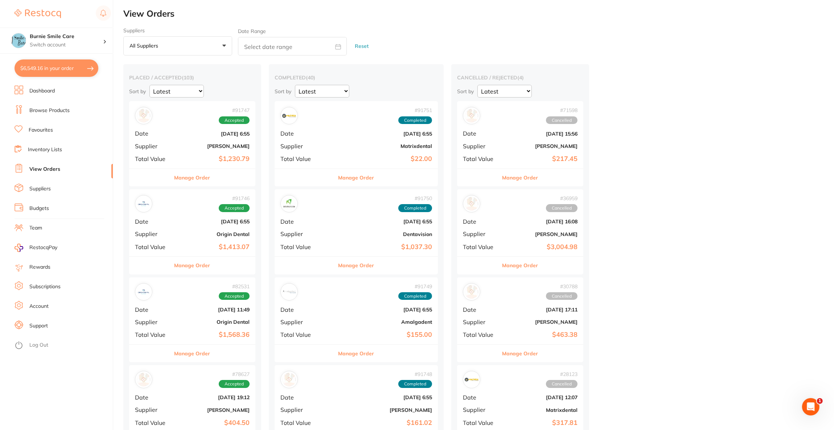
click at [69, 71] on button "$6,549.16 in your order" at bounding box center [57, 67] width 84 height 17
checkbox input "true"
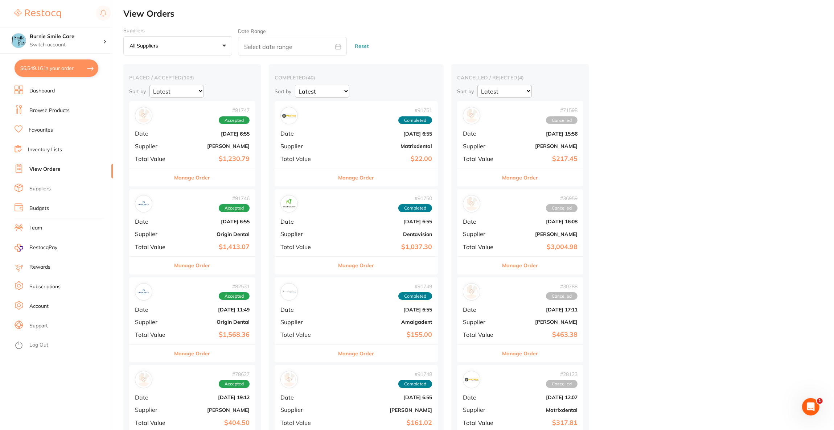
checkbox input "true"
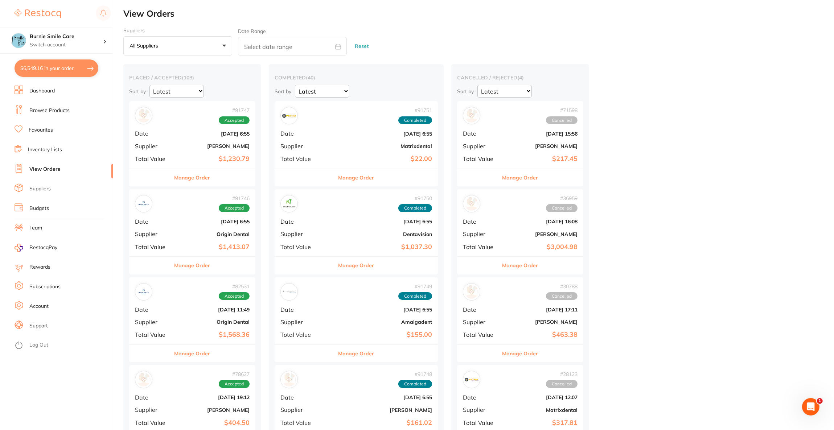
checkbox input "true"
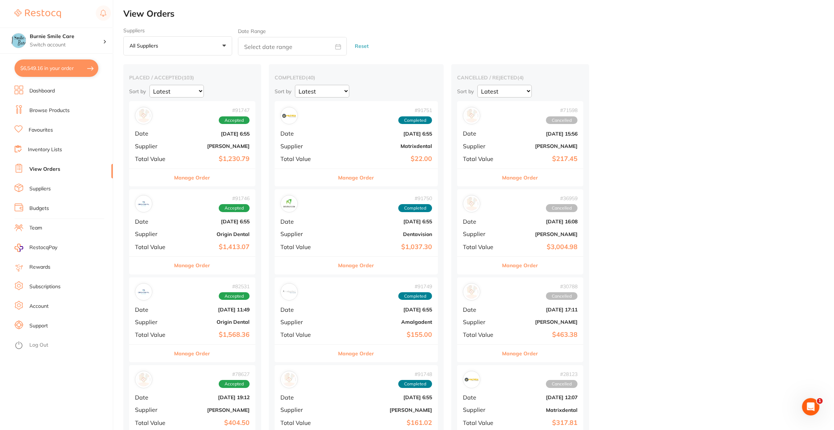
checkbox input "true"
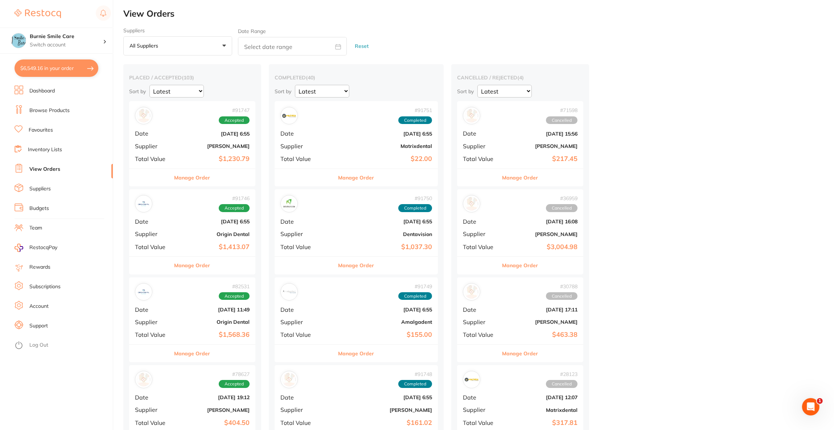
checkbox input "true"
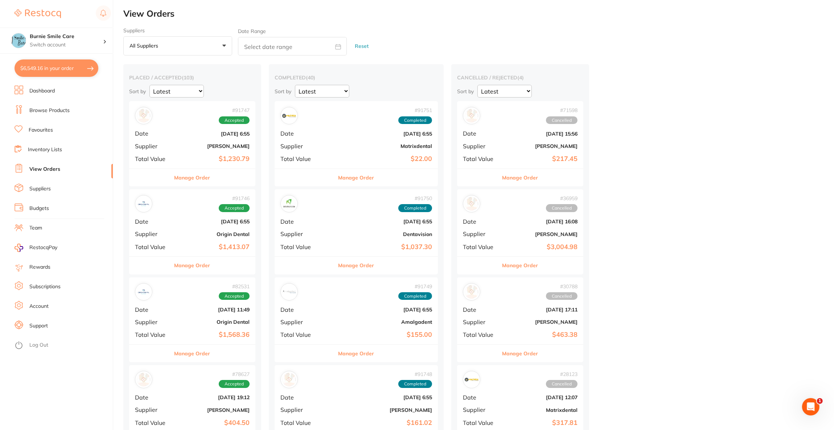
checkbox input "true"
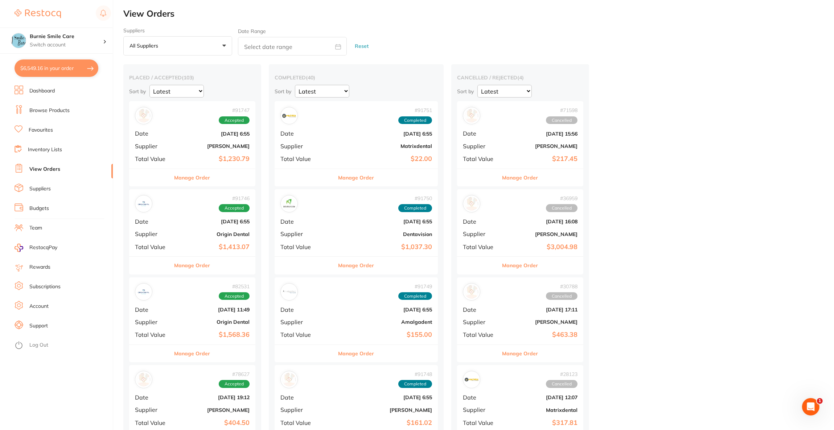
checkbox input "true"
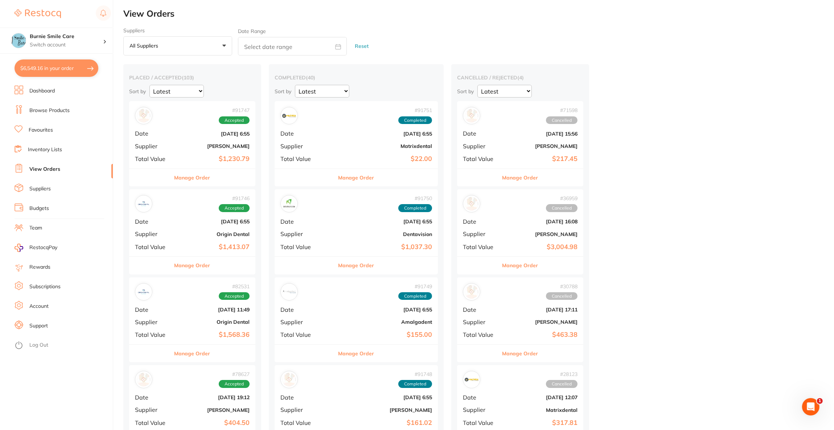
checkbox input "true"
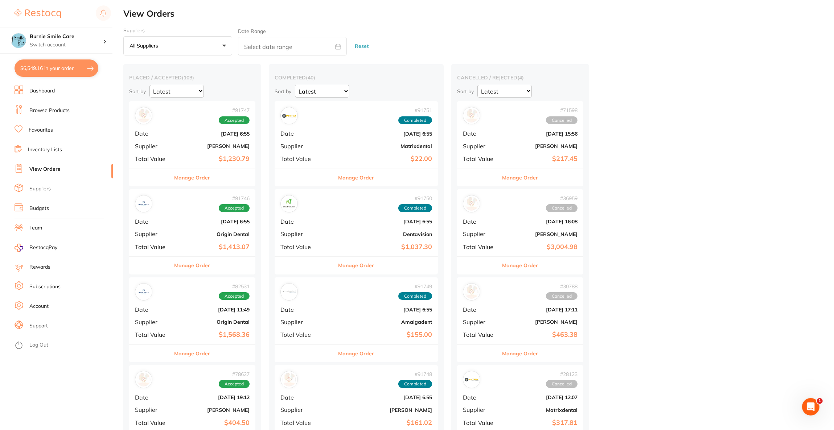
checkbox input "true"
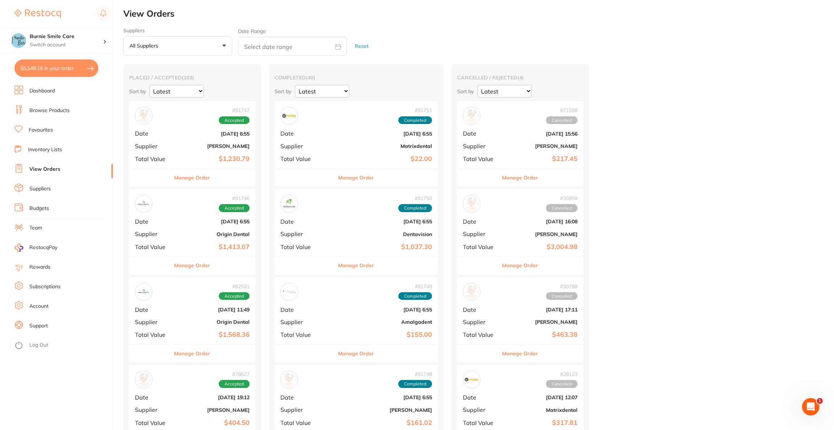
checkbox input "true"
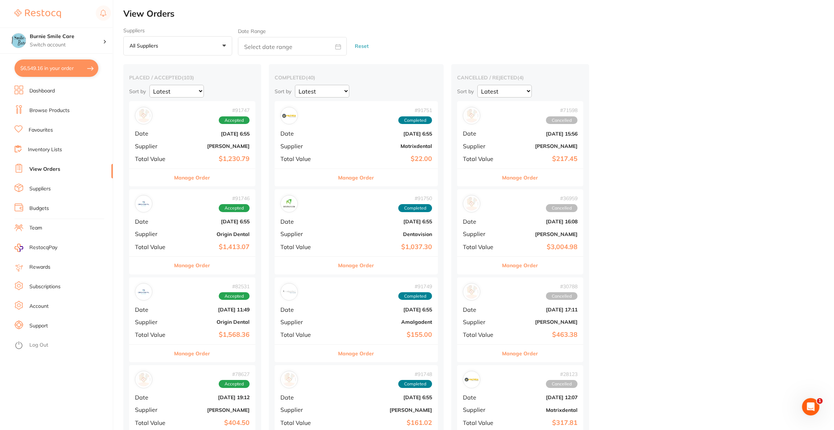
checkbox input "true"
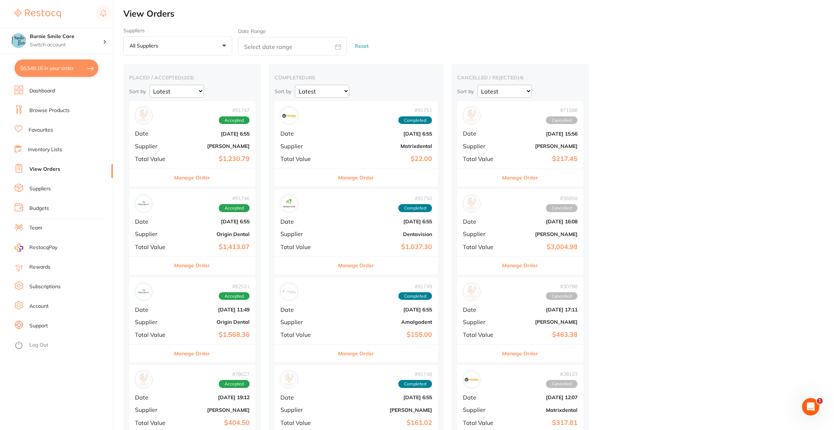
checkbox input "true"
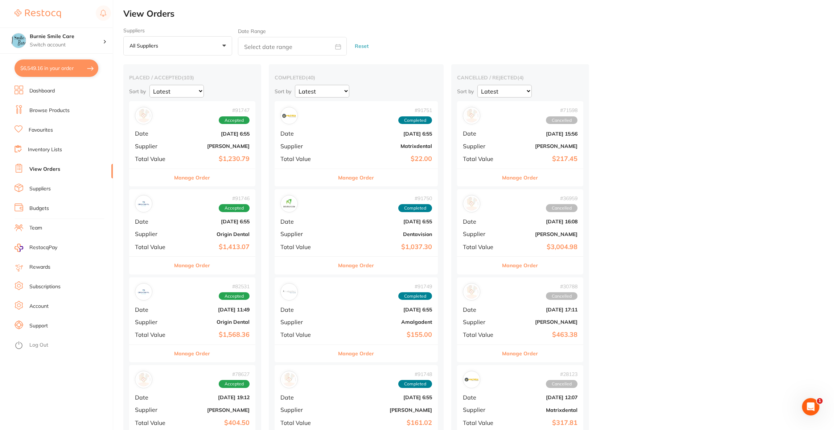
checkbox input "true"
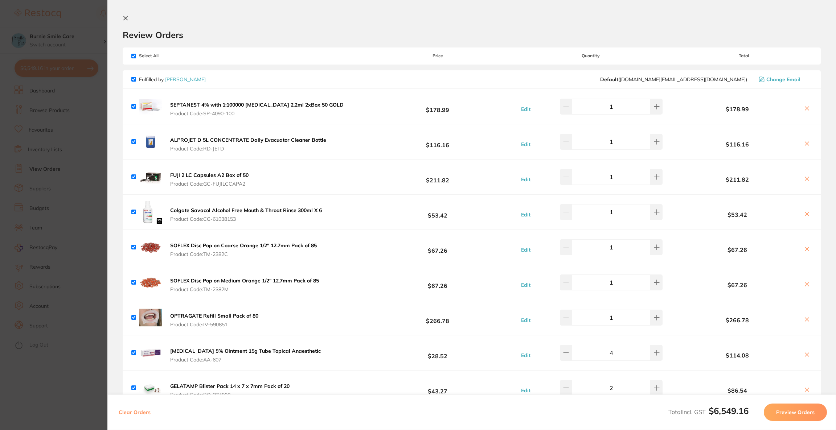
click at [805, 180] on icon at bounding box center [807, 179] width 6 height 6
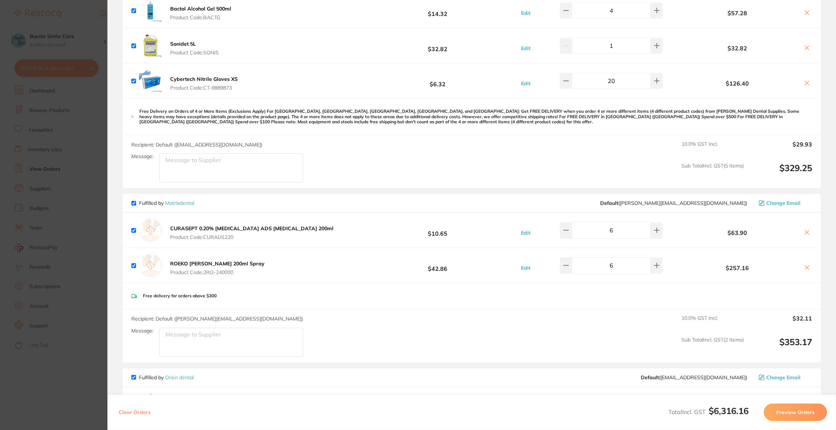
scroll to position [871, 0]
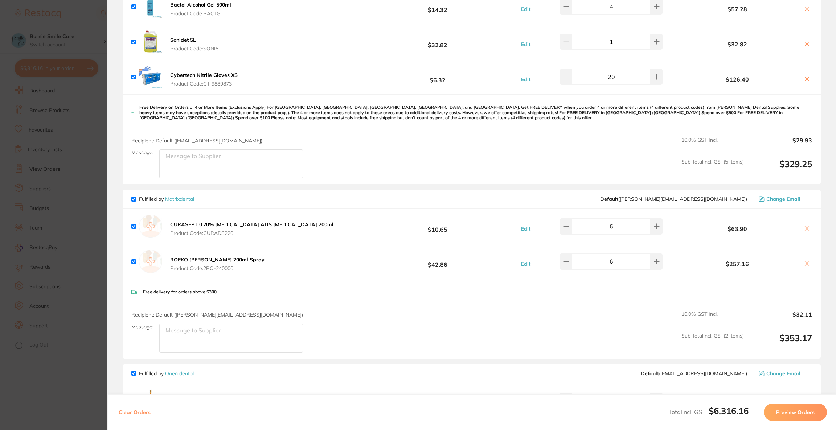
click at [805, 226] on icon at bounding box center [807, 229] width 6 height 6
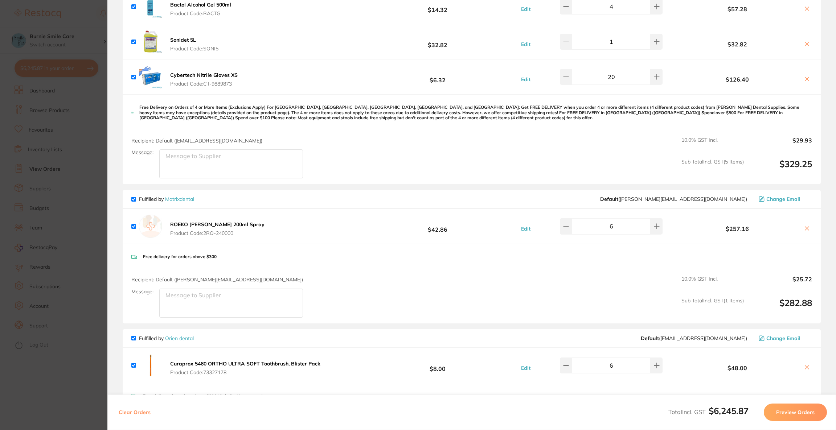
click at [807, 228] on icon at bounding box center [807, 229] width 6 height 6
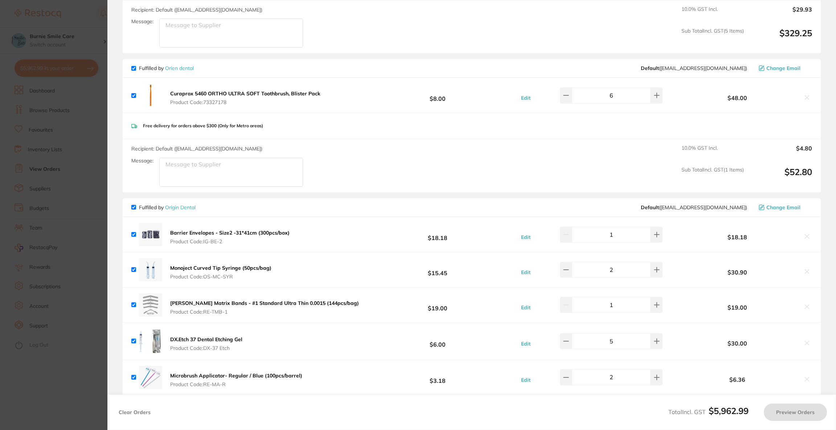
scroll to position [1033, 0]
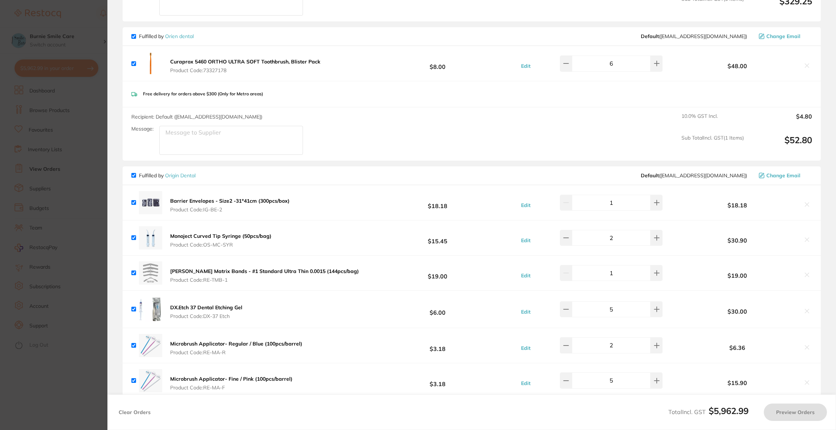
checkbox input "true"
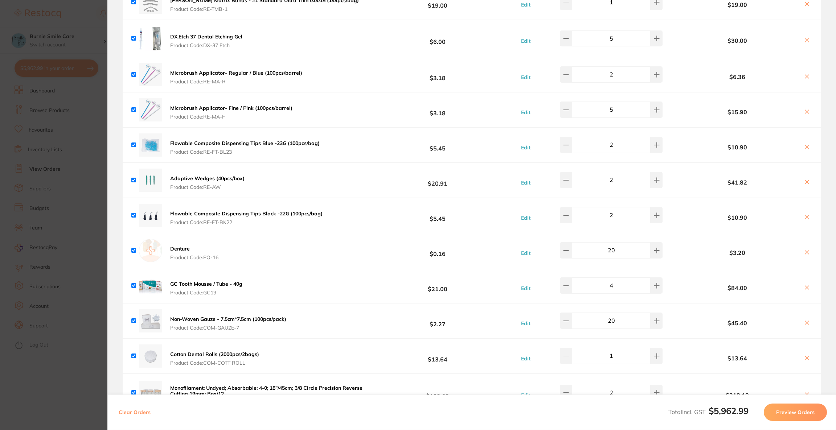
scroll to position [1306, 0]
click at [224, 173] on div "Adaptive Wedges (40pcs/box) Product Code: RE-AW" at bounding box center [188, 179] width 115 height 23
click at [223, 176] on b "Adaptive Wedges (40pcs/box)" at bounding box center [207, 177] width 74 height 7
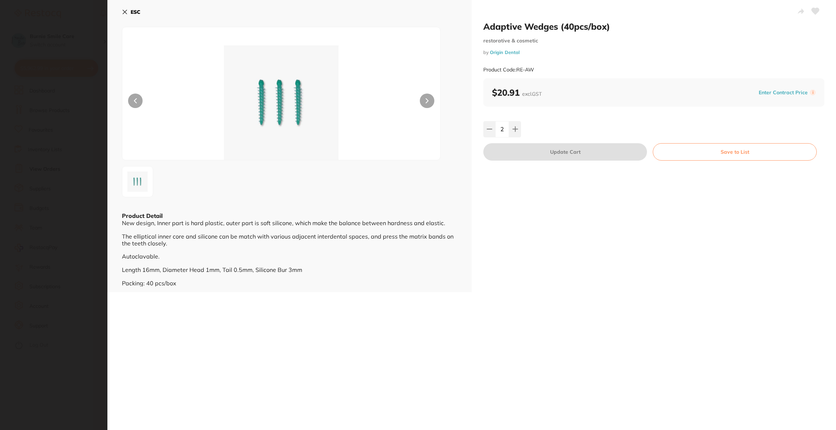
scroll to position [0, 0]
drag, startPoint x: 541, startPoint y: 67, endPoint x: 516, endPoint y: 69, distance: 24.8
click at [516, 69] on div "Product Code: RE-AW" at bounding box center [653, 70] width 341 height 18
copy small "RE-AW"
click at [134, 10] on b "ESC" at bounding box center [136, 12] width 10 height 7
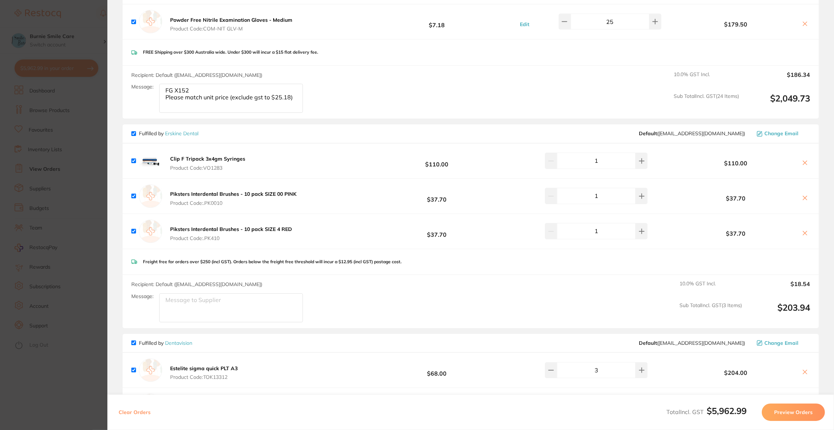
scroll to position [2013, 0]
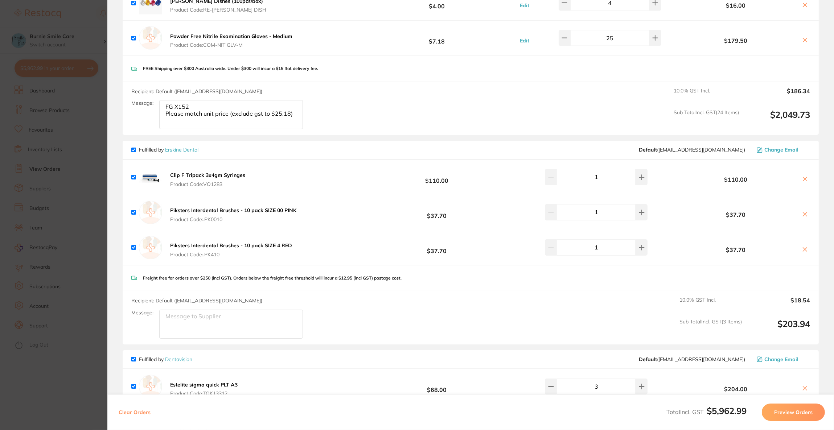
drag, startPoint x: 293, startPoint y: 115, endPoint x: 164, endPoint y: 99, distance: 129.8
click at [164, 99] on div "Recipient: Default ( [EMAIL_ADDRESS][DOMAIN_NAME] ) Message: FG X152 Please mat…" at bounding box center [219, 109] width 177 height 42
paste textarea "RE-AW"
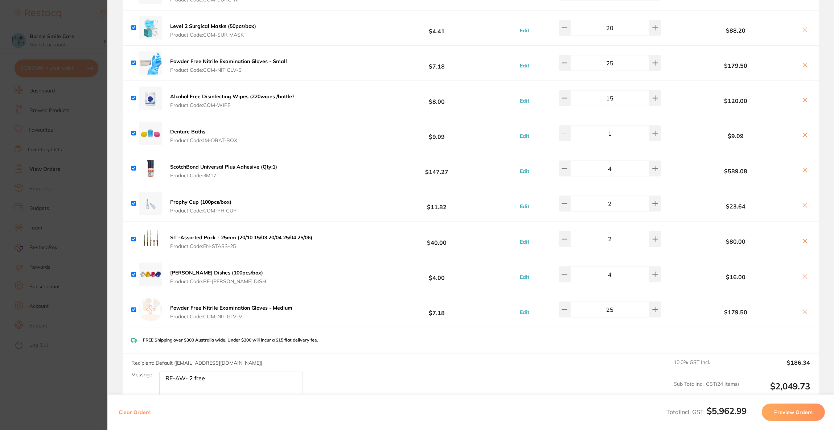
scroll to position [1414, 0]
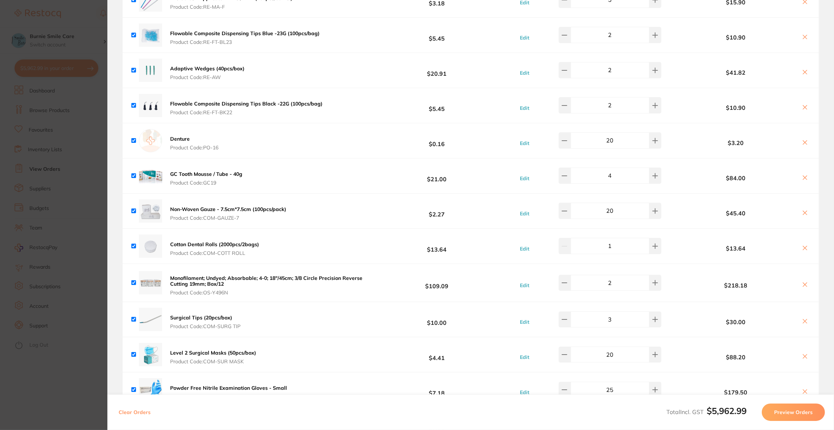
type textarea "RE-AW- 2 free"
click at [806, 71] on icon at bounding box center [805, 72] width 6 height 6
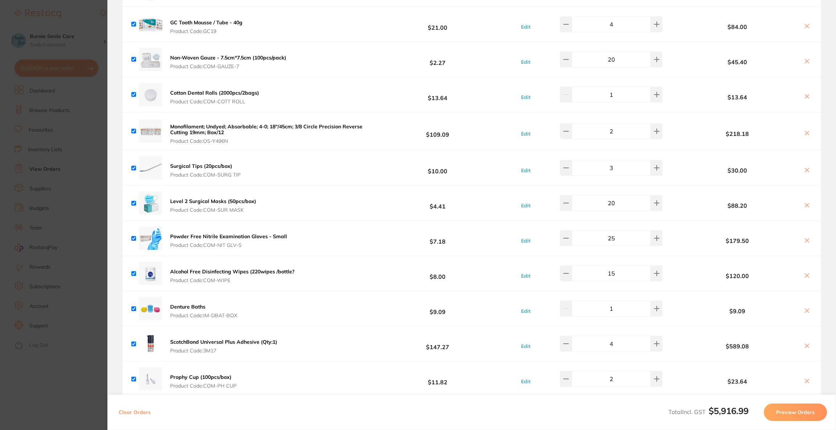
scroll to position [1687, 0]
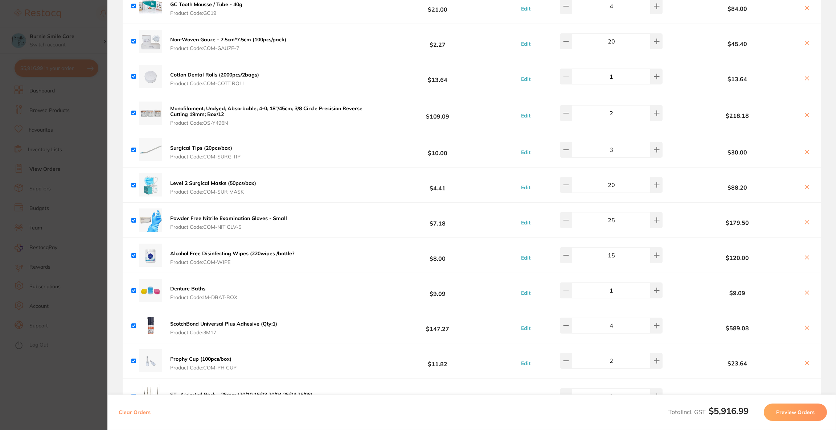
click at [806, 222] on icon at bounding box center [807, 222] width 6 height 6
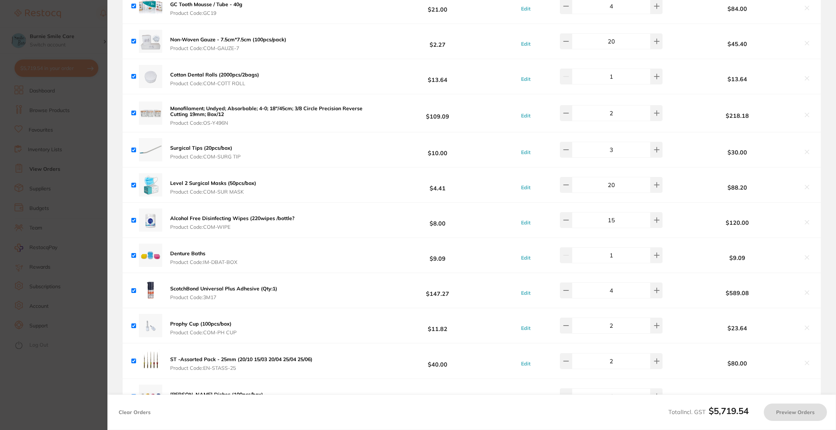
scroll to position [1741, 0]
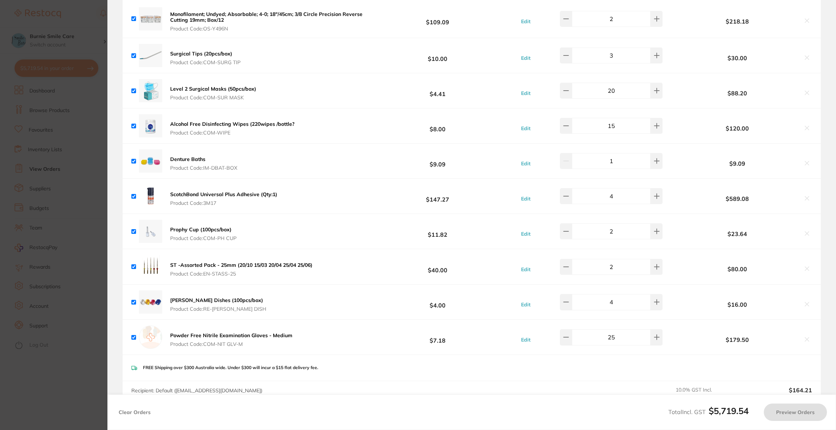
checkbox input "true"
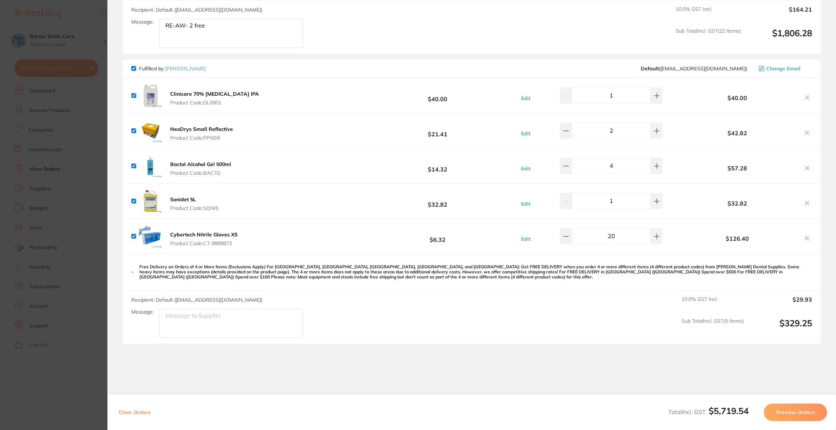
scroll to position [2176, 0]
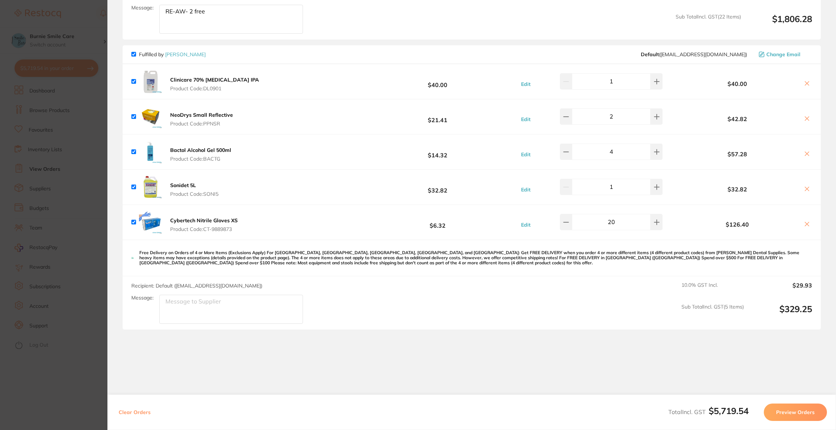
click at [81, 223] on section "Update RRP Set your pre negotiated price for this item. Item Agreed RRP (excl. …" at bounding box center [418, 215] width 836 height 430
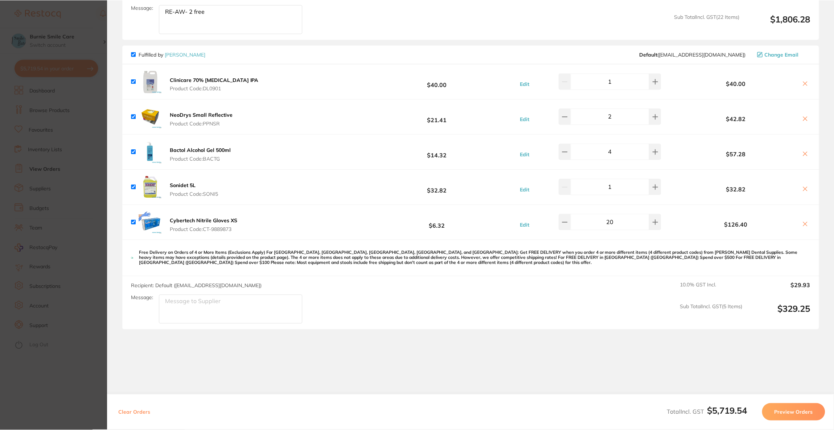
scroll to position [1, 0]
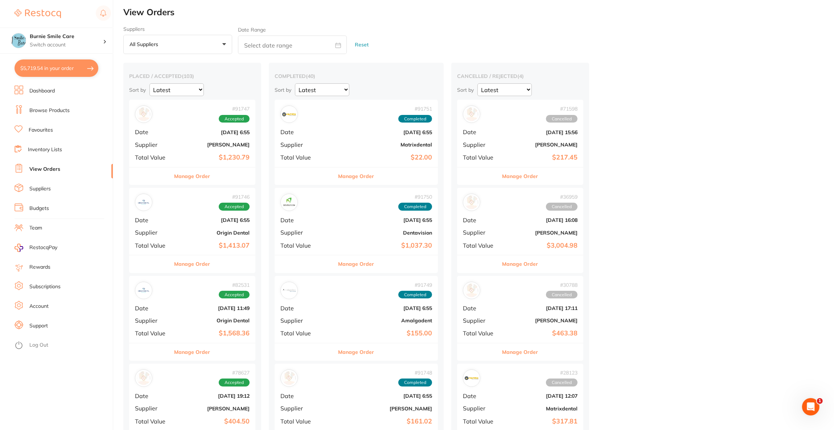
click at [52, 71] on button "$5,719.54 in your order" at bounding box center [57, 67] width 84 height 17
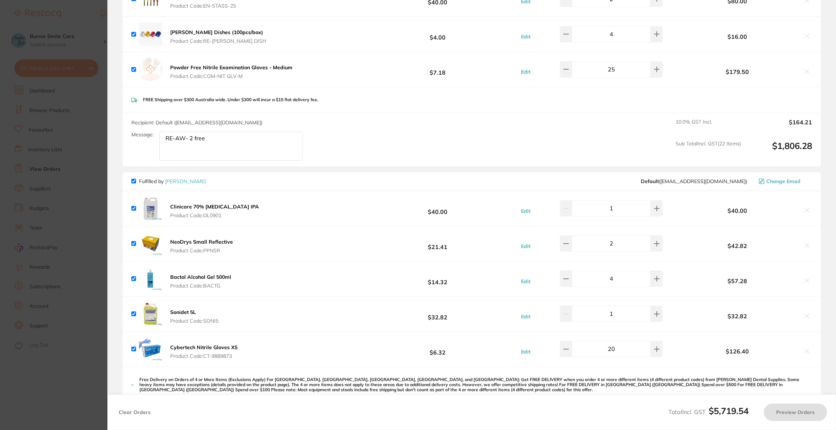
scroll to position [1958, 0]
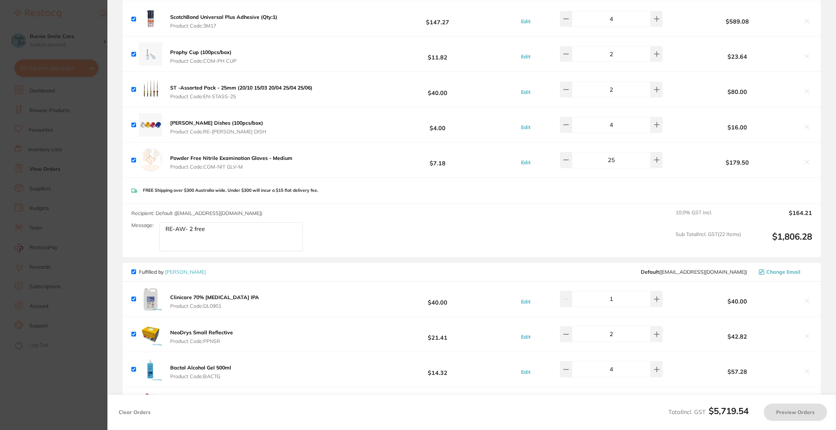
click at [61, 173] on section "Update RRP Set your pre negotiated price for this item. Item Agreed RRP (excl. …" at bounding box center [418, 215] width 836 height 430
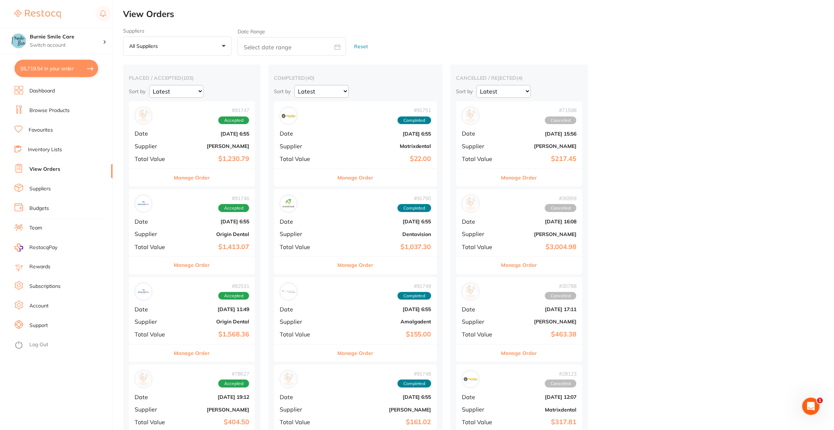
scroll to position [1, 0]
click at [40, 113] on link "Browse Products" at bounding box center [49, 110] width 40 height 7
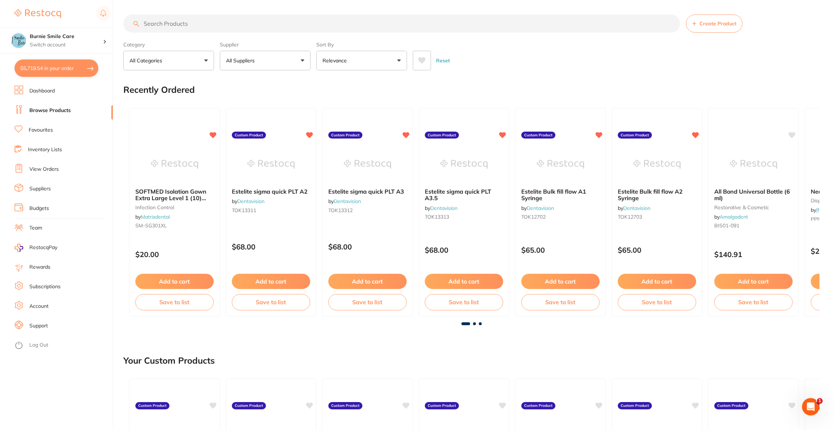
click at [217, 27] on input "search" at bounding box center [401, 24] width 557 height 18
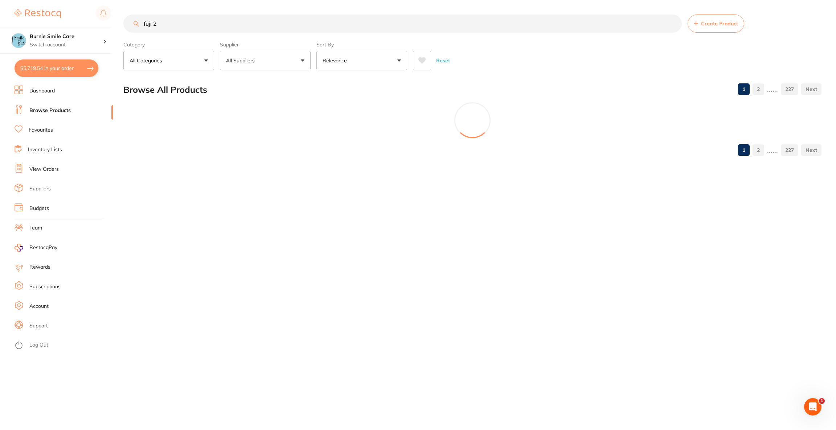
type input "fuji 2"
click at [271, 60] on button "All Suppliers" at bounding box center [265, 61] width 91 height 20
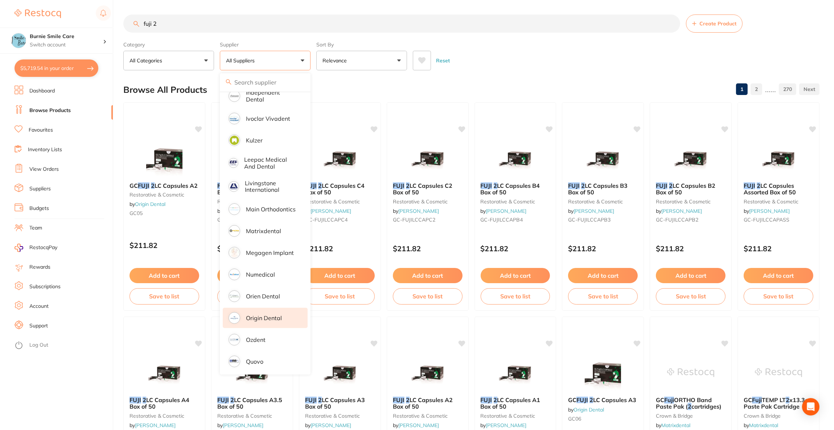
click at [273, 315] on p "Origin Dental" at bounding box center [264, 318] width 36 height 7
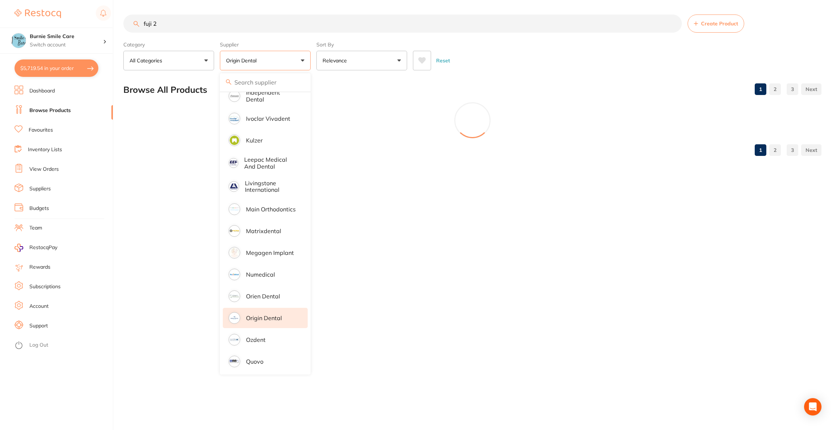
click at [539, 75] on main "fuji 2 Create Product Category All Categories All Categories 3D Printing burs d…" at bounding box center [479, 88] width 712 height 176
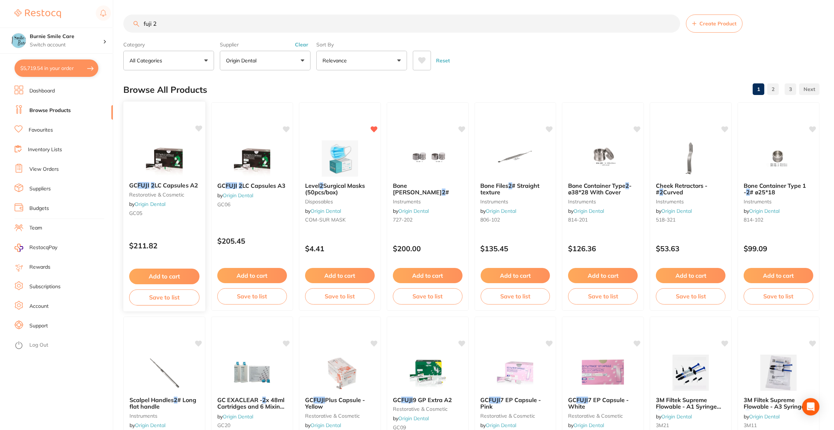
click at [189, 155] on div at bounding box center [164, 158] width 82 height 37
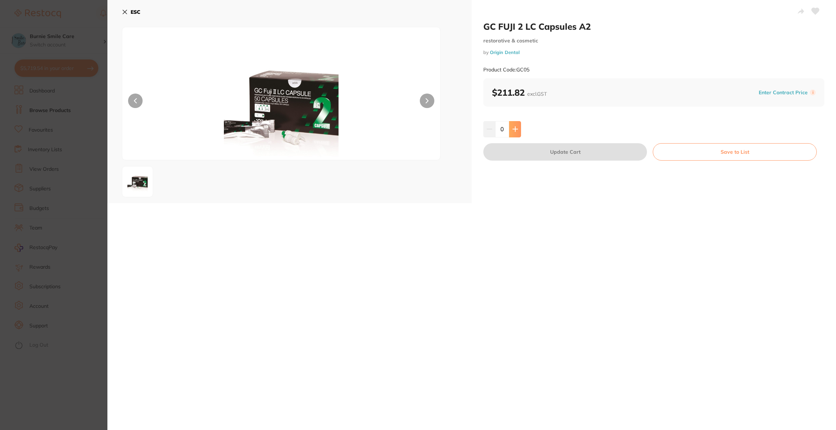
click at [513, 133] on button at bounding box center [515, 129] width 12 height 16
type input "1"
click at [525, 149] on button "Update Cart" at bounding box center [565, 151] width 164 height 17
checkbox input "false"
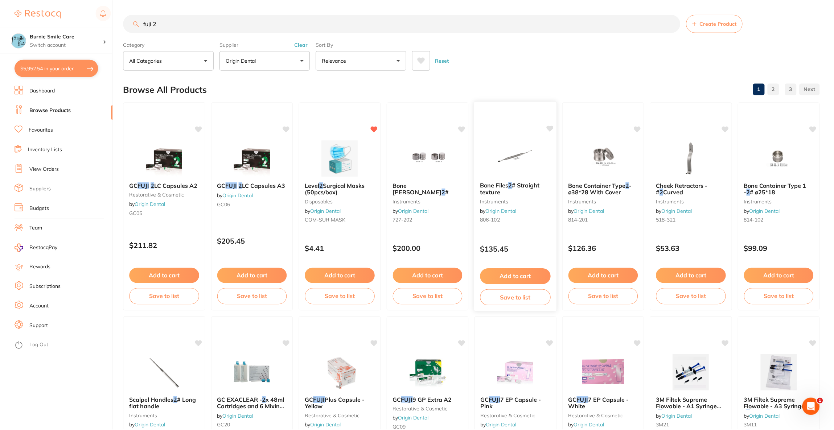
scroll to position [1, 0]
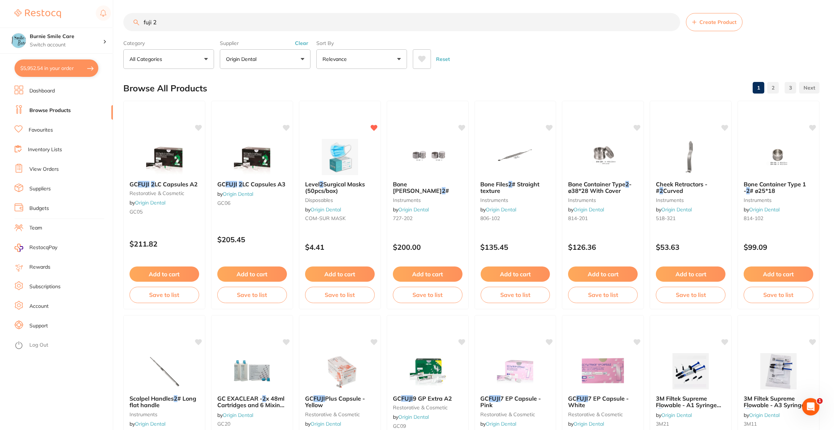
click at [188, 26] on input "fuji 2" at bounding box center [401, 22] width 557 height 18
type input "f"
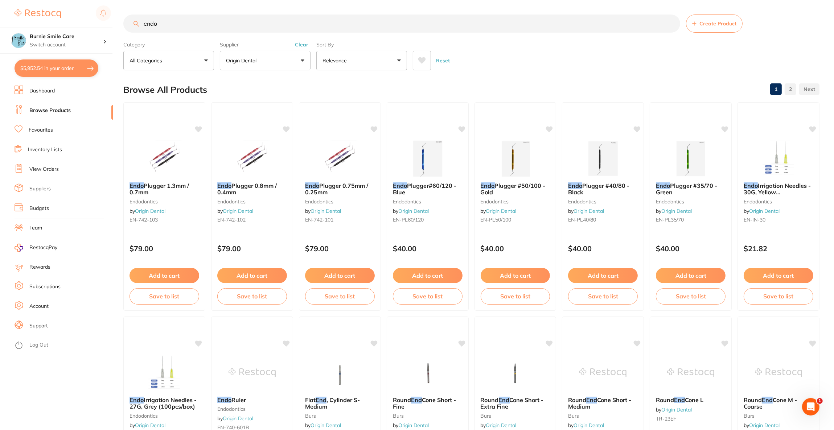
scroll to position [0, 0]
type input "endo"
click at [291, 65] on button "Origin Dental" at bounding box center [265, 61] width 91 height 20
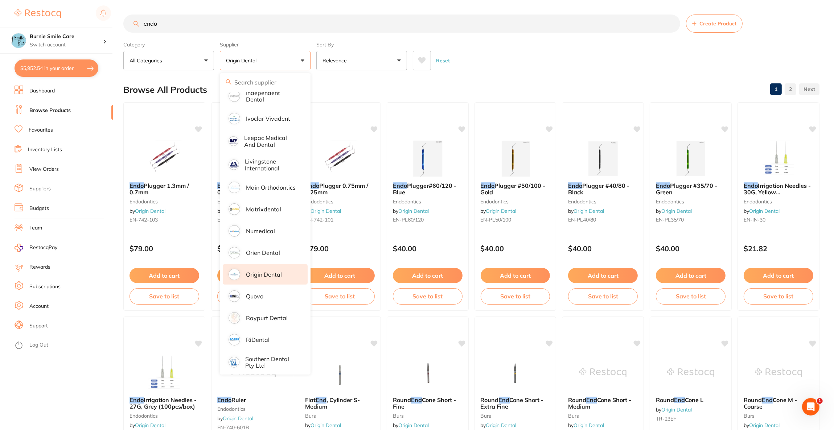
click at [274, 264] on li "Origin Dental" at bounding box center [265, 274] width 85 height 20
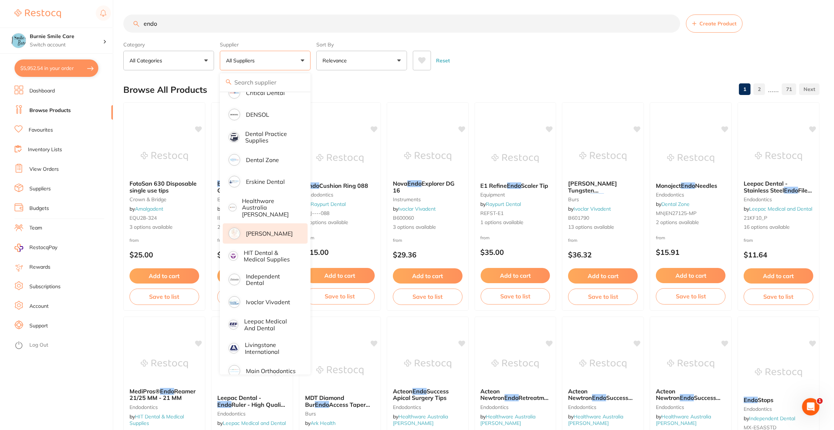
click at [280, 230] on p "[PERSON_NAME]" at bounding box center [269, 233] width 47 height 7
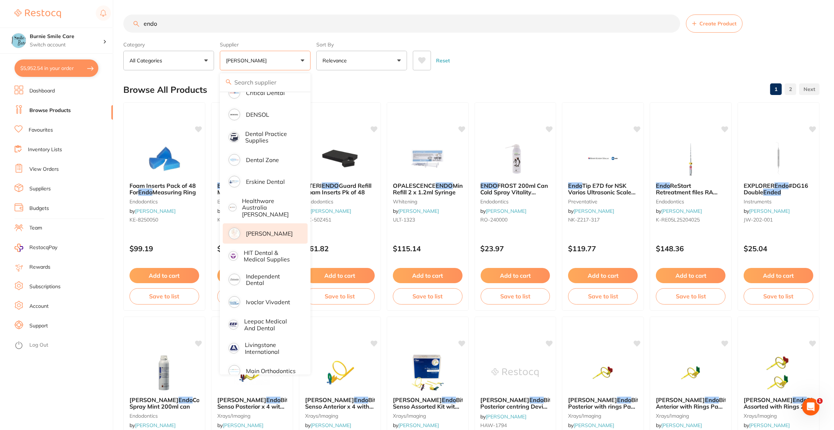
click at [528, 53] on div "Reset" at bounding box center [613, 57] width 401 height 25
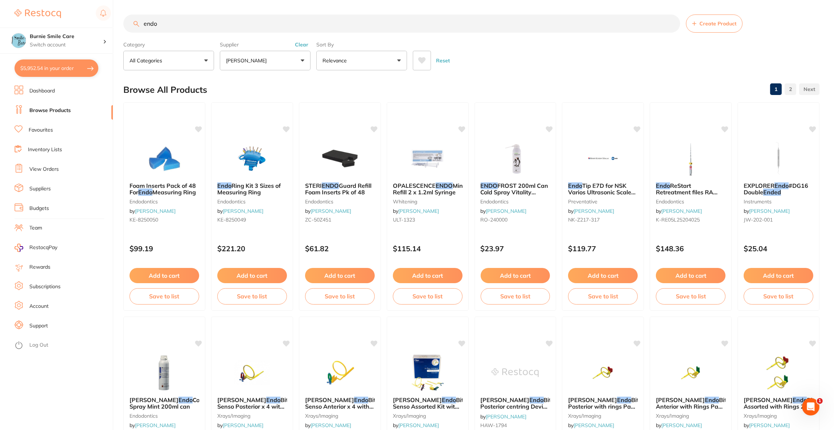
click at [184, 350] on div "[PERSON_NAME] Endo Cold Spray Mint 200ml can endodontics by [PERSON_NAME] [PERS…" at bounding box center [164, 421] width 82 height 209
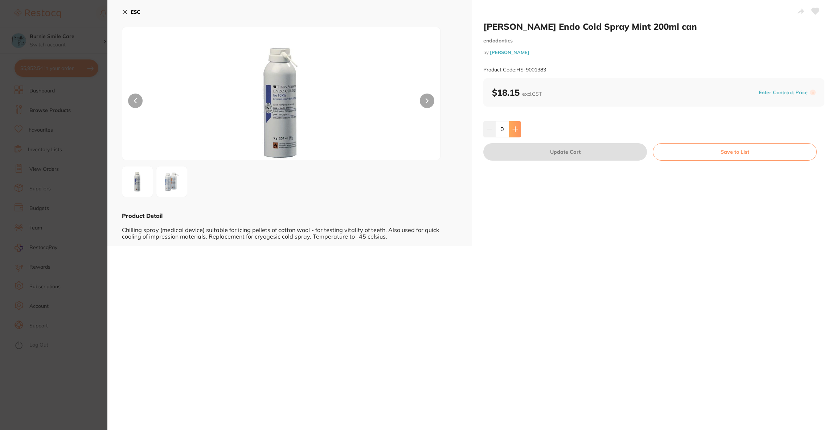
click at [514, 126] on icon at bounding box center [515, 129] width 6 height 6
click at [513, 130] on icon at bounding box center [515, 129] width 5 height 5
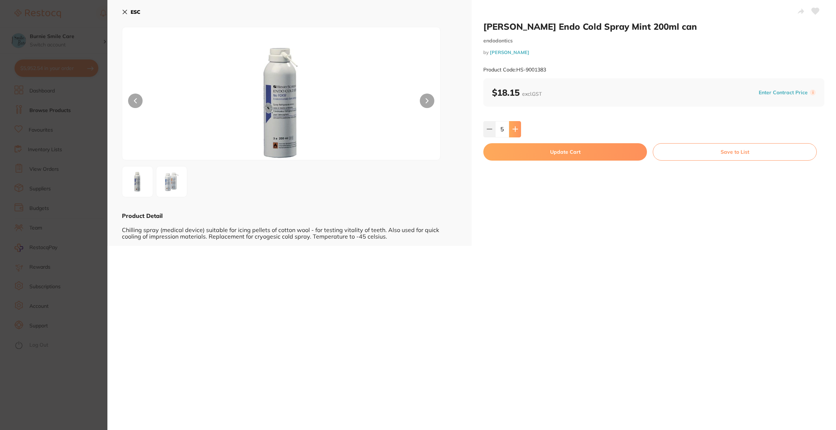
click at [513, 130] on icon at bounding box center [515, 129] width 5 height 5
type input "6"
click at [515, 153] on button "Update Cart" at bounding box center [565, 151] width 164 height 17
checkbox input "false"
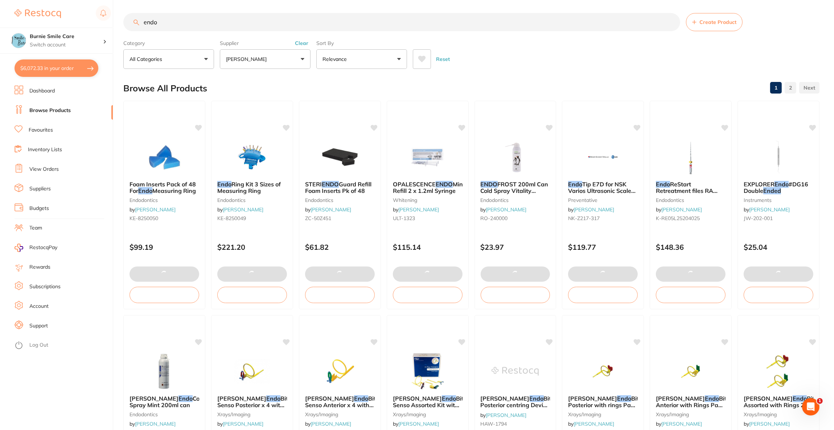
drag, startPoint x: 180, startPoint y: 20, endPoint x: 139, endPoint y: 25, distance: 42.1
click at [140, 24] on input "endo" at bounding box center [401, 22] width 557 height 18
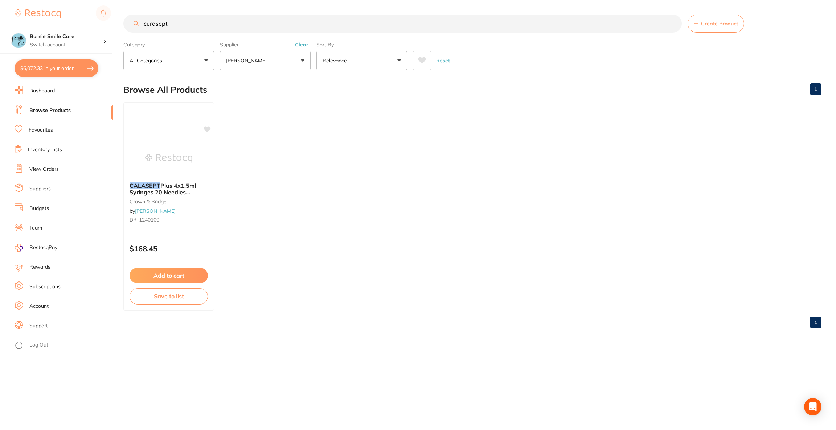
type input "curasept"
click at [274, 54] on button "[PERSON_NAME]" at bounding box center [265, 61] width 91 height 20
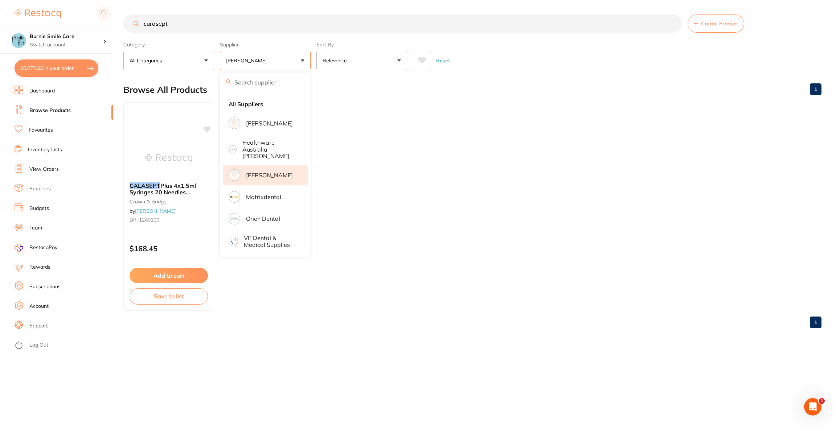
click at [267, 172] on p "[PERSON_NAME]" at bounding box center [269, 175] width 47 height 7
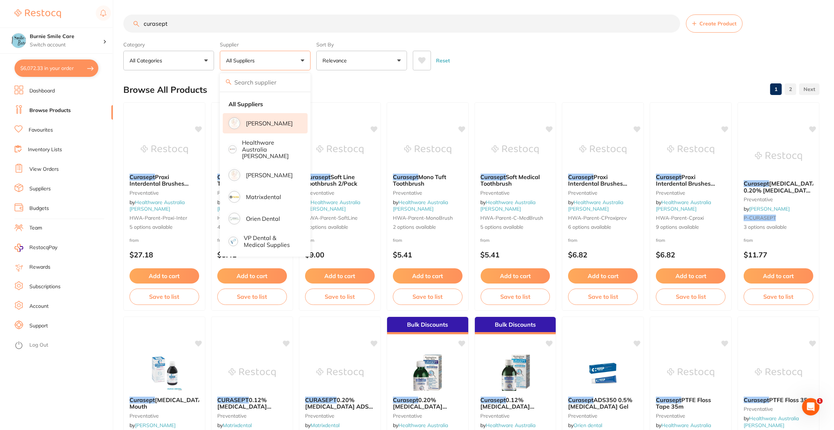
click at [277, 126] on p "[PERSON_NAME]" at bounding box center [269, 123] width 47 height 7
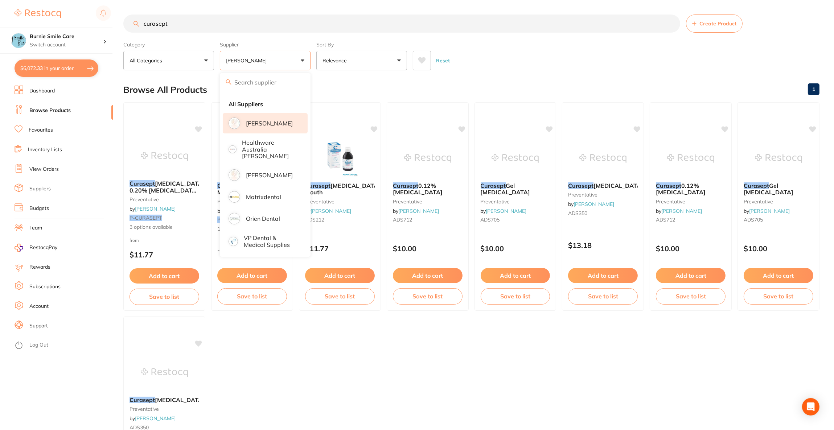
click at [525, 65] on div "Reset" at bounding box center [613, 57] width 401 height 25
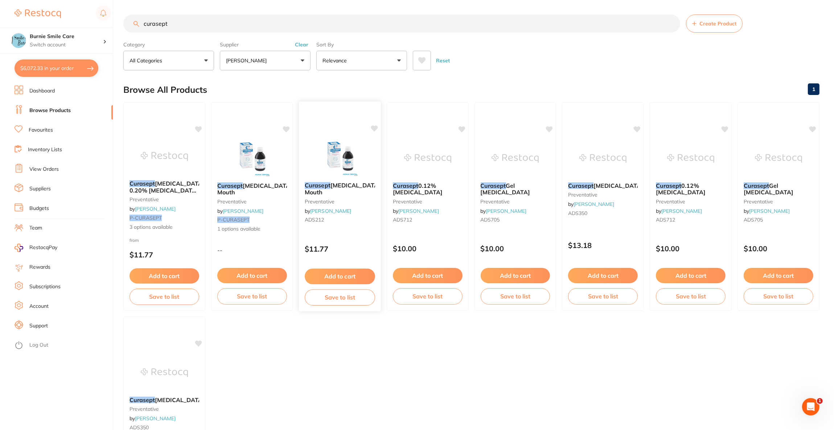
click at [351, 147] on img at bounding box center [340, 158] width 48 height 37
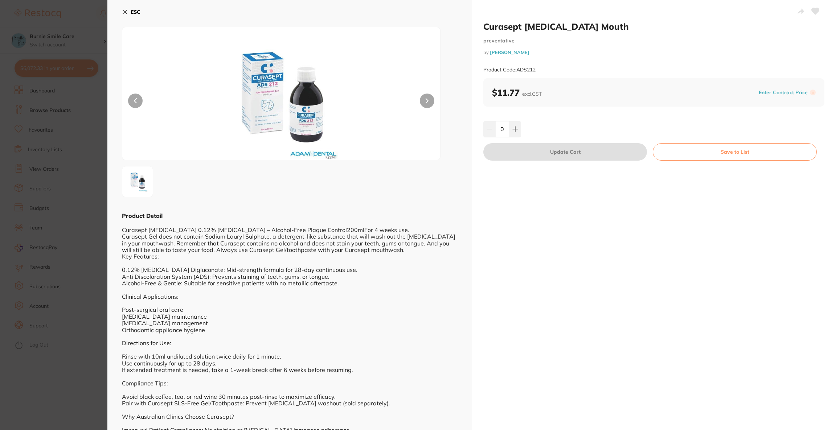
click at [58, 186] on section "Curasept [MEDICAL_DATA] Mouth preventative by [PERSON_NAME] Product Code: ADS21…" at bounding box center [418, 215] width 836 height 430
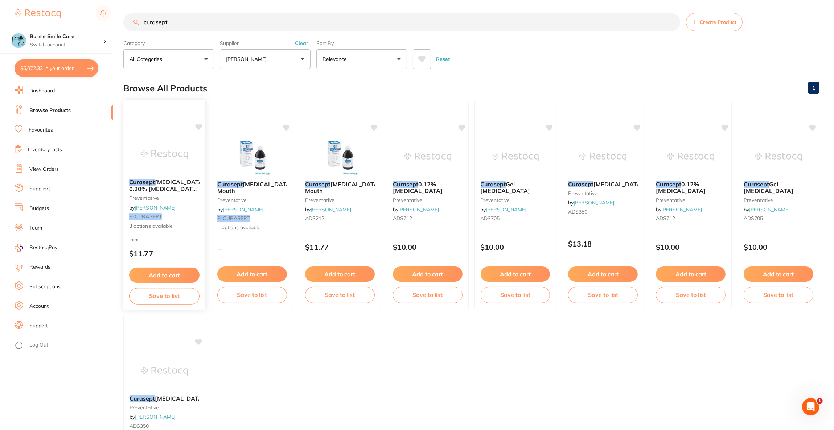
click at [151, 177] on div "Curasept [MEDICAL_DATA] 0.20% [MEDICAL_DATA] Range preventative by [PERSON_NAME…" at bounding box center [164, 204] width 82 height 63
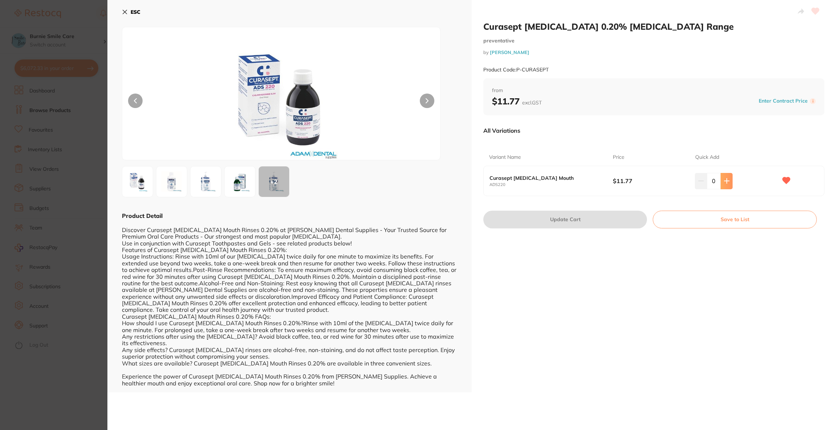
click at [724, 183] on icon at bounding box center [727, 181] width 6 height 6
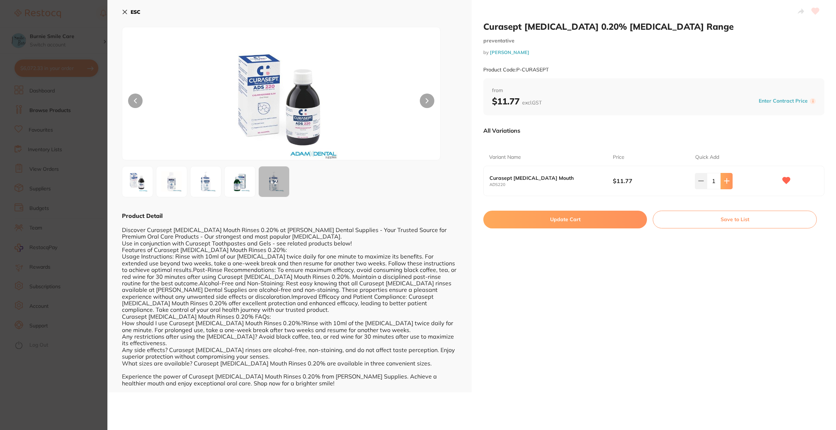
click at [724, 183] on icon at bounding box center [727, 181] width 6 height 6
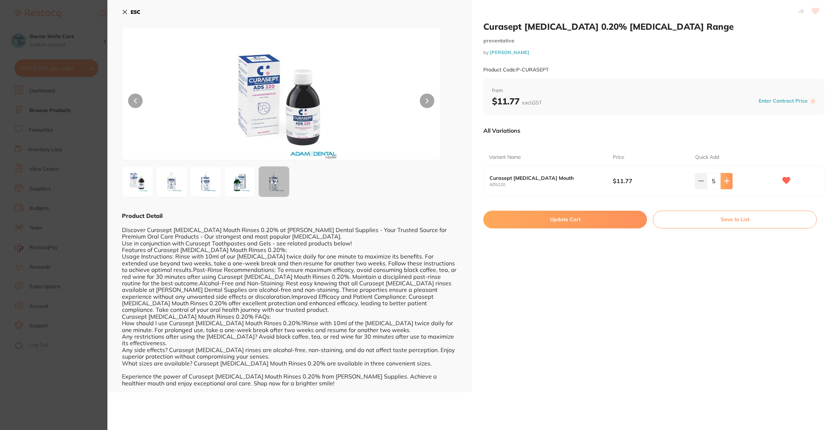
type input "6"
click at [571, 221] on button "Update Cart" at bounding box center [565, 219] width 164 height 17
checkbox input "false"
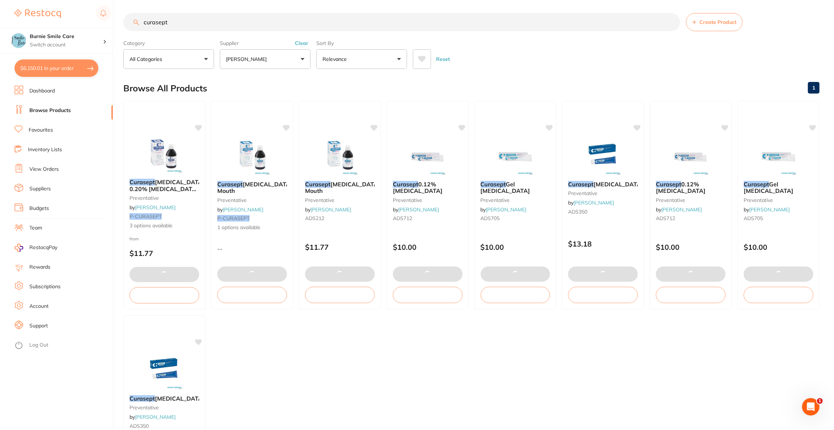
drag, startPoint x: 216, startPoint y: 24, endPoint x: 121, endPoint y: 30, distance: 95.6
click at [120, 32] on div "$6,150.01 Burnie Smile Care Switch account Riaz [MEDICAL_DATA] Experteeth Denta…" at bounding box center [417, 214] width 834 height 430
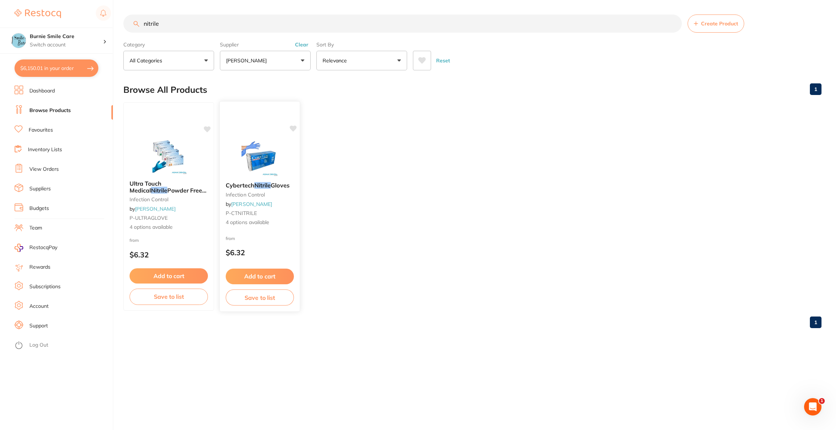
type input "nitrile"
click at [264, 145] on img at bounding box center [260, 158] width 48 height 37
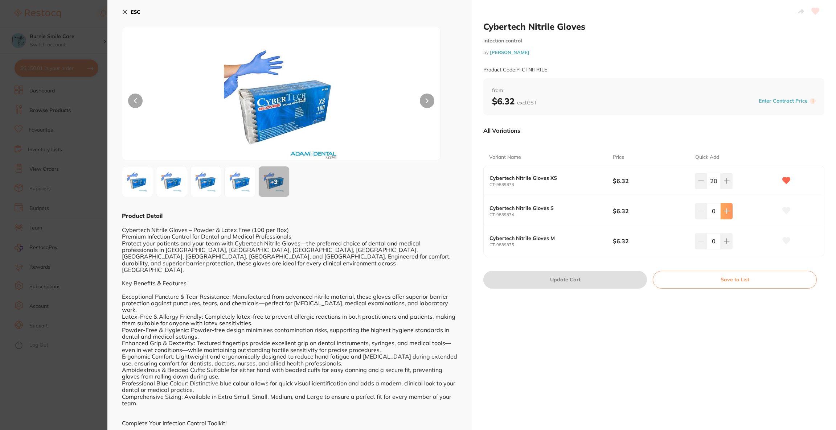
click at [720, 216] on button at bounding box center [726, 211] width 12 height 16
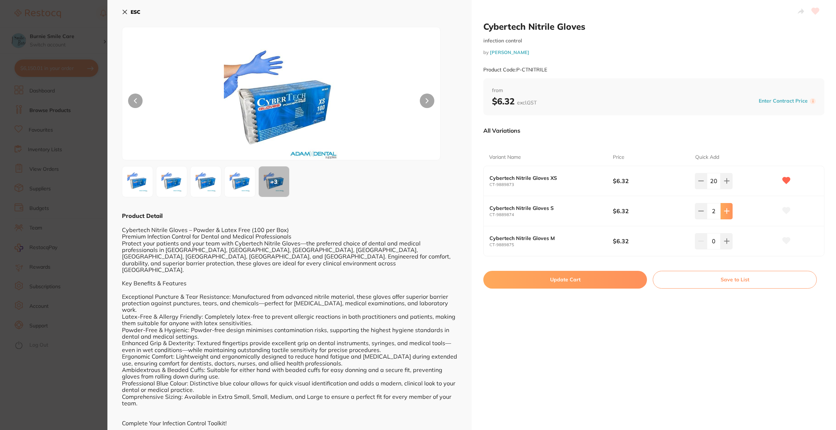
click at [720, 216] on button at bounding box center [726, 211] width 12 height 16
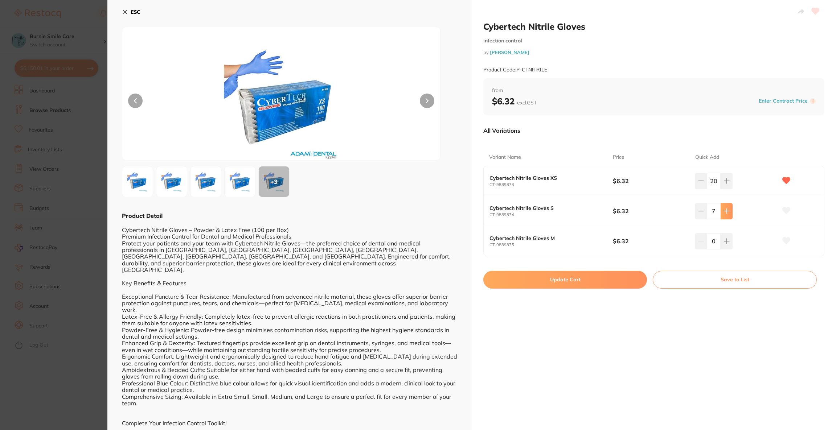
click at [720, 216] on button at bounding box center [726, 211] width 12 height 16
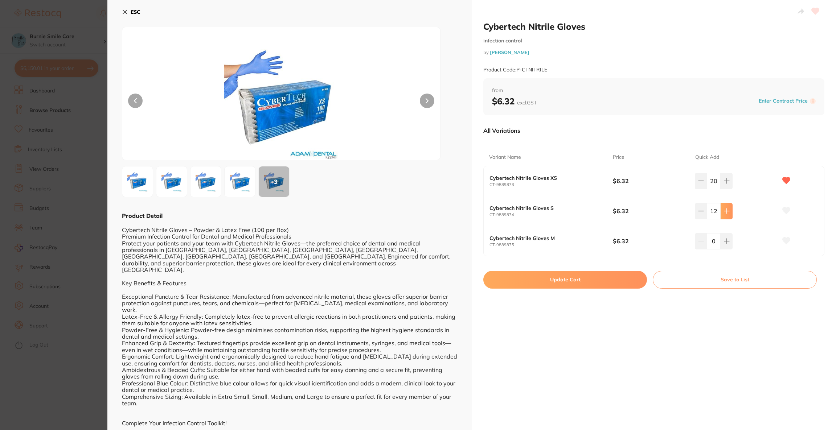
click at [720, 216] on button at bounding box center [726, 211] width 12 height 16
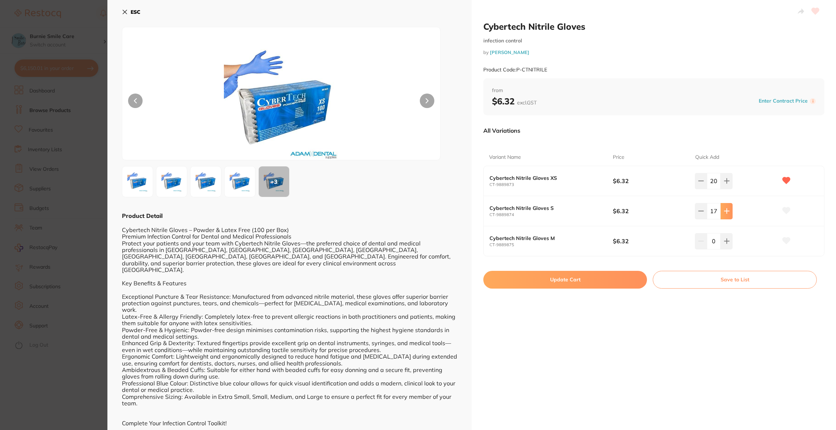
click at [720, 216] on button at bounding box center [726, 211] width 12 height 16
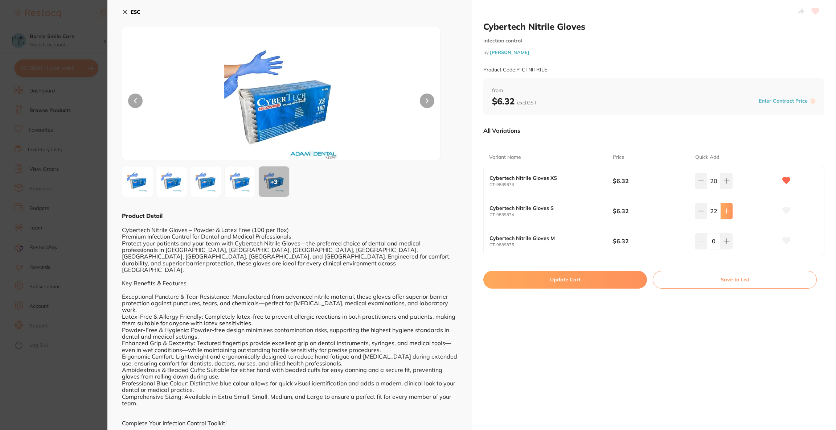
click at [720, 216] on button at bounding box center [726, 211] width 12 height 16
type input "25"
click at [589, 284] on button "Update Cart" at bounding box center [565, 279] width 164 height 17
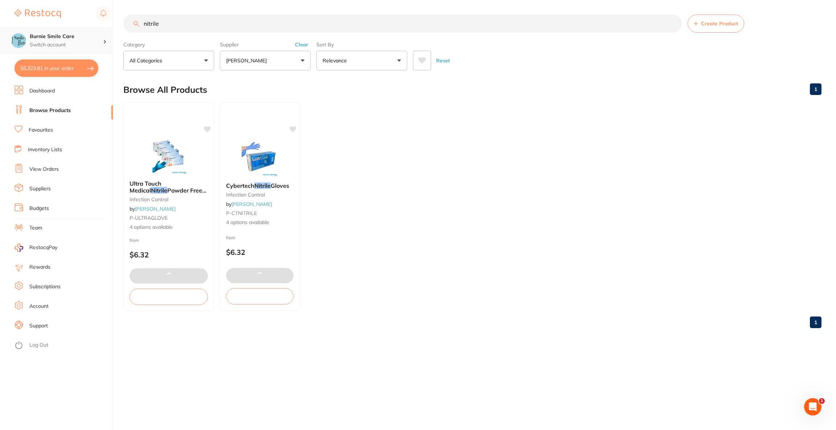
drag, startPoint x: 196, startPoint y: 23, endPoint x: 101, endPoint y: 29, distance: 95.3
click at [101, 29] on div "$6,323.81 Burnie Smile Care Switch account Riaz [MEDICAL_DATA] Experteeth Denta…" at bounding box center [418, 215] width 836 height 430
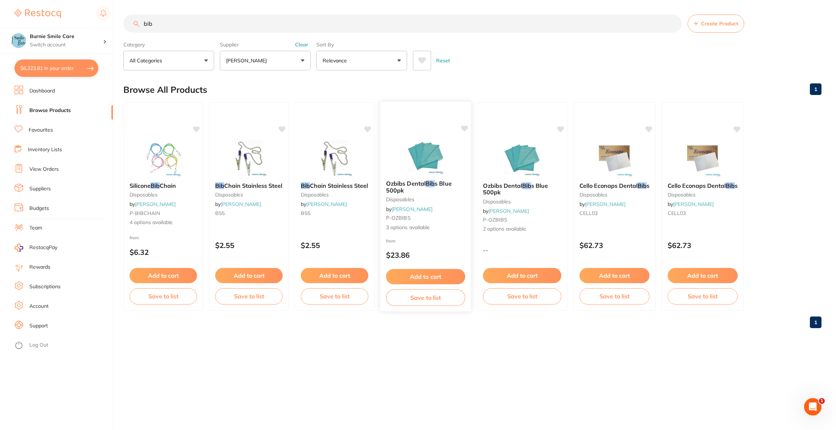
type input "bib"
click at [434, 167] on img at bounding box center [425, 156] width 47 height 36
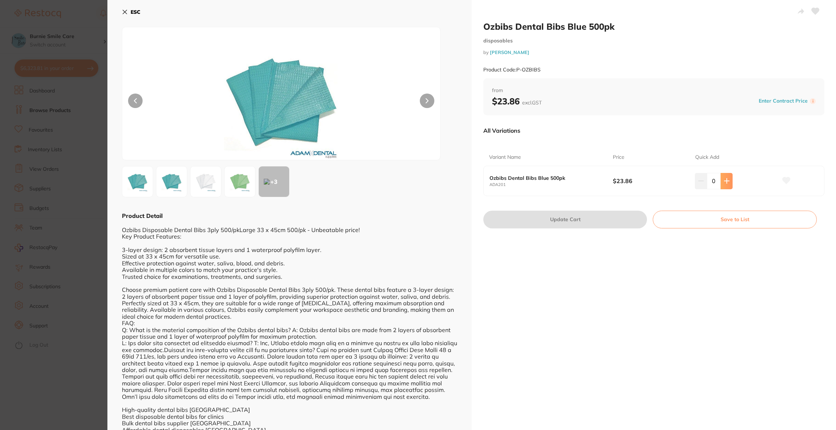
click at [727, 183] on icon at bounding box center [727, 181] width 6 height 6
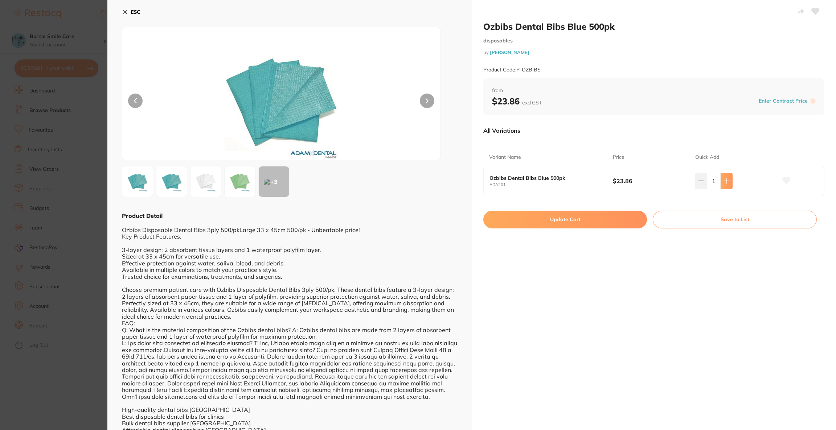
click at [729, 181] on button at bounding box center [726, 181] width 12 height 16
type input "2"
click at [560, 222] on button "Update Cart" at bounding box center [565, 219] width 164 height 17
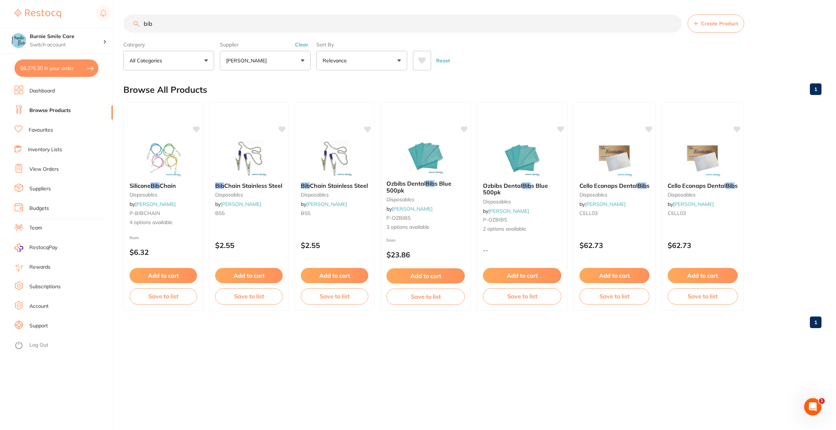
click at [62, 69] on button "$6,376.30 in your order" at bounding box center [57, 67] width 84 height 17
checkbox input "true"
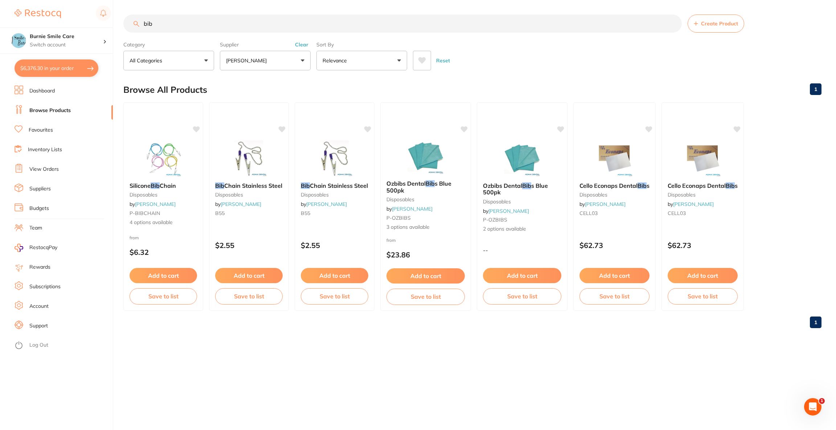
checkbox input "true"
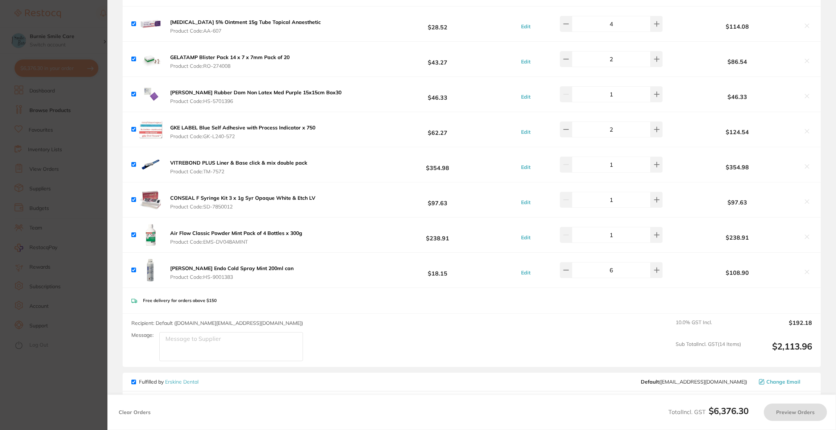
checkbox input "true"
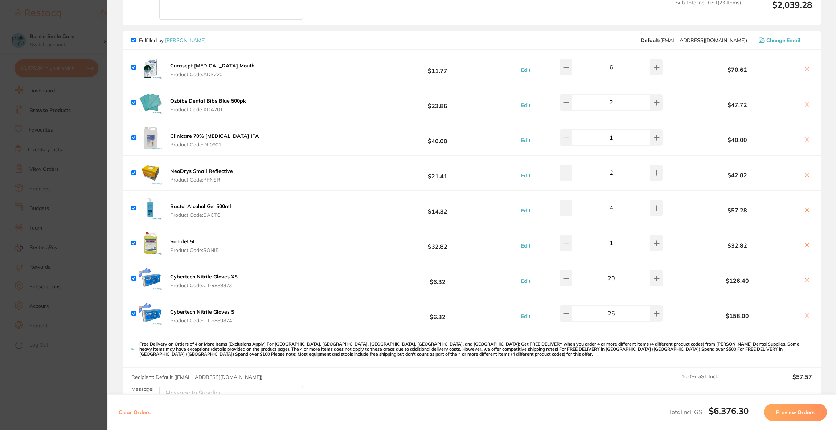
scroll to position [2285, 0]
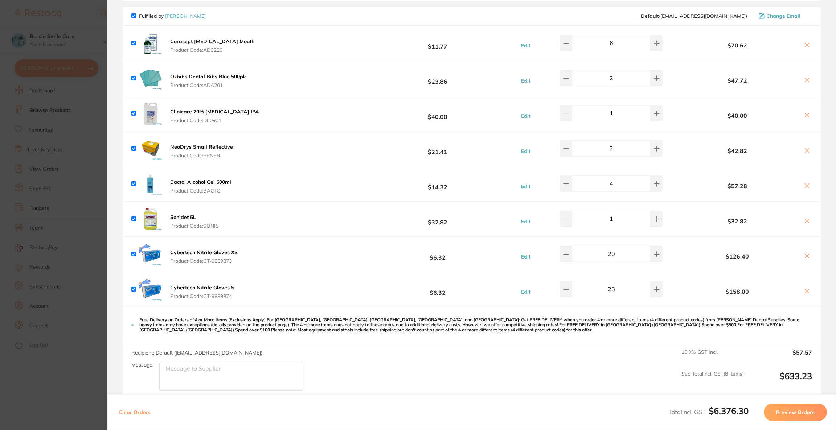
click at [806, 417] on button "Preview Orders" at bounding box center [795, 412] width 63 height 17
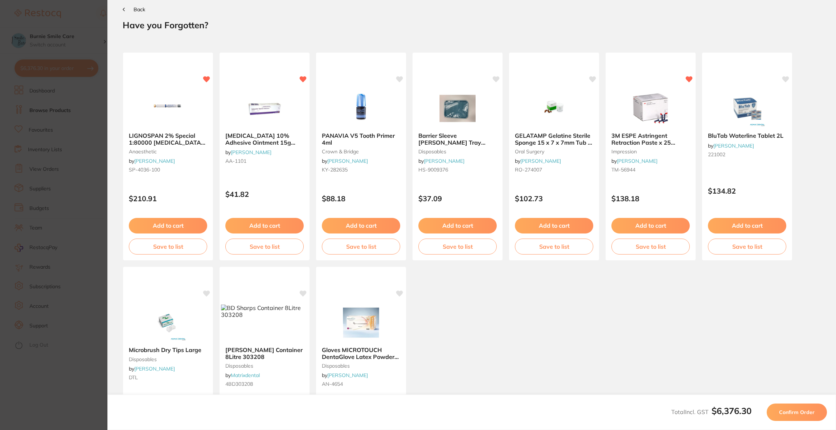
scroll to position [0, 0]
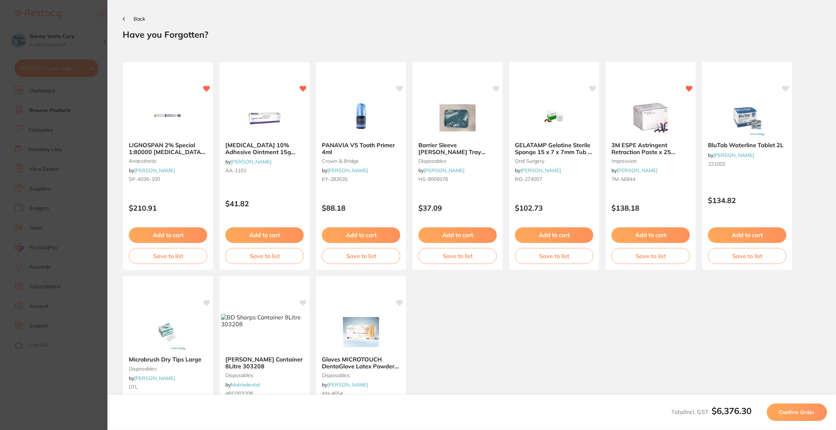
click at [806, 416] on button "Confirm Order" at bounding box center [796, 412] width 60 height 17
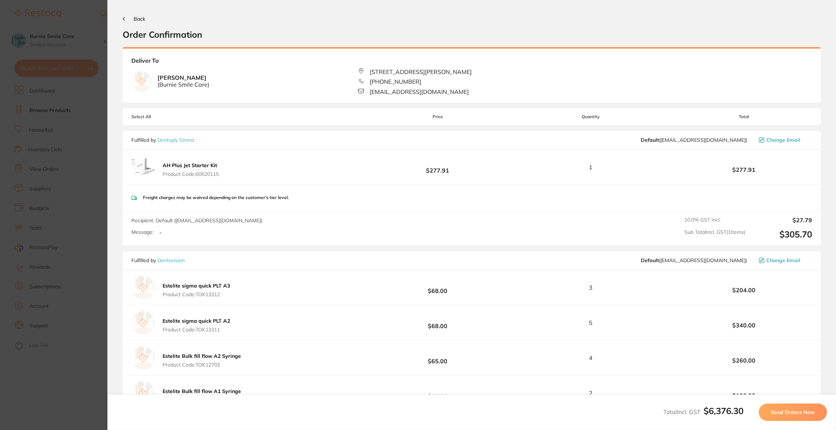
click at [807, 416] on button "Send Orders Now" at bounding box center [793, 412] width 68 height 17
